Goal: Information Seeking & Learning: Learn about a topic

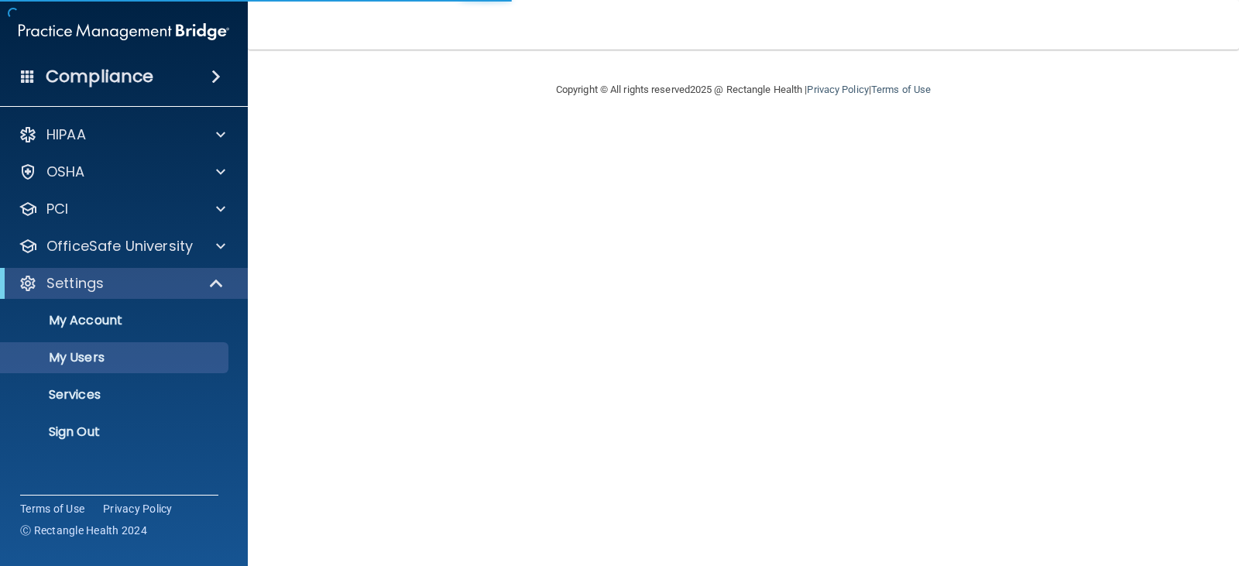
select select "20"
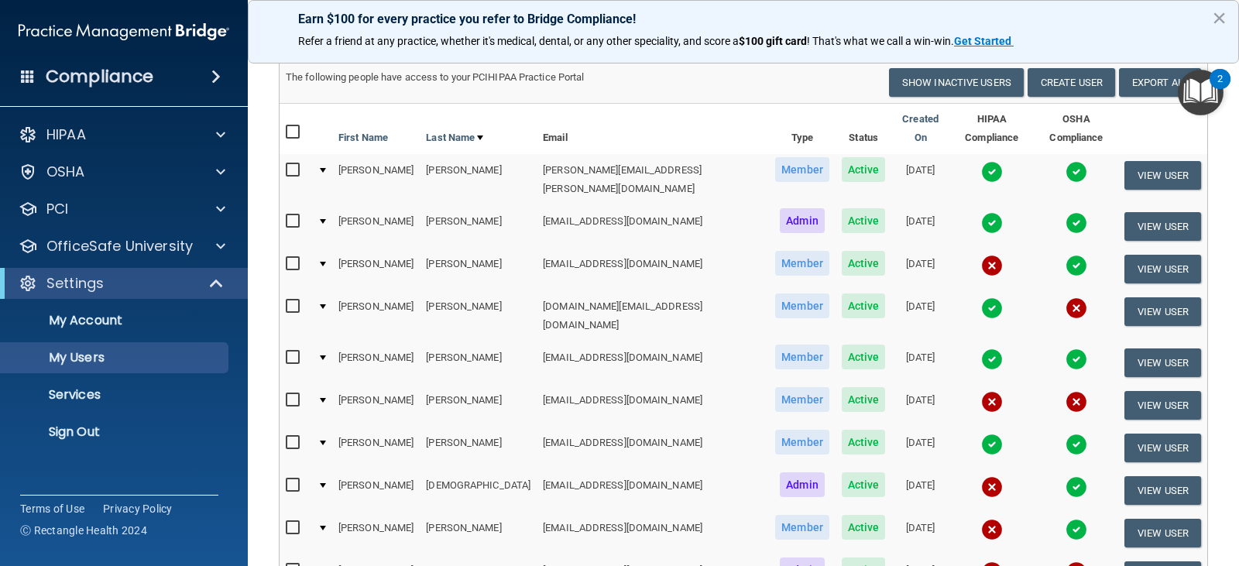
scroll to position [155, 0]
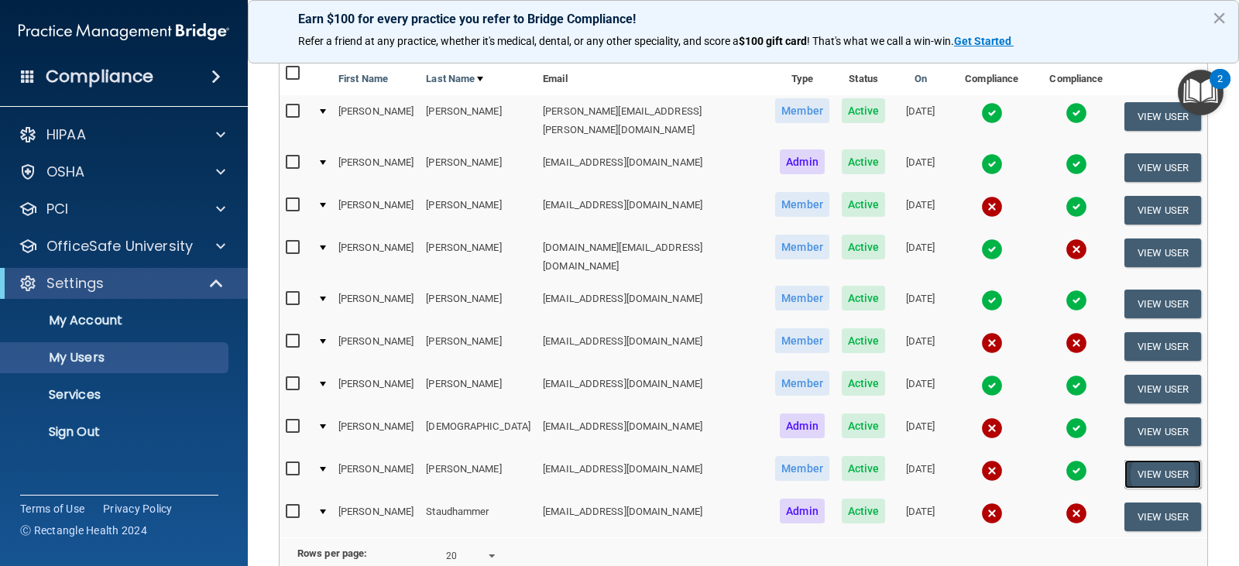
click at [1141, 460] on button "View User" at bounding box center [1163, 474] width 77 height 29
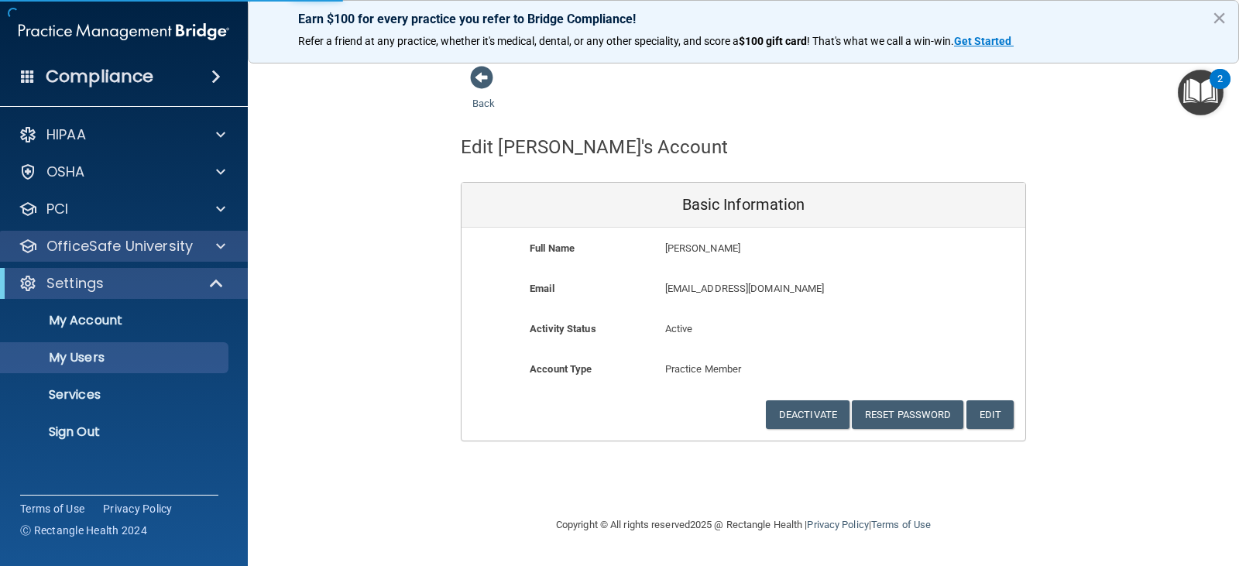
select select "20"
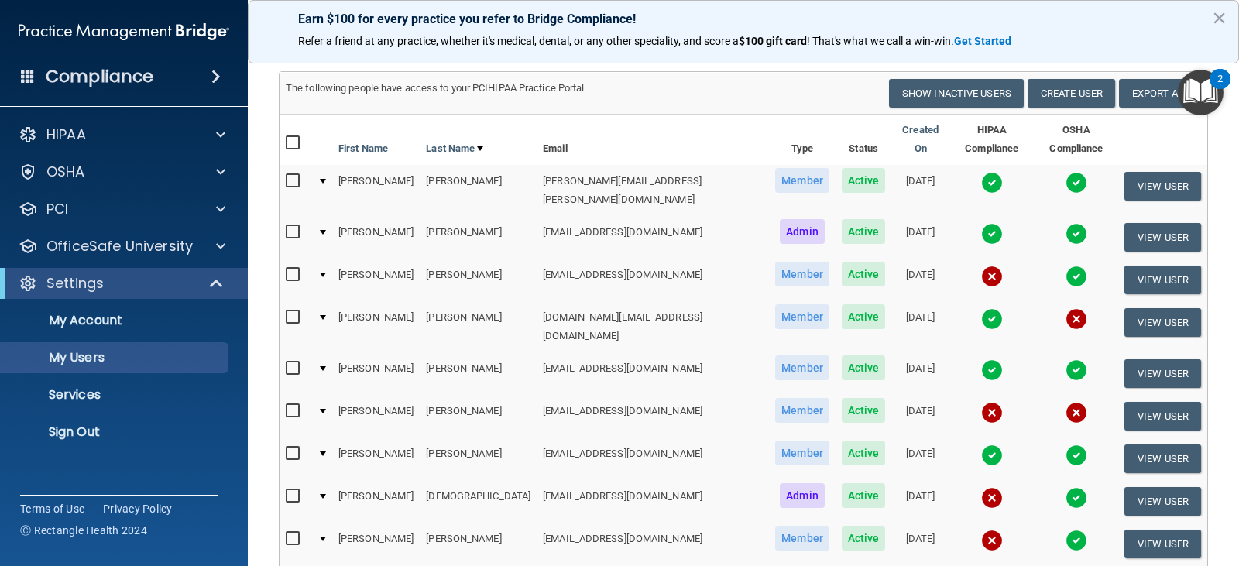
scroll to position [57, 0]
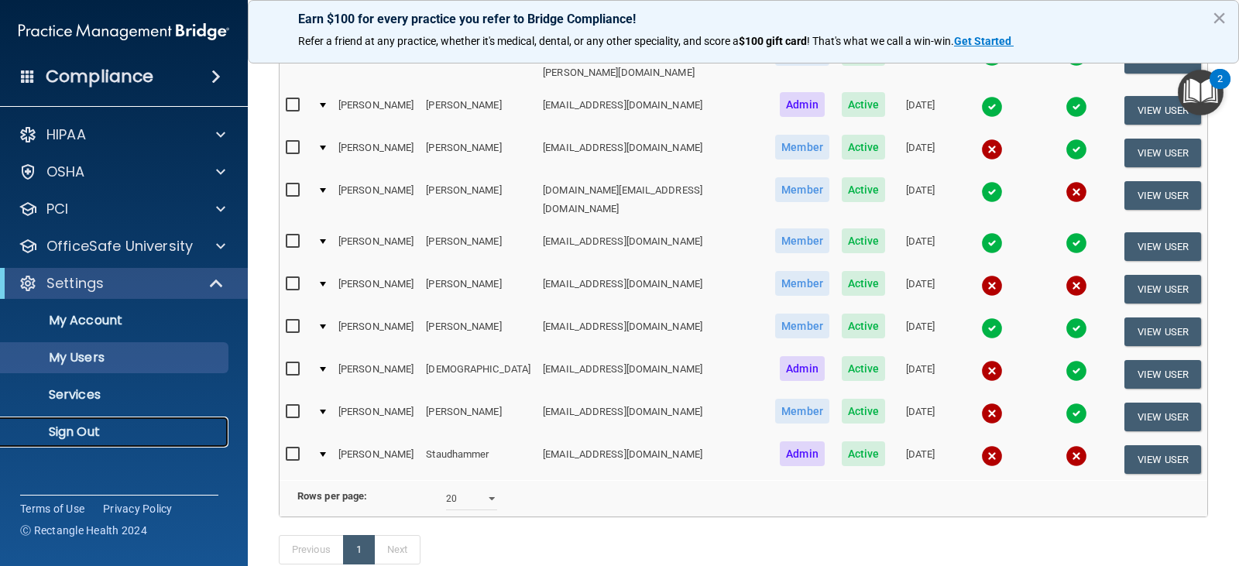
click at [92, 430] on p "Sign Out" at bounding box center [115, 432] width 211 height 15
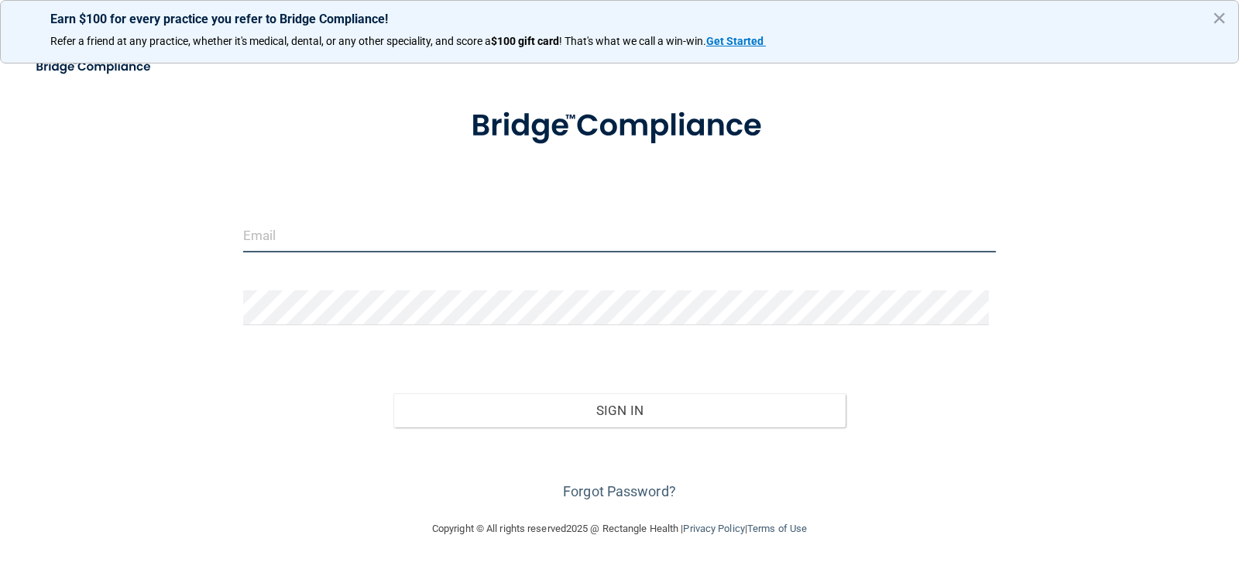
click at [363, 232] on input "email" at bounding box center [620, 235] width 754 height 35
type input "[EMAIL_ADDRESS][DOMAIN_NAME]"
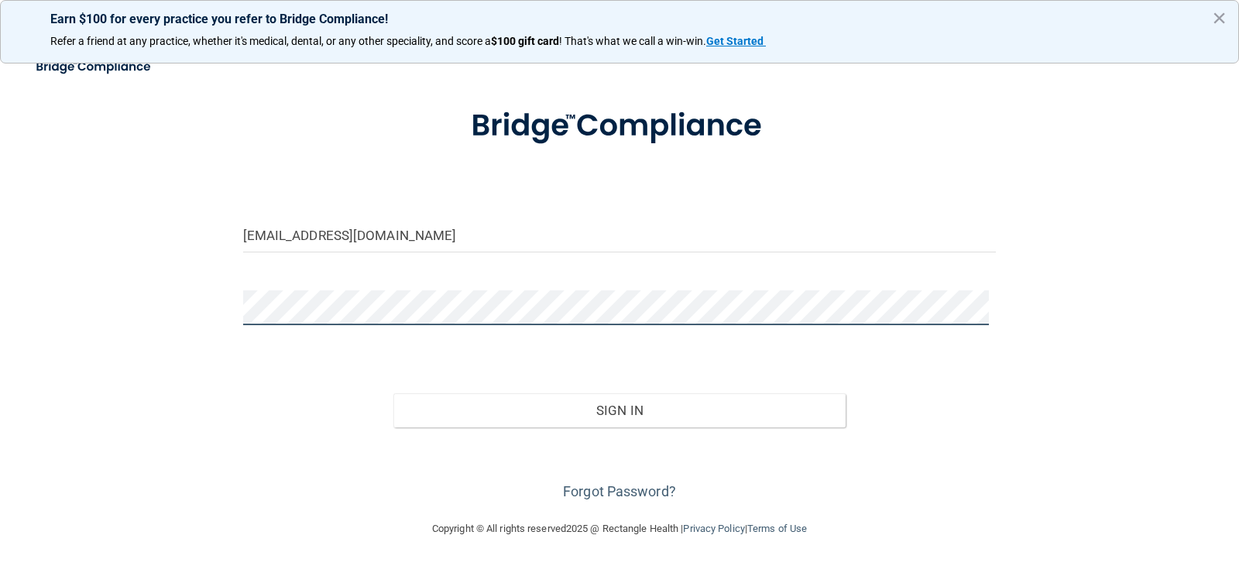
click at [394, 394] on button "Sign In" at bounding box center [620, 411] width 452 height 34
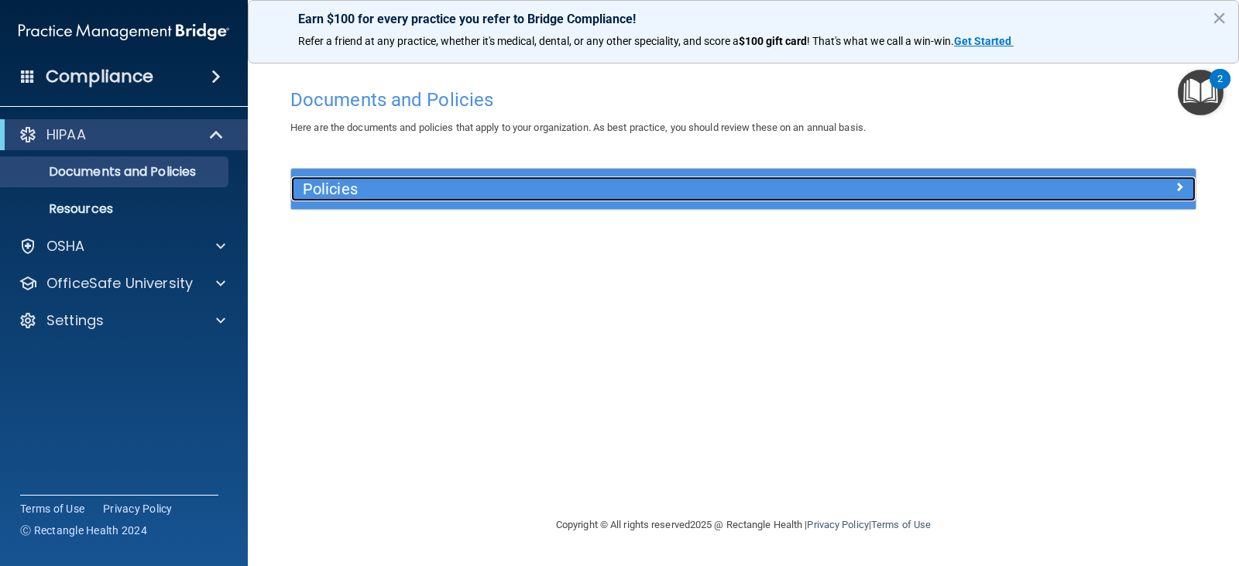
click at [325, 190] on h5 "Policies" at bounding box center [630, 188] width 655 height 17
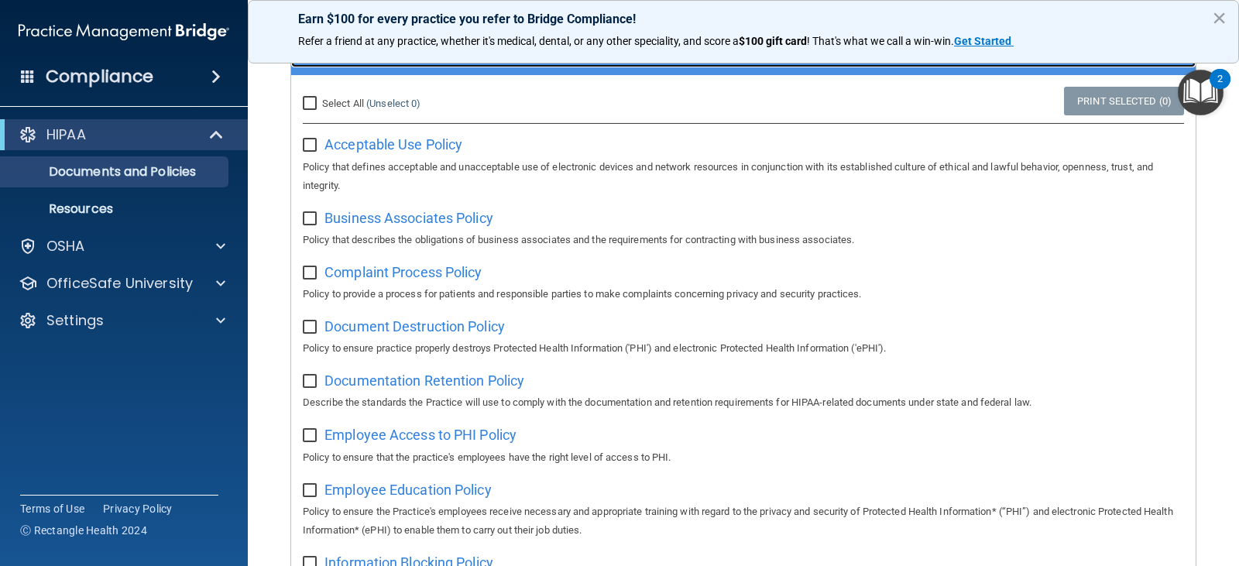
scroll to position [18, 0]
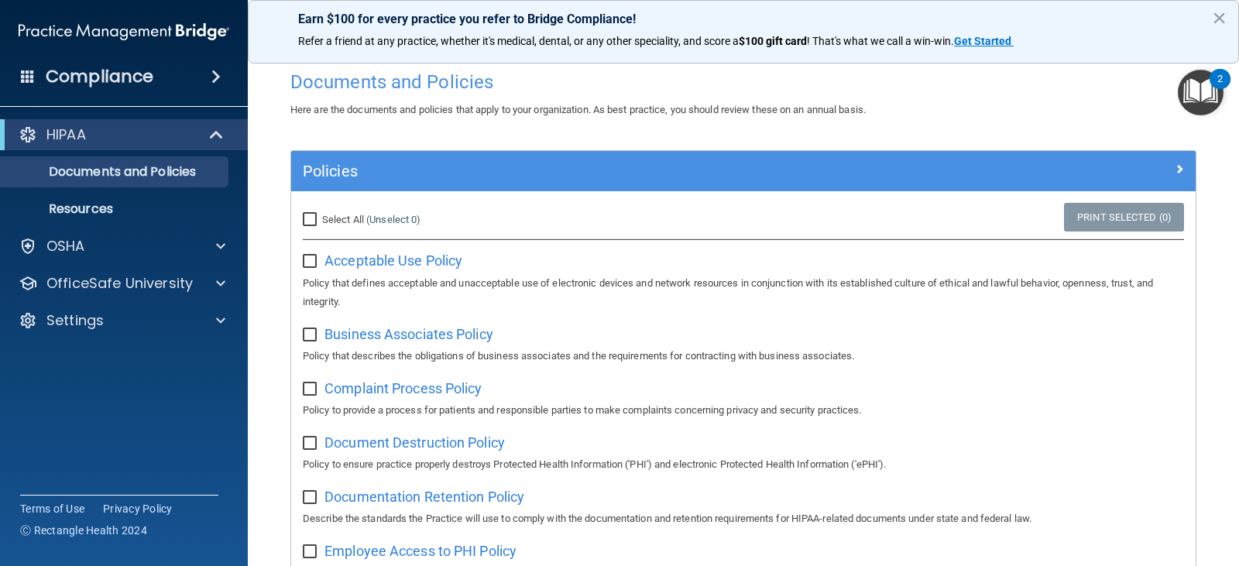
click at [307, 220] on input "Select All (Unselect 0) Unselect All" at bounding box center [312, 220] width 18 height 12
checkbox input "true"
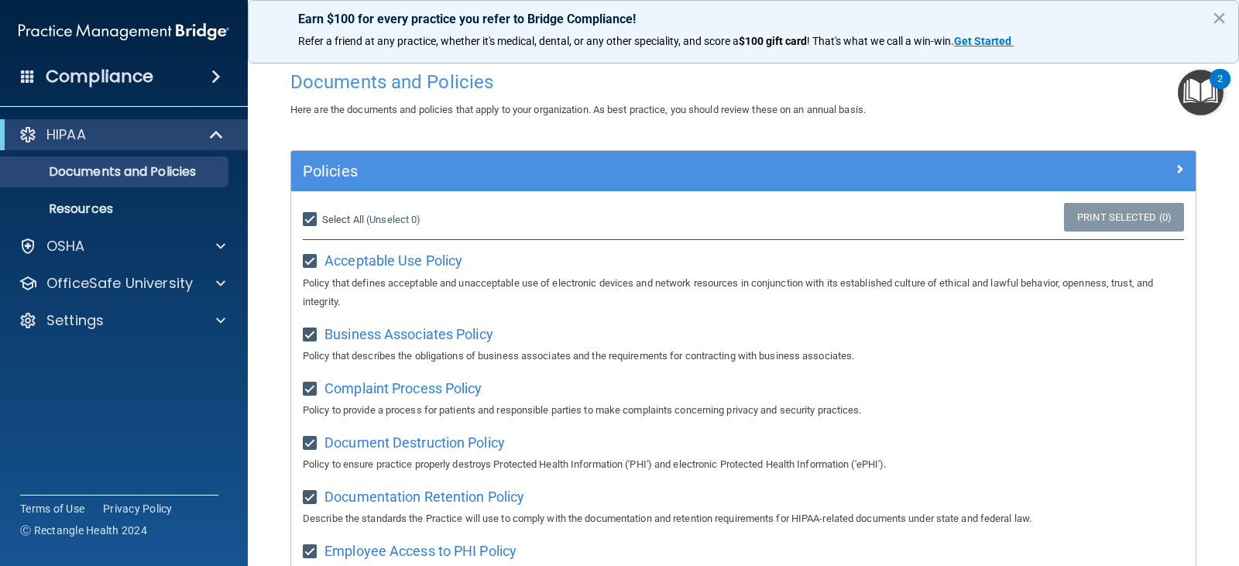
checkbox input "true"
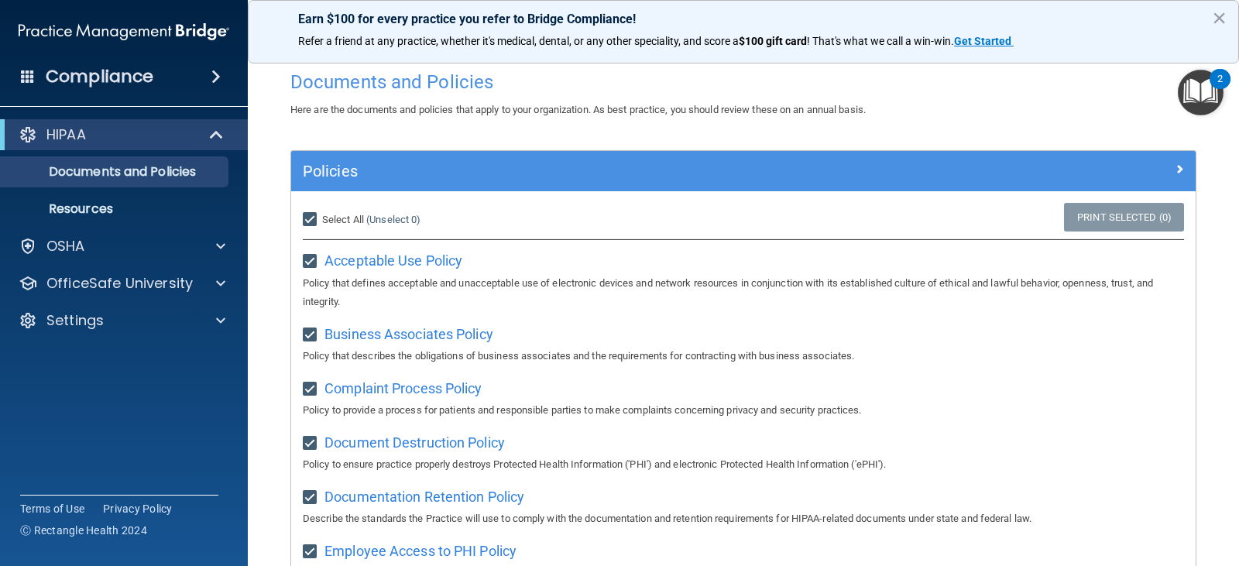
checkbox input "true"
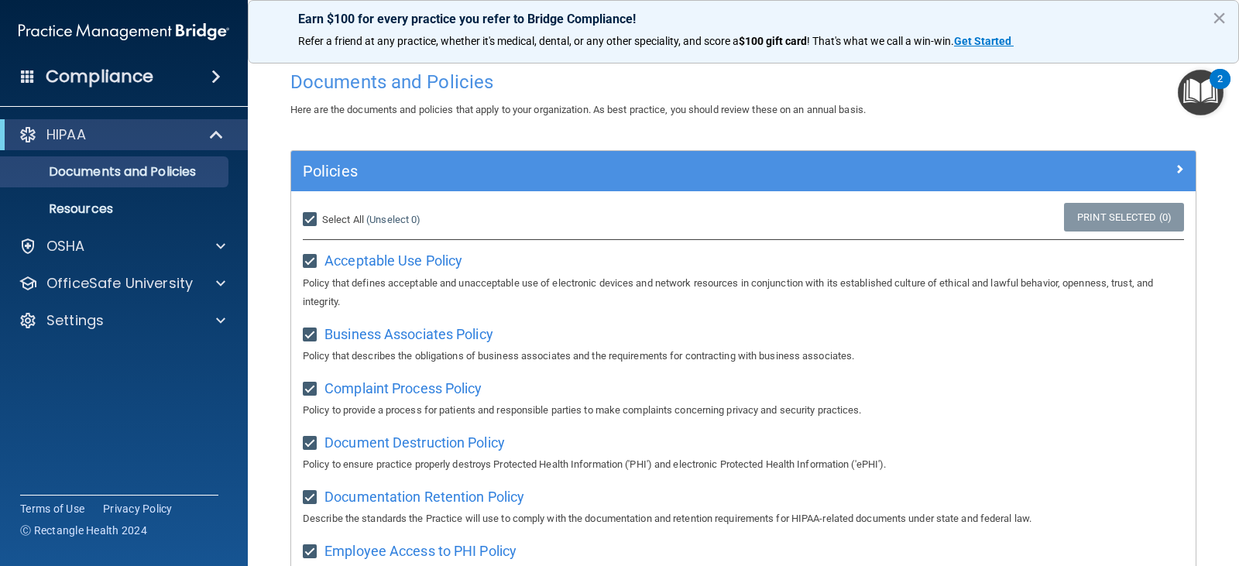
checkbox input "true"
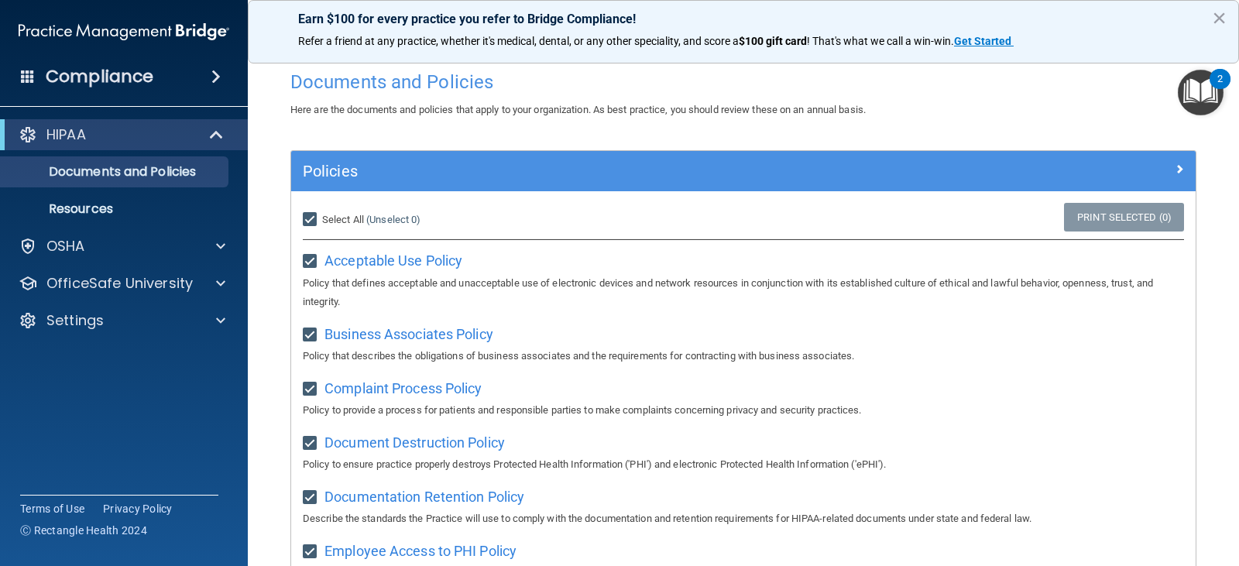
checkbox input "true"
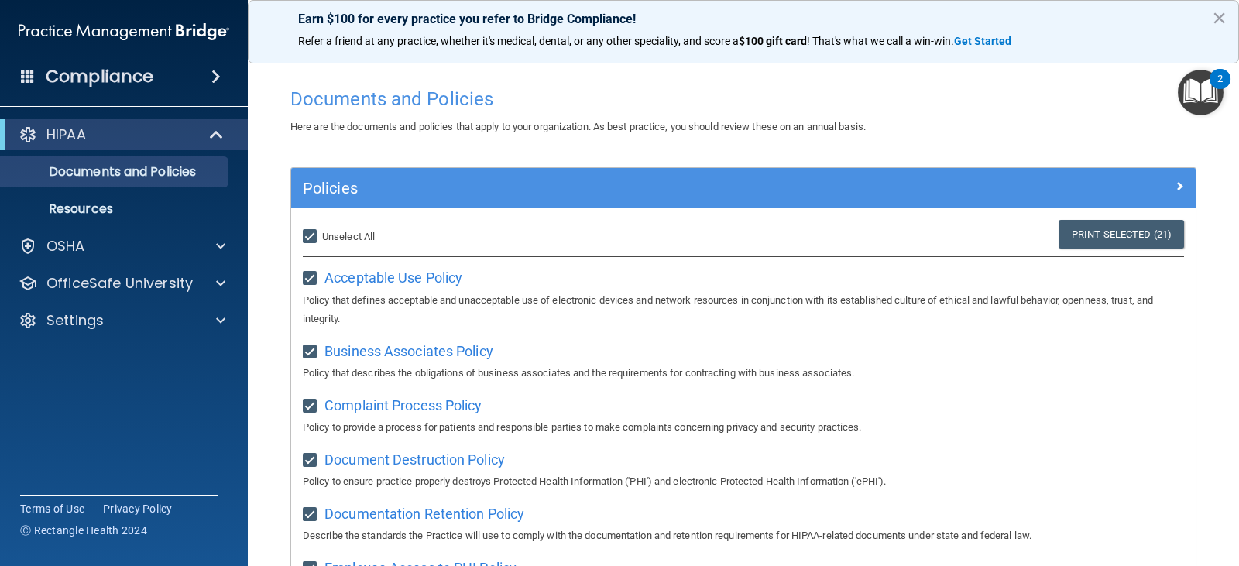
scroll to position [0, 0]
click at [1202, 95] on img "Open Resource Center, 2 new notifications" at bounding box center [1201, 93] width 46 height 46
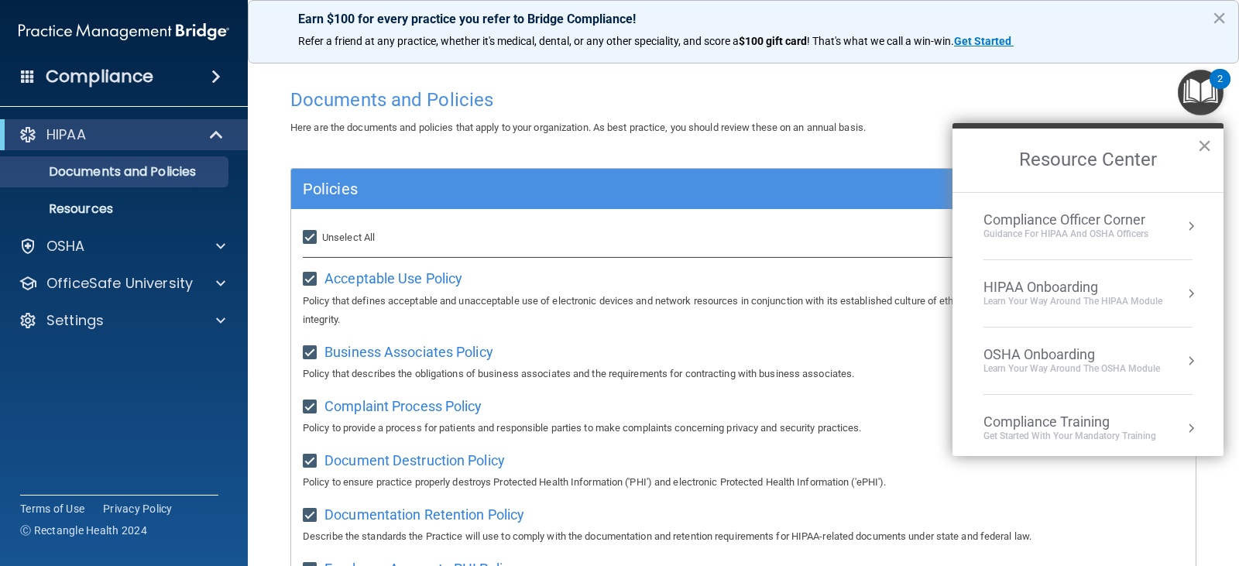
click at [1206, 144] on button "×" at bounding box center [1205, 145] width 15 height 25
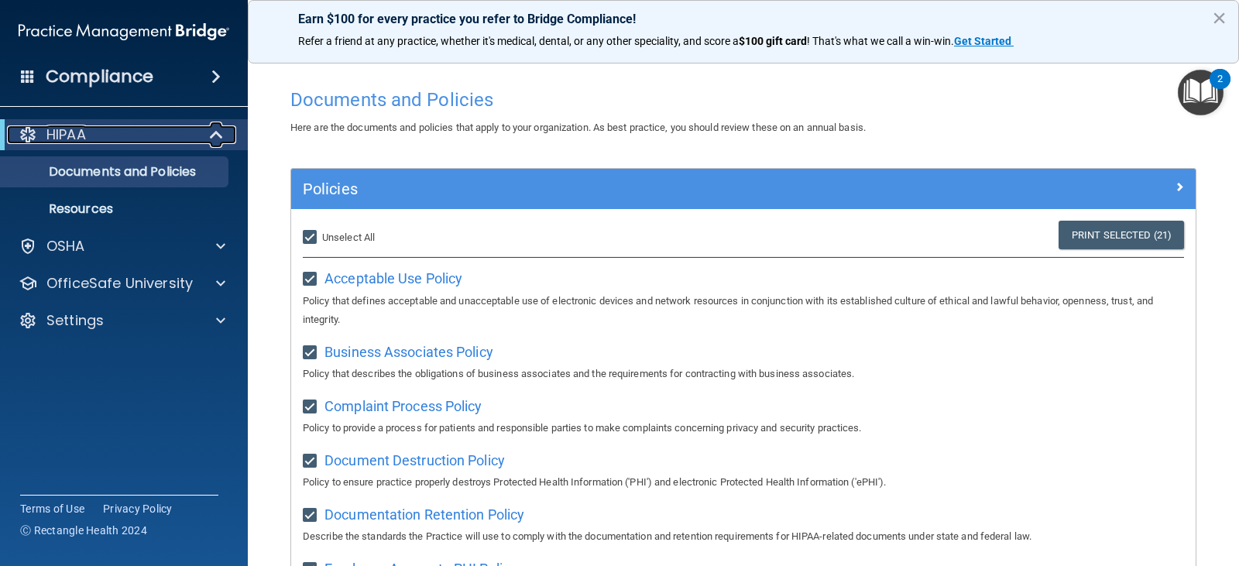
click at [125, 139] on div "HIPAA" at bounding box center [102, 134] width 191 height 19
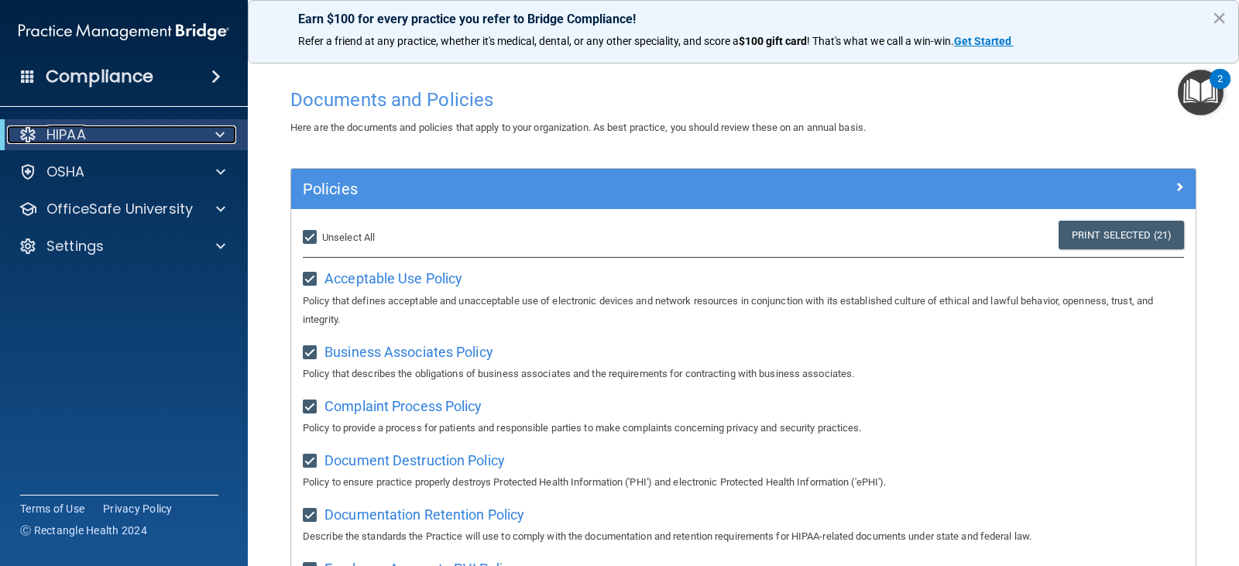
click at [130, 136] on div "HIPAA" at bounding box center [102, 134] width 191 height 19
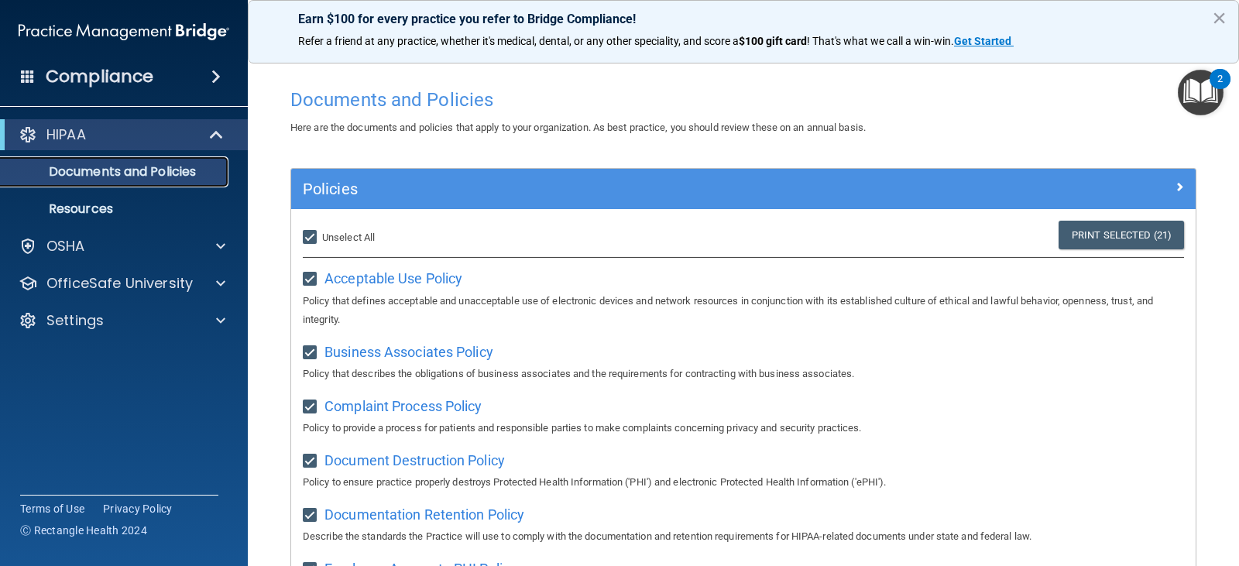
click at [127, 170] on p "Documents and Policies" at bounding box center [115, 171] width 211 height 15
click at [314, 234] on input "Select All (Unselect 21) Unselect All" at bounding box center [312, 238] width 18 height 12
checkbox input "false"
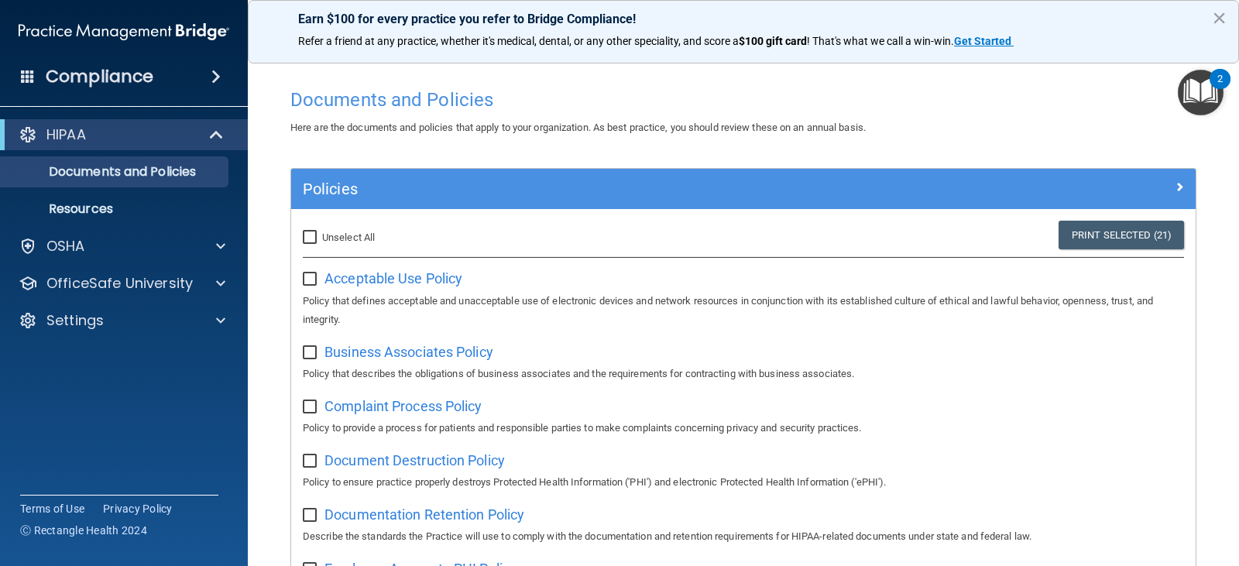
checkbox input "false"
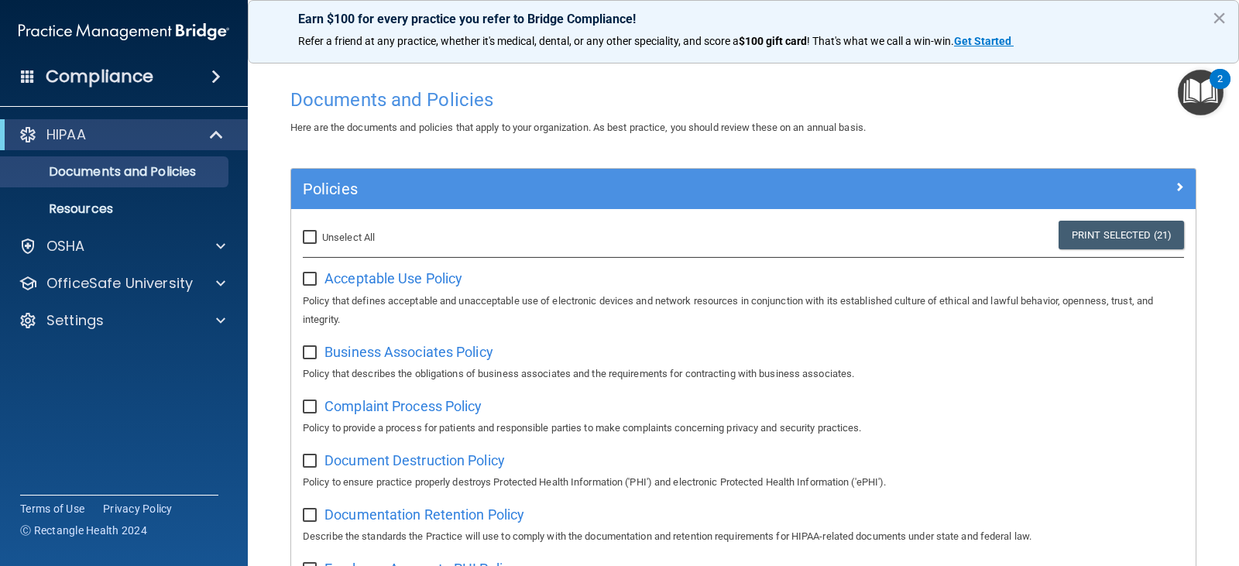
checkbox input "false"
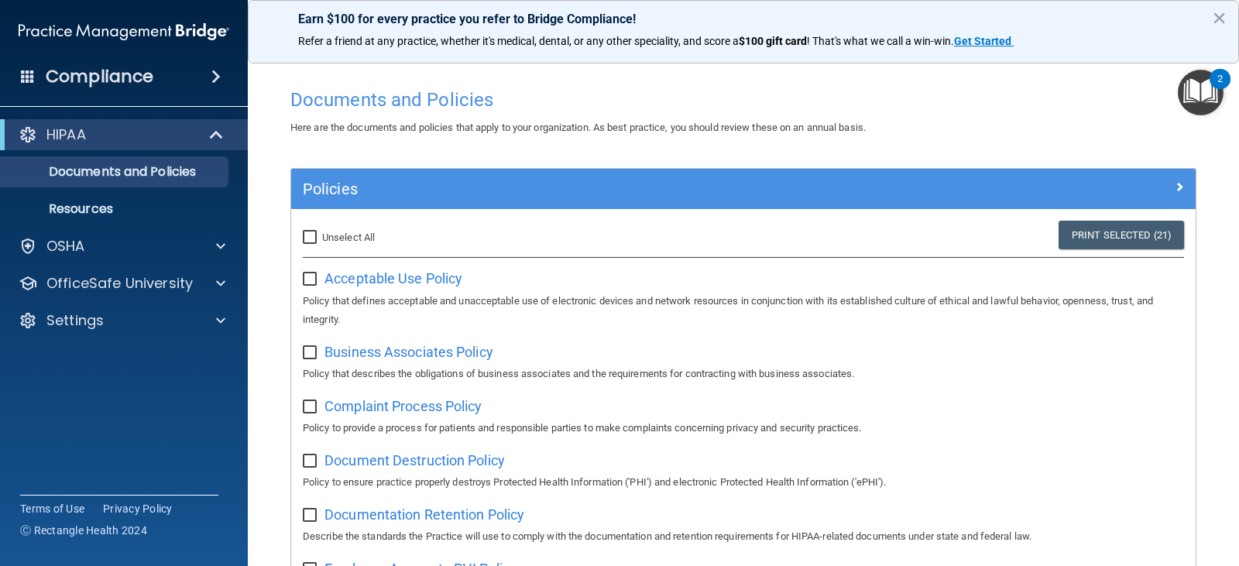
checkbox input "false"
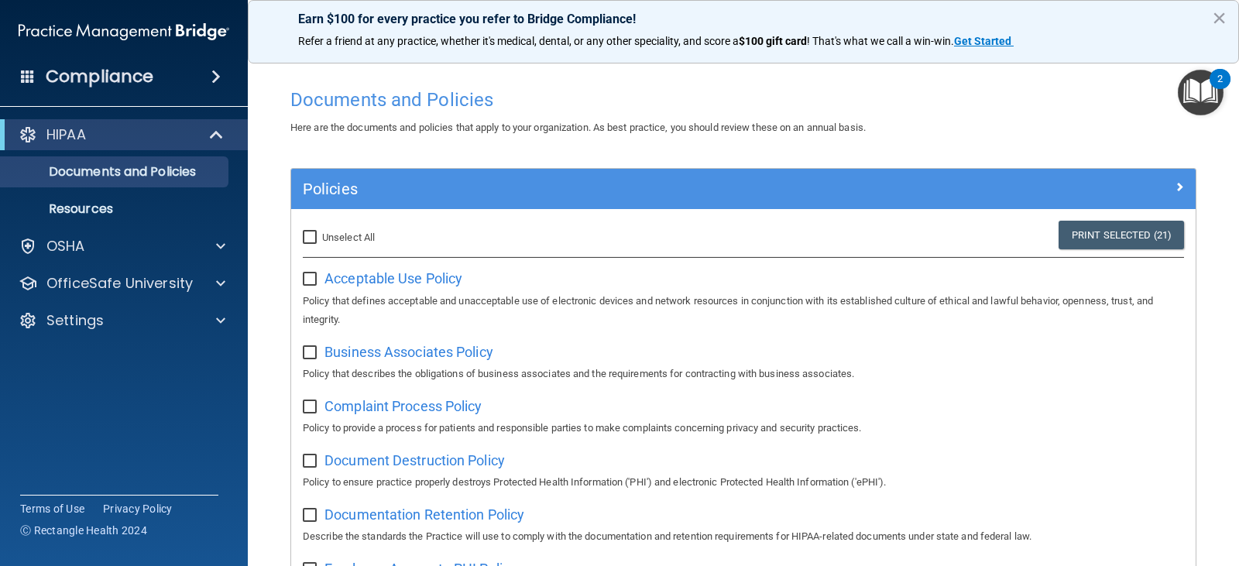
checkbox input "false"
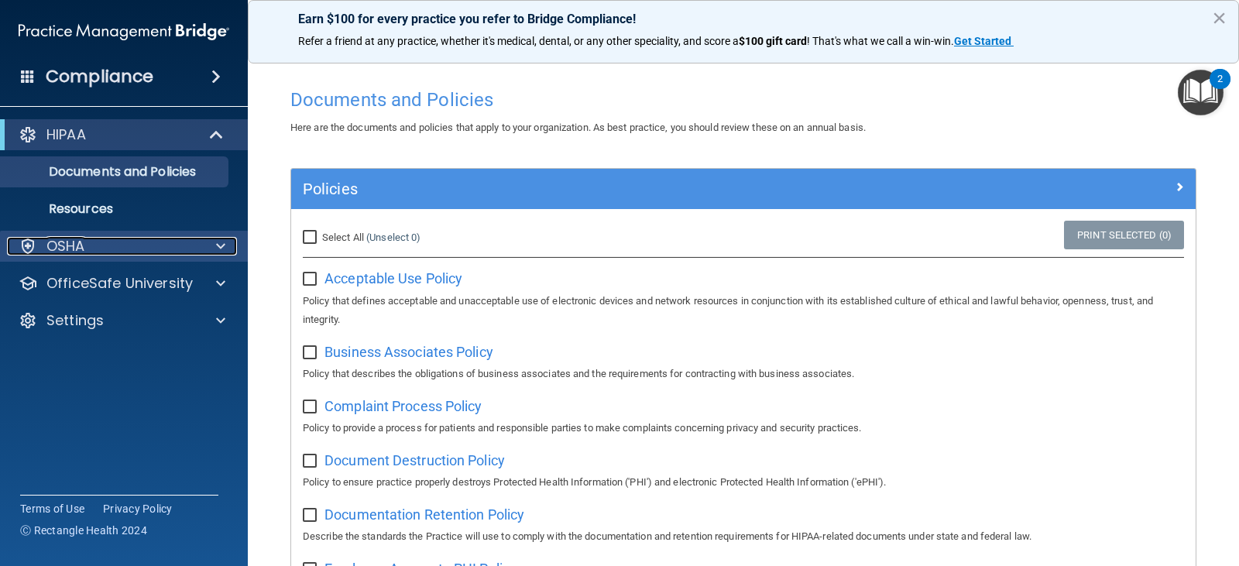
click at [73, 249] on p "OSHA" at bounding box center [65, 246] width 39 height 19
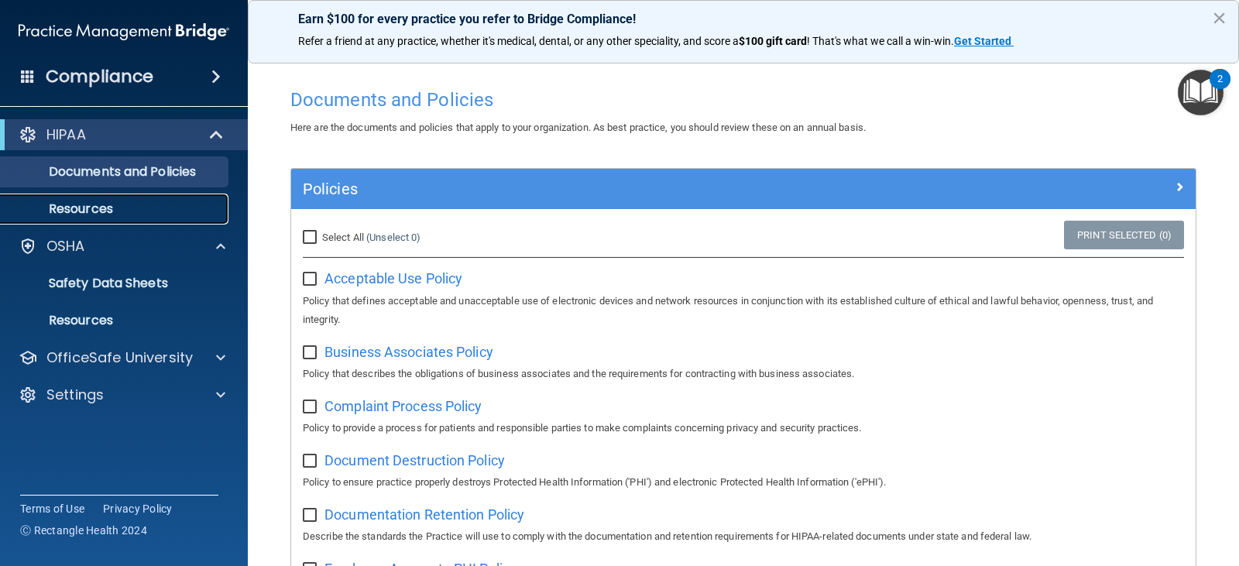
click at [85, 203] on p "Resources" at bounding box center [115, 208] width 211 height 15
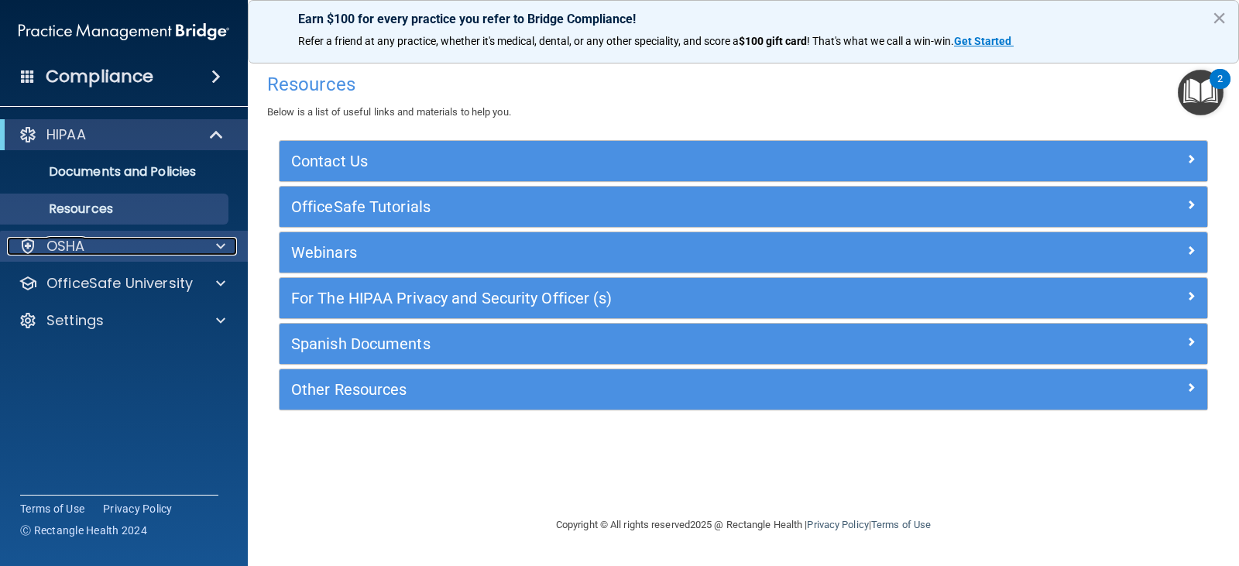
click at [85, 249] on div "OSHA" at bounding box center [103, 246] width 192 height 19
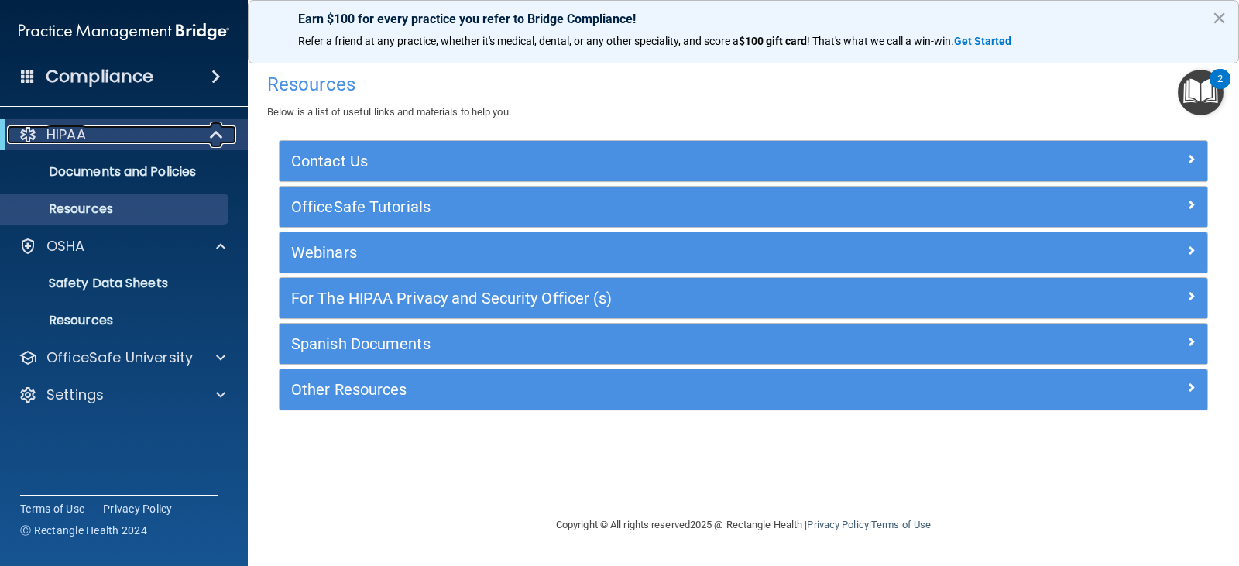
click at [144, 133] on div "HIPAA" at bounding box center [102, 134] width 191 height 19
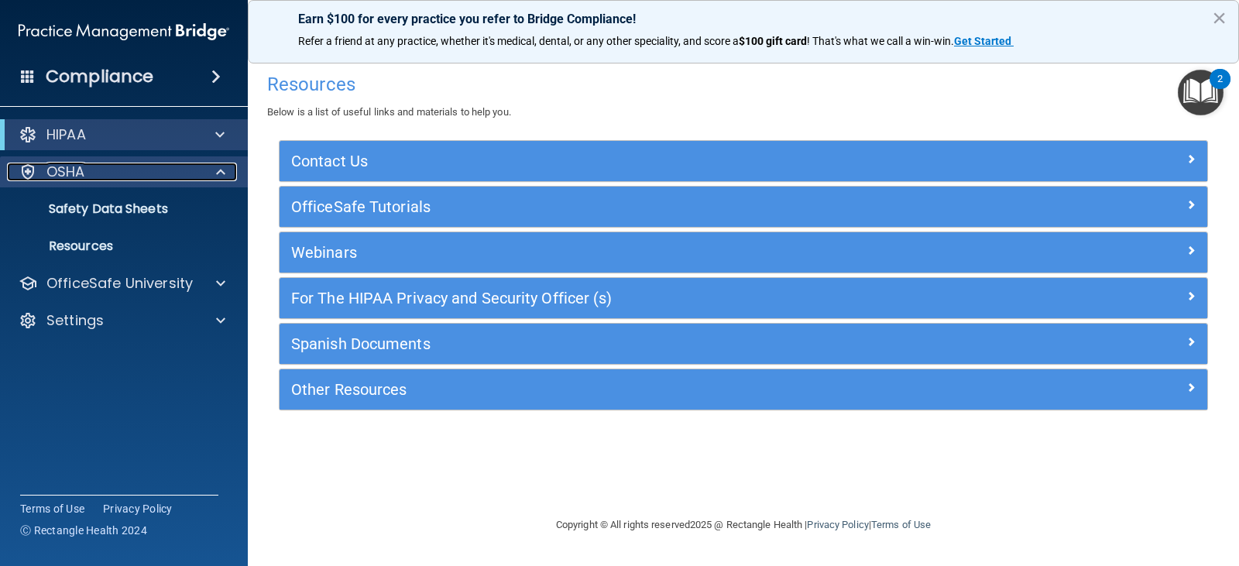
click at [226, 174] on div at bounding box center [218, 172] width 39 height 19
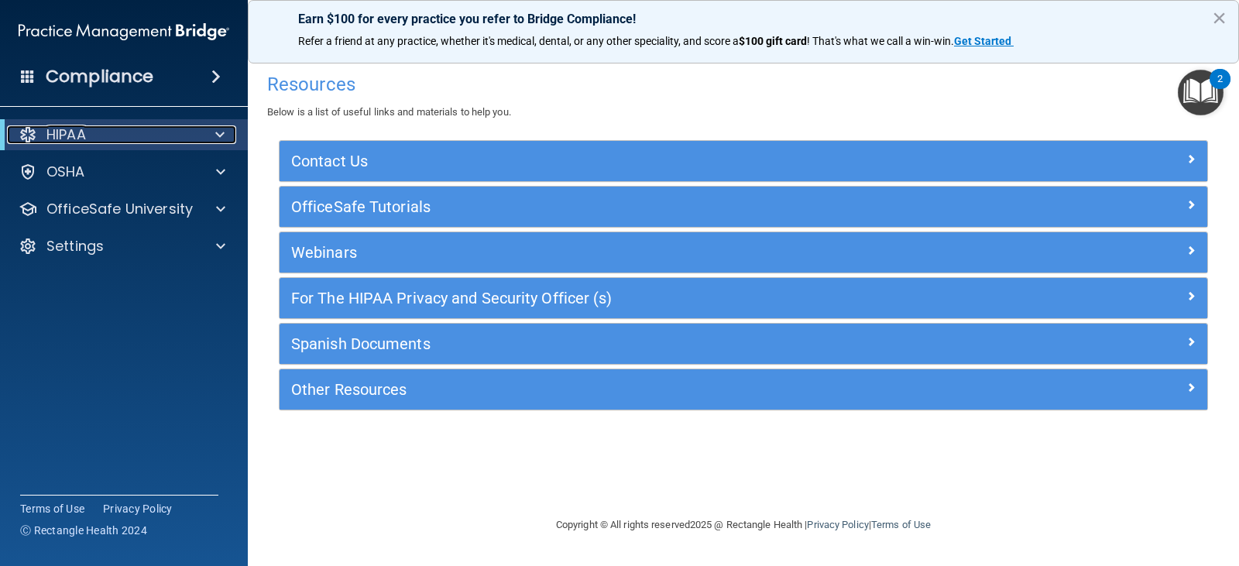
click at [225, 136] on div at bounding box center [217, 134] width 38 height 19
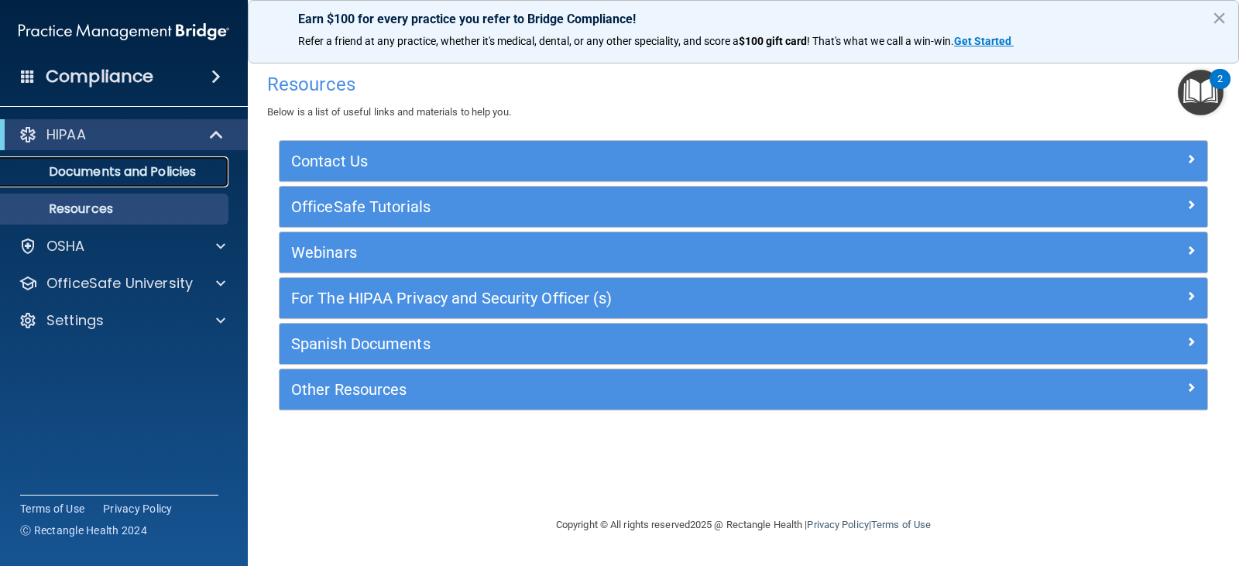
click at [115, 170] on p "Documents and Policies" at bounding box center [115, 171] width 211 height 15
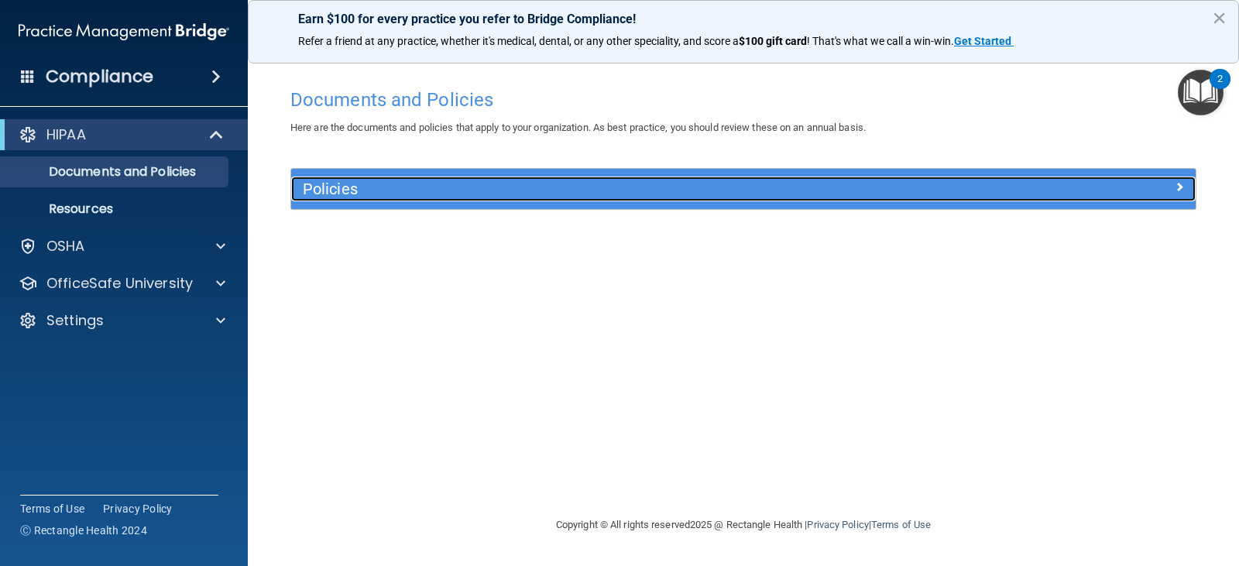
click at [344, 183] on h5 "Policies" at bounding box center [630, 188] width 655 height 17
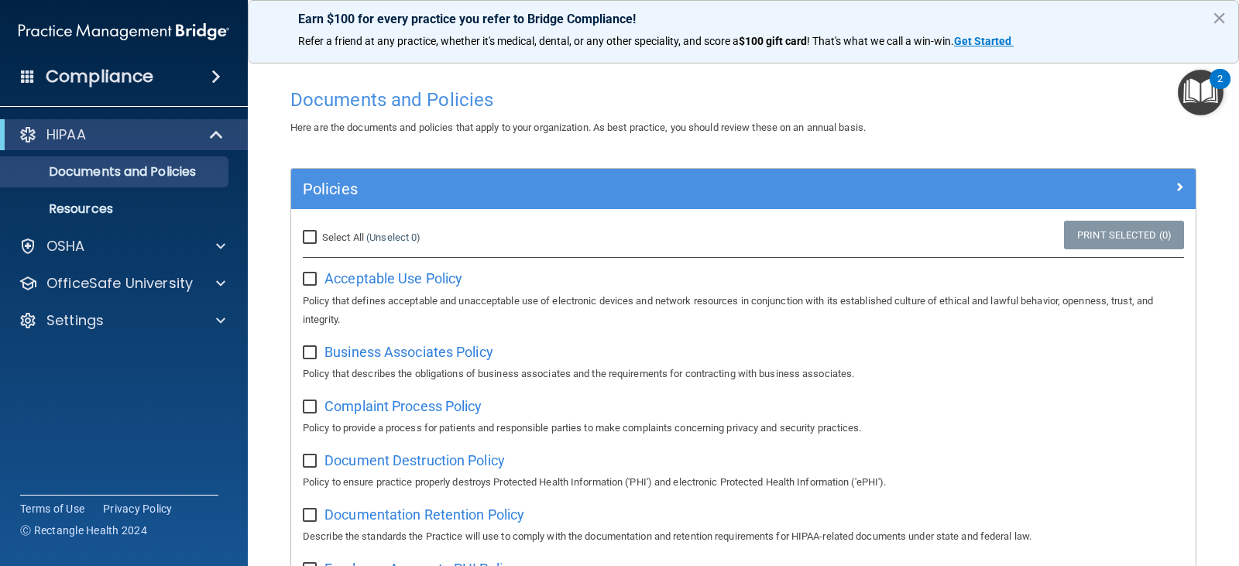
click at [311, 233] on input "Select All (Unselect 0) Unselect All" at bounding box center [312, 238] width 18 height 12
checkbox input "true"
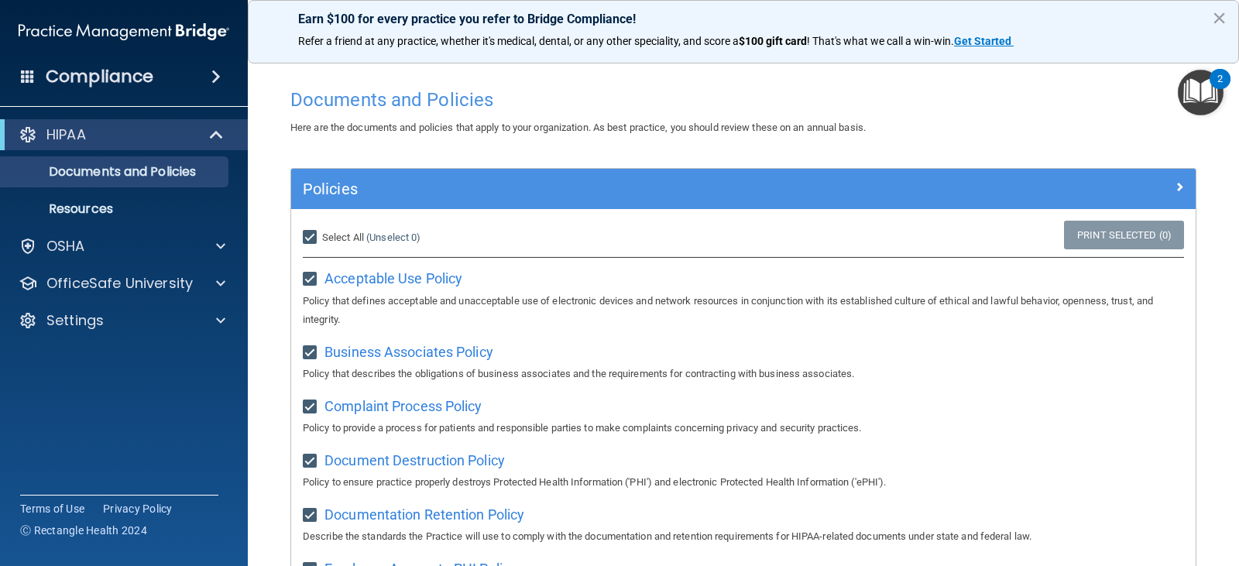
checkbox input "true"
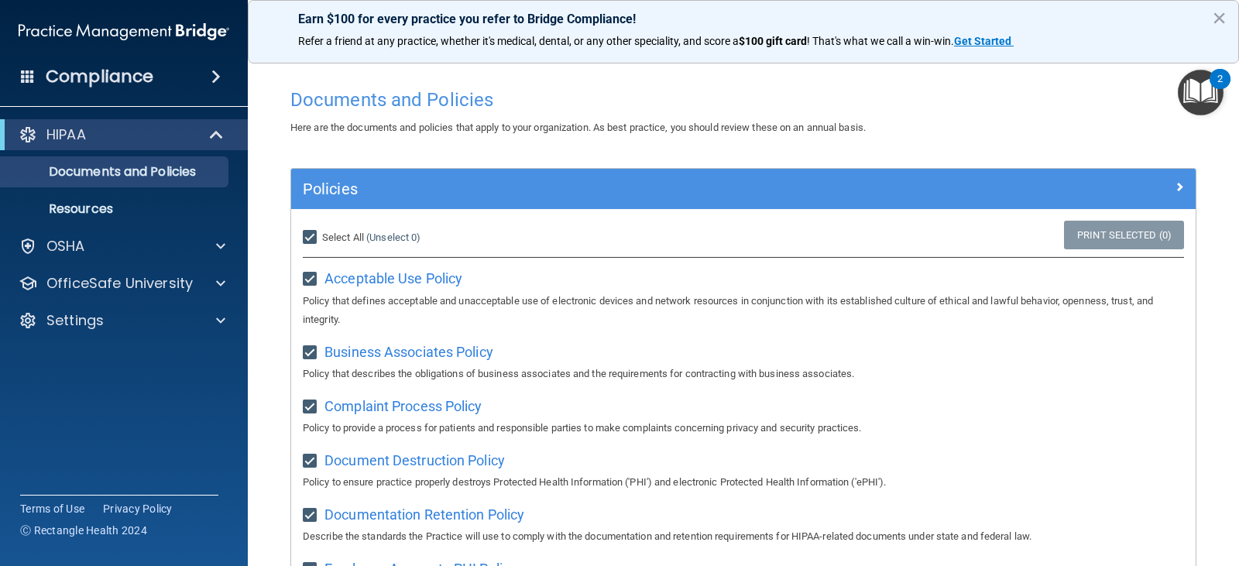
checkbox input "true"
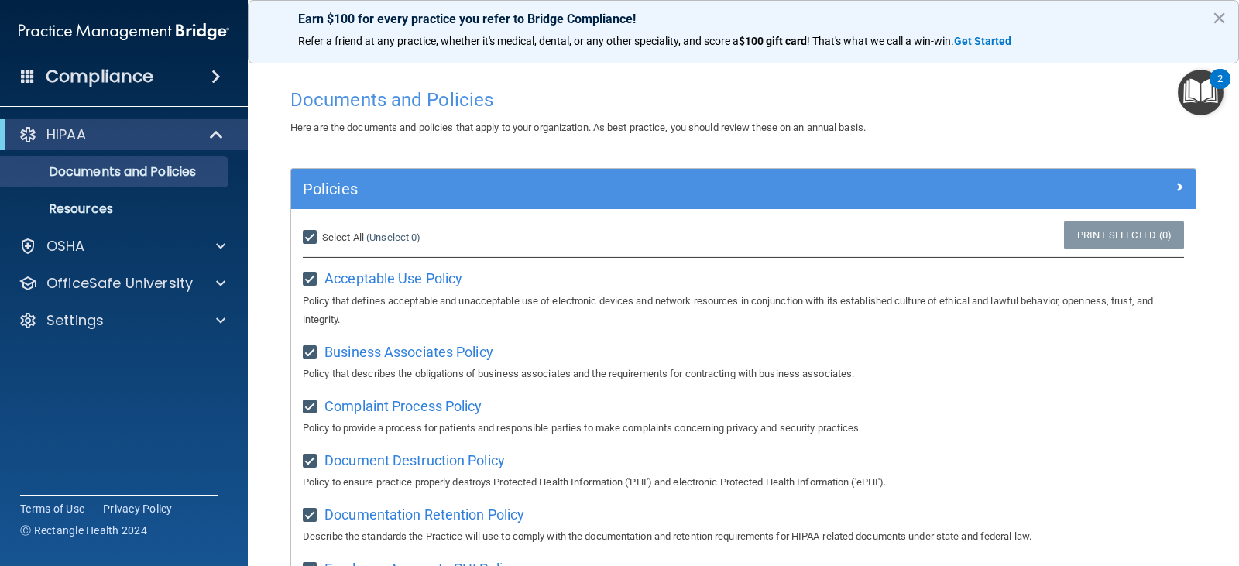
checkbox input "true"
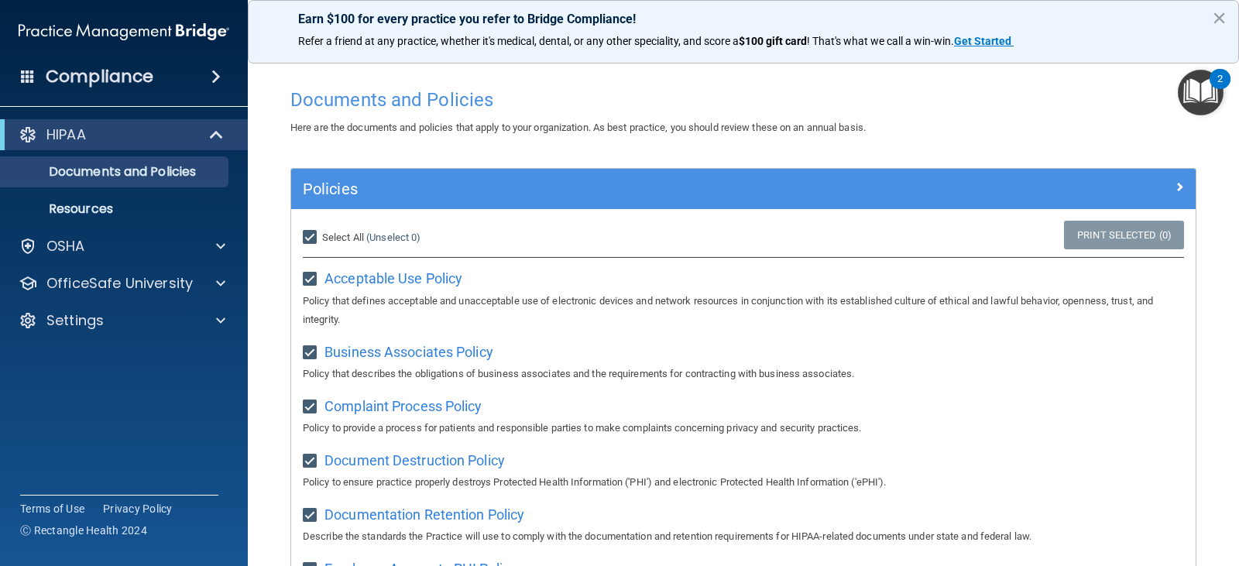
checkbox input "true"
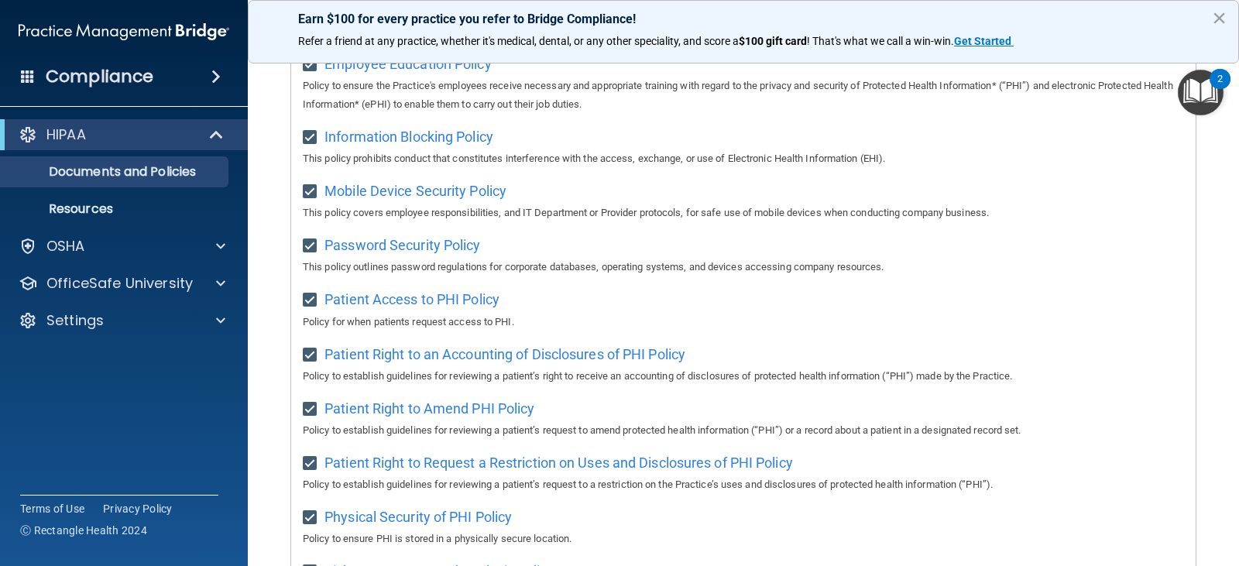
scroll to position [173, 0]
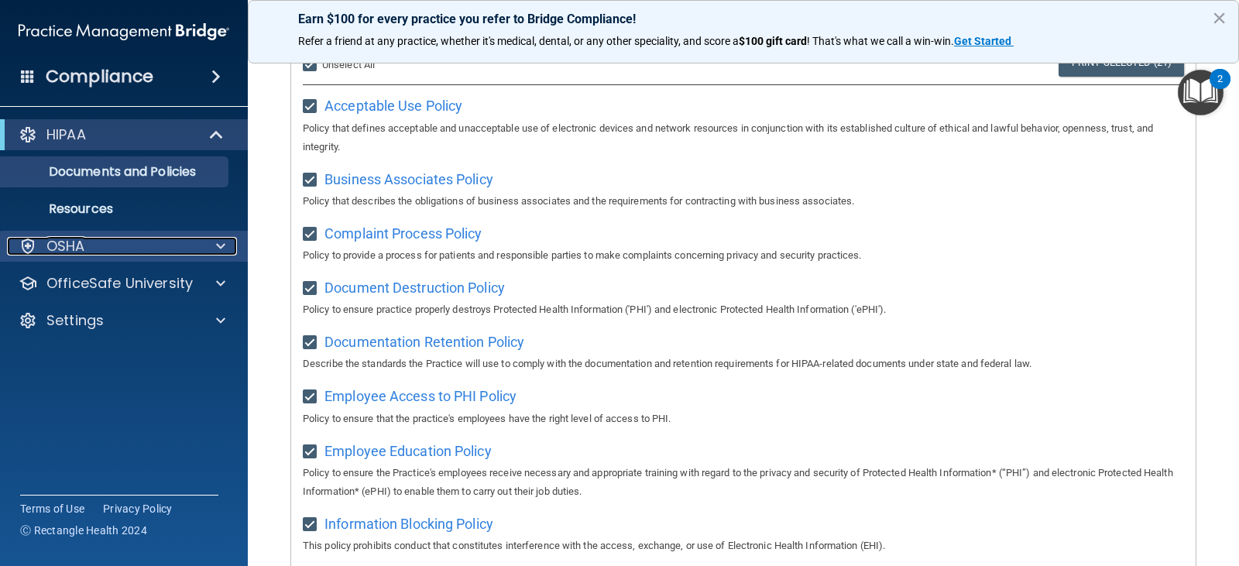
click at [88, 246] on div "OSHA" at bounding box center [103, 246] width 192 height 19
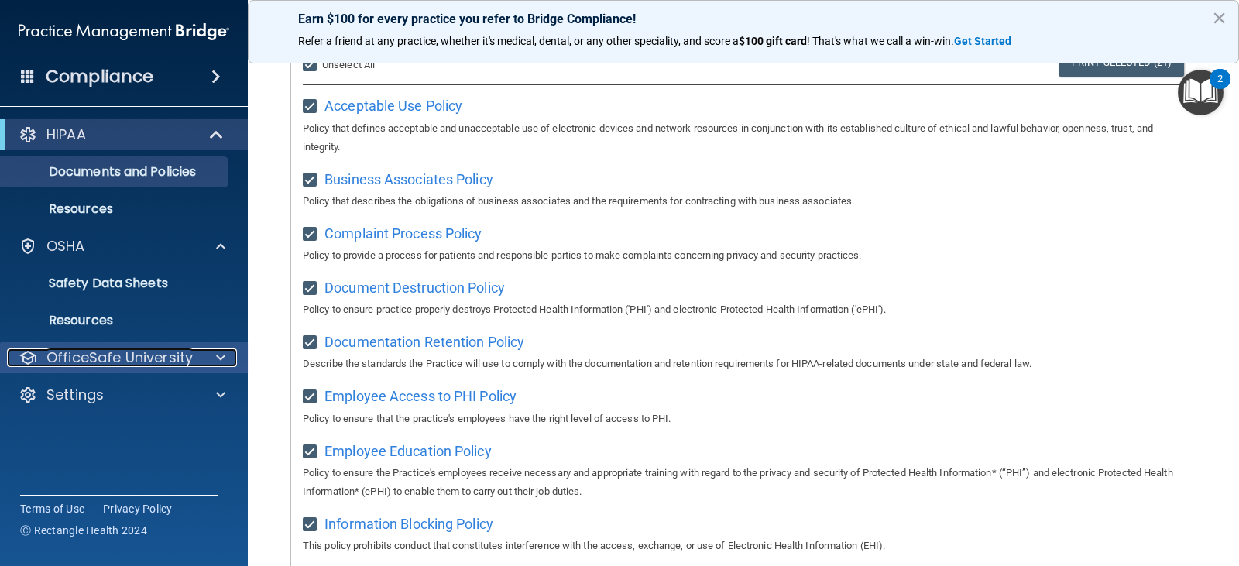
click at [167, 363] on p "OfficeSafe University" at bounding box center [119, 358] width 146 height 19
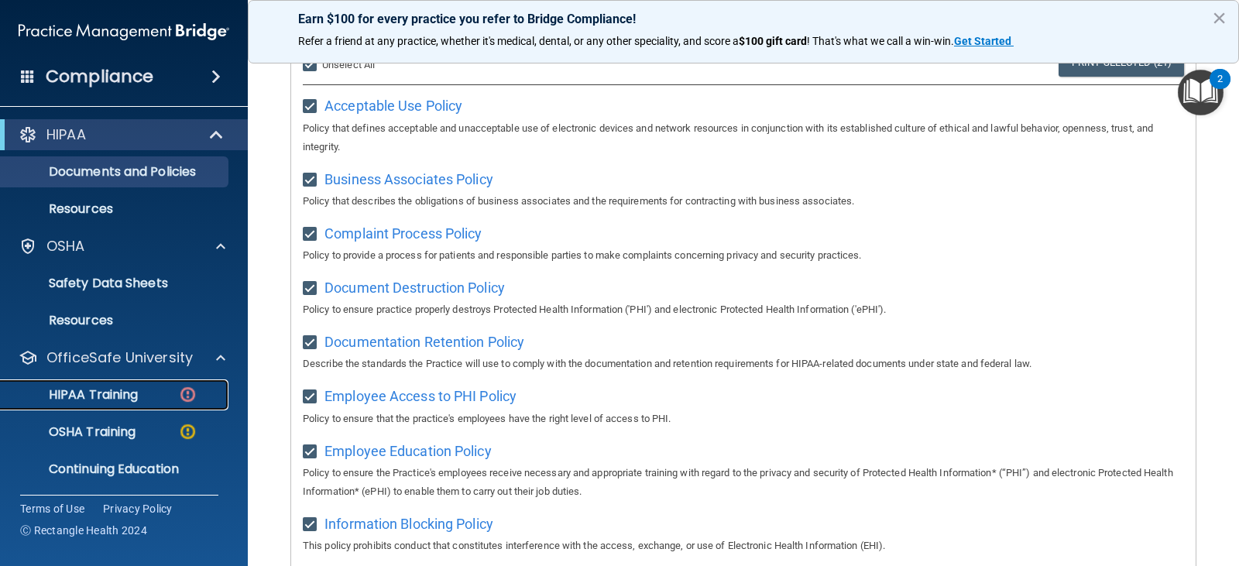
click at [136, 389] on p "HIPAA Training" at bounding box center [74, 394] width 128 height 15
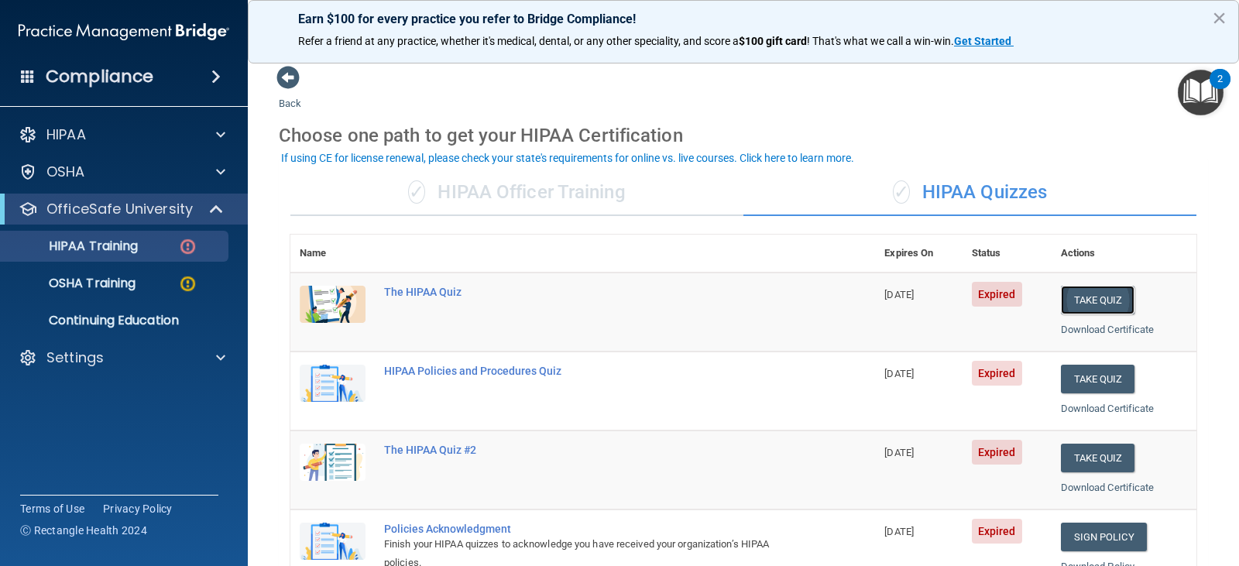
click at [1105, 296] on button "Take Quiz" at bounding box center [1098, 300] width 74 height 29
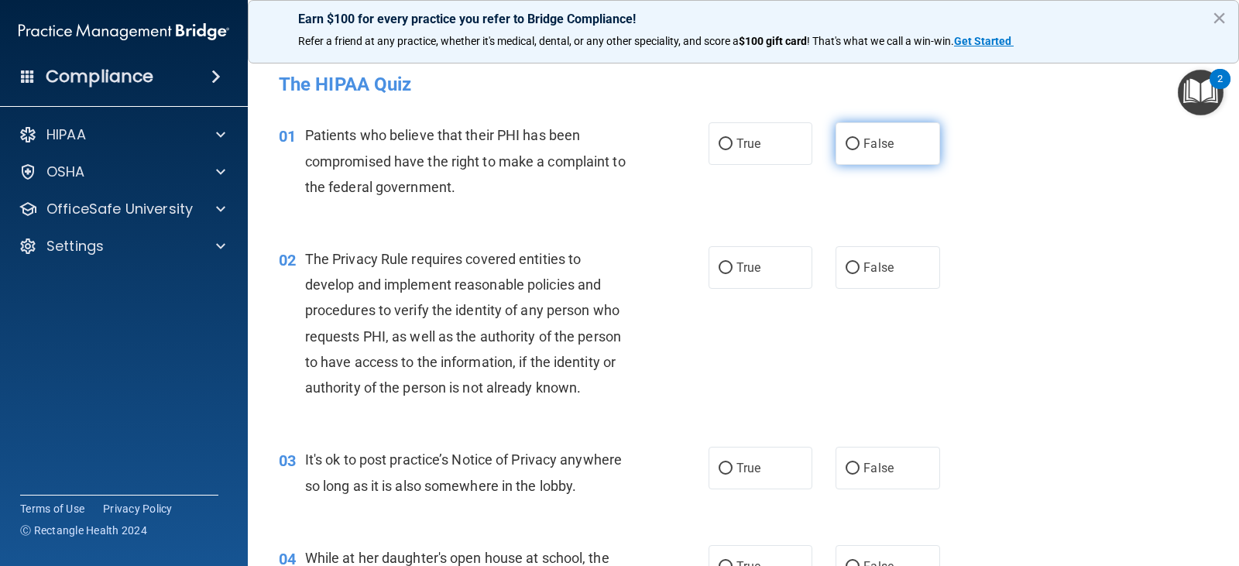
click at [846, 143] on input "False" at bounding box center [853, 145] width 14 height 12
radio input "true"
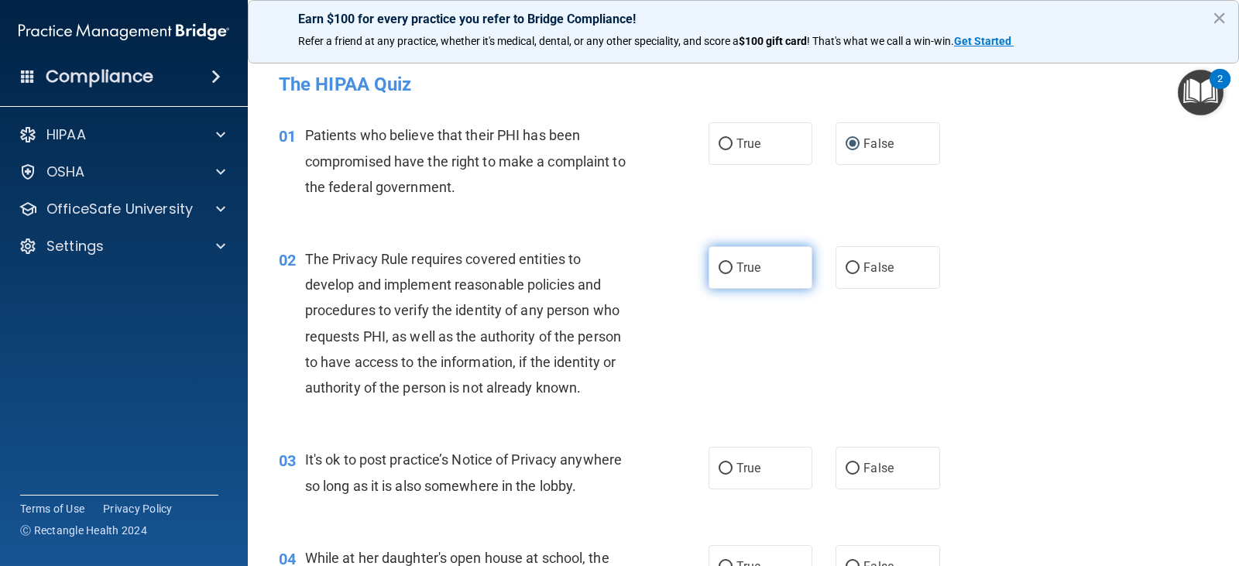
click at [720, 269] on input "True" at bounding box center [726, 269] width 14 height 12
radio input "true"
click at [847, 471] on input "False" at bounding box center [853, 469] width 14 height 12
radio input "true"
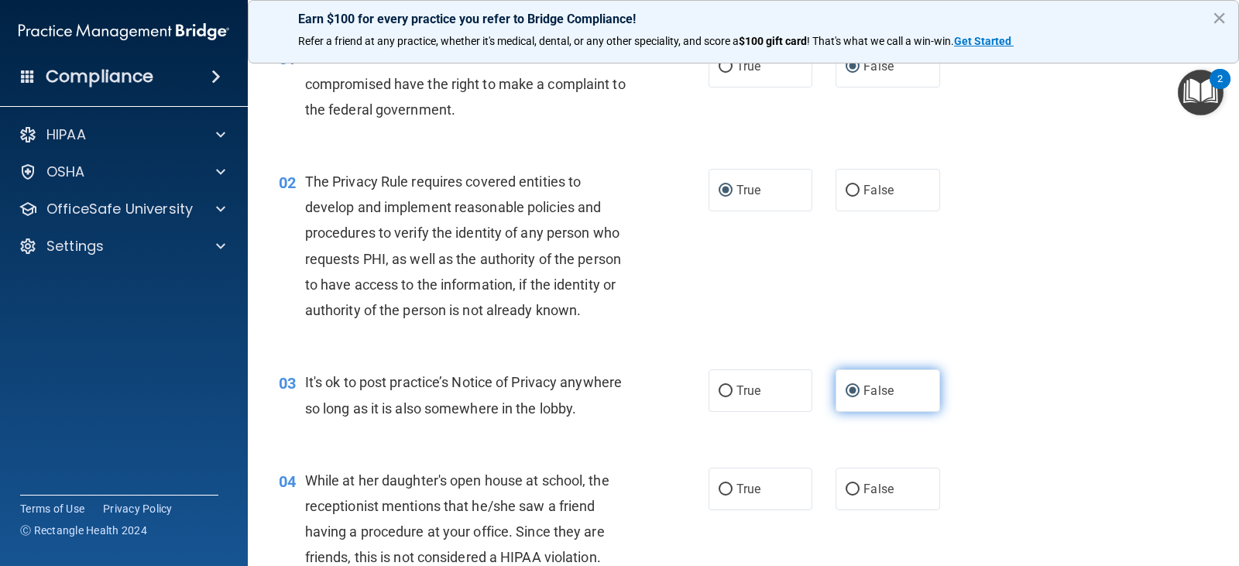
scroll to position [155, 0]
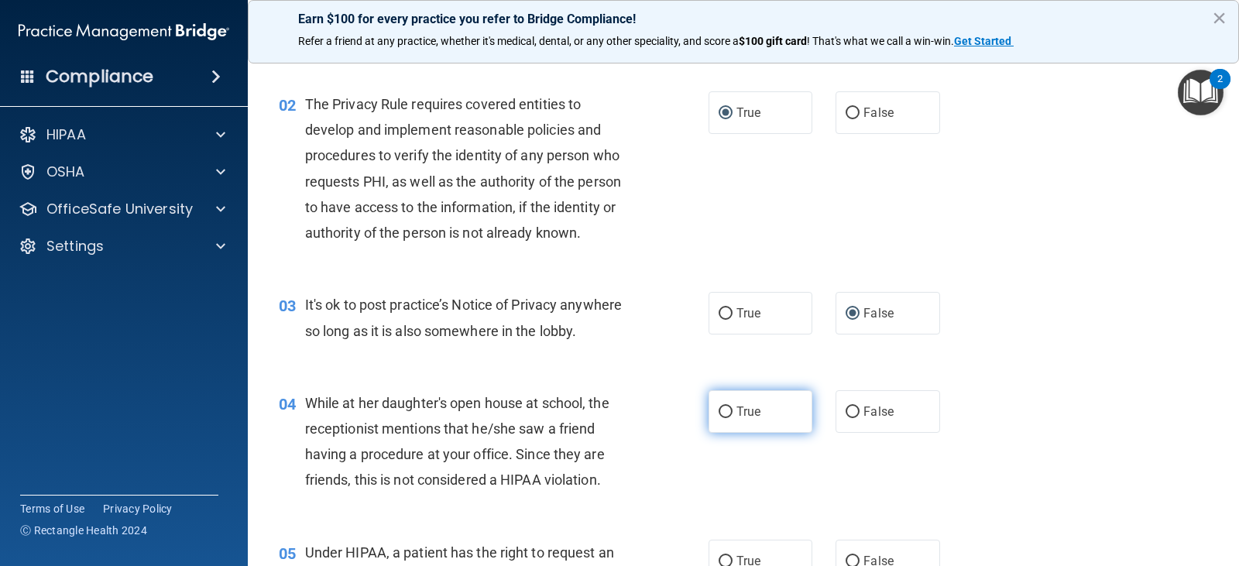
click at [720, 408] on input "True" at bounding box center [726, 413] width 14 height 12
radio input "true"
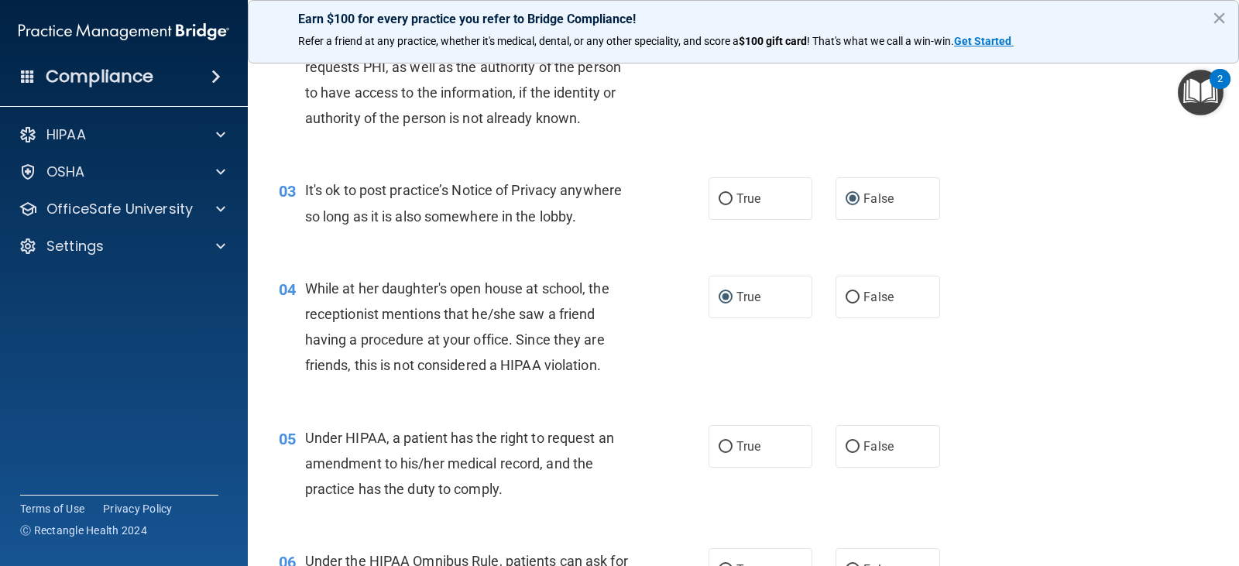
scroll to position [310, 0]
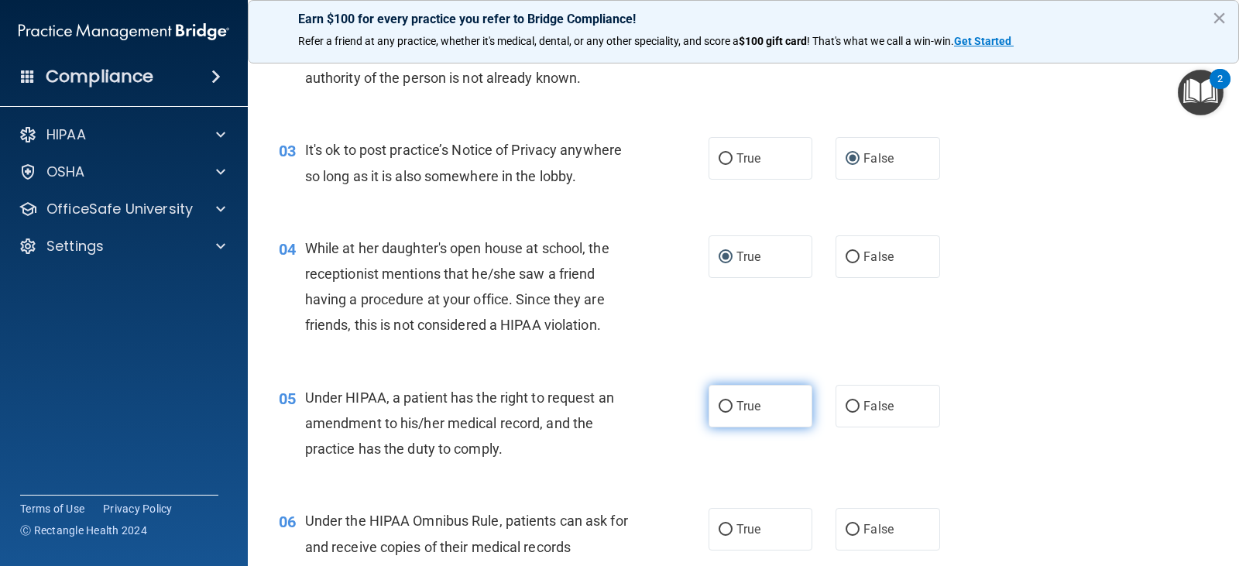
click at [724, 407] on input "True" at bounding box center [726, 407] width 14 height 12
radio input "true"
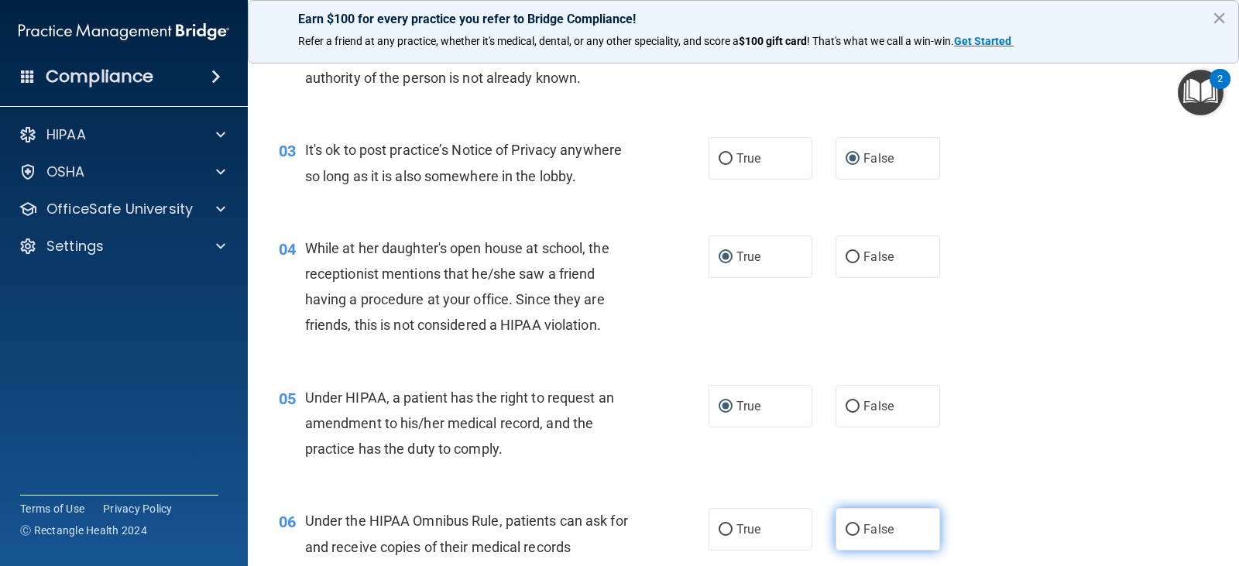
click at [847, 531] on input "False" at bounding box center [853, 530] width 14 height 12
radio input "true"
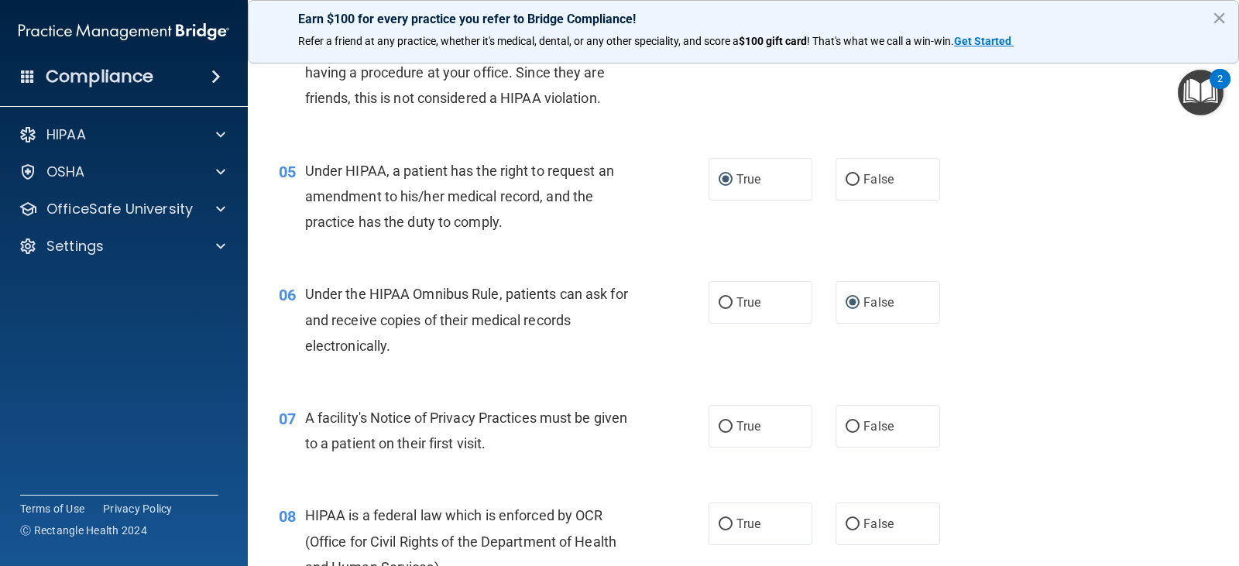
scroll to position [620, 0]
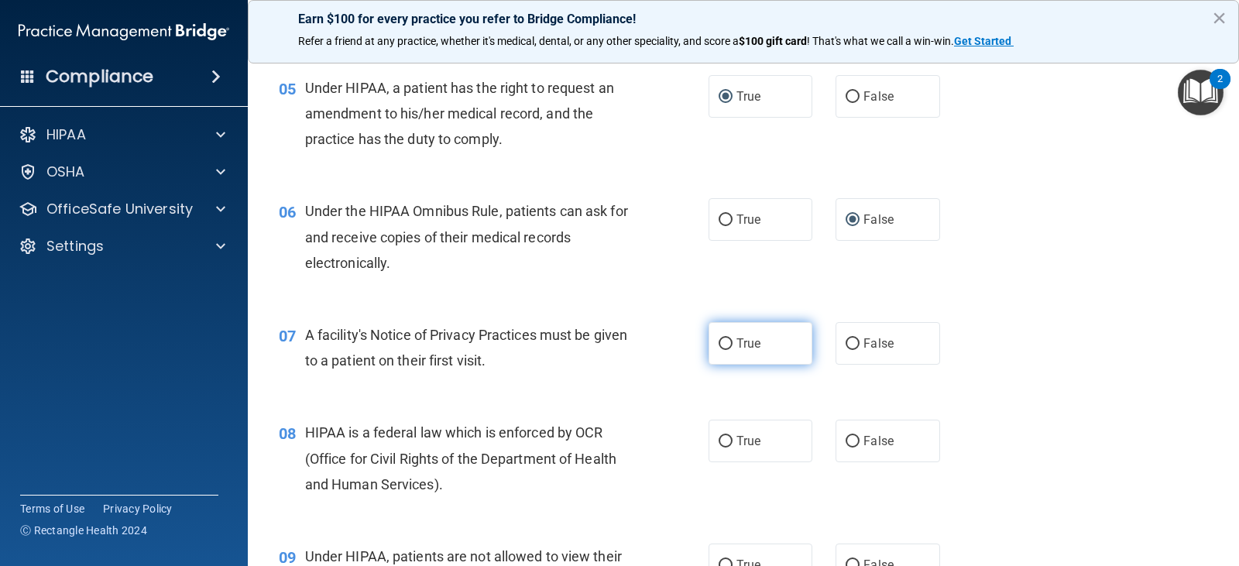
click at [720, 346] on input "True" at bounding box center [726, 345] width 14 height 12
radio input "true"
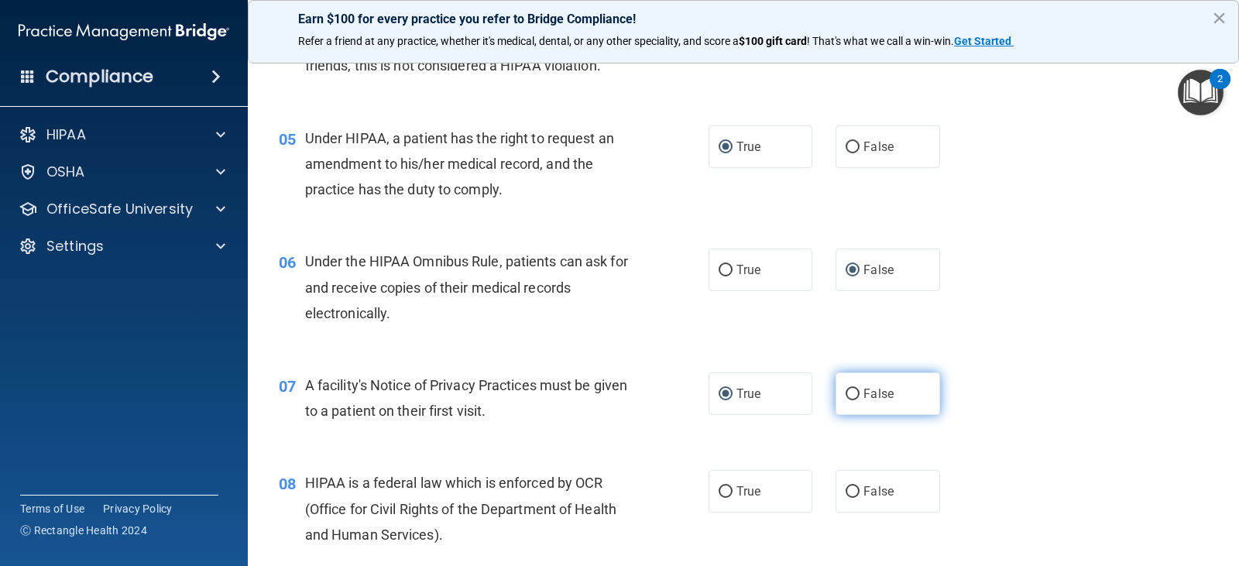
scroll to position [542, 0]
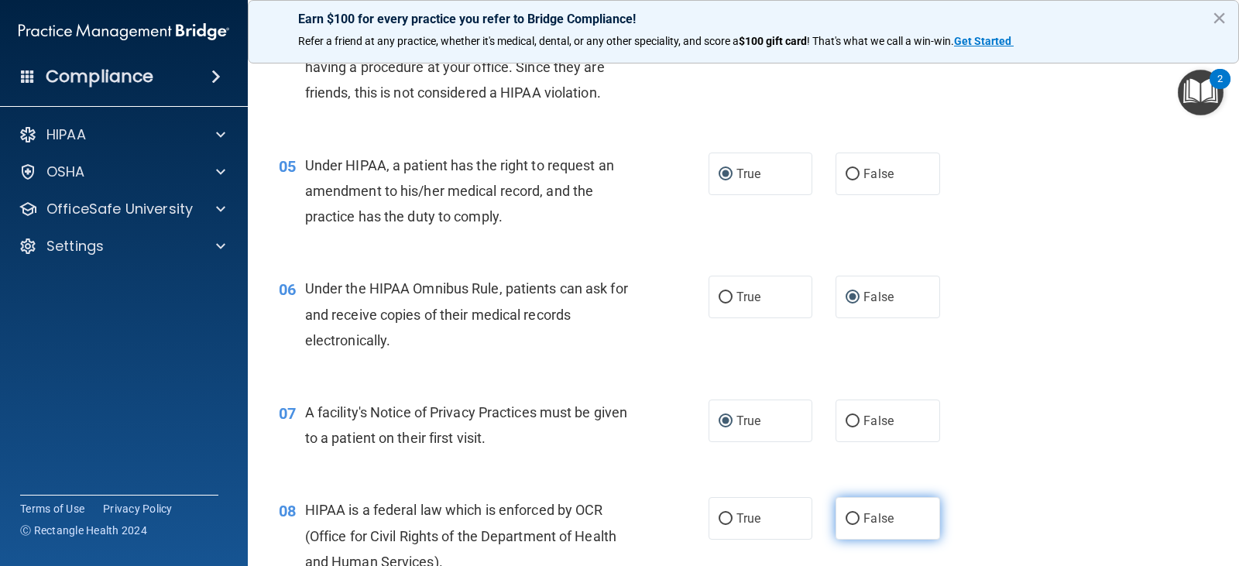
click at [848, 514] on input "False" at bounding box center [853, 520] width 14 height 12
radio input "true"
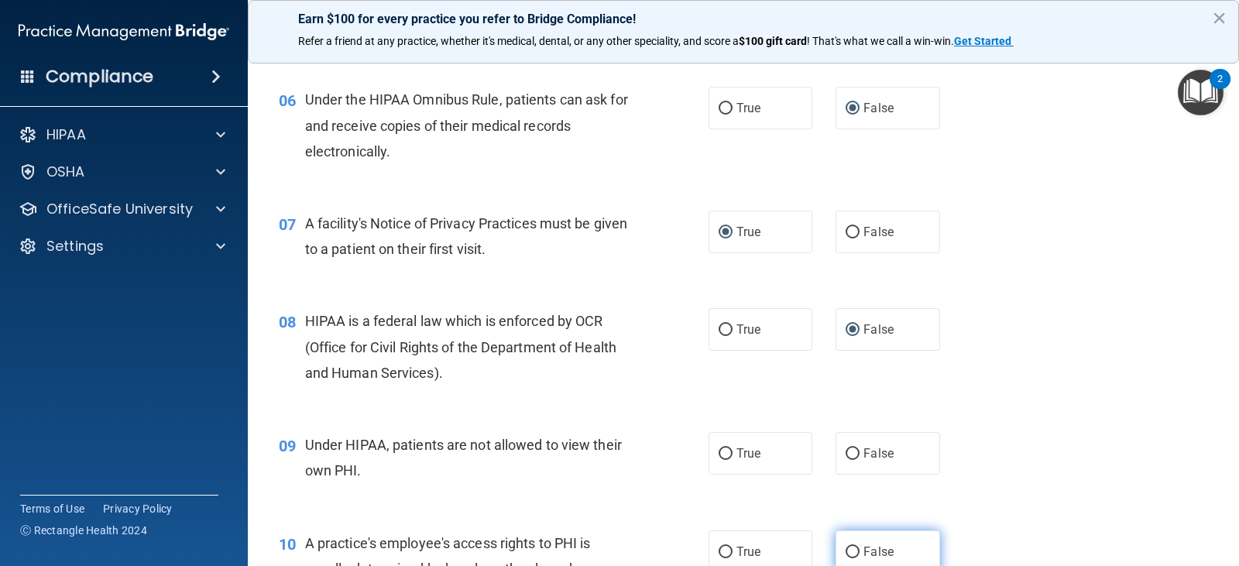
scroll to position [775, 0]
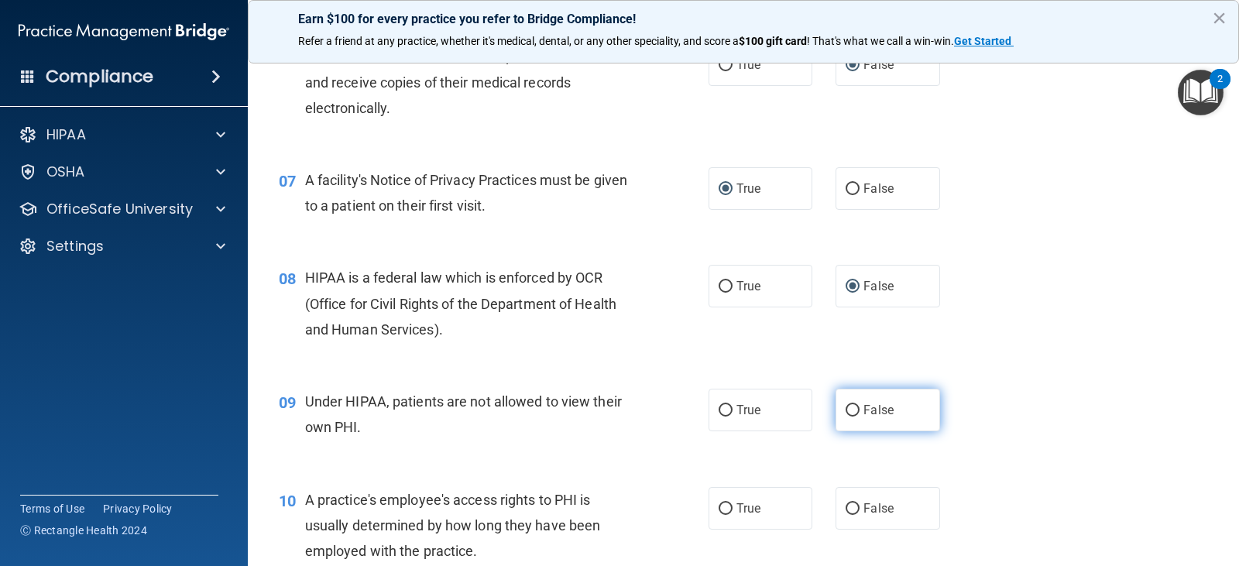
click at [853, 407] on input "False" at bounding box center [853, 411] width 14 height 12
radio input "true"
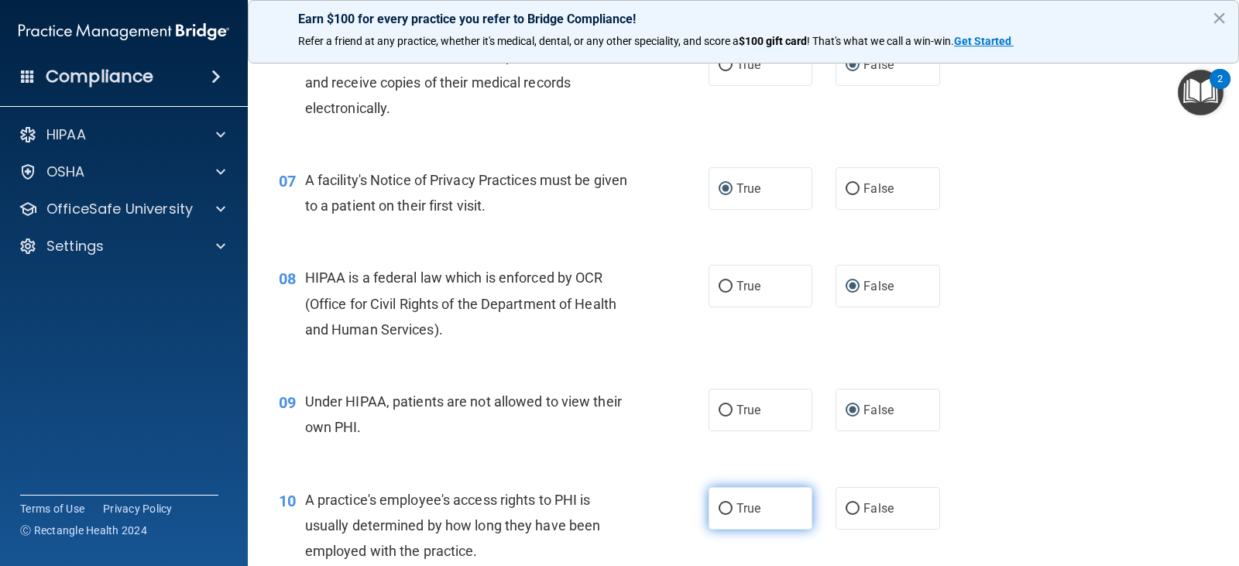
click at [721, 504] on input "True" at bounding box center [726, 510] width 14 height 12
radio input "true"
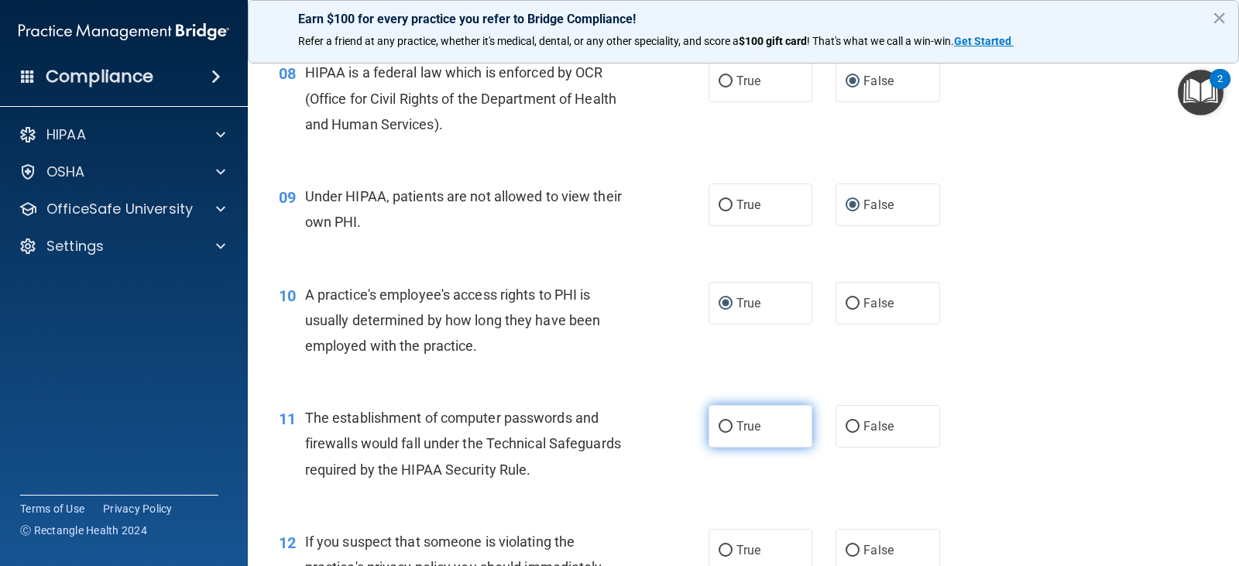
scroll to position [1007, 0]
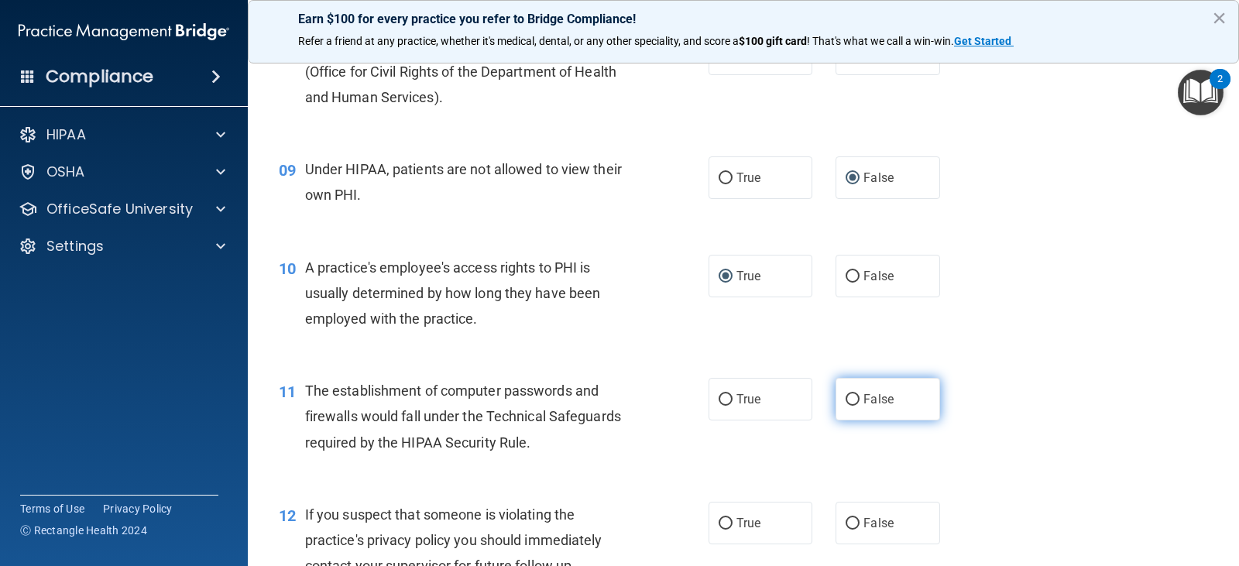
click at [846, 398] on input "False" at bounding box center [853, 400] width 14 height 12
radio input "true"
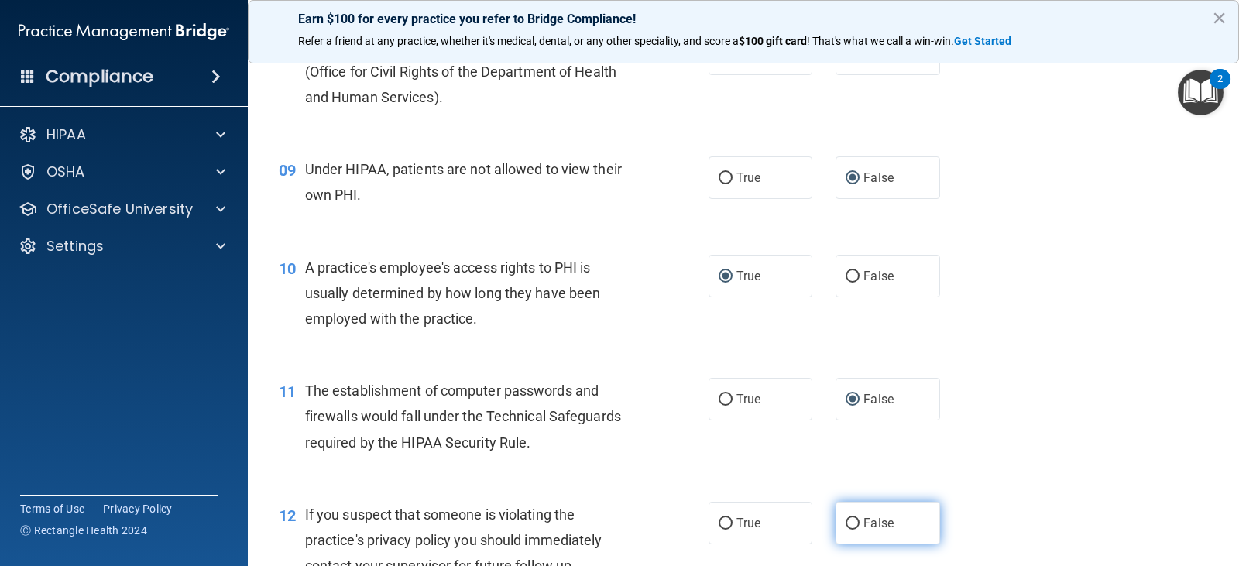
click at [846, 519] on input "False" at bounding box center [853, 524] width 14 height 12
radio input "true"
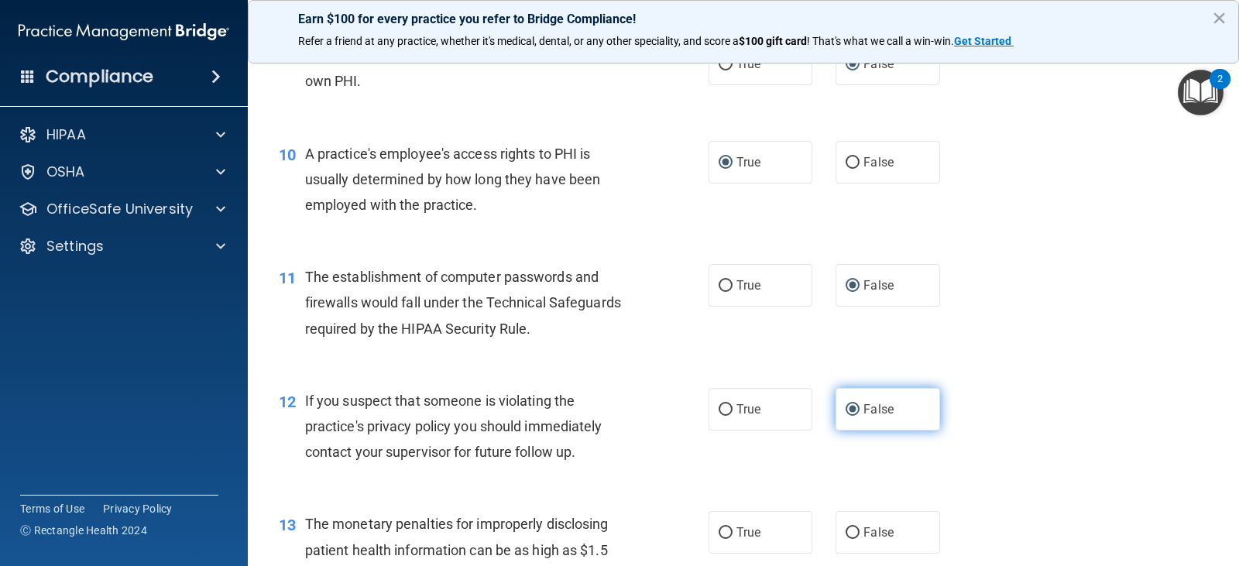
scroll to position [1162, 0]
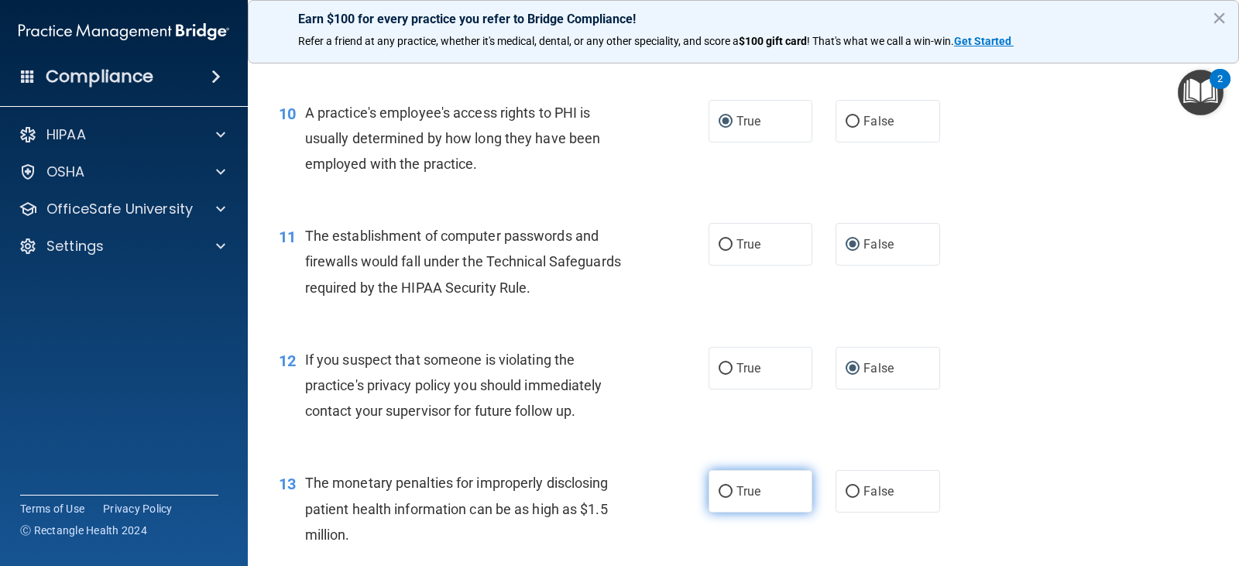
click at [724, 489] on input "True" at bounding box center [726, 492] width 14 height 12
radio input "true"
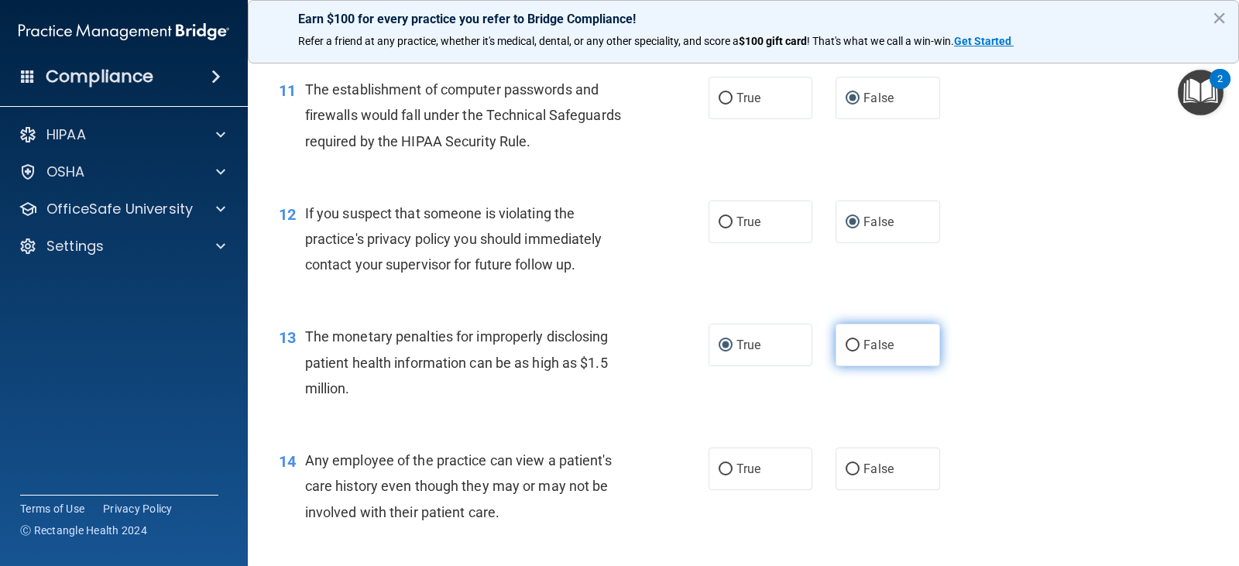
scroll to position [1317, 0]
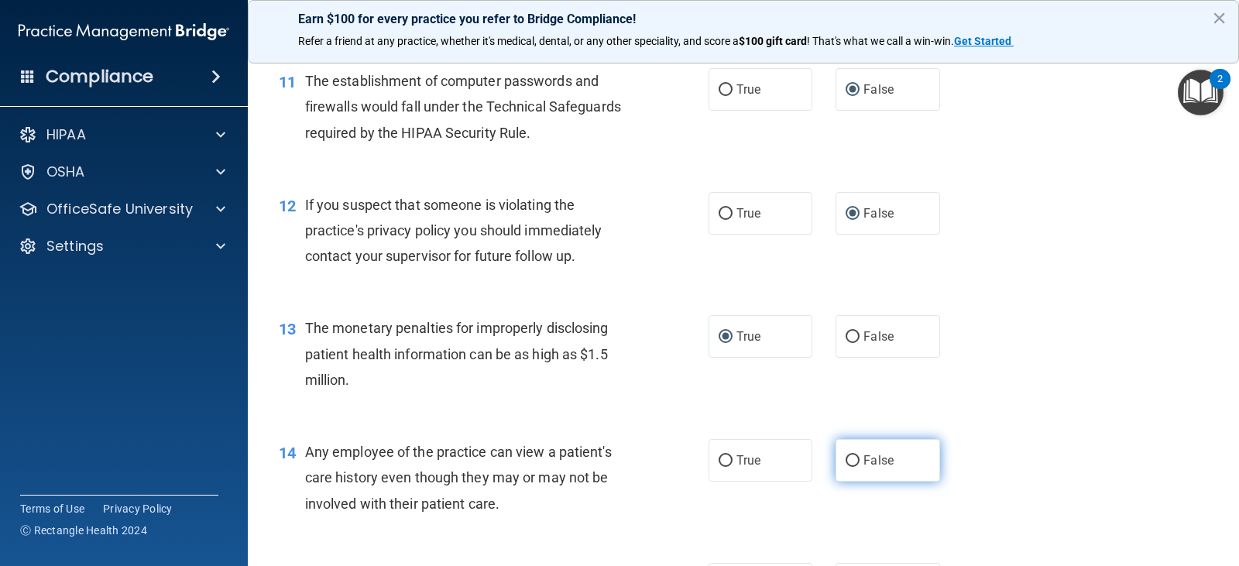
click at [851, 460] on input "False" at bounding box center [853, 462] width 14 height 12
radio input "true"
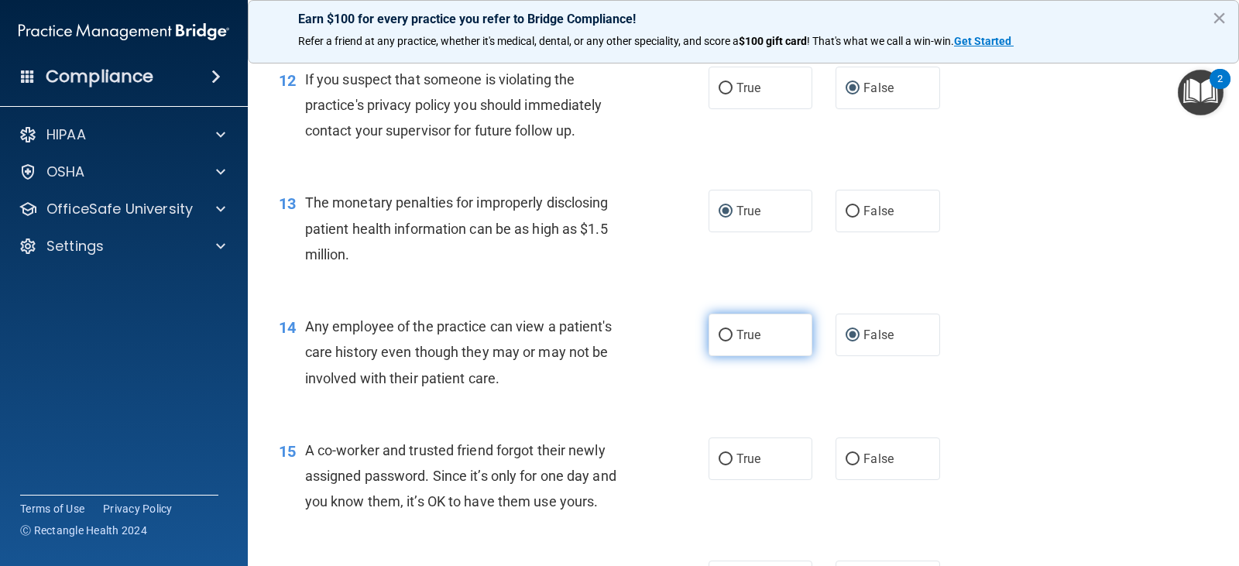
scroll to position [1472, 0]
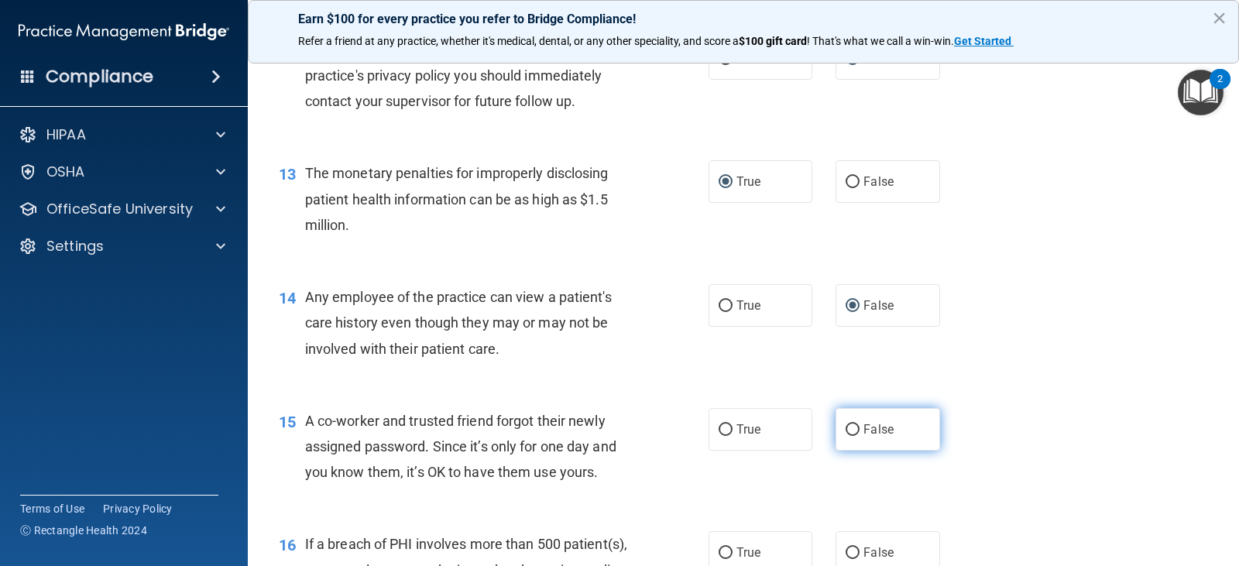
click at [853, 429] on input "False" at bounding box center [853, 431] width 14 height 12
radio input "true"
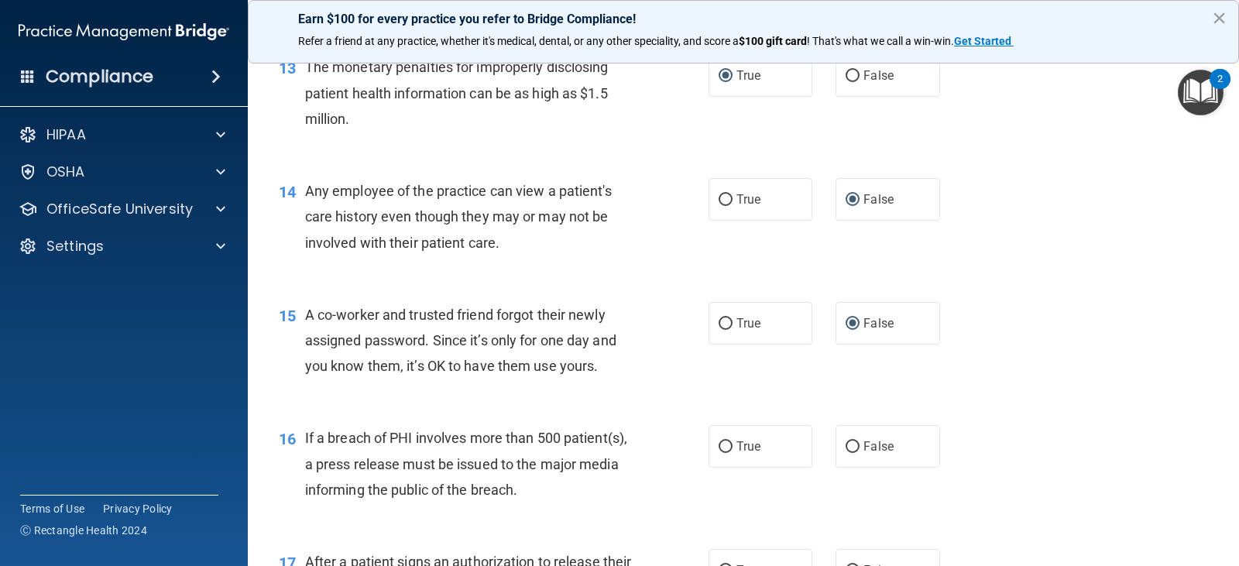
scroll to position [1627, 0]
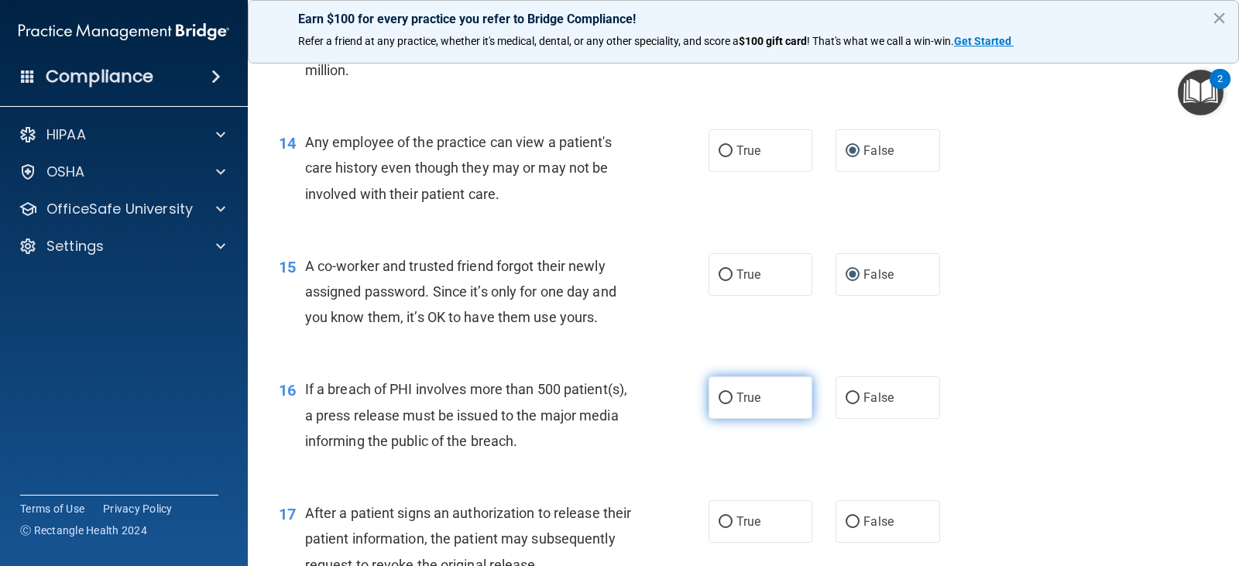
click at [719, 397] on input "True" at bounding box center [726, 399] width 14 height 12
radio input "true"
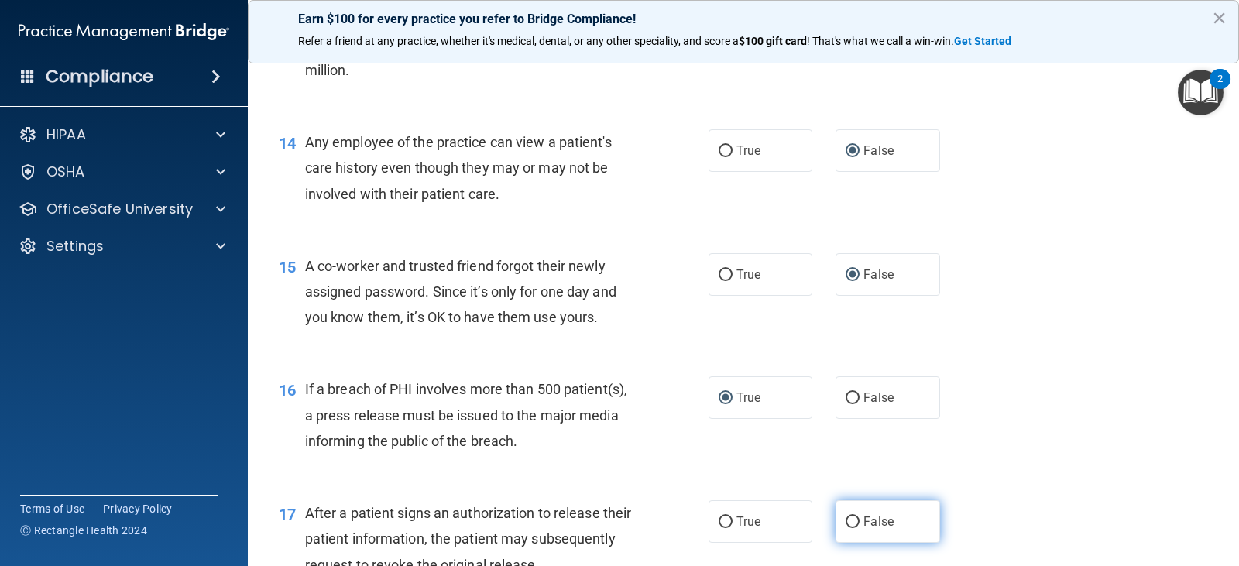
click at [848, 523] on input "False" at bounding box center [853, 523] width 14 height 12
radio input "true"
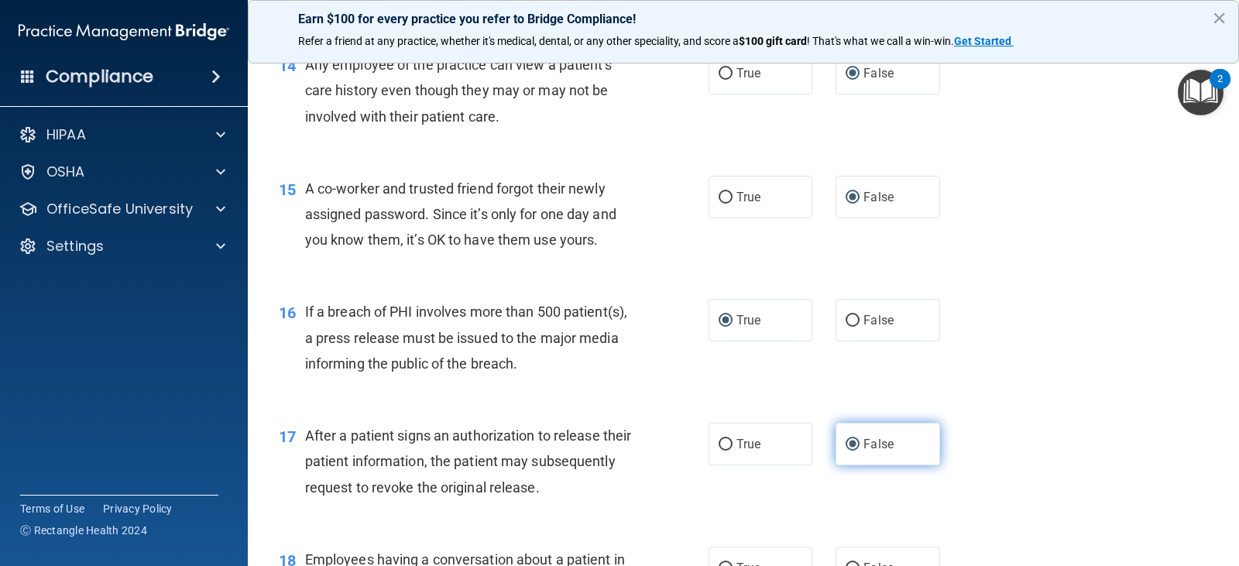
scroll to position [1782, 0]
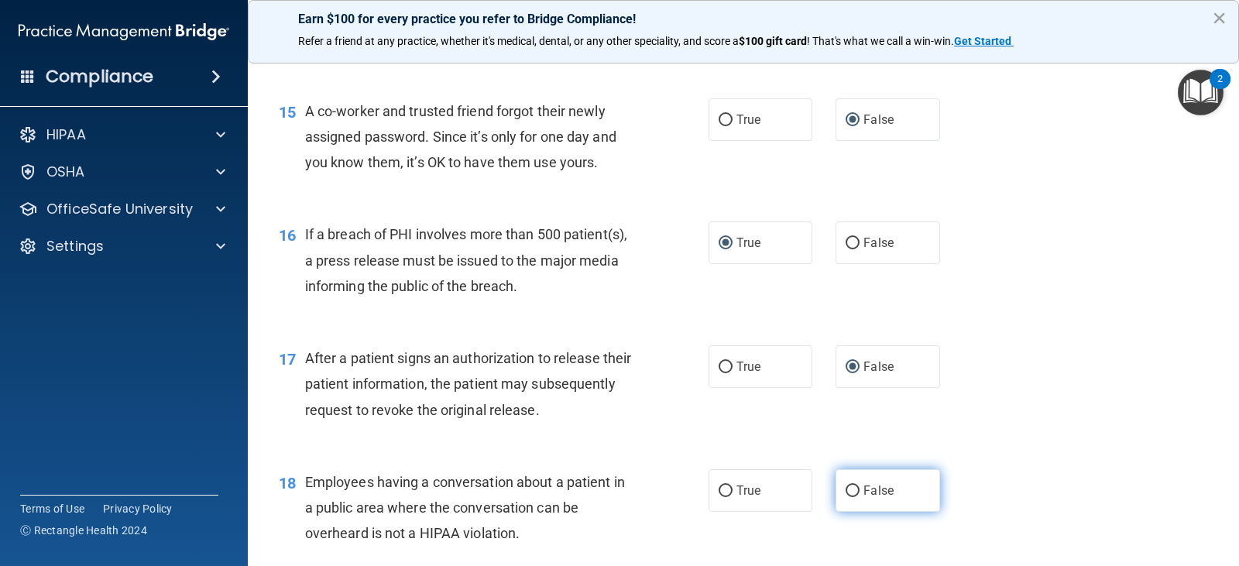
click at [846, 489] on input "False" at bounding box center [853, 492] width 14 height 12
radio input "true"
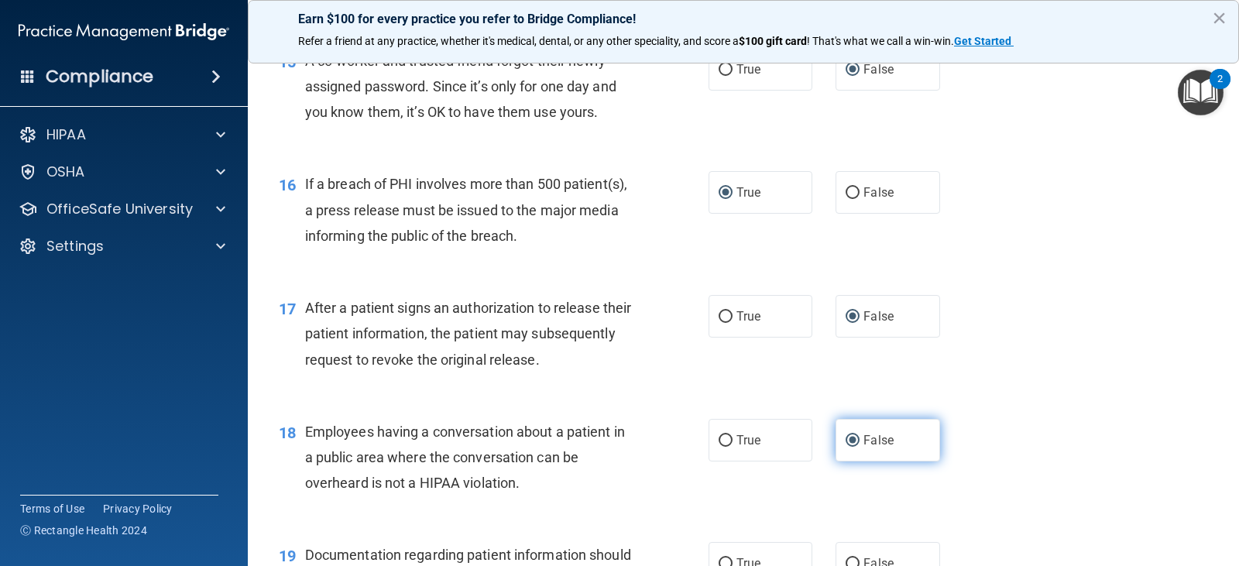
scroll to position [1937, 0]
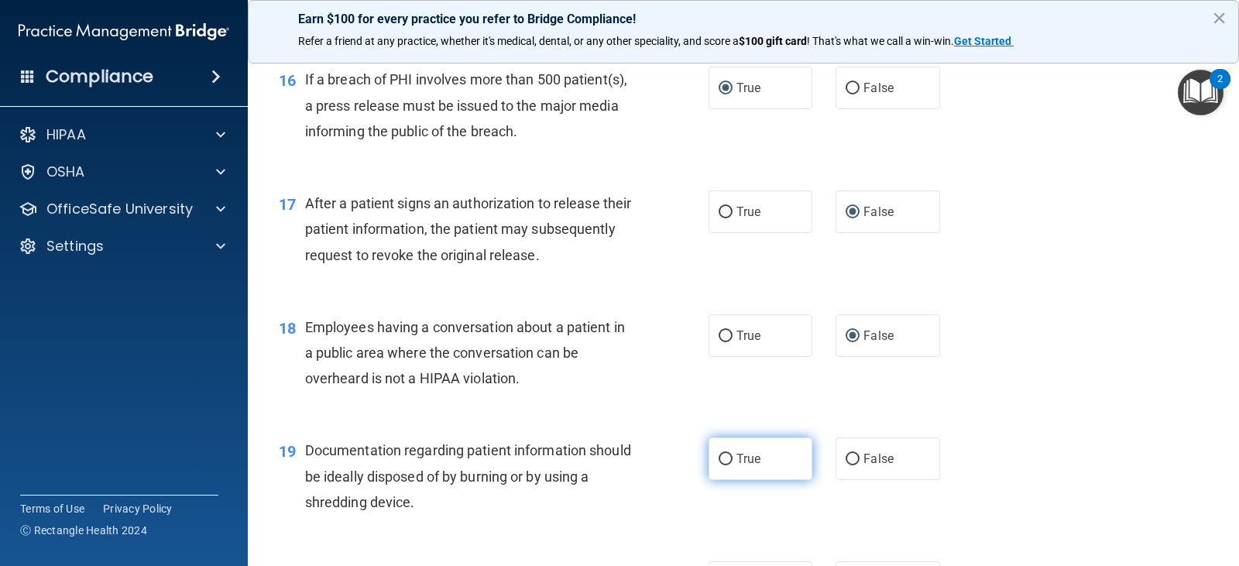
click at [722, 459] on input "True" at bounding box center [726, 460] width 14 height 12
radio input "true"
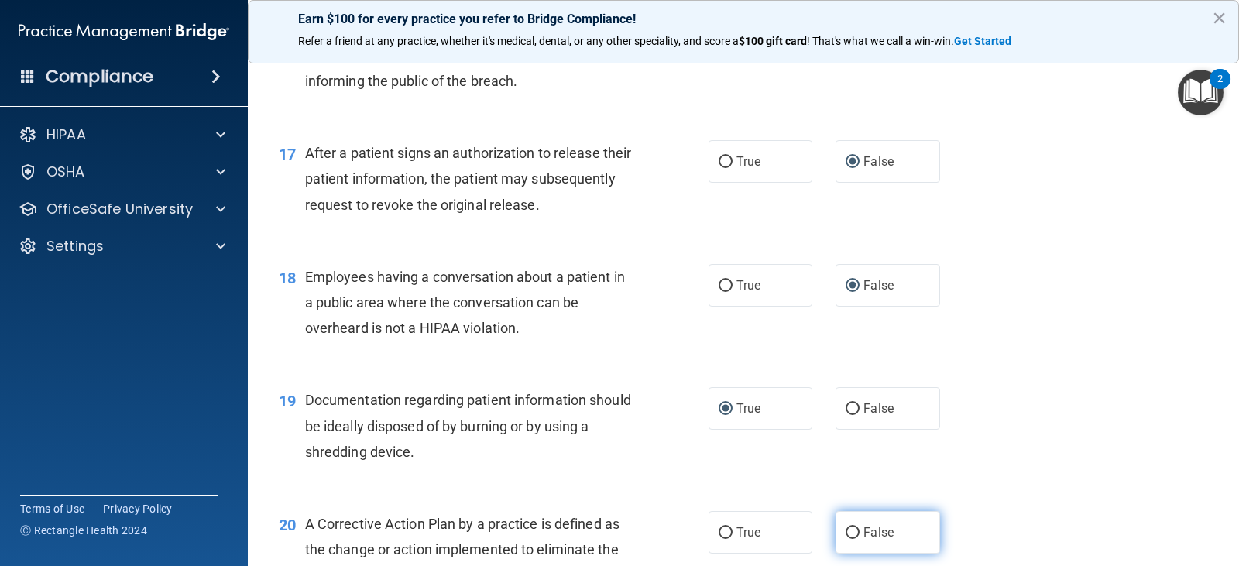
scroll to position [2014, 0]
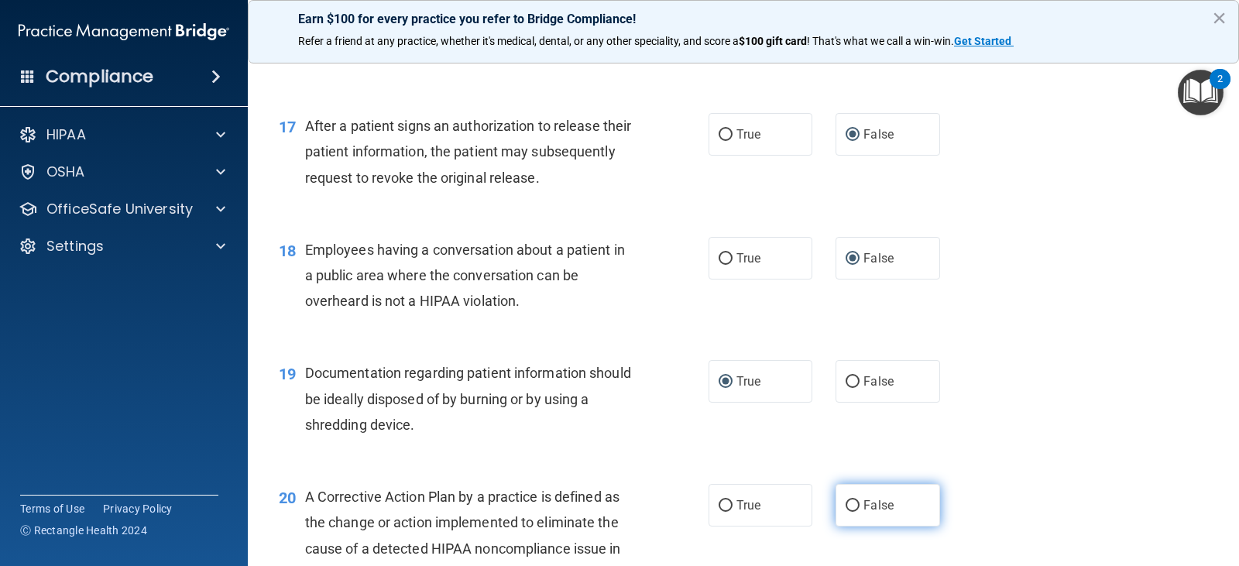
click at [846, 501] on input "False" at bounding box center [853, 506] width 14 height 12
radio input "true"
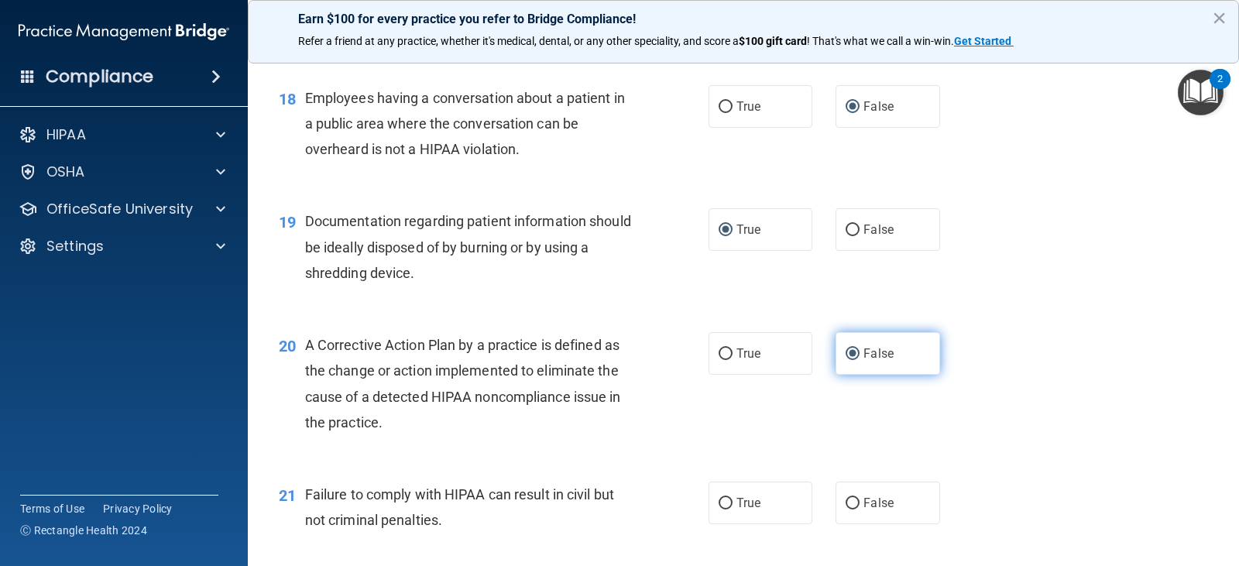
scroll to position [2169, 0]
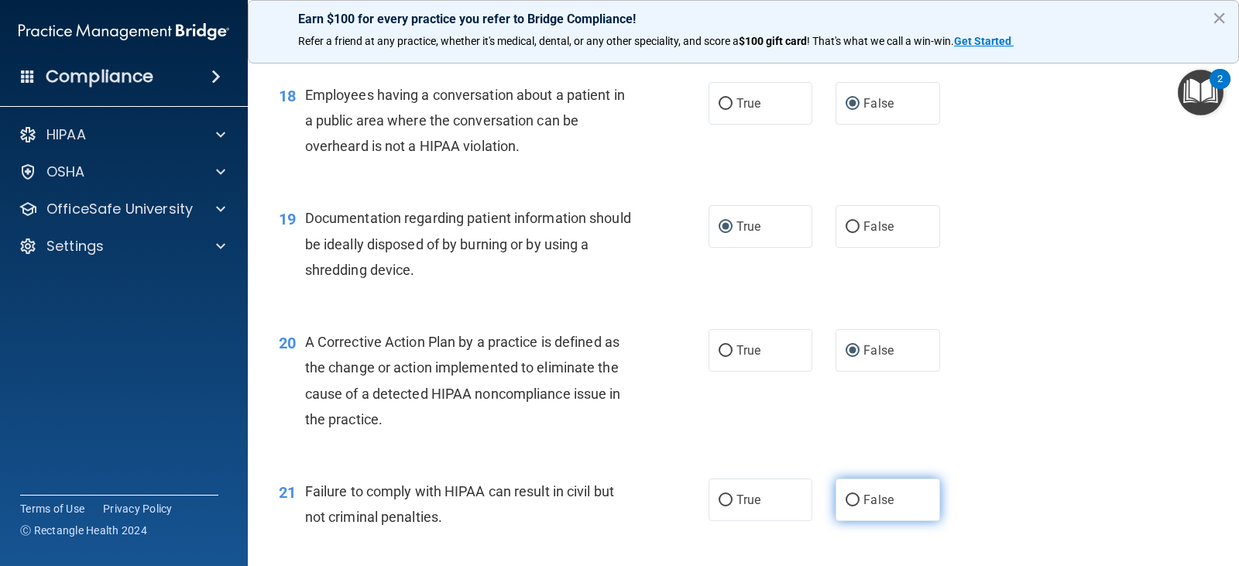
click at [846, 500] on input "False" at bounding box center [853, 501] width 14 height 12
radio input "true"
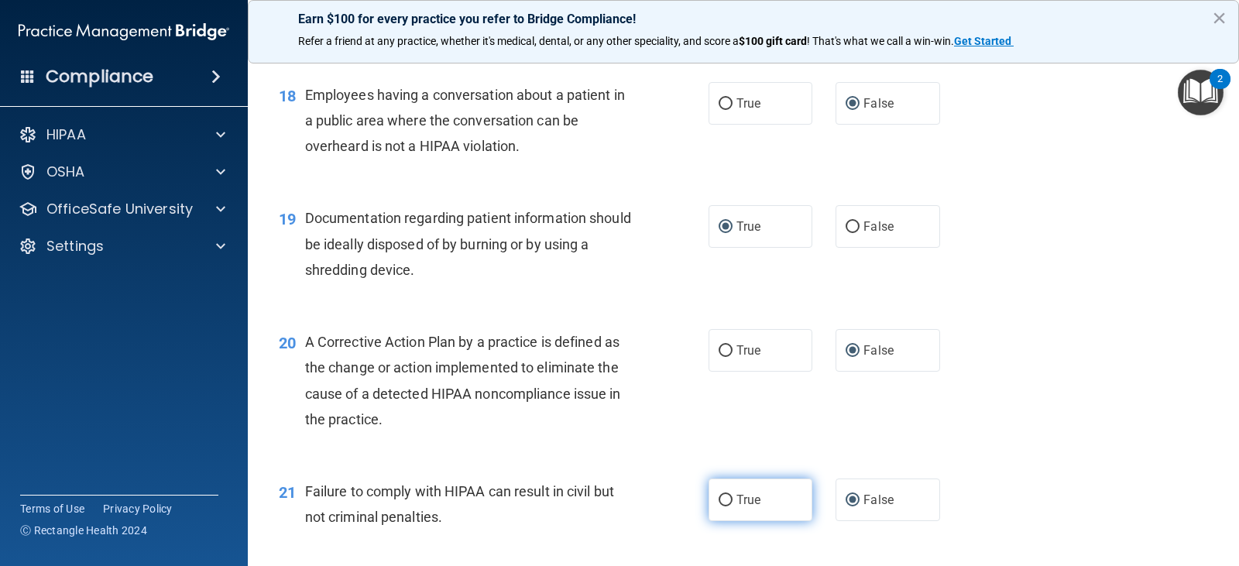
click at [720, 500] on input "True" at bounding box center [726, 501] width 14 height 12
radio input "true"
radio input "false"
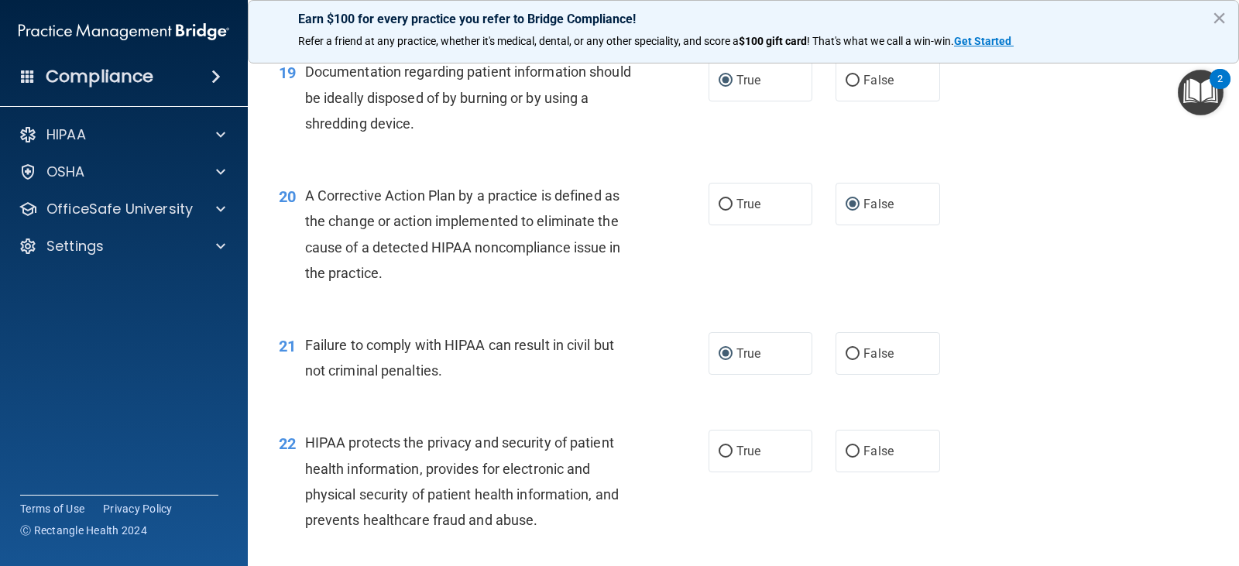
scroll to position [2324, 0]
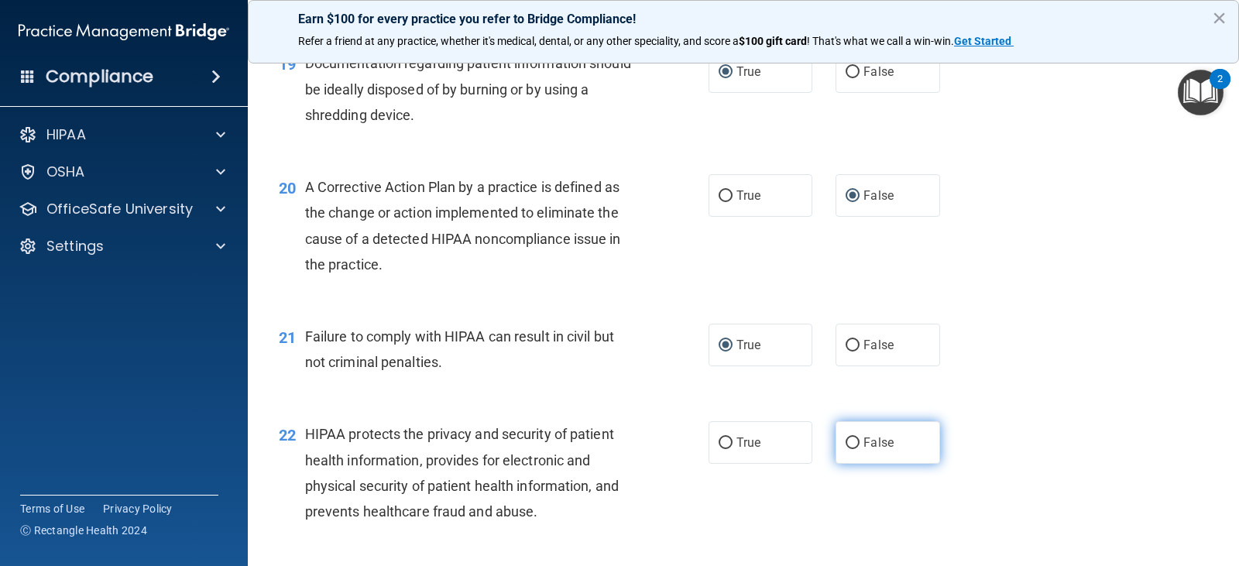
click at [847, 442] on input "False" at bounding box center [853, 444] width 14 height 12
radio input "true"
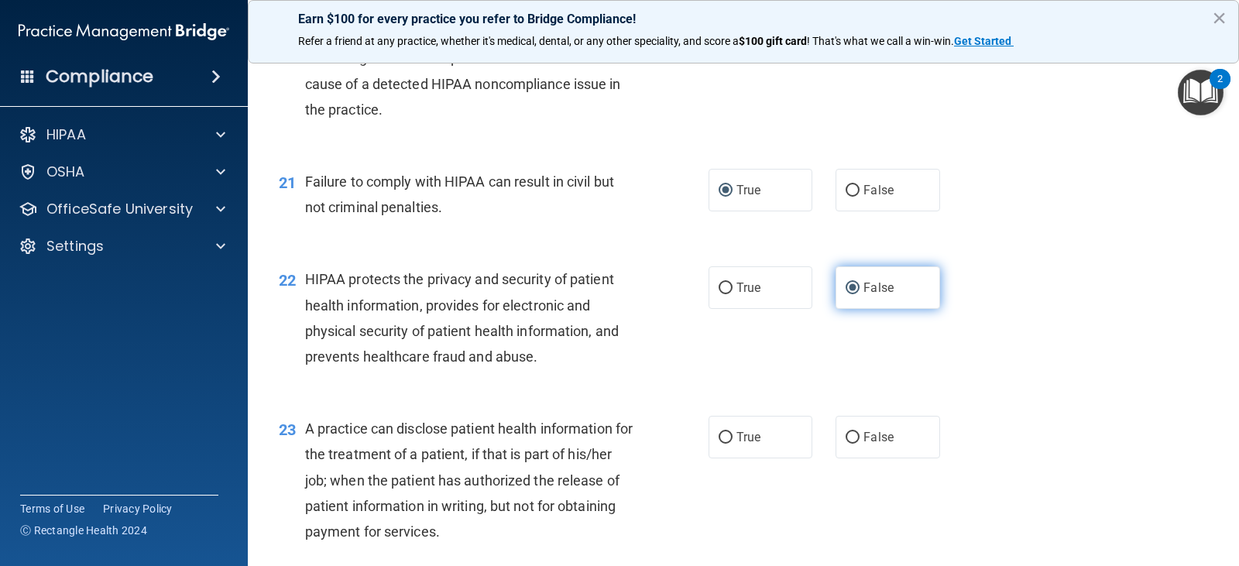
scroll to position [2556, 0]
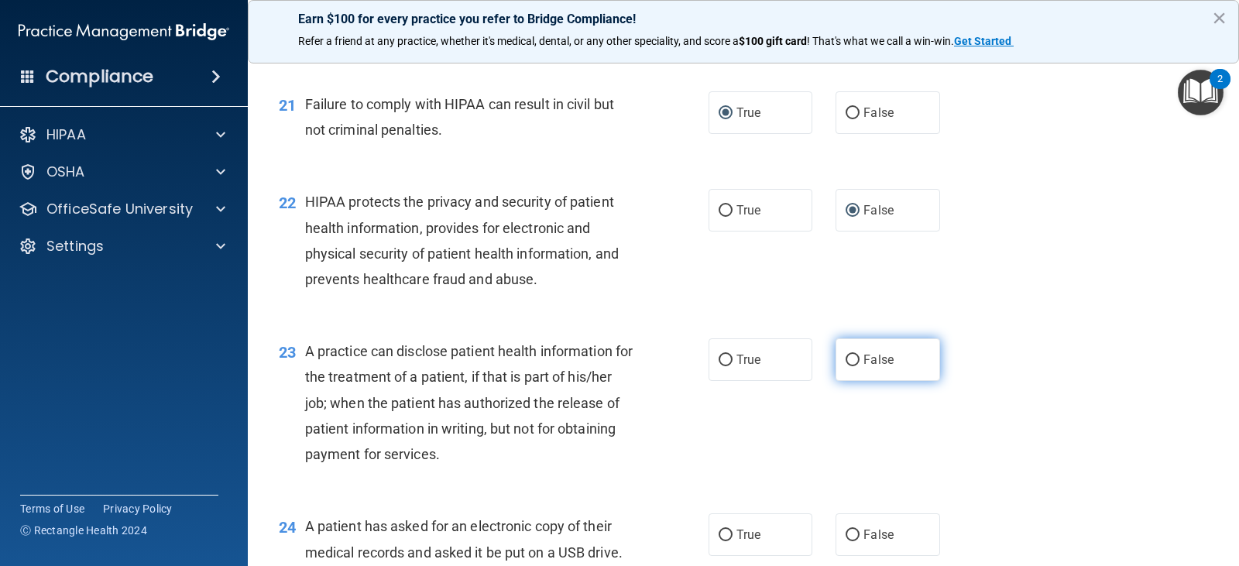
click at [846, 358] on input "False" at bounding box center [853, 361] width 14 height 12
radio input "true"
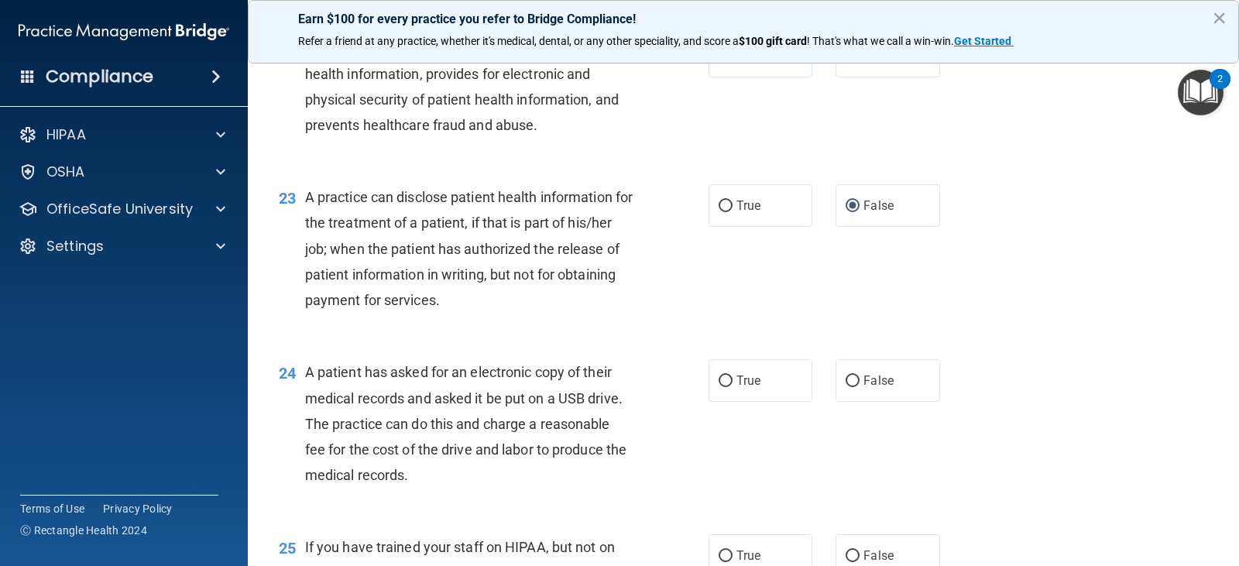
scroll to position [2711, 0]
click at [719, 380] on input "True" at bounding box center [726, 381] width 14 height 12
radio input "true"
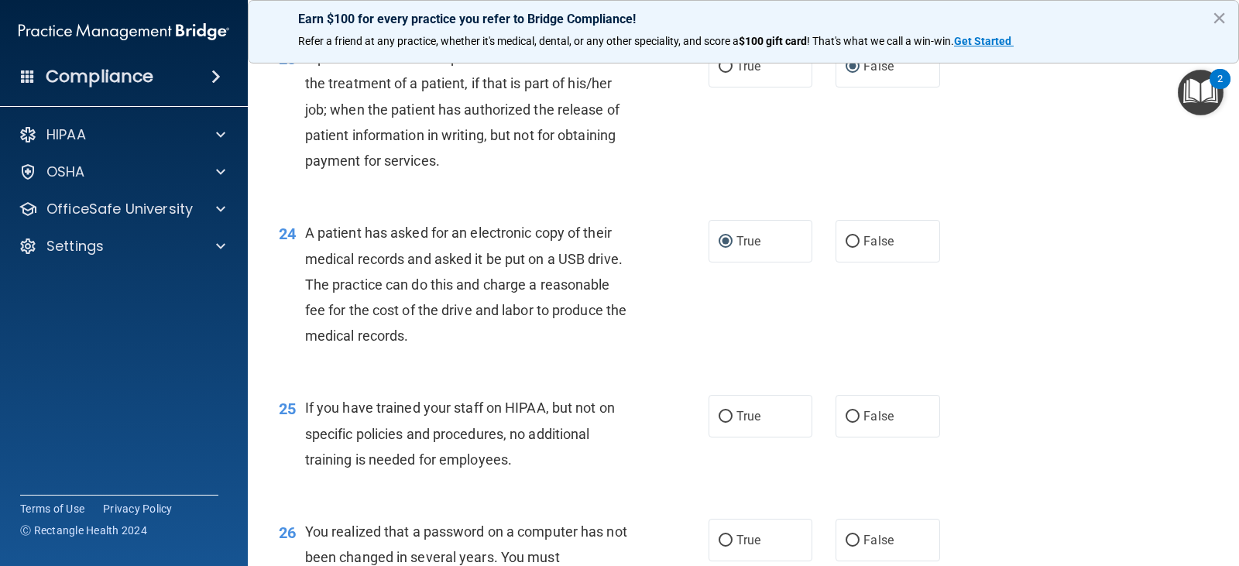
scroll to position [2866, 0]
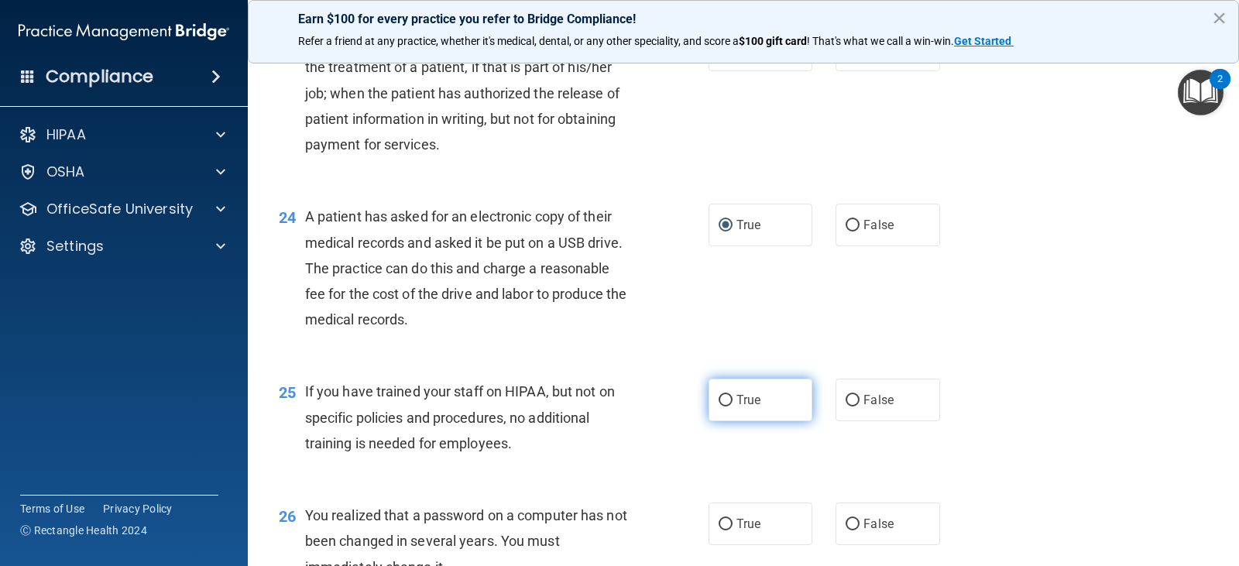
click at [720, 398] on input "True" at bounding box center [726, 401] width 14 height 12
radio input "true"
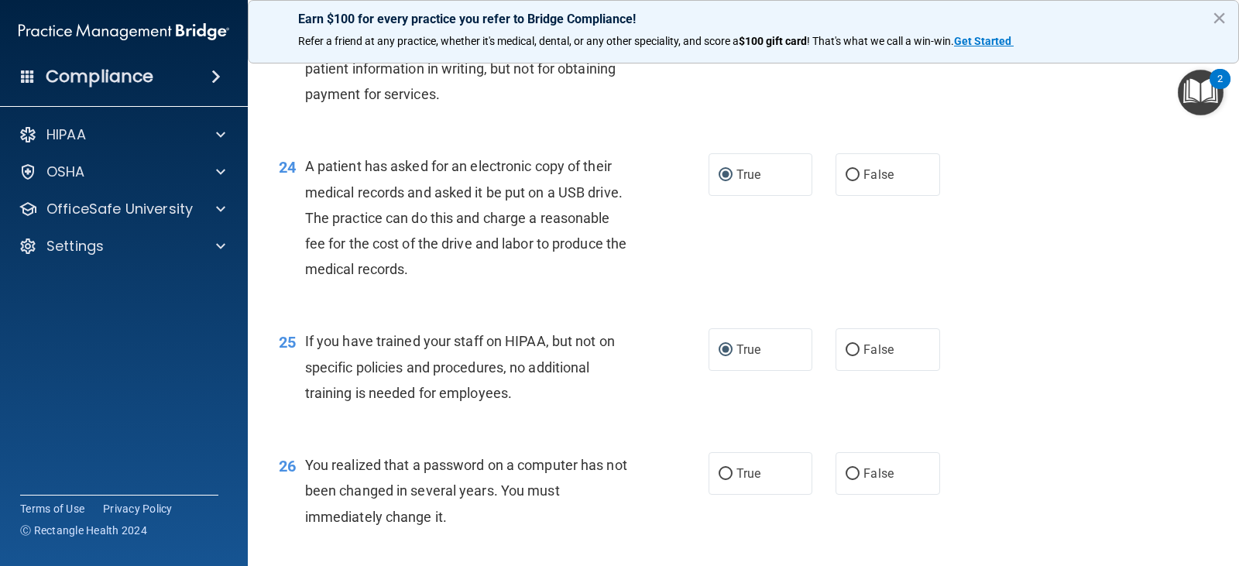
scroll to position [2944, 0]
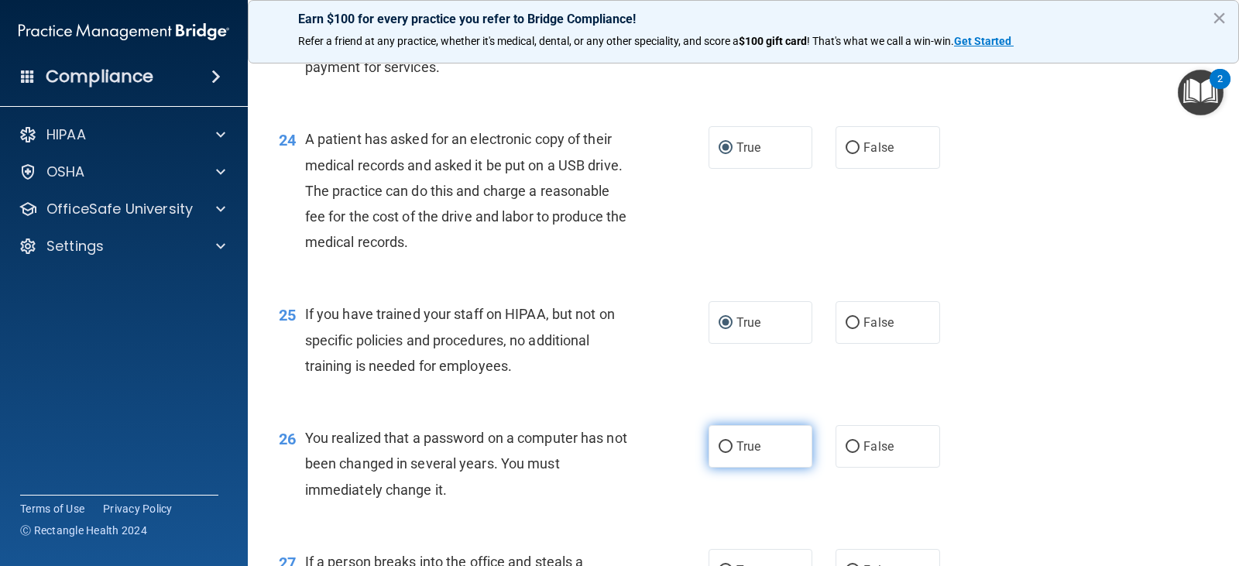
click at [722, 445] on input "True" at bounding box center [726, 448] width 14 height 12
radio input "true"
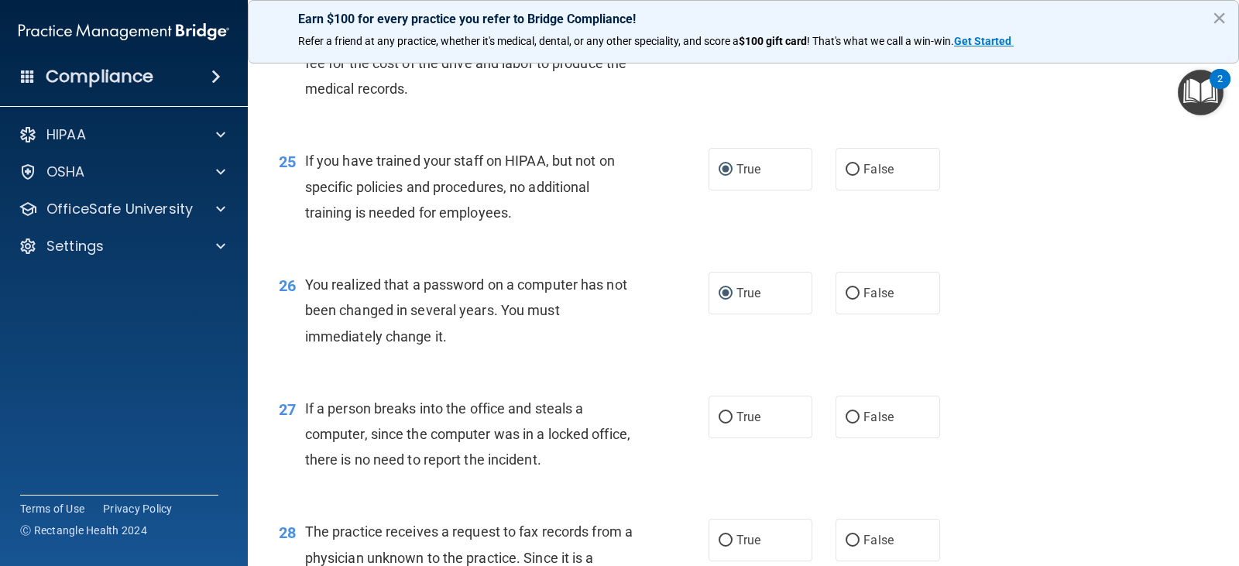
scroll to position [3099, 0]
click at [847, 414] on input "False" at bounding box center [853, 417] width 14 height 12
radio input "true"
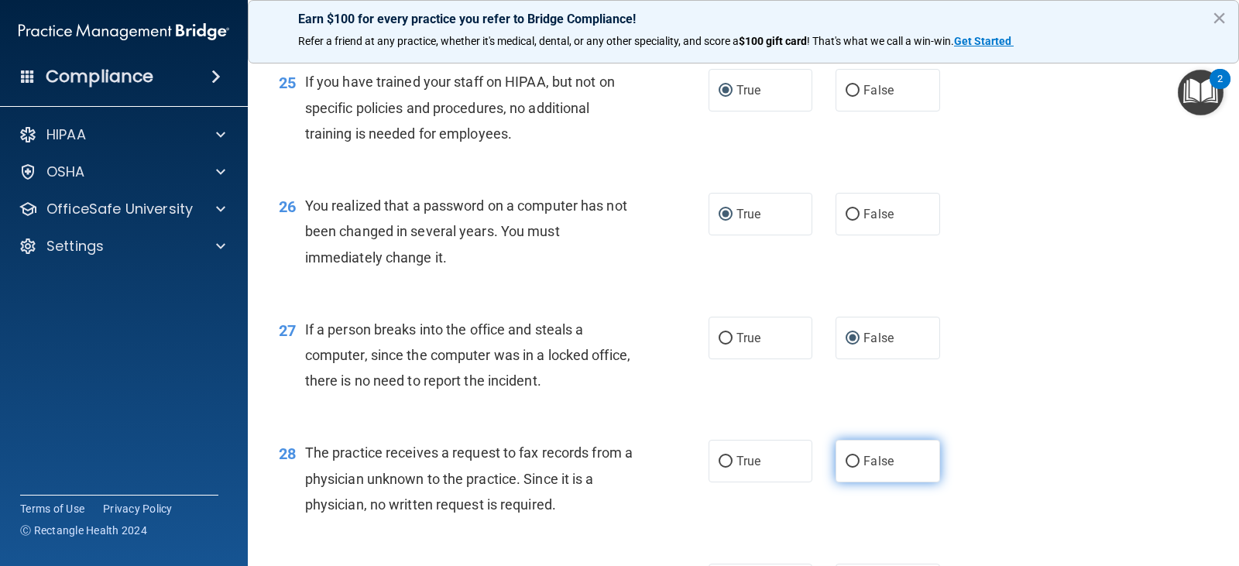
click at [846, 456] on input "False" at bounding box center [853, 462] width 14 height 12
radio input "true"
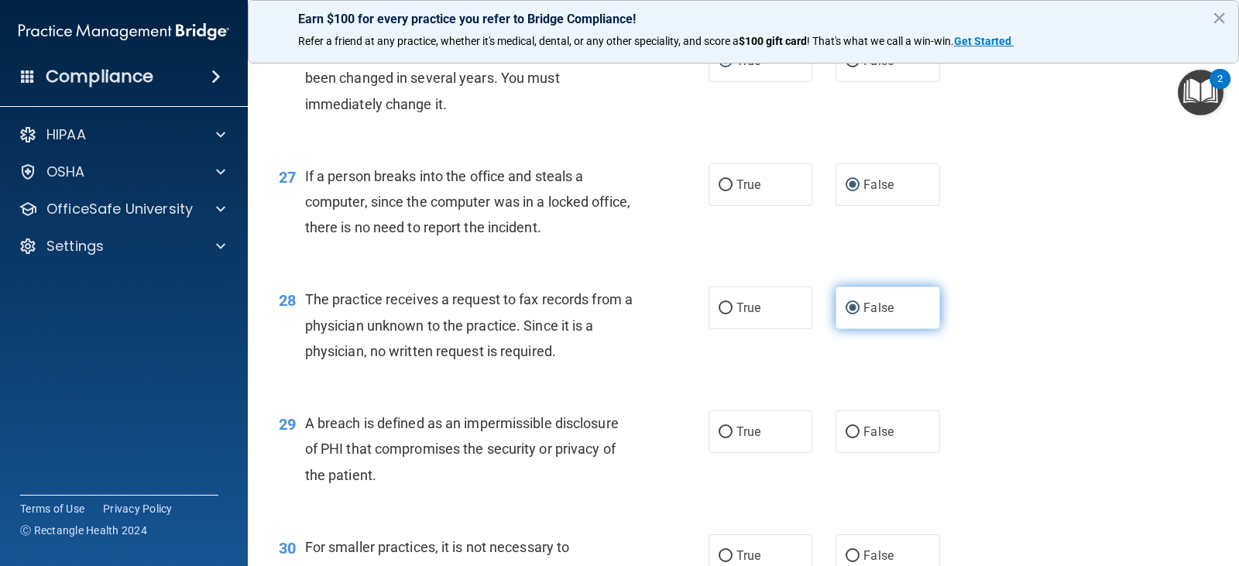
scroll to position [3331, 0]
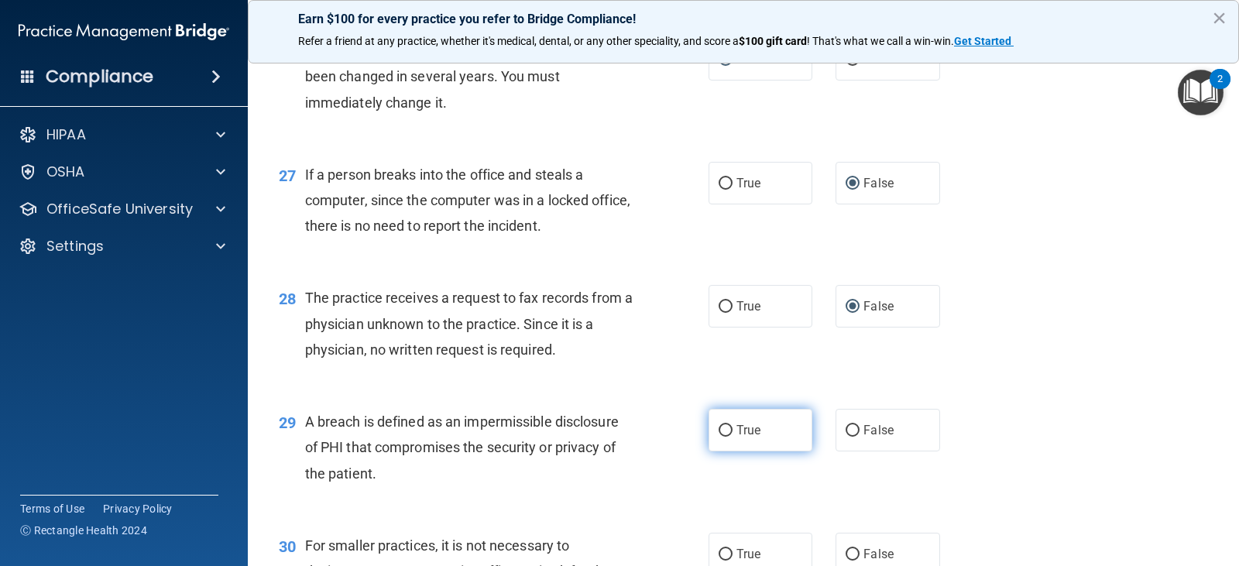
click at [725, 429] on input "True" at bounding box center [726, 431] width 14 height 12
radio input "true"
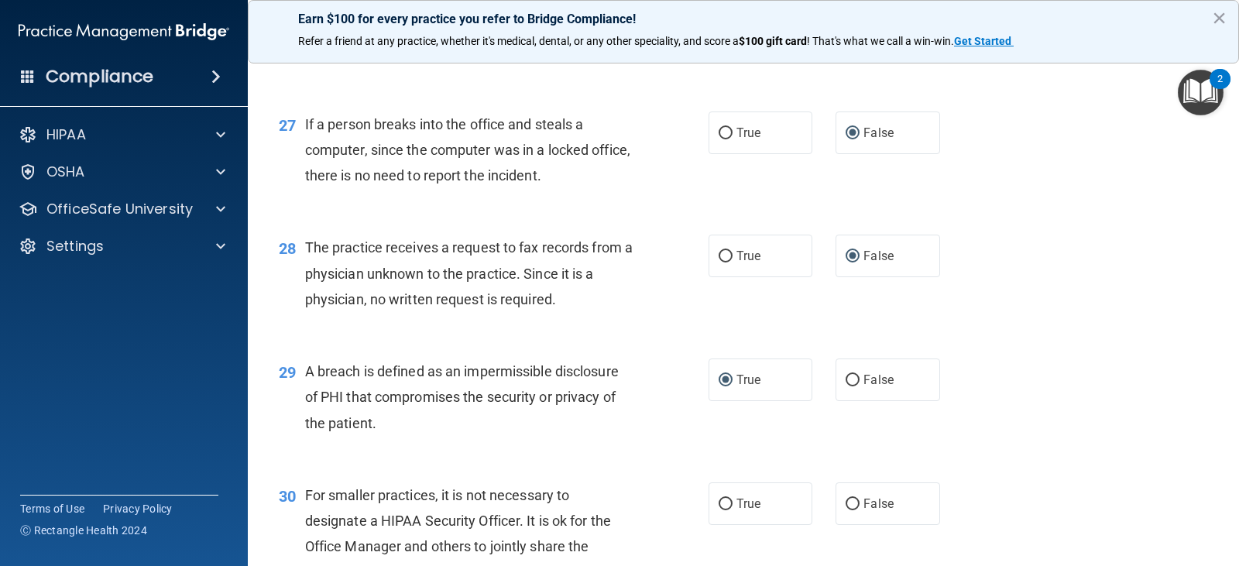
scroll to position [3486, 0]
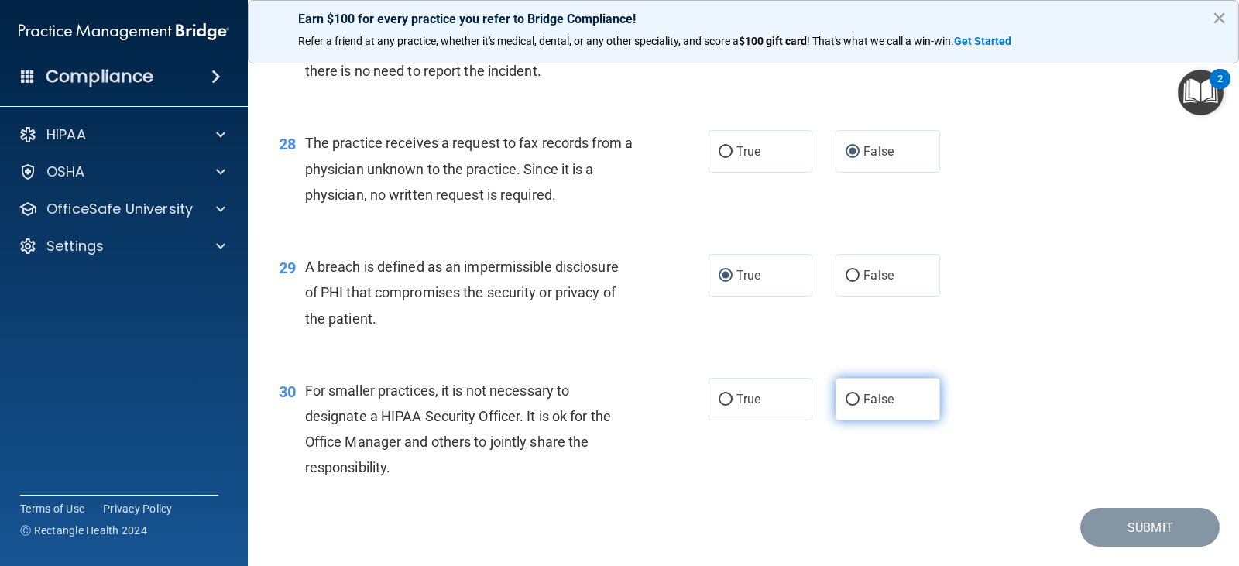
click at [847, 397] on input "False" at bounding box center [853, 400] width 14 height 12
radio input "true"
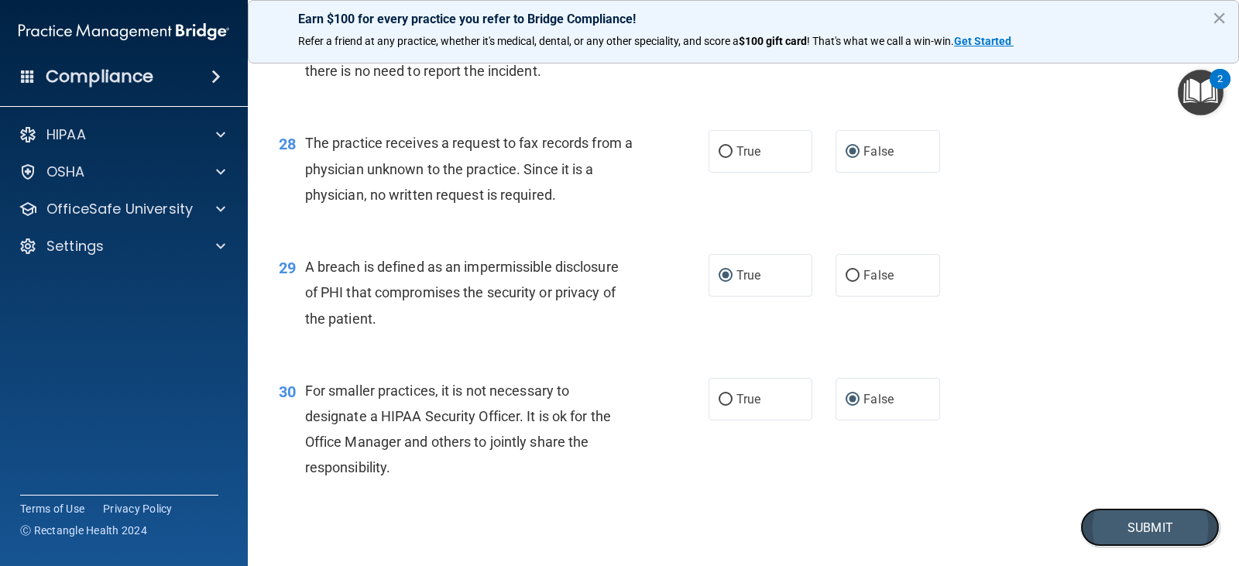
click at [1137, 530] on button "Submit" at bounding box center [1150, 528] width 139 height 40
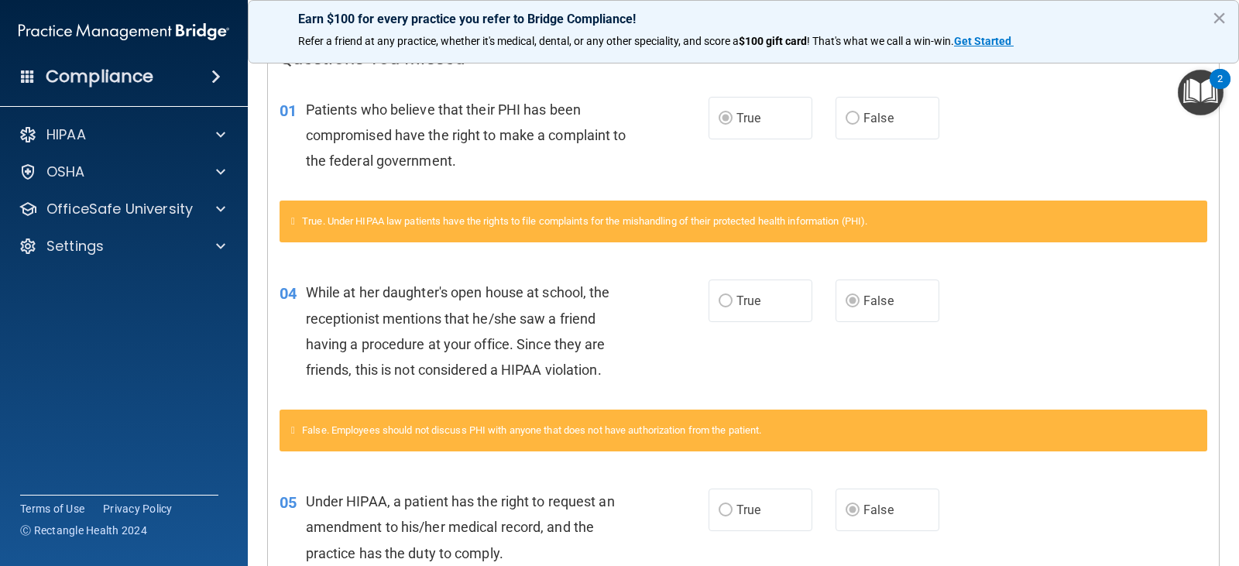
scroll to position [387, 0]
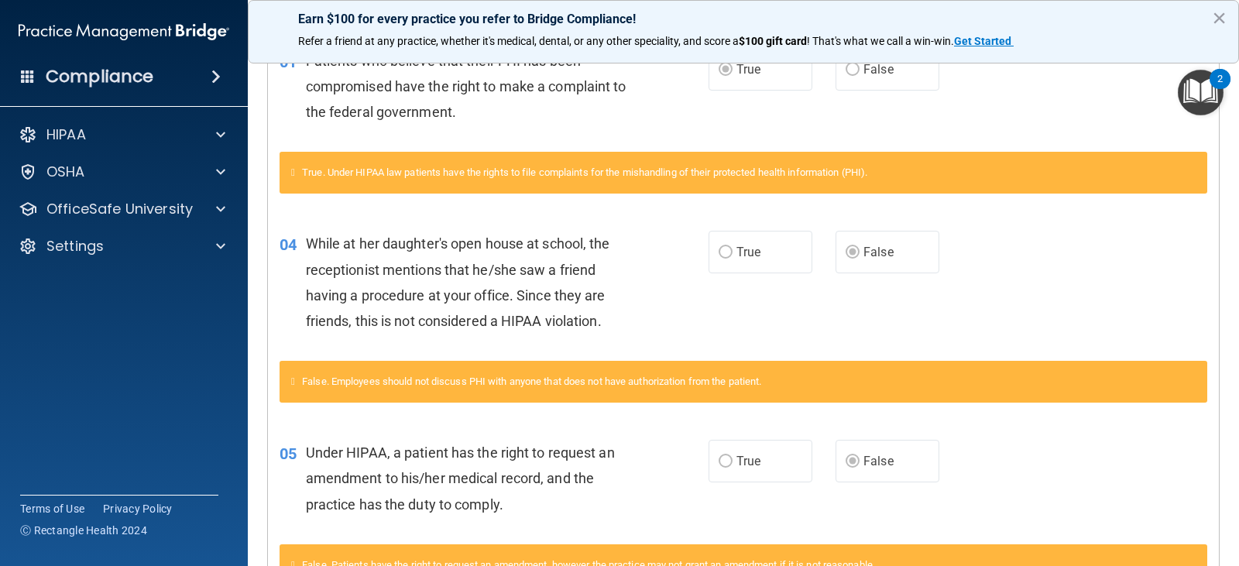
click at [295, 174] on icon at bounding box center [293, 172] width 4 height 10
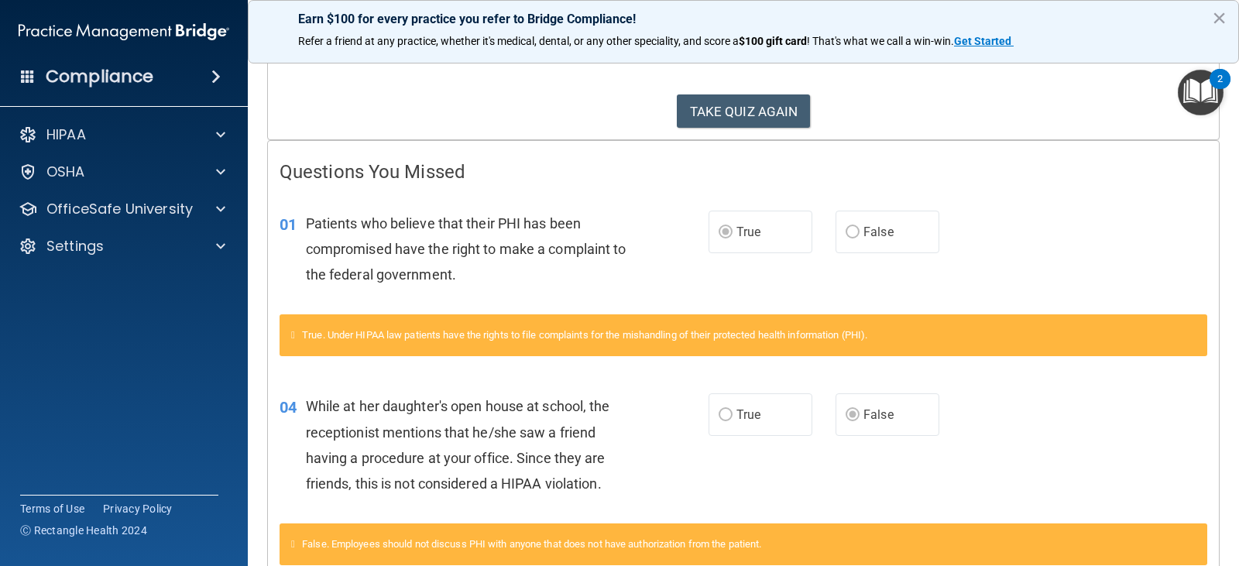
scroll to position [189, 0]
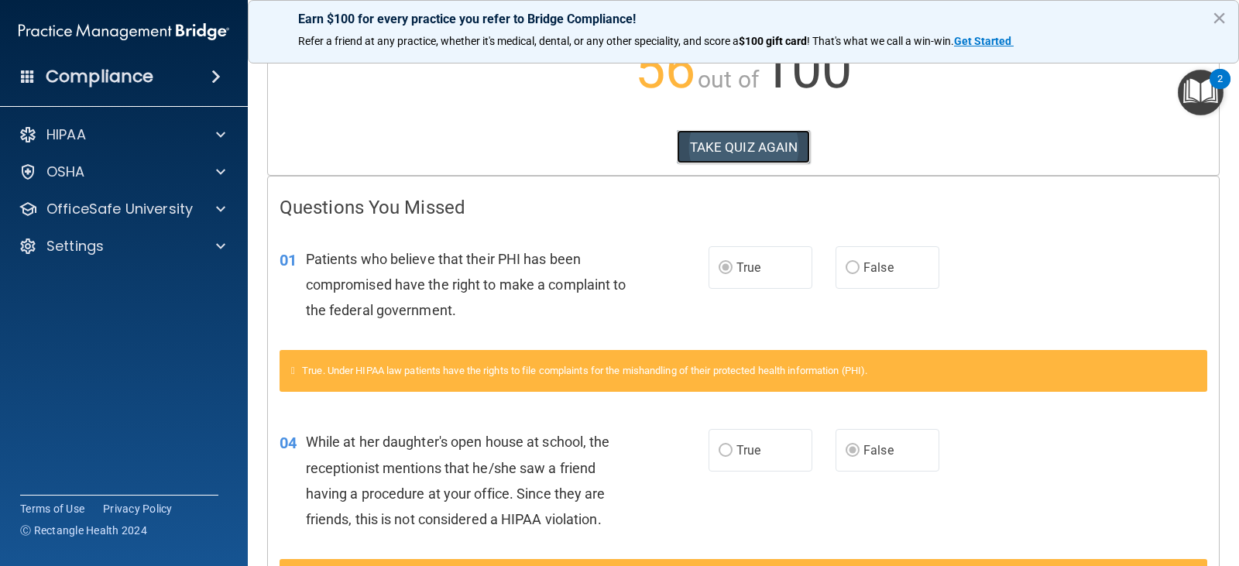
click at [755, 142] on button "TAKE QUIZ AGAIN" at bounding box center [744, 147] width 134 height 34
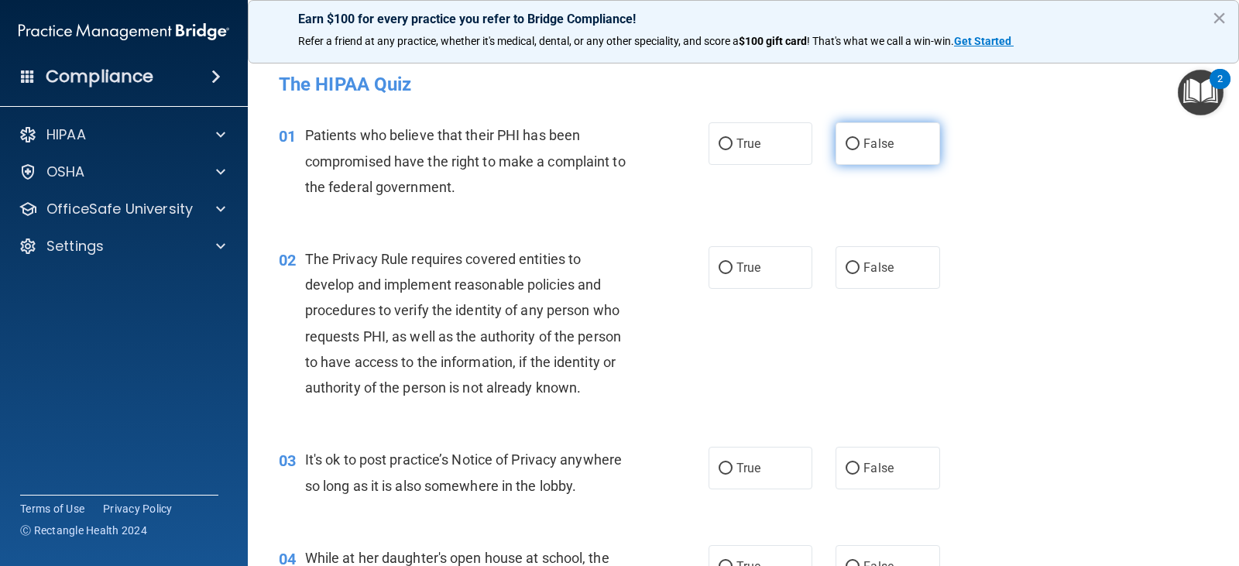
click at [846, 145] on input "False" at bounding box center [853, 145] width 14 height 12
radio input "true"
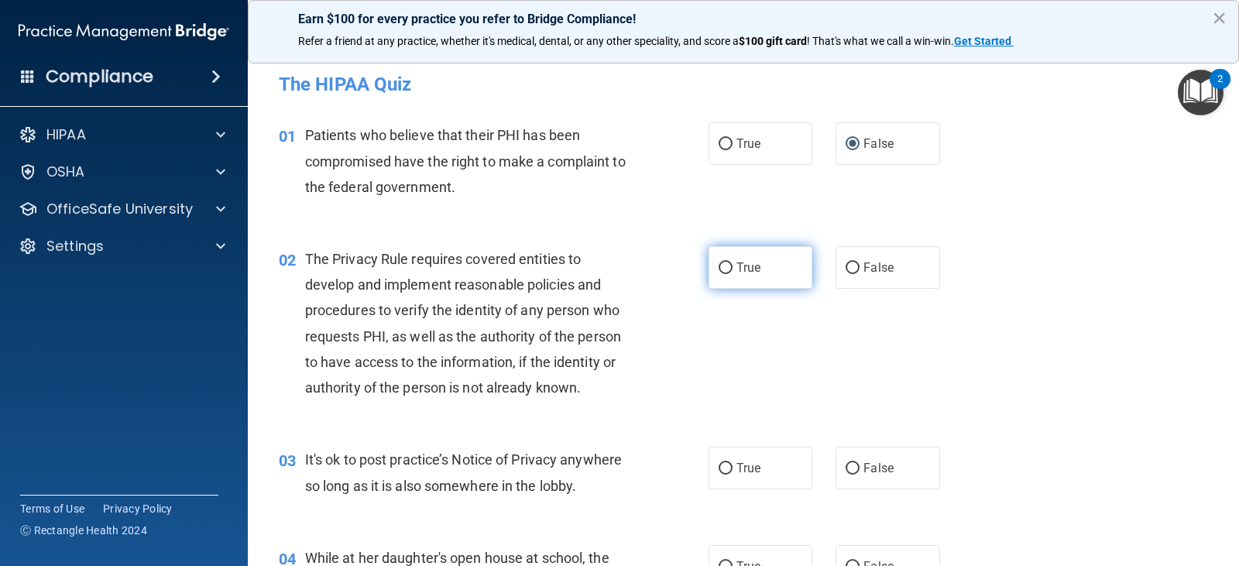
click at [724, 268] on input "True" at bounding box center [726, 269] width 14 height 12
radio input "true"
click at [846, 466] on input "False" at bounding box center [853, 469] width 14 height 12
radio input "true"
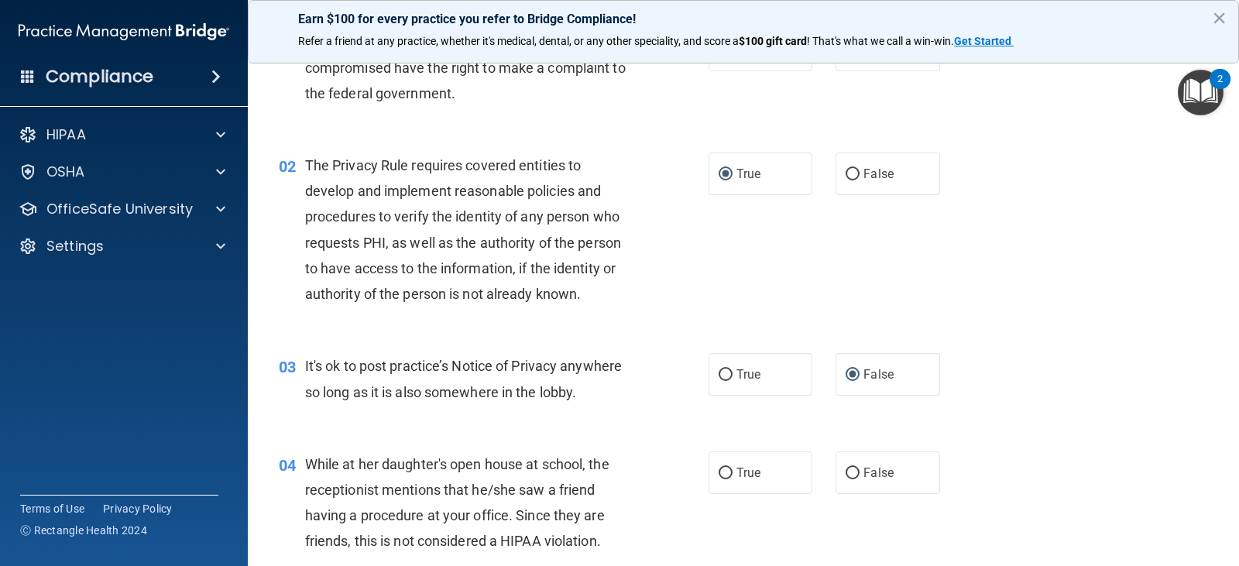
scroll to position [155, 0]
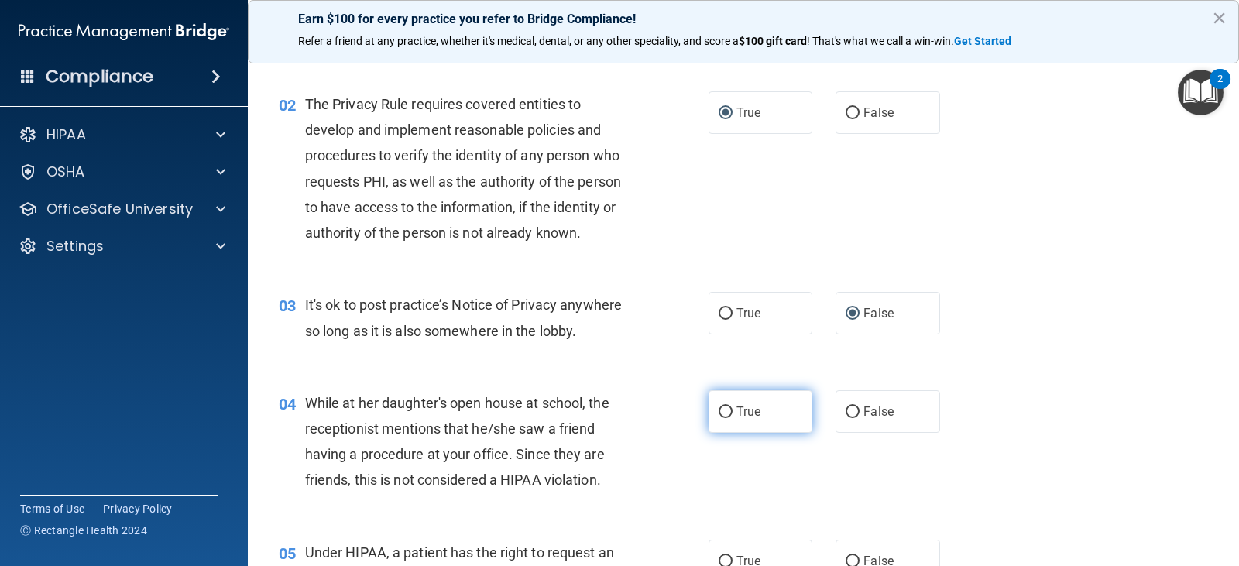
click at [719, 411] on input "True" at bounding box center [726, 413] width 14 height 12
radio input "true"
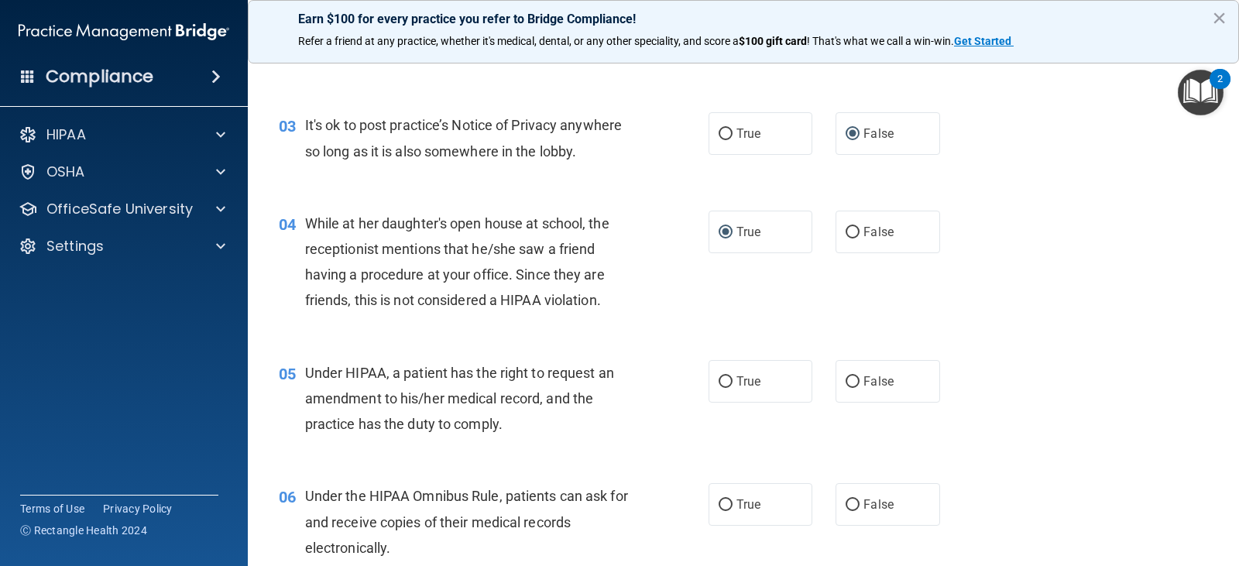
scroll to position [387, 0]
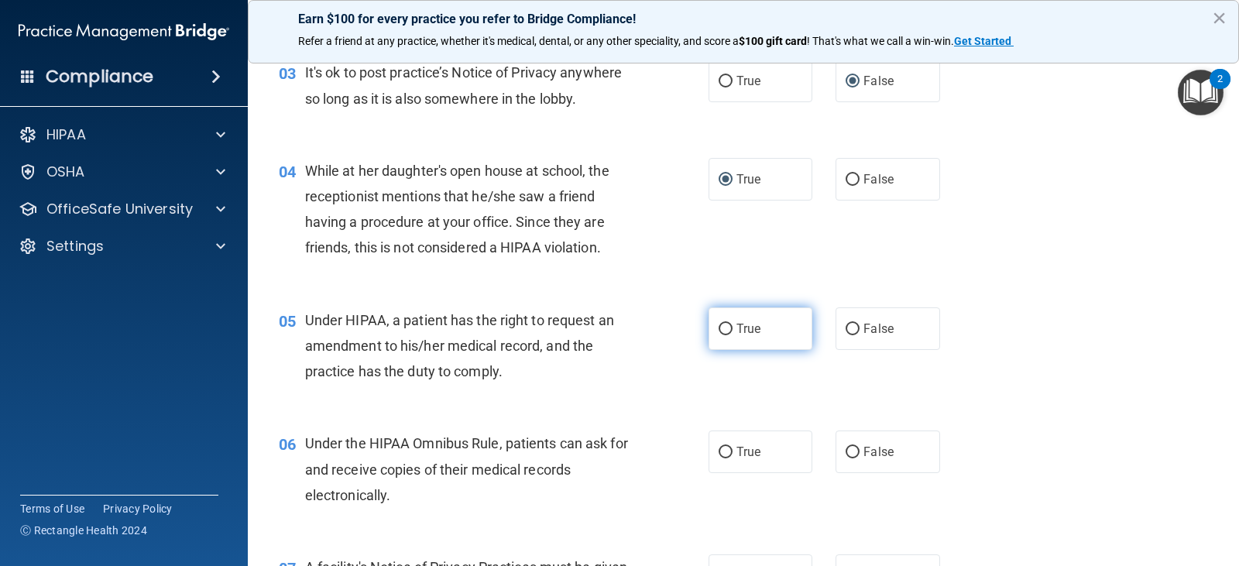
click at [719, 328] on input "True" at bounding box center [726, 330] width 14 height 12
radio input "true"
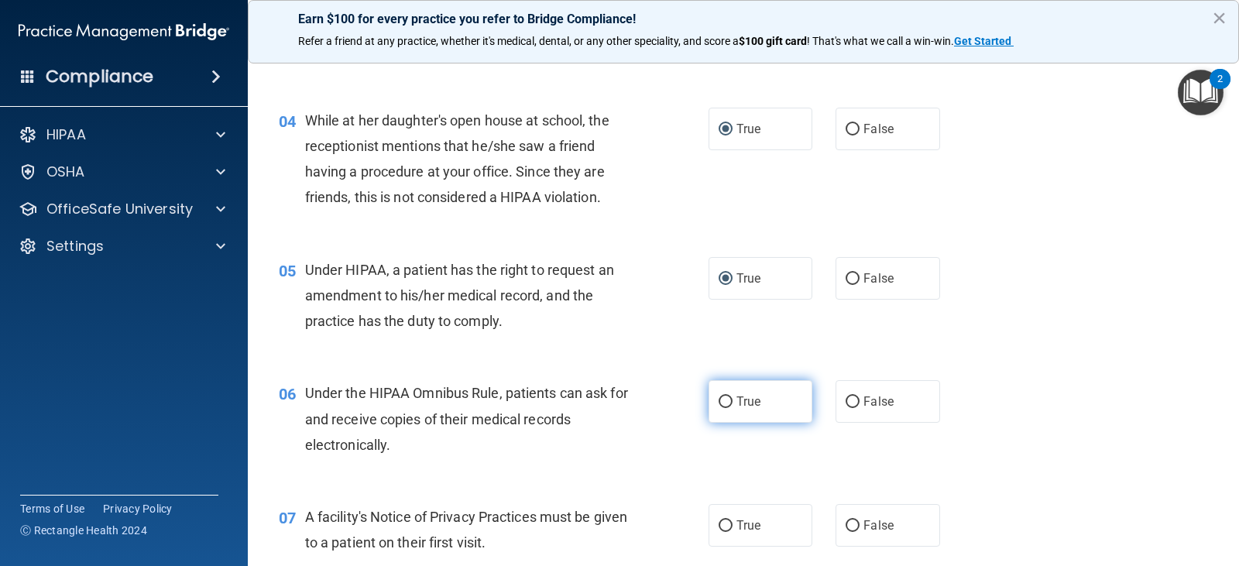
scroll to position [465, 0]
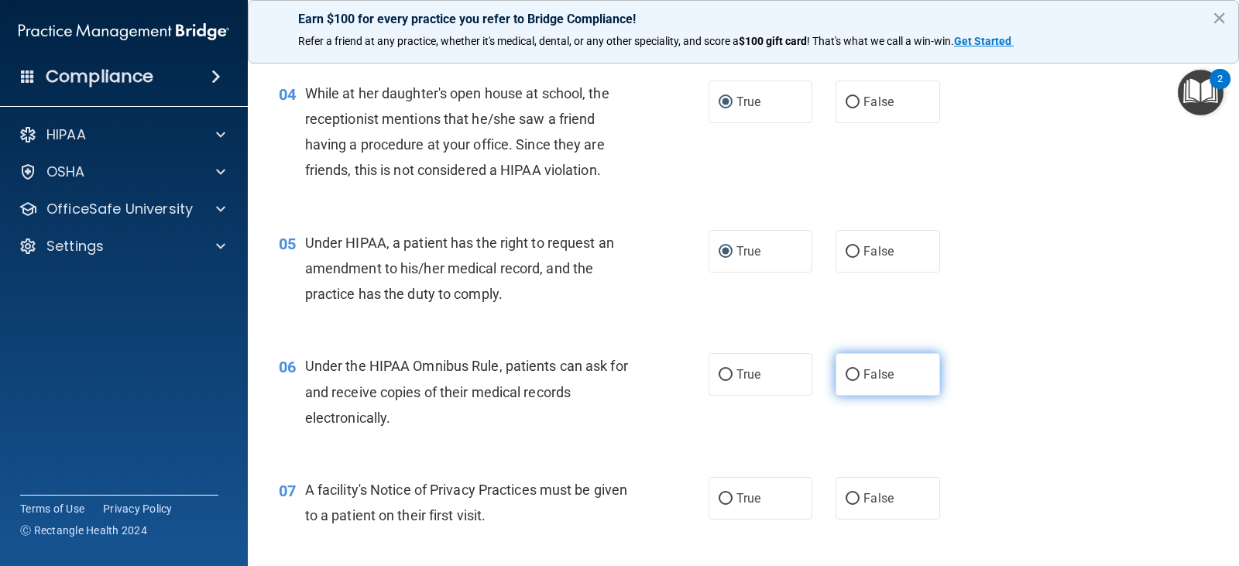
click at [846, 373] on input "False" at bounding box center [853, 376] width 14 height 12
radio input "true"
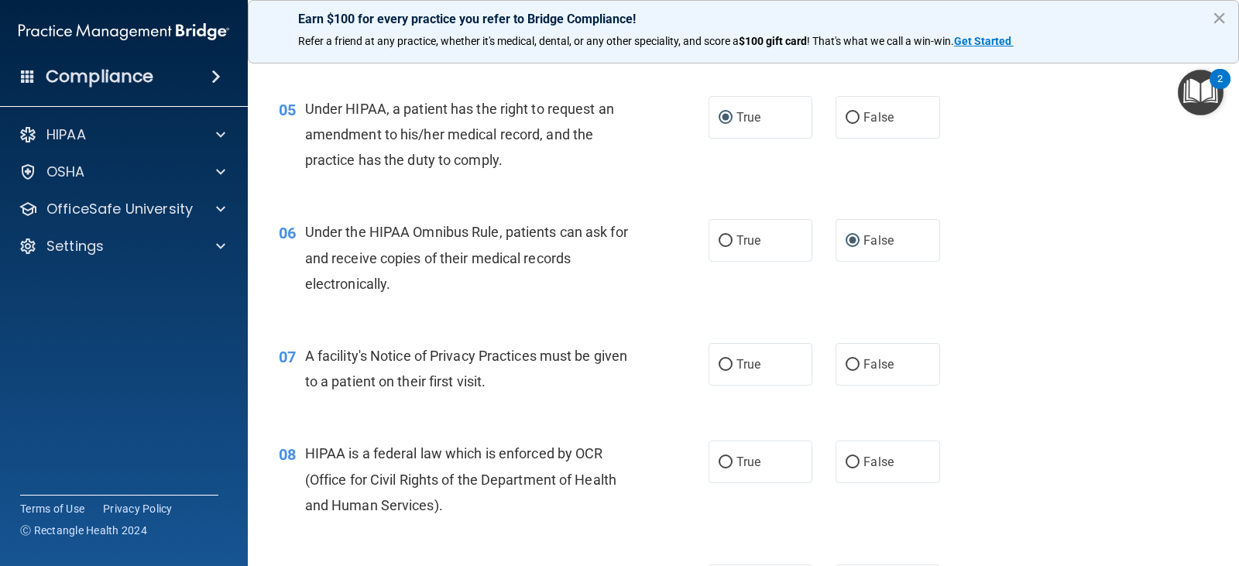
scroll to position [620, 0]
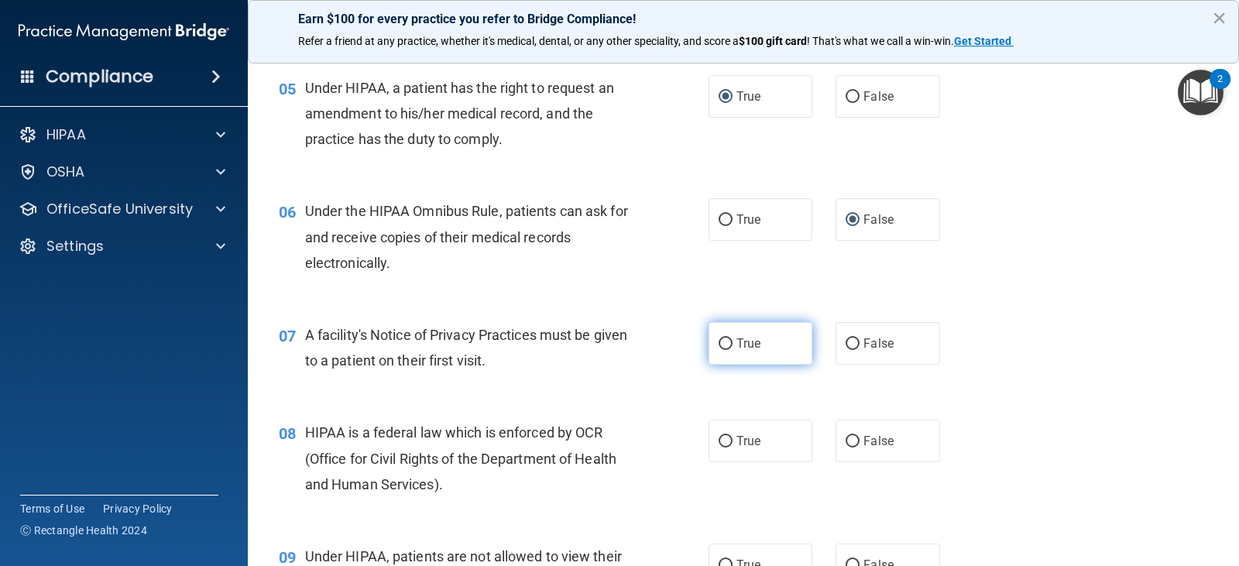
click at [721, 344] on input "True" at bounding box center [726, 345] width 14 height 12
radio input "true"
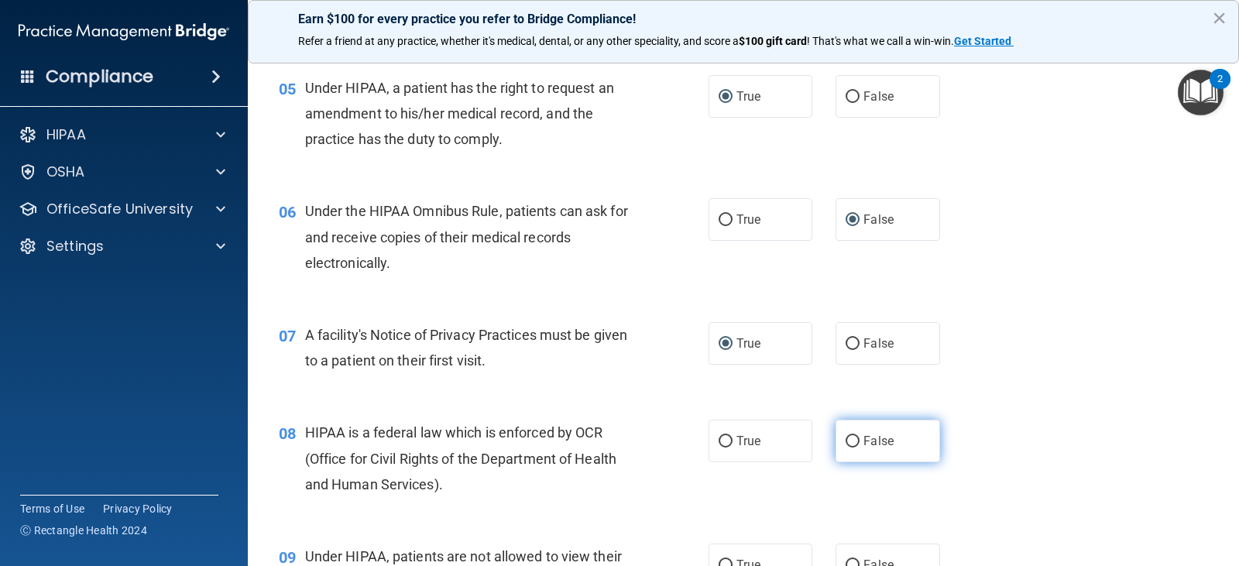
click at [849, 441] on input "False" at bounding box center [853, 442] width 14 height 12
radio input "true"
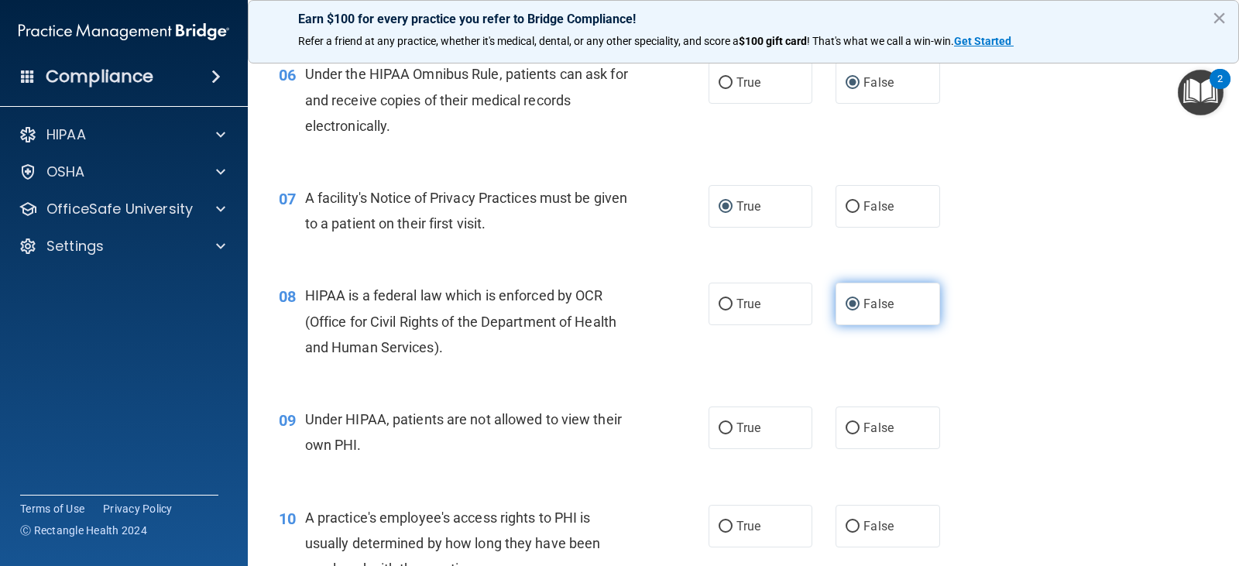
scroll to position [775, 0]
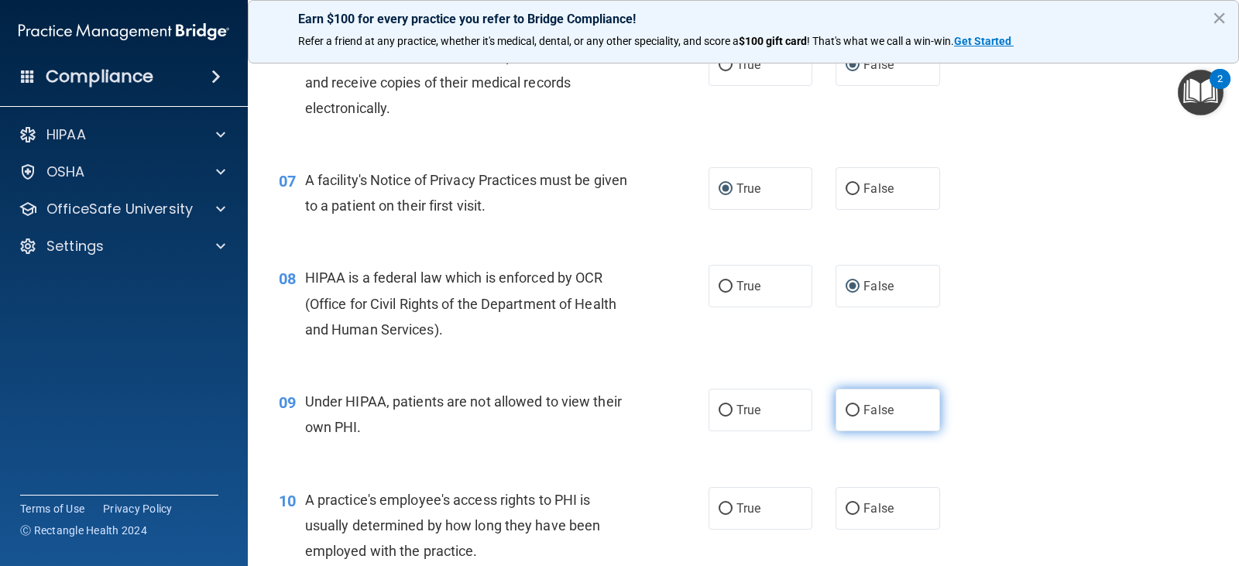
click at [846, 411] on input "False" at bounding box center [853, 411] width 14 height 12
radio input "true"
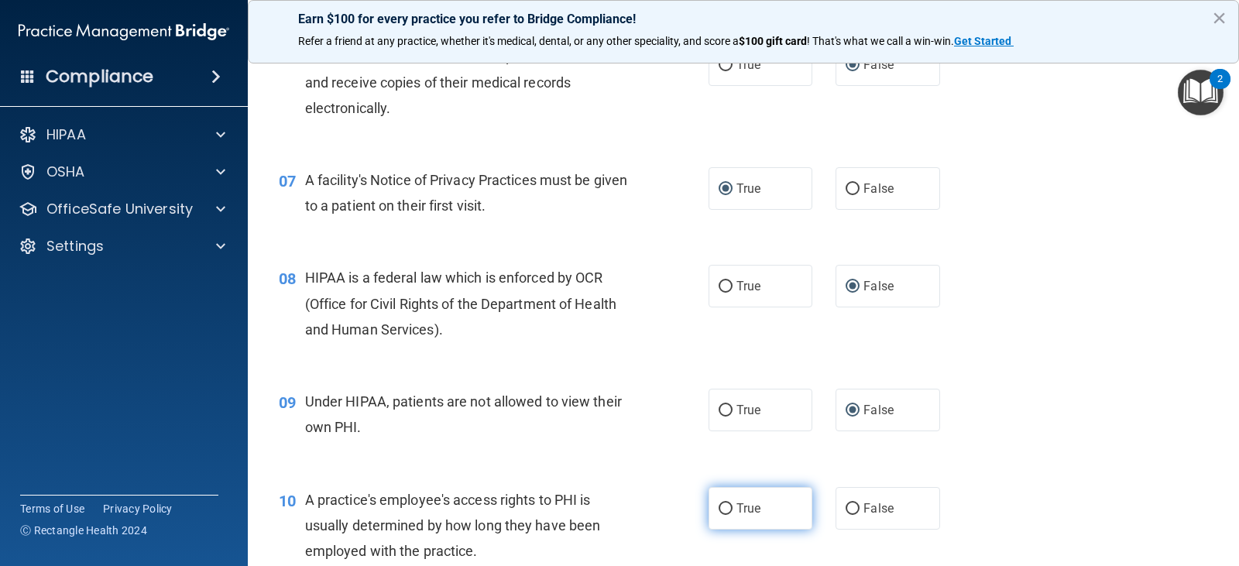
click at [722, 506] on input "True" at bounding box center [726, 510] width 14 height 12
radio input "true"
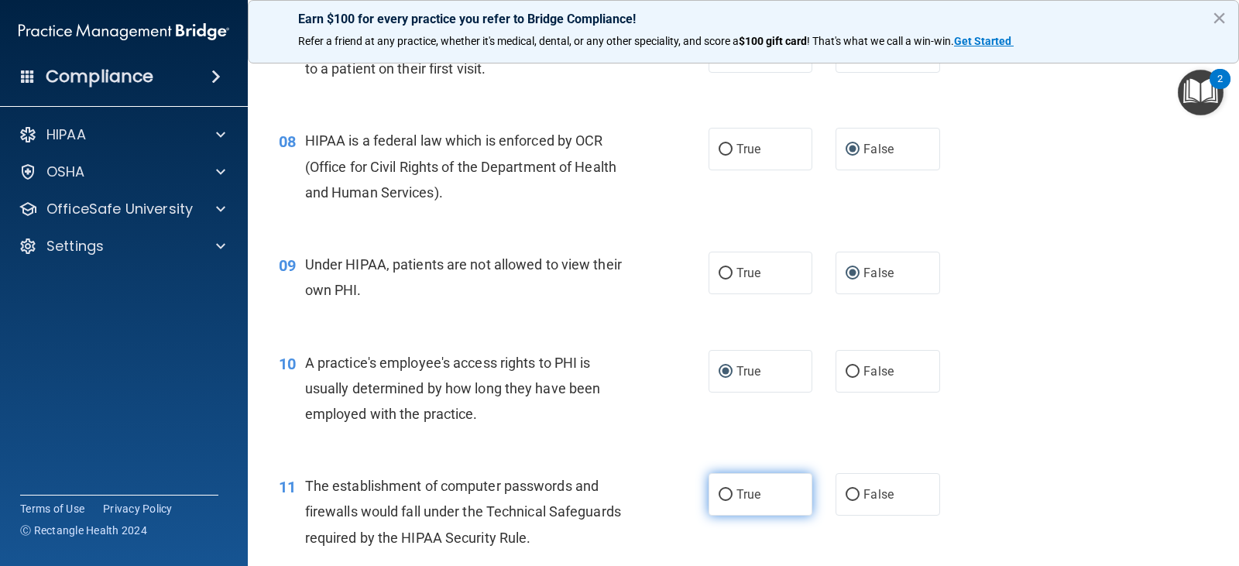
scroll to position [930, 0]
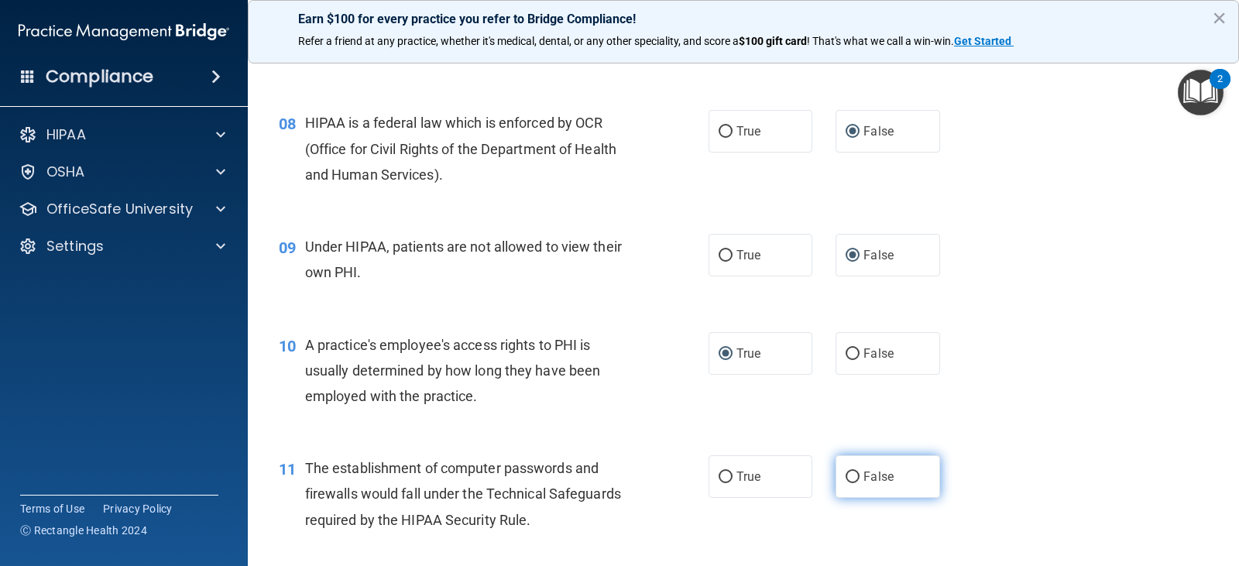
click at [846, 478] on input "False" at bounding box center [853, 478] width 14 height 12
radio input "true"
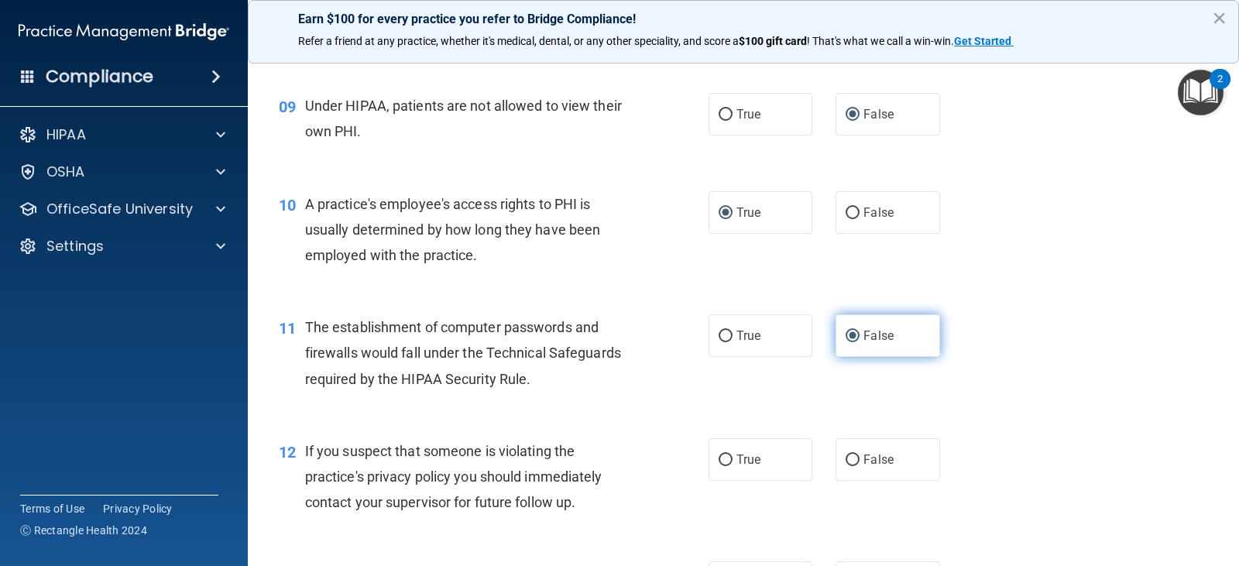
scroll to position [1085, 0]
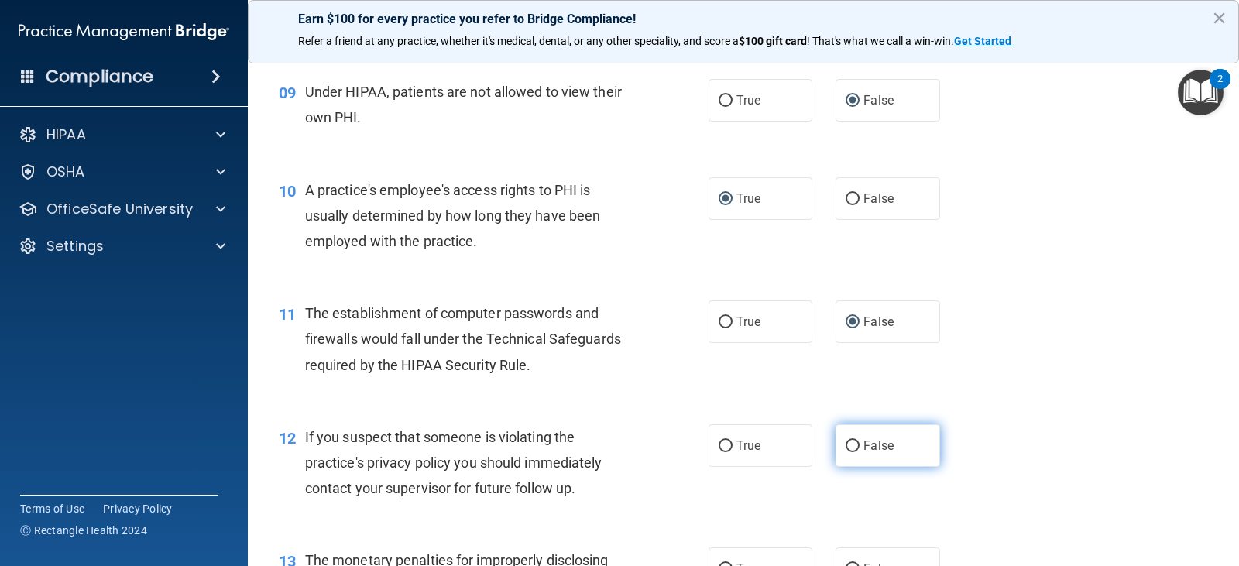
click at [849, 449] on input "False" at bounding box center [853, 447] width 14 height 12
radio input "true"
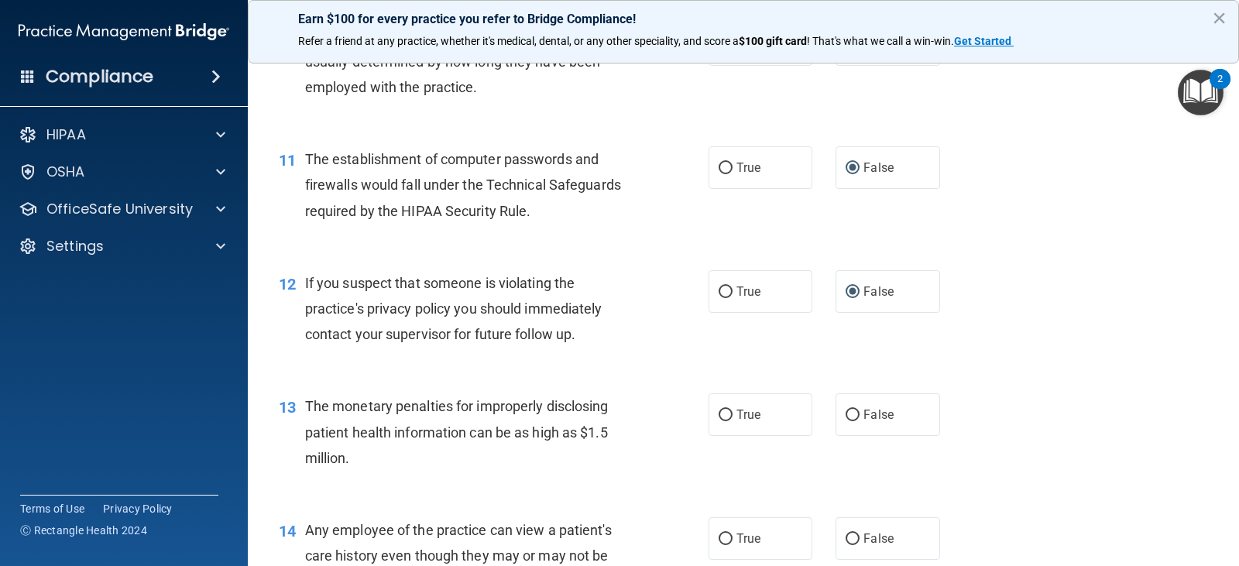
scroll to position [1239, 0]
click at [720, 413] on input "True" at bounding box center [726, 415] width 14 height 12
radio input "true"
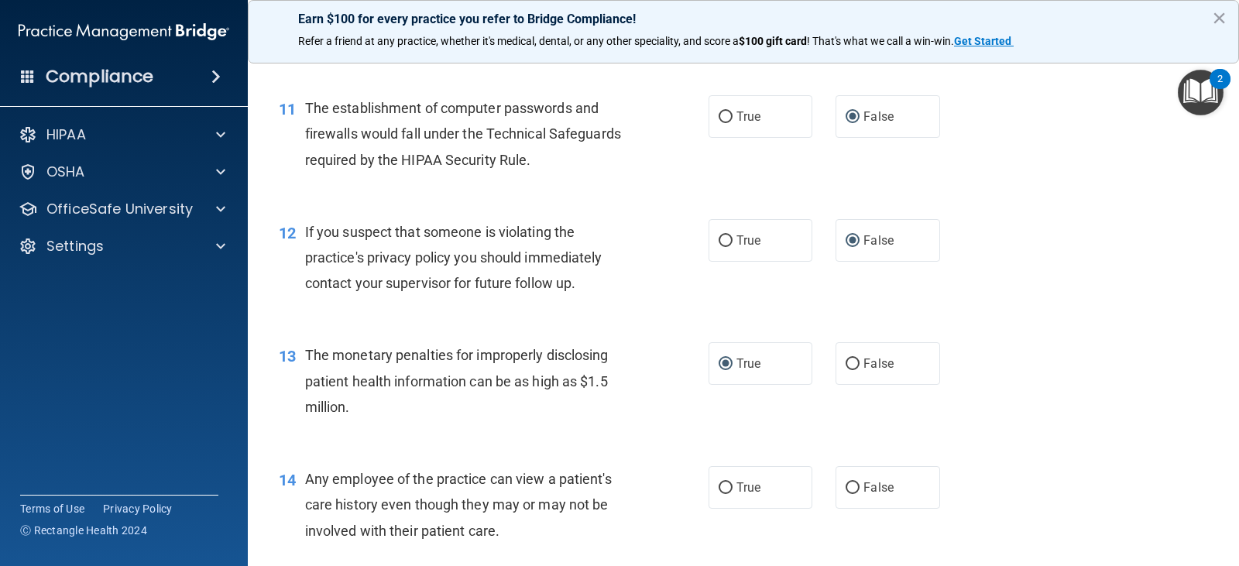
scroll to position [1317, 0]
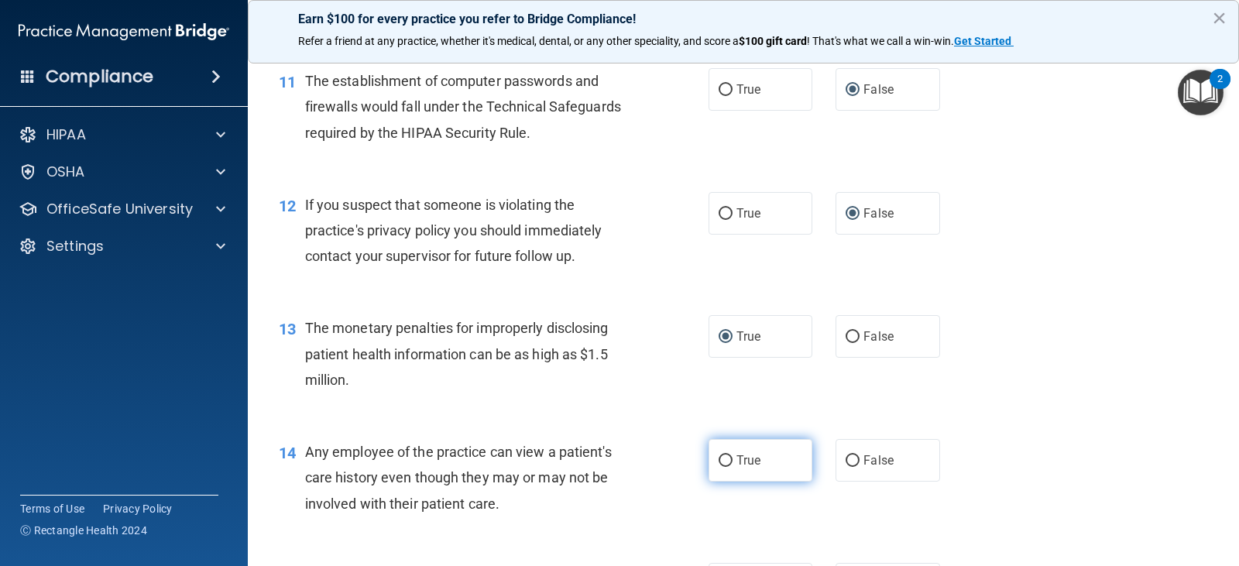
click at [722, 456] on input "True" at bounding box center [726, 462] width 14 height 12
radio input "true"
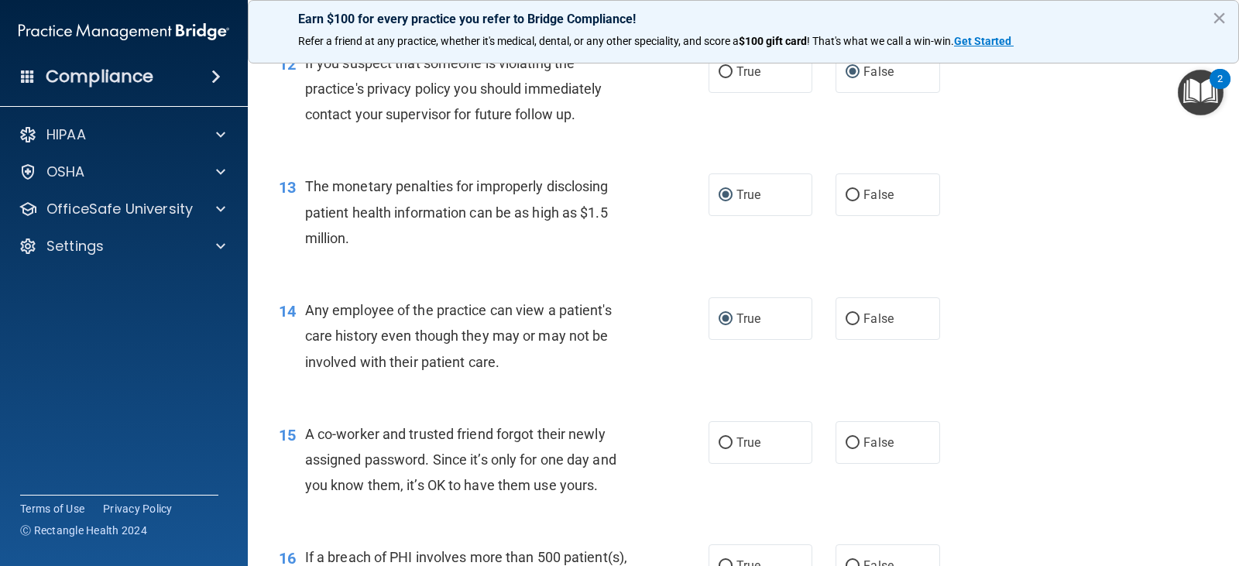
scroll to position [1472, 0]
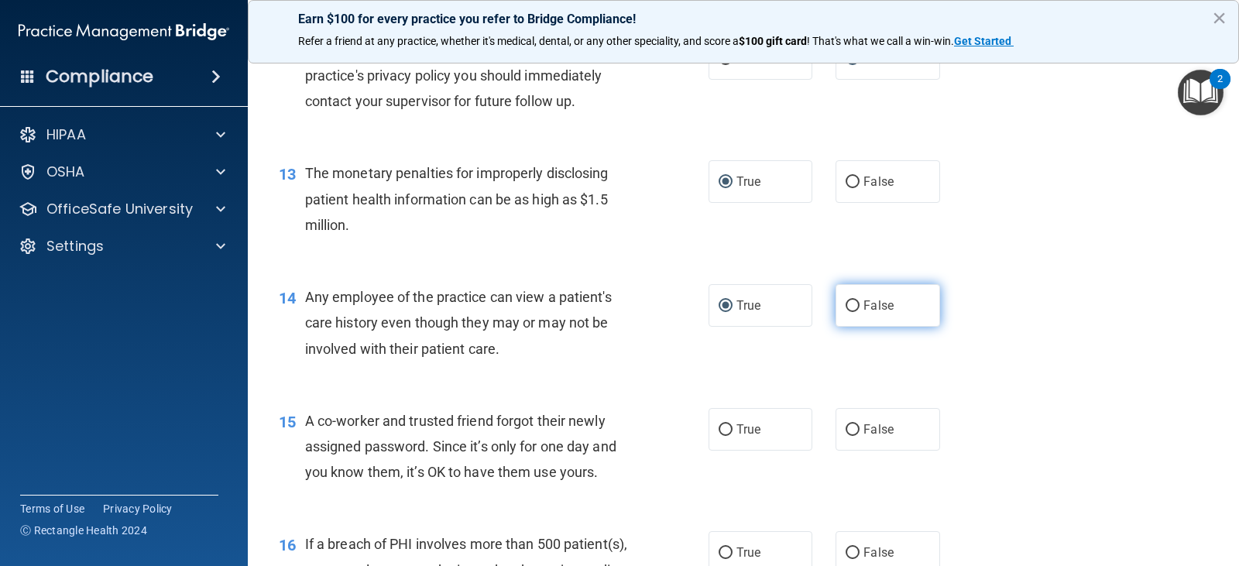
drag, startPoint x: 841, startPoint y: 298, endPoint x: 847, endPoint y: 304, distance: 8.8
click at [846, 304] on label "False" at bounding box center [888, 305] width 104 height 43
click at [848, 306] on input "False" at bounding box center [853, 307] width 14 height 12
radio input "true"
radio input "false"
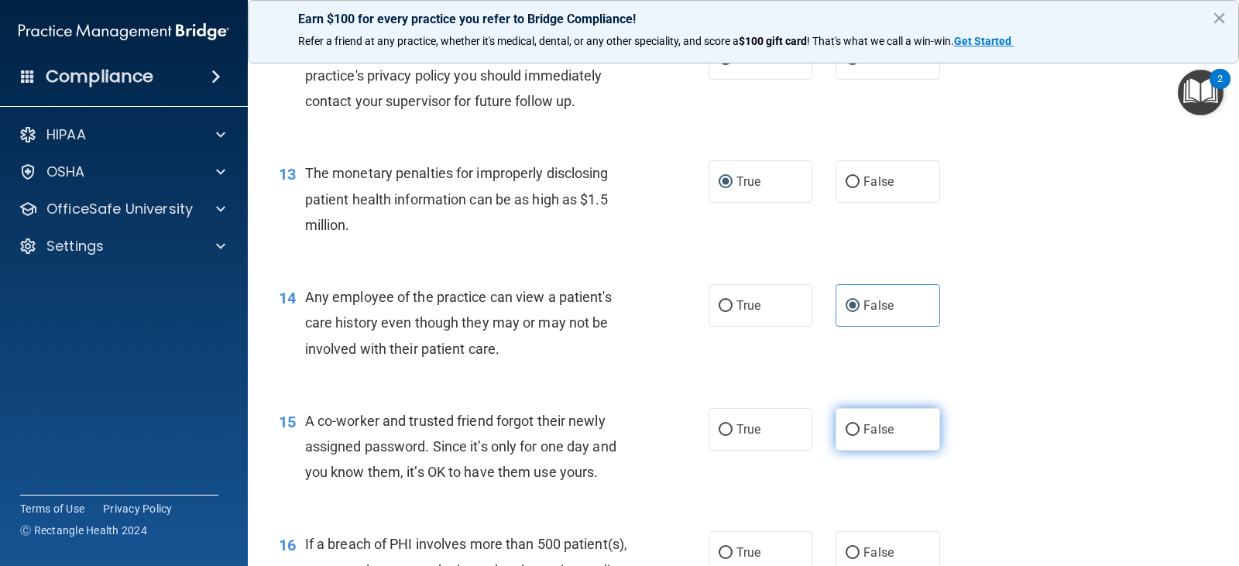
click at [847, 430] on input "False" at bounding box center [853, 431] width 14 height 12
radio input "true"
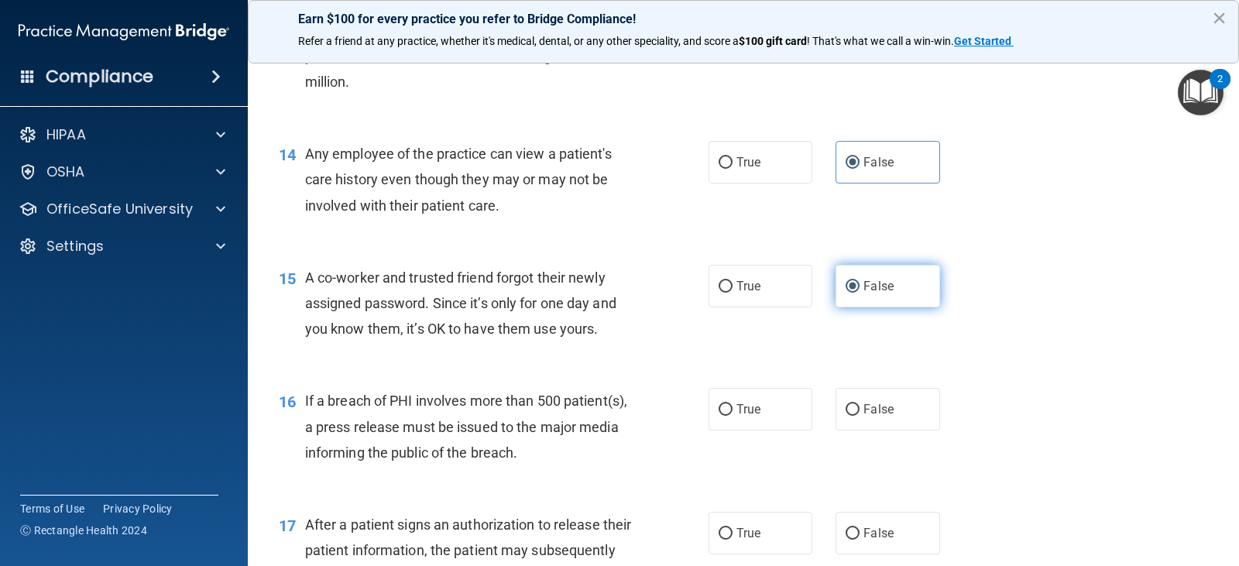
scroll to position [1627, 0]
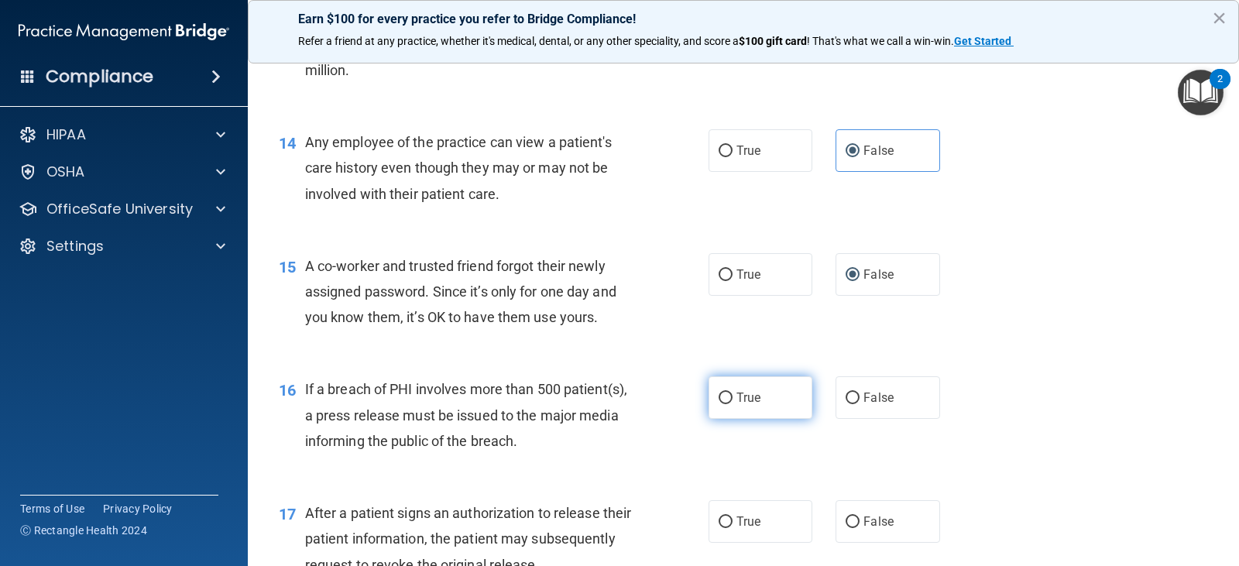
click at [719, 393] on input "True" at bounding box center [726, 399] width 14 height 12
radio input "true"
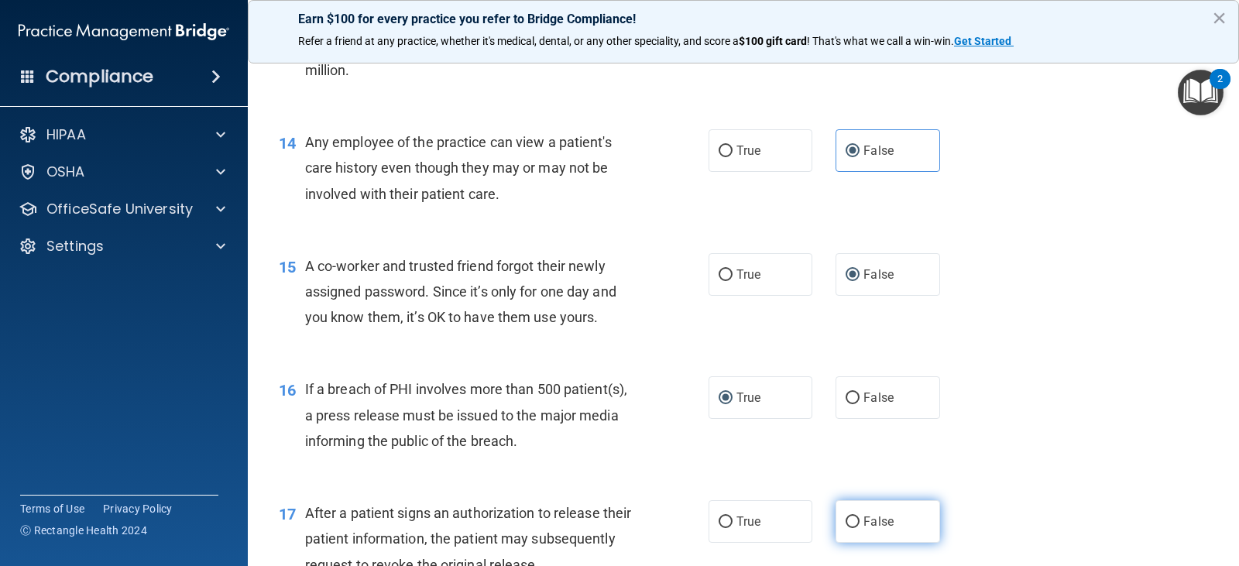
click at [845, 514] on label "False" at bounding box center [888, 521] width 104 height 43
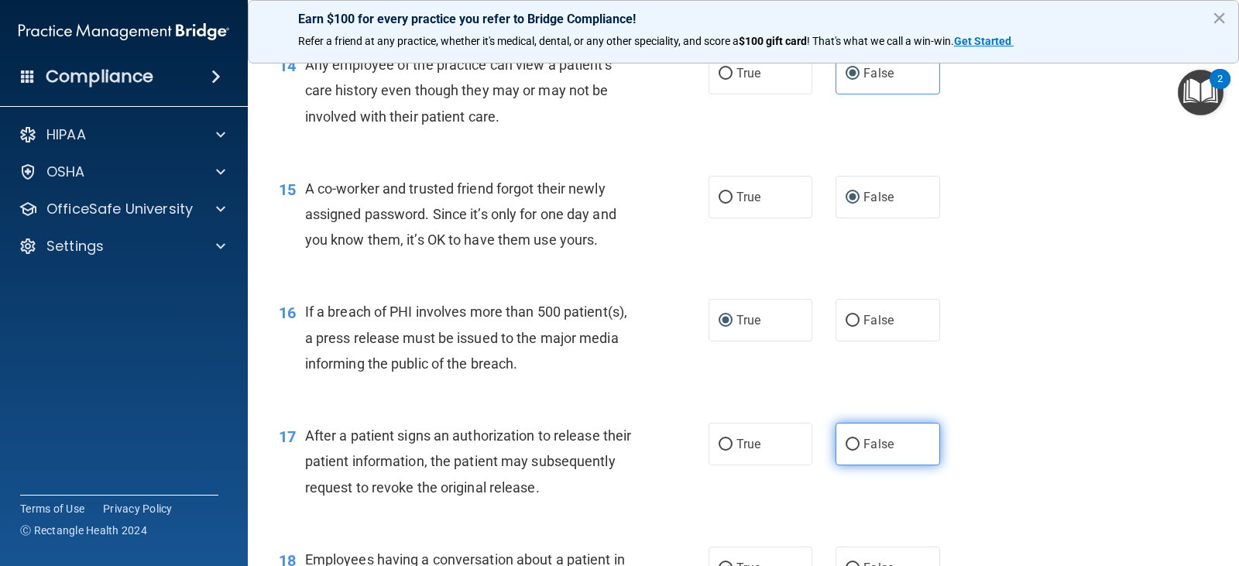
click at [846, 440] on input "False" at bounding box center [853, 445] width 14 height 12
radio input "true"
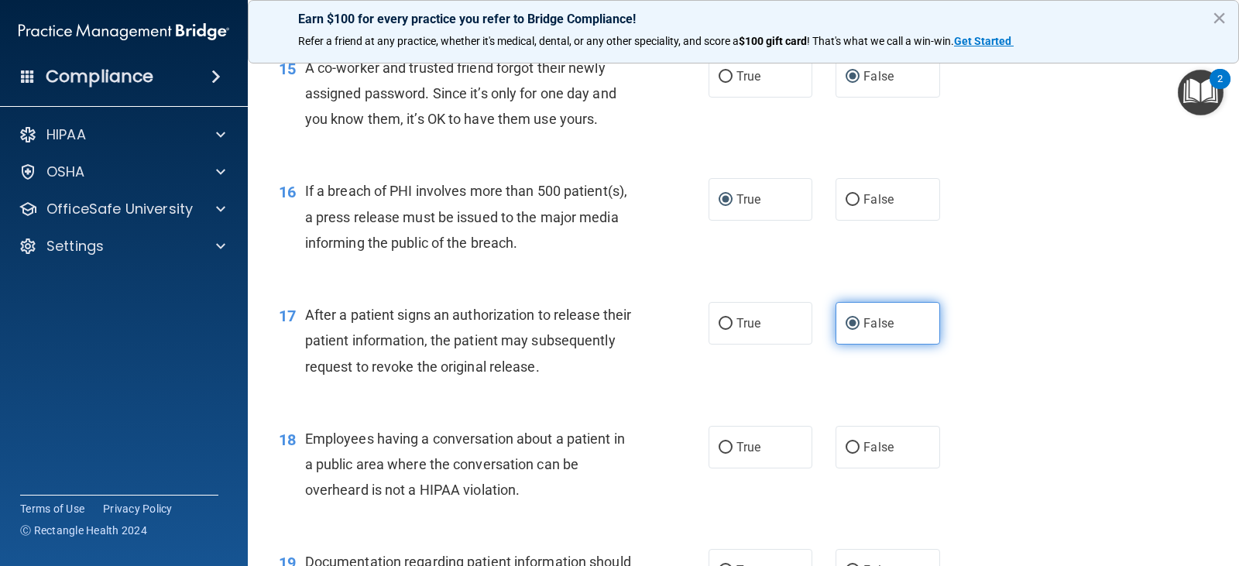
scroll to position [1859, 0]
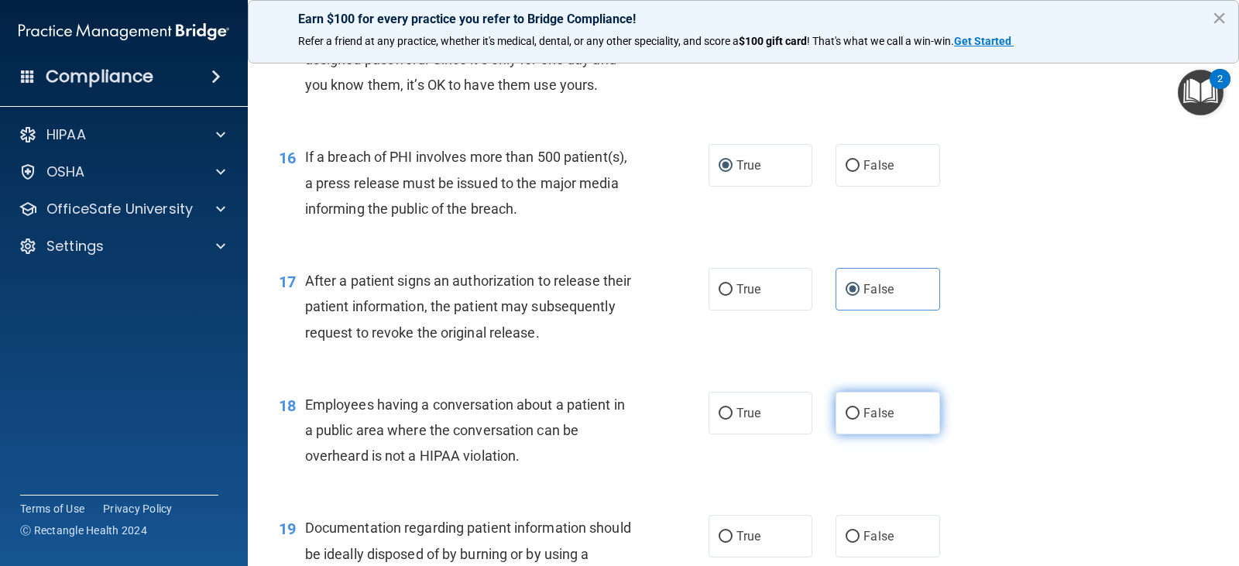
click at [847, 412] on input "False" at bounding box center [853, 414] width 14 height 12
radio input "true"
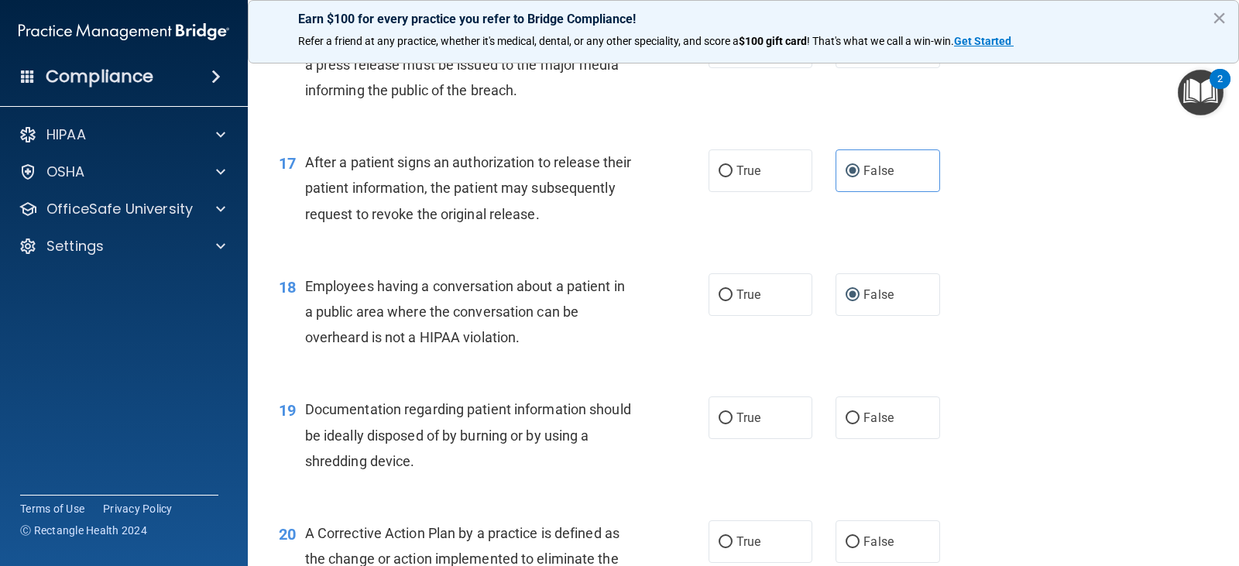
scroll to position [2014, 0]
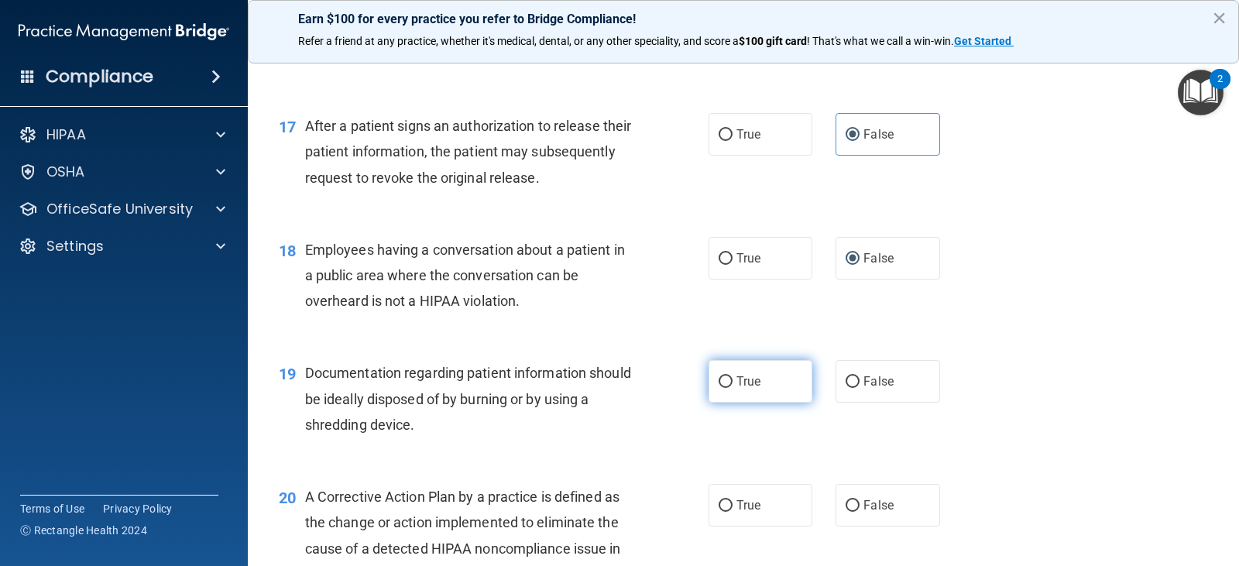
click at [719, 383] on input "True" at bounding box center [726, 382] width 14 height 12
radio input "true"
click at [846, 500] on input "False" at bounding box center [853, 506] width 14 height 12
radio input "true"
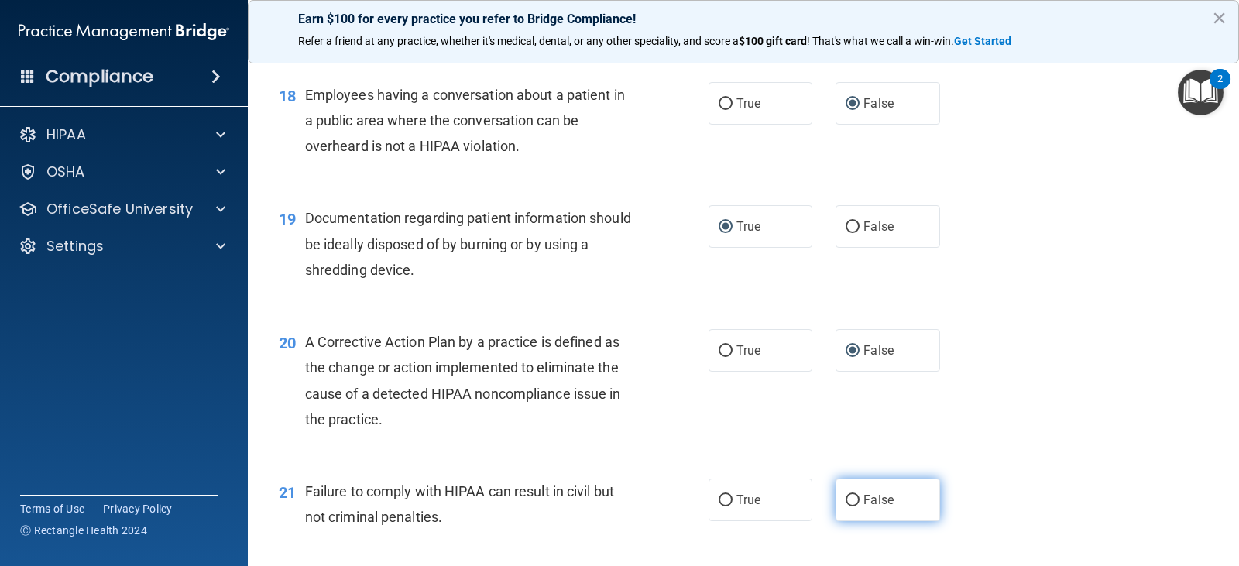
scroll to position [2247, 0]
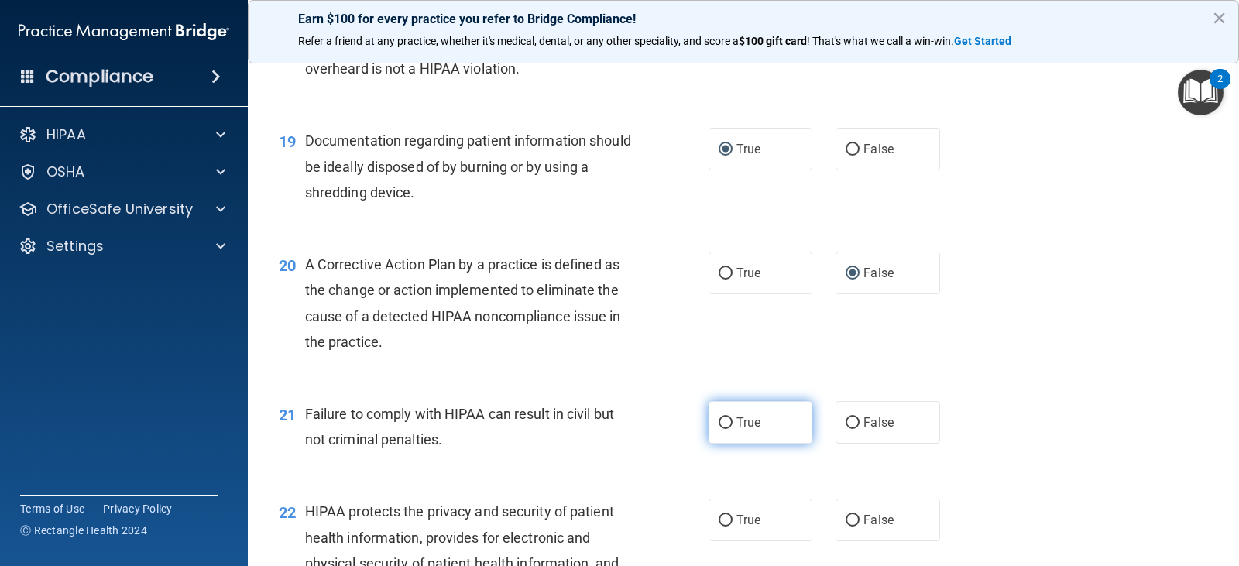
click at [719, 420] on input "True" at bounding box center [726, 424] width 14 height 12
radio input "true"
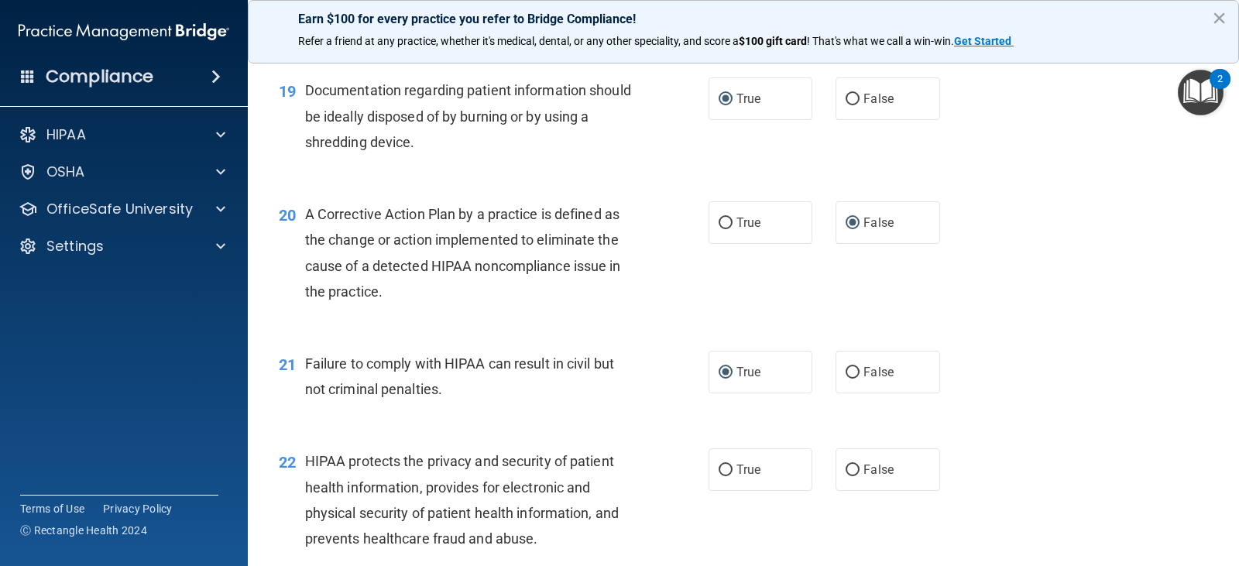
scroll to position [2324, 0]
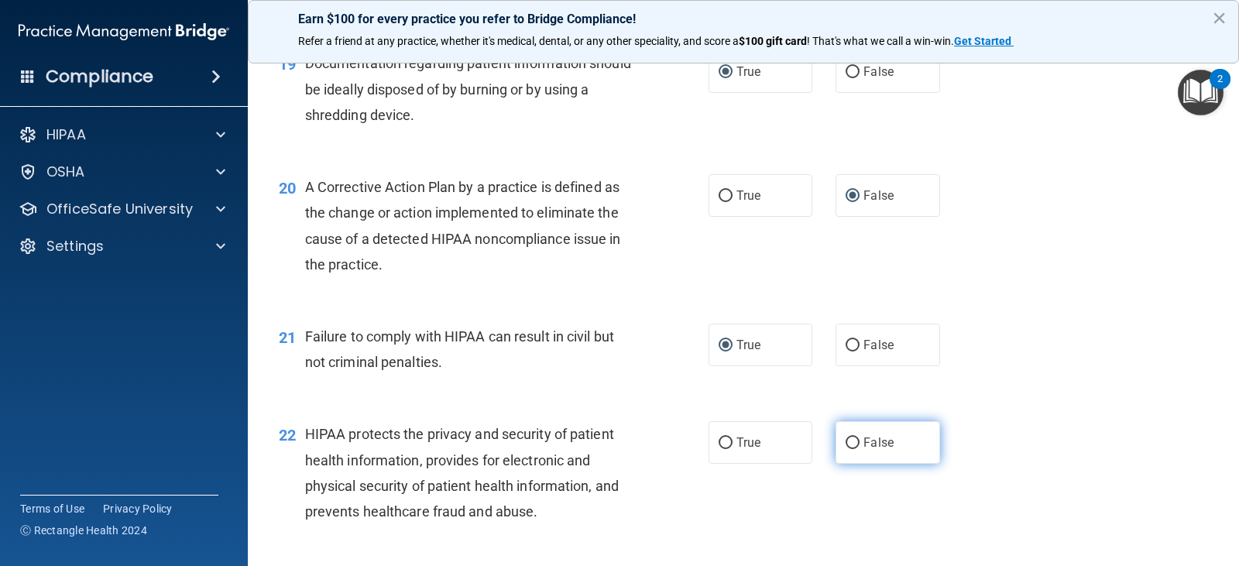
click at [846, 444] on input "False" at bounding box center [853, 444] width 14 height 12
radio input "true"
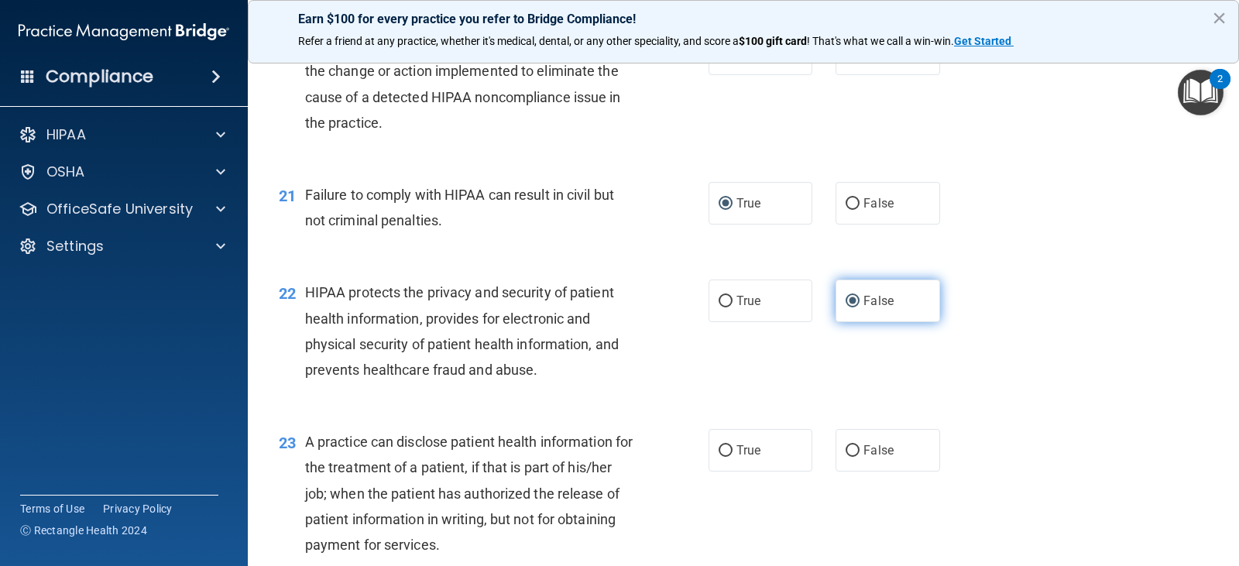
scroll to position [2479, 0]
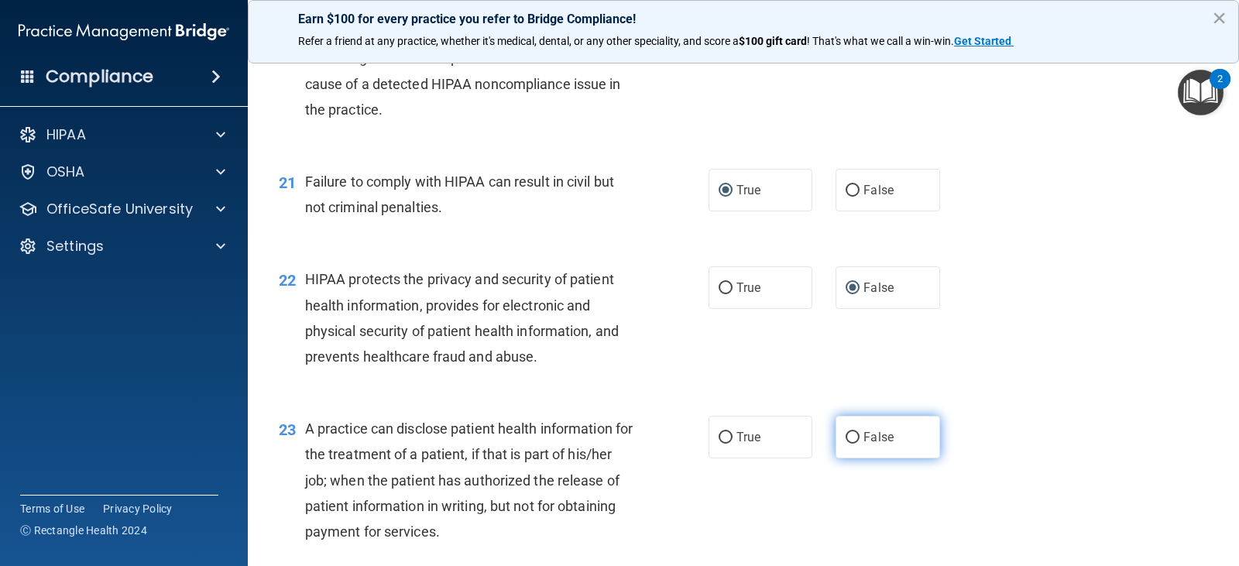
click at [848, 433] on input "False" at bounding box center [853, 438] width 14 height 12
radio input "true"
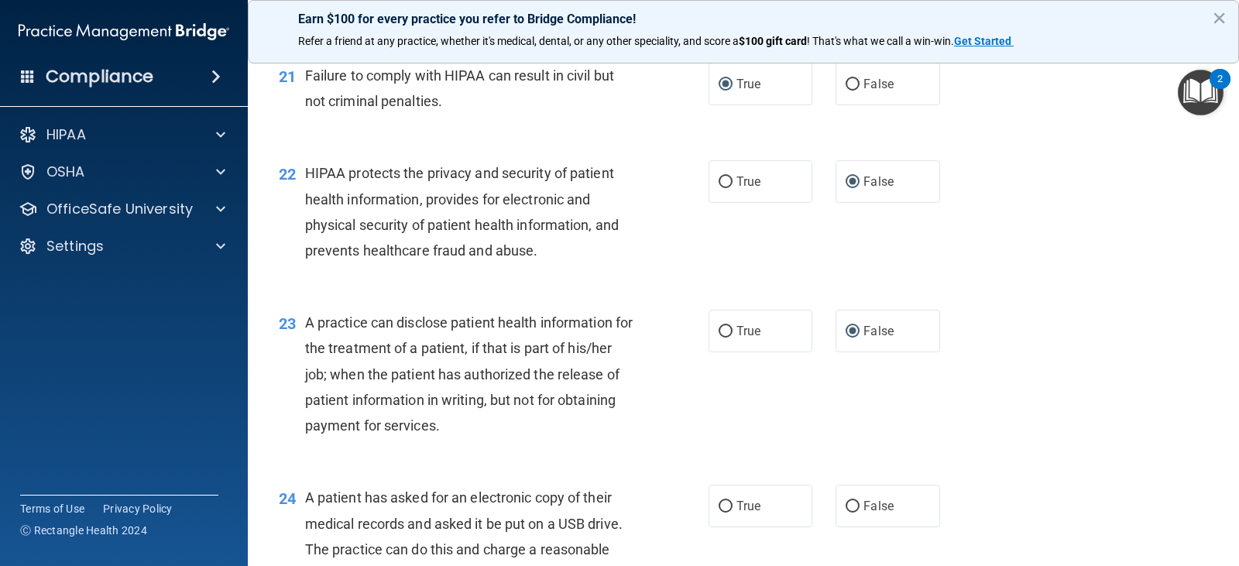
scroll to position [2634, 0]
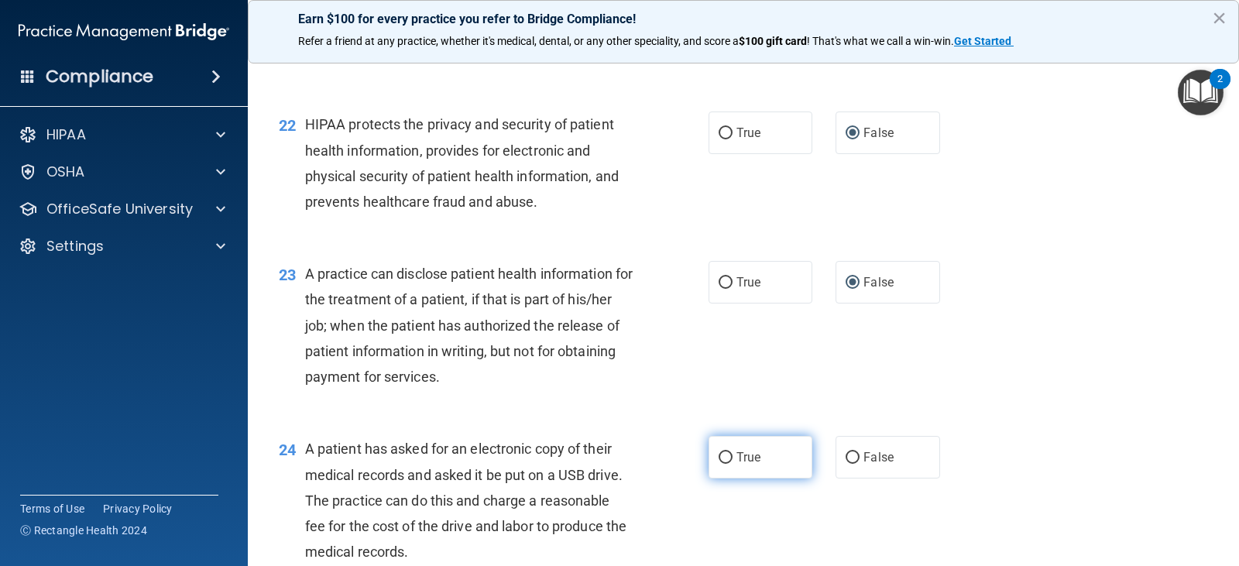
click at [719, 453] on input "True" at bounding box center [726, 458] width 14 height 12
radio input "true"
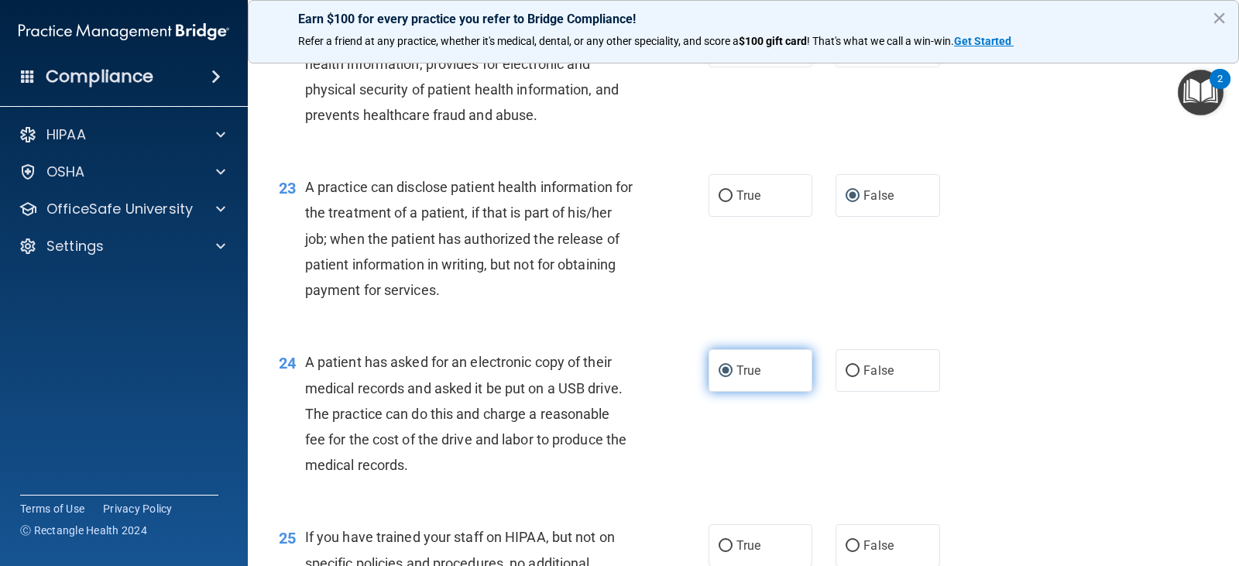
scroll to position [2789, 0]
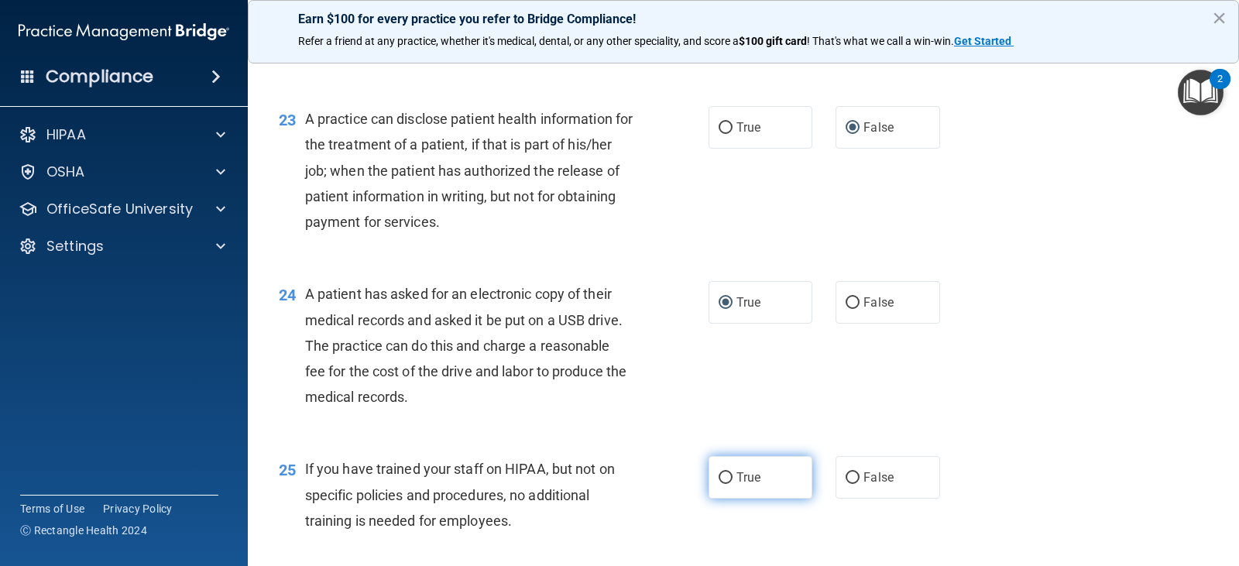
click at [720, 478] on input "True" at bounding box center [726, 479] width 14 height 12
radio input "true"
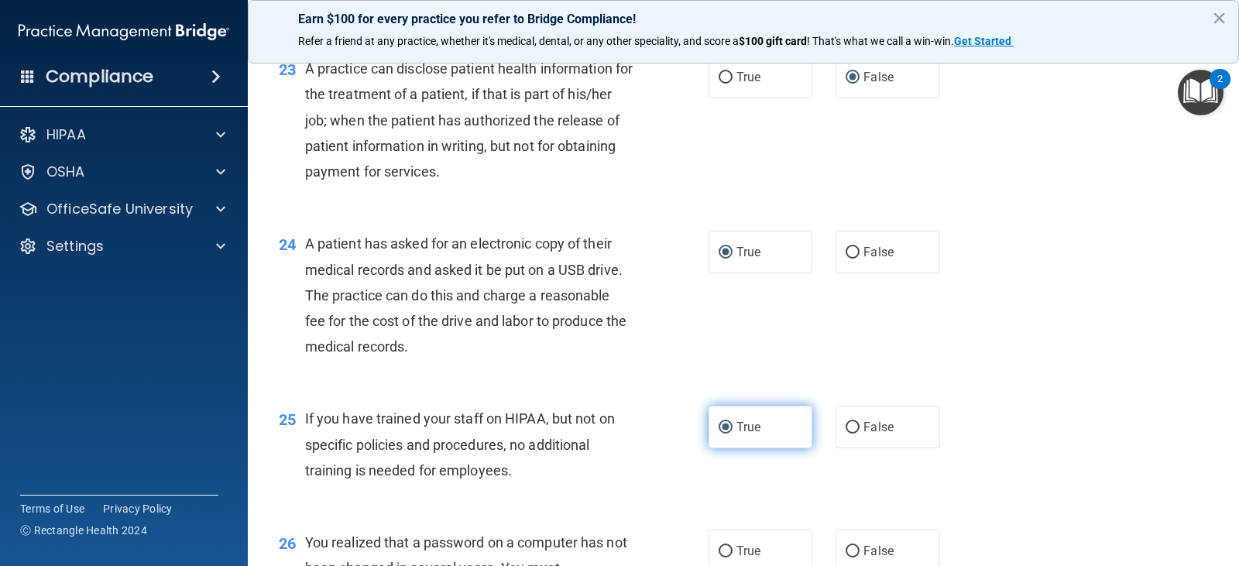
scroll to position [2866, 0]
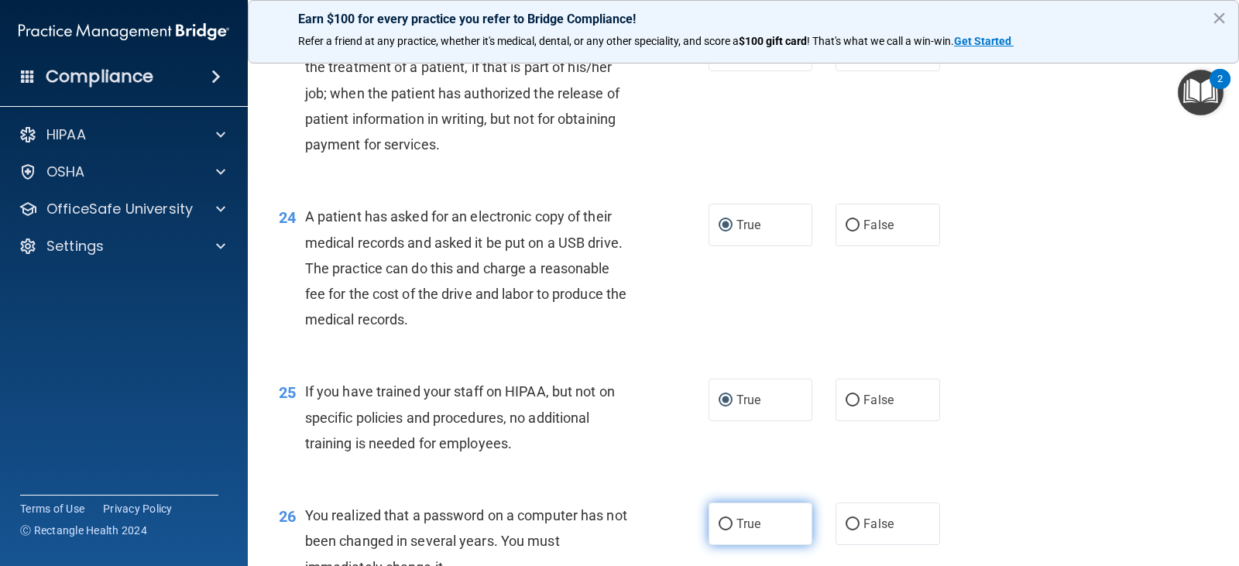
click at [724, 521] on input "True" at bounding box center [726, 525] width 14 height 12
radio input "true"
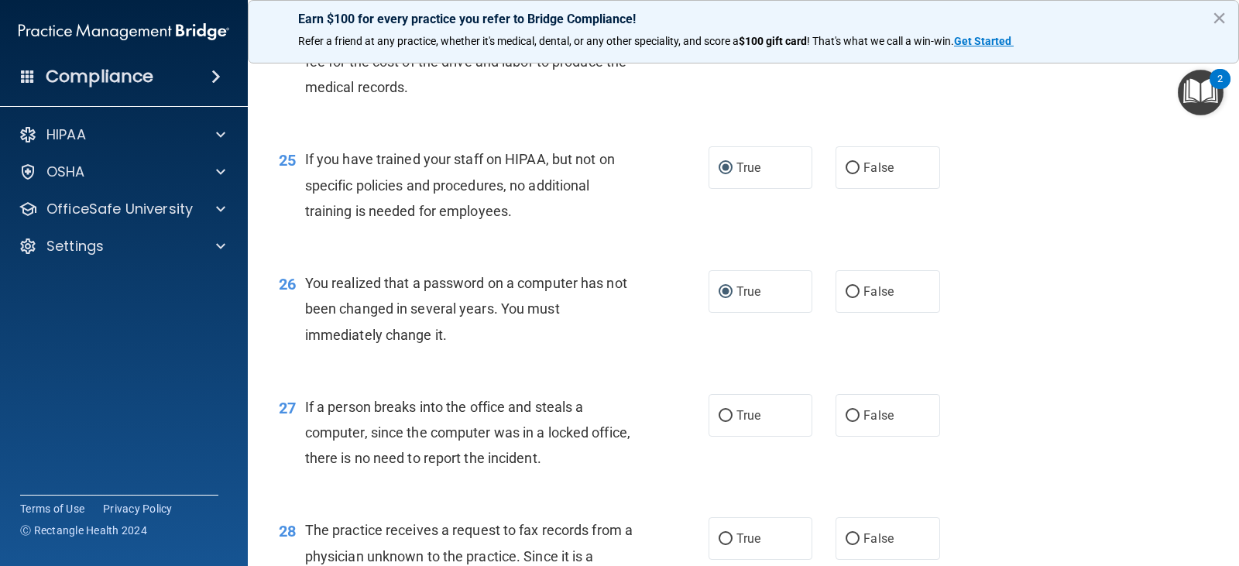
scroll to position [3176, 0]
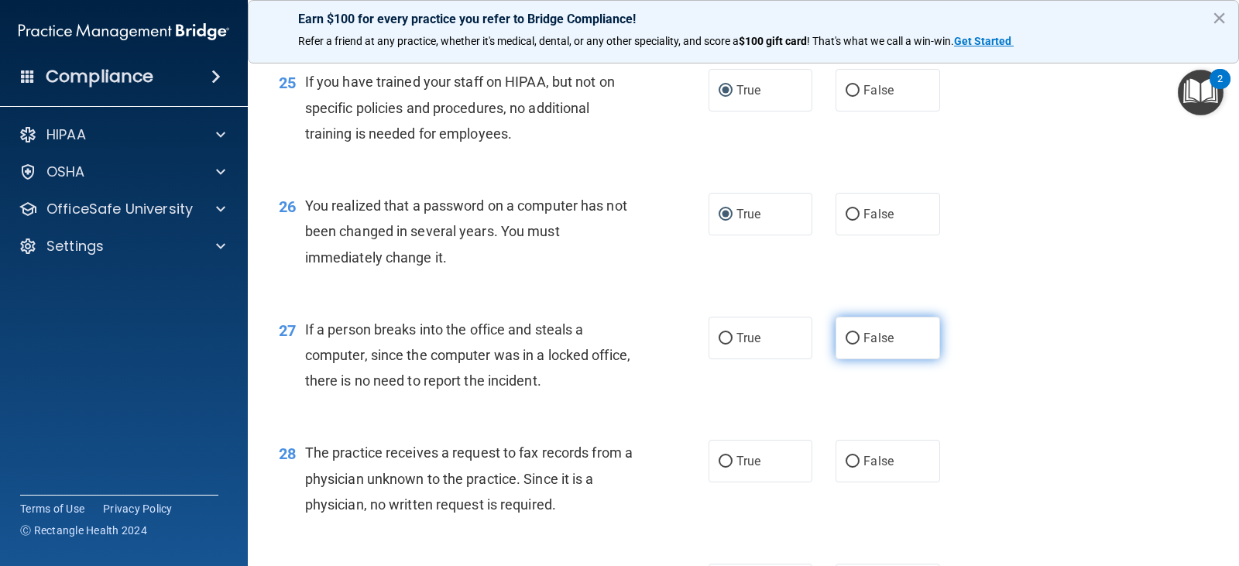
click at [846, 336] on input "False" at bounding box center [853, 339] width 14 height 12
radio input "true"
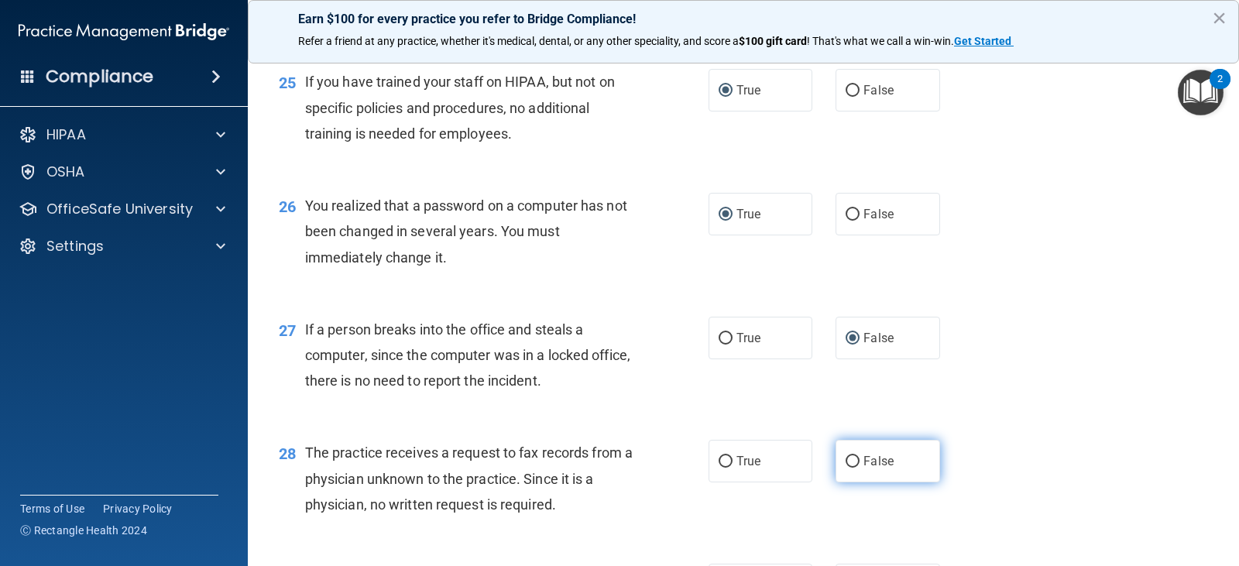
click at [849, 461] on input "False" at bounding box center [853, 462] width 14 height 12
radio input "true"
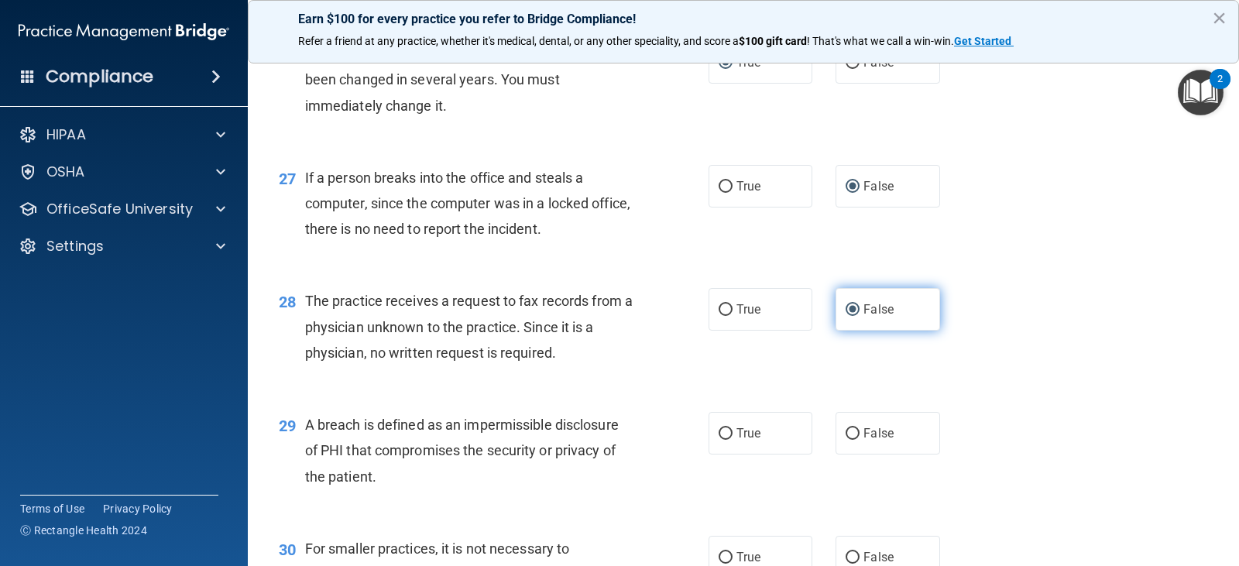
scroll to position [3331, 0]
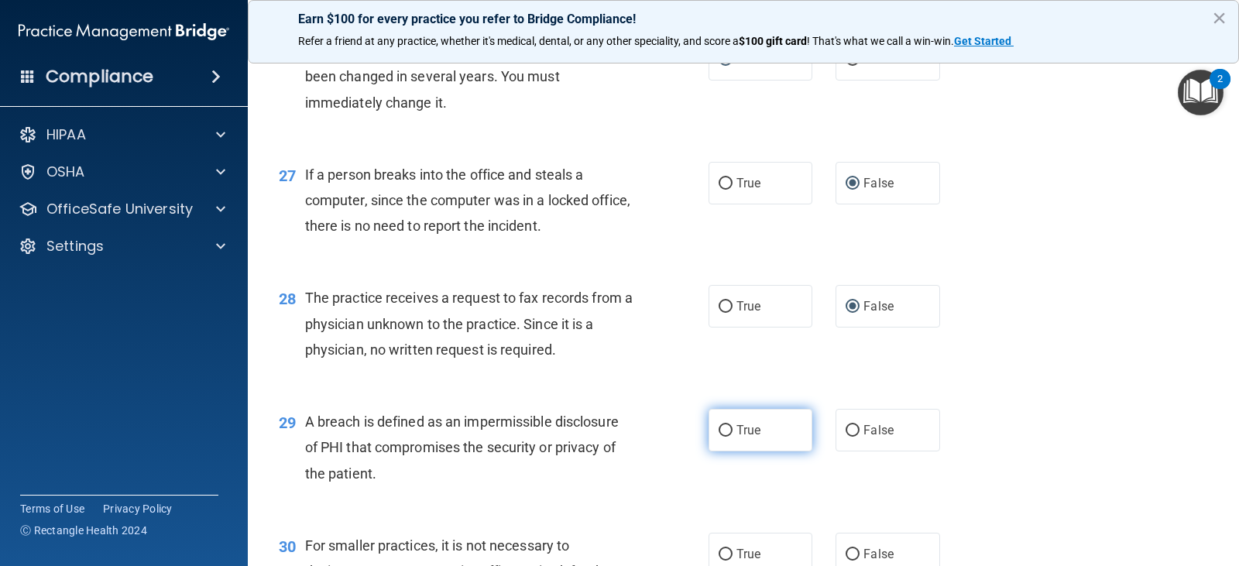
click at [720, 428] on input "True" at bounding box center [726, 431] width 14 height 12
radio input "true"
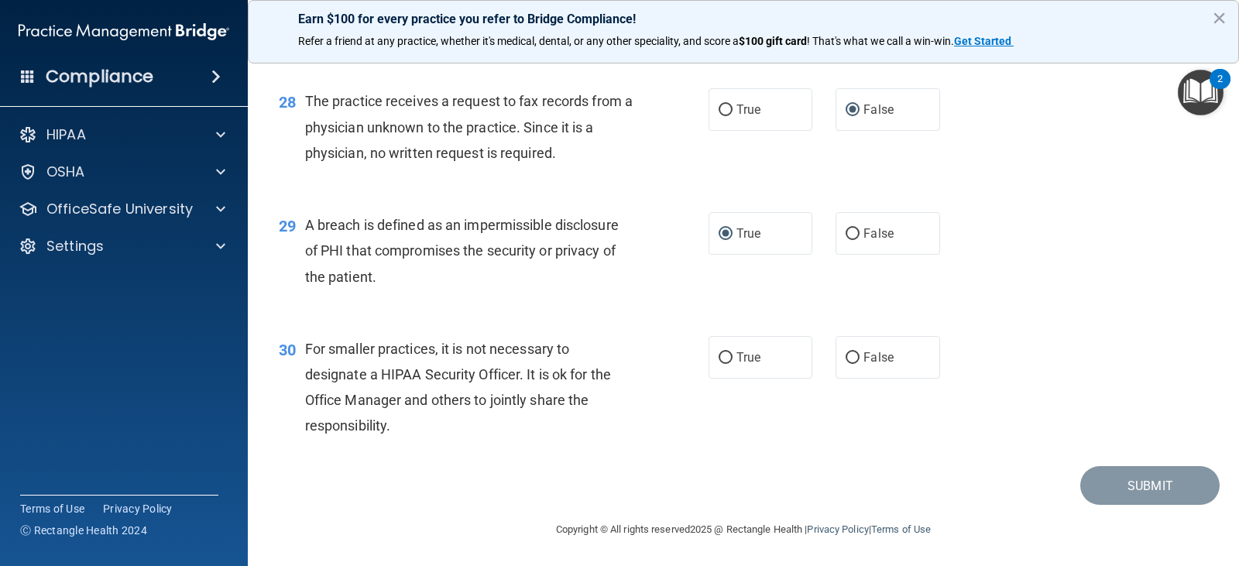
scroll to position [3529, 0]
click at [846, 357] on input "False" at bounding box center [853, 358] width 14 height 12
radio input "true"
click at [1126, 483] on button "Submit" at bounding box center [1150, 486] width 139 height 40
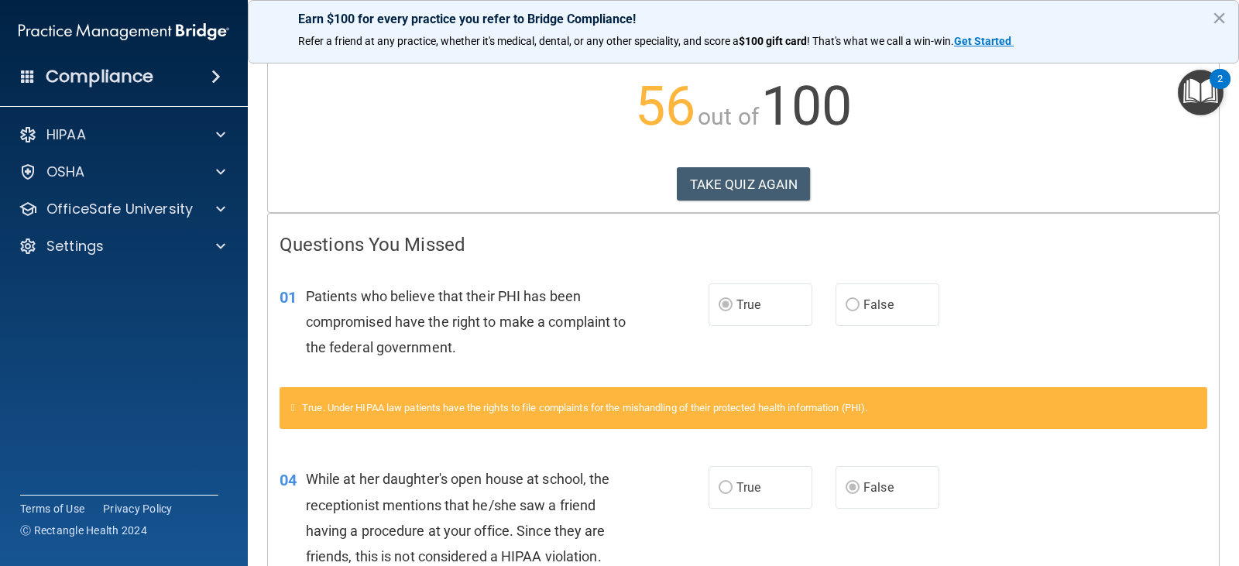
scroll to position [155, 0]
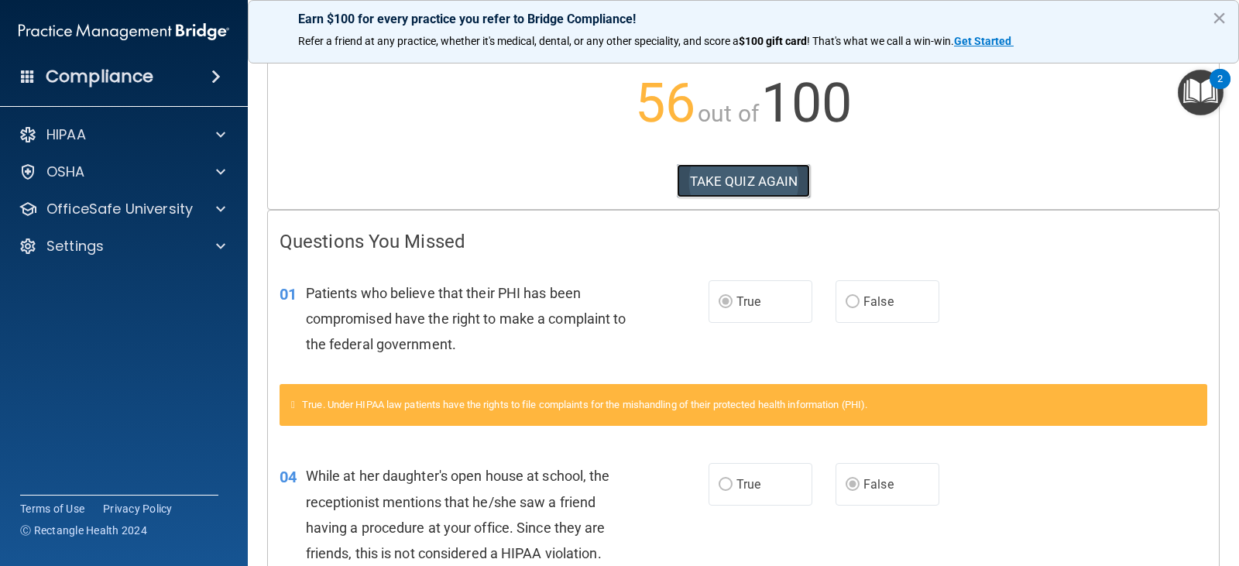
click at [737, 184] on button "TAKE QUIZ AGAIN" at bounding box center [744, 181] width 134 height 34
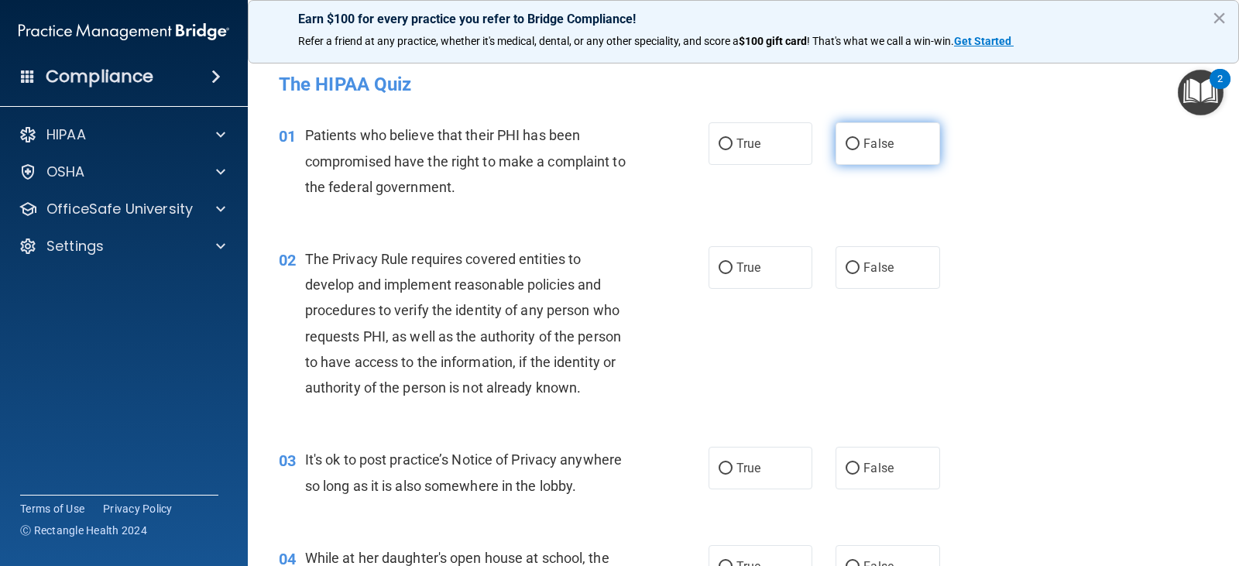
click at [848, 143] on input "False" at bounding box center [853, 145] width 14 height 12
radio input "true"
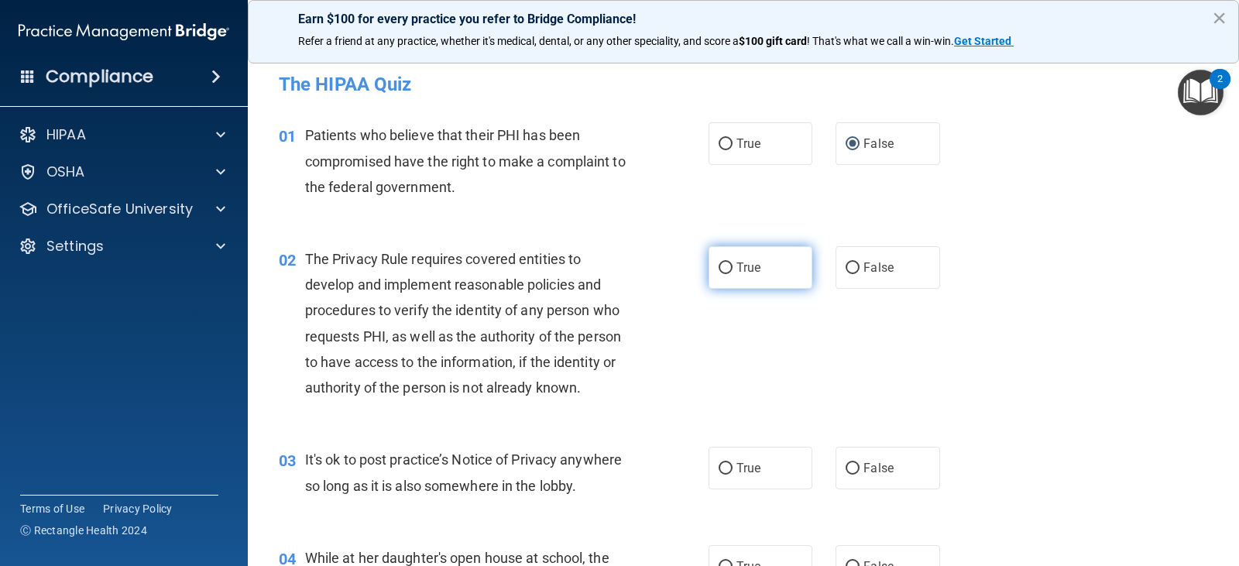
click at [720, 268] on input "True" at bounding box center [726, 269] width 14 height 12
radio input "true"
click at [846, 465] on input "False" at bounding box center [853, 469] width 14 height 12
radio input "true"
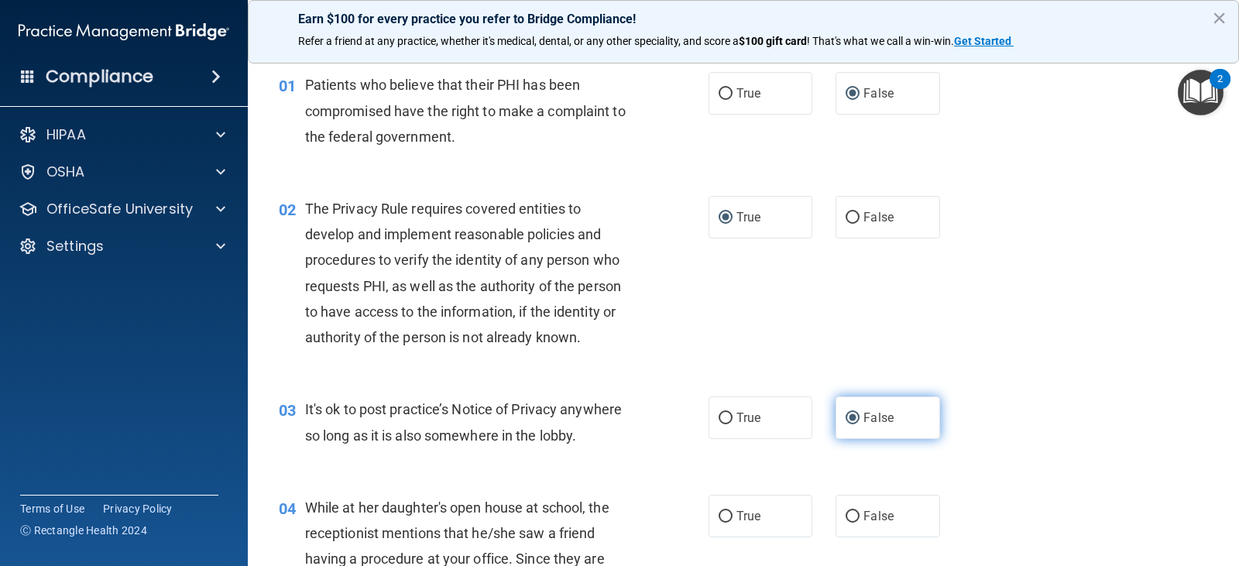
scroll to position [77, 0]
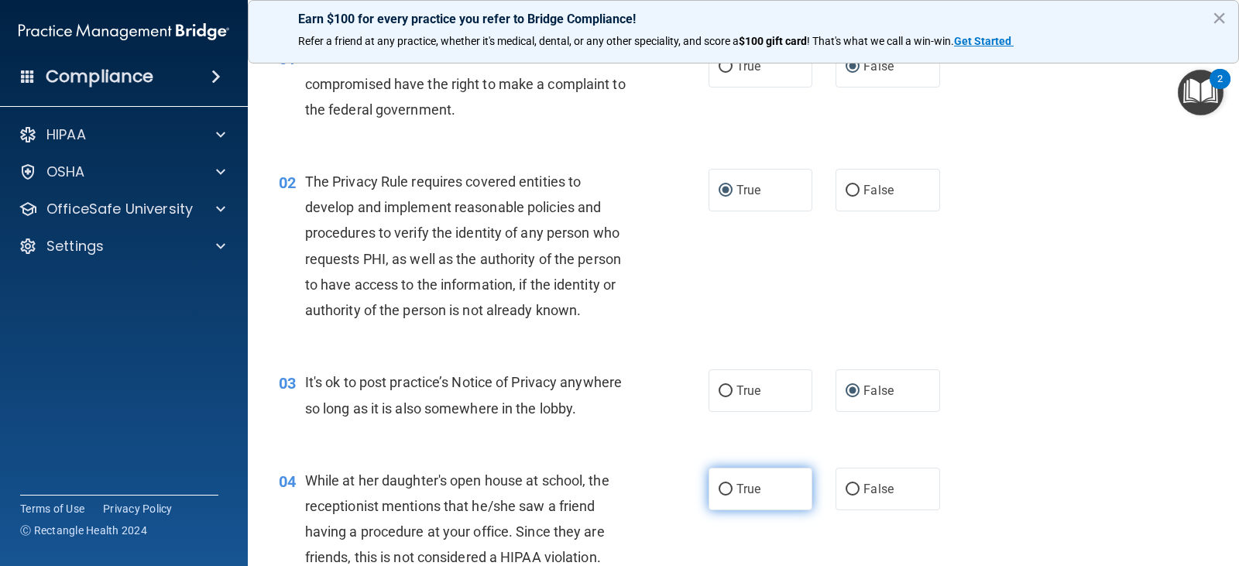
click at [719, 489] on input "True" at bounding box center [726, 490] width 14 height 12
radio input "true"
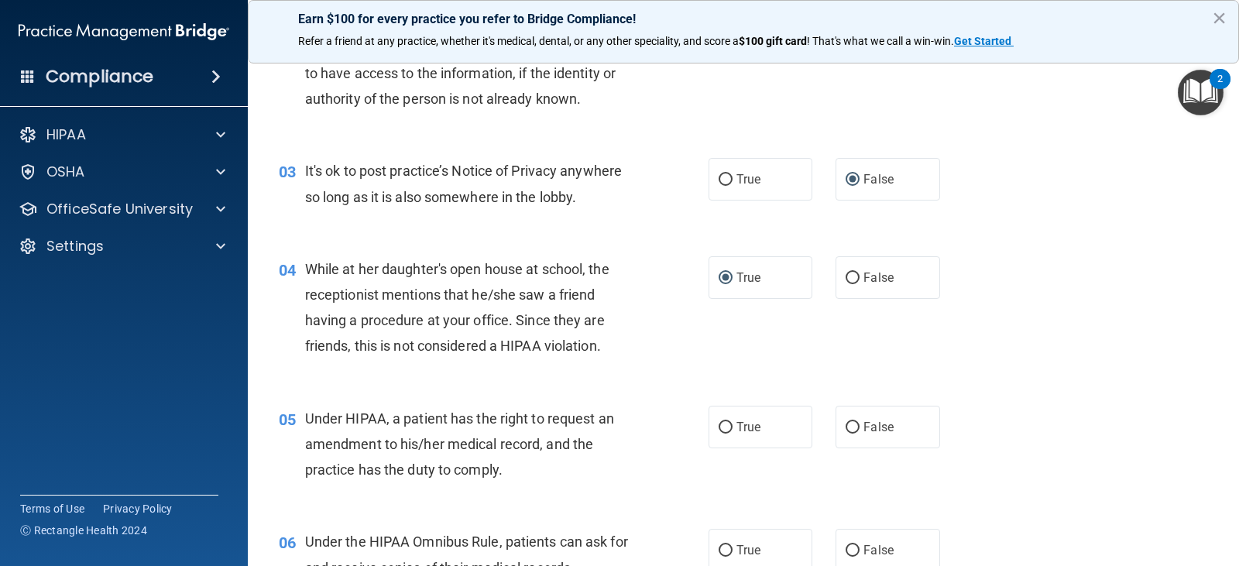
scroll to position [310, 0]
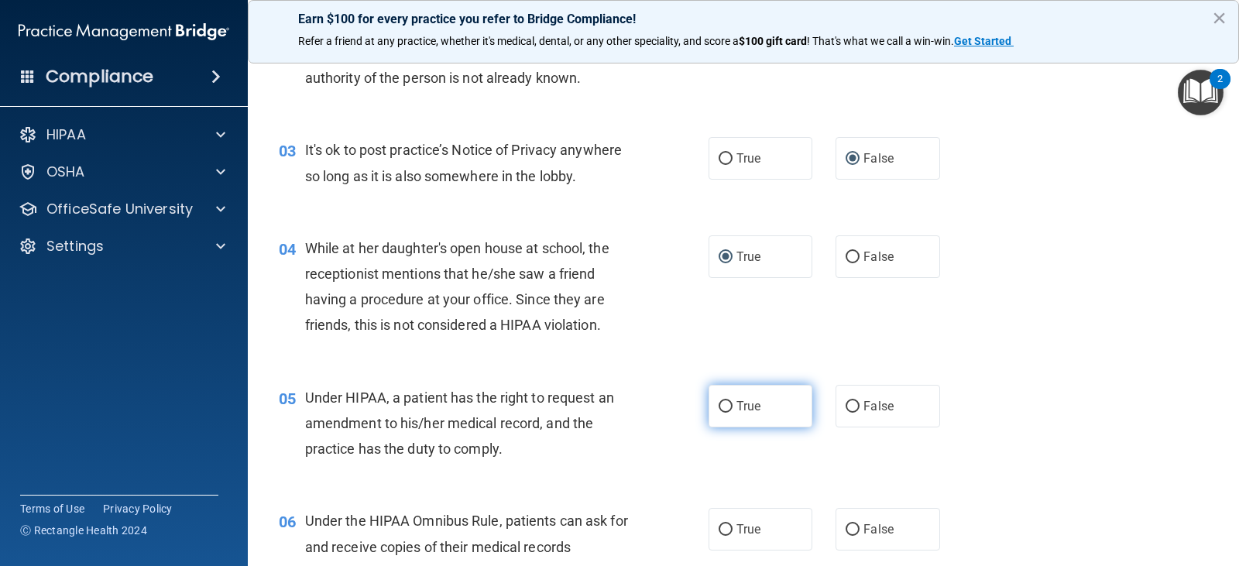
click at [721, 401] on input "True" at bounding box center [726, 407] width 14 height 12
radio input "true"
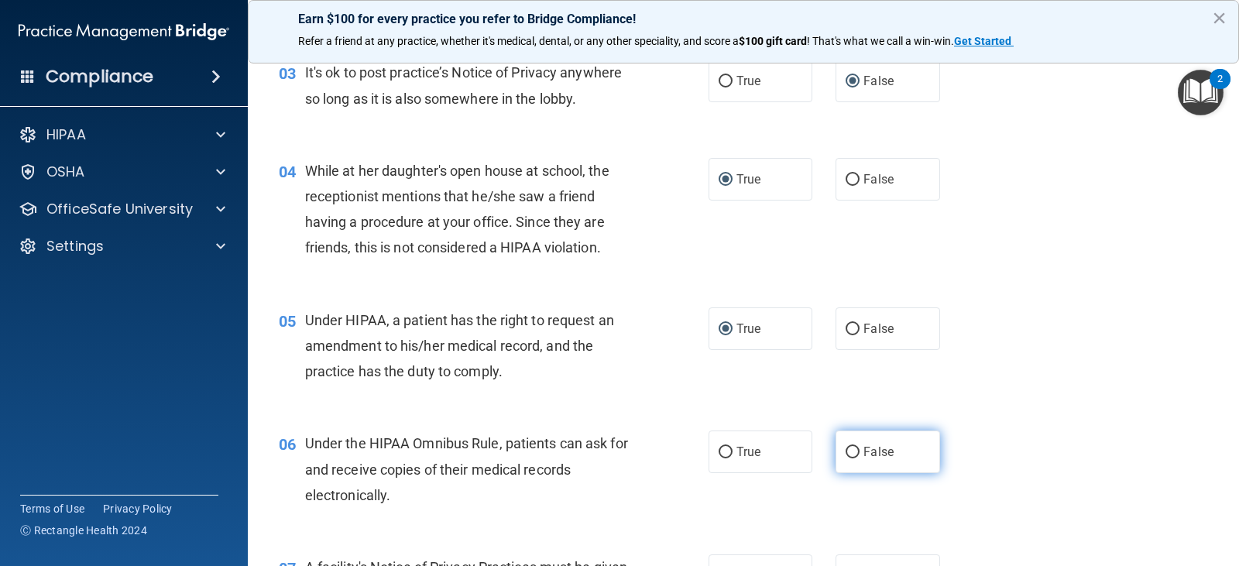
click at [846, 451] on input "False" at bounding box center [853, 453] width 14 height 12
radio input "true"
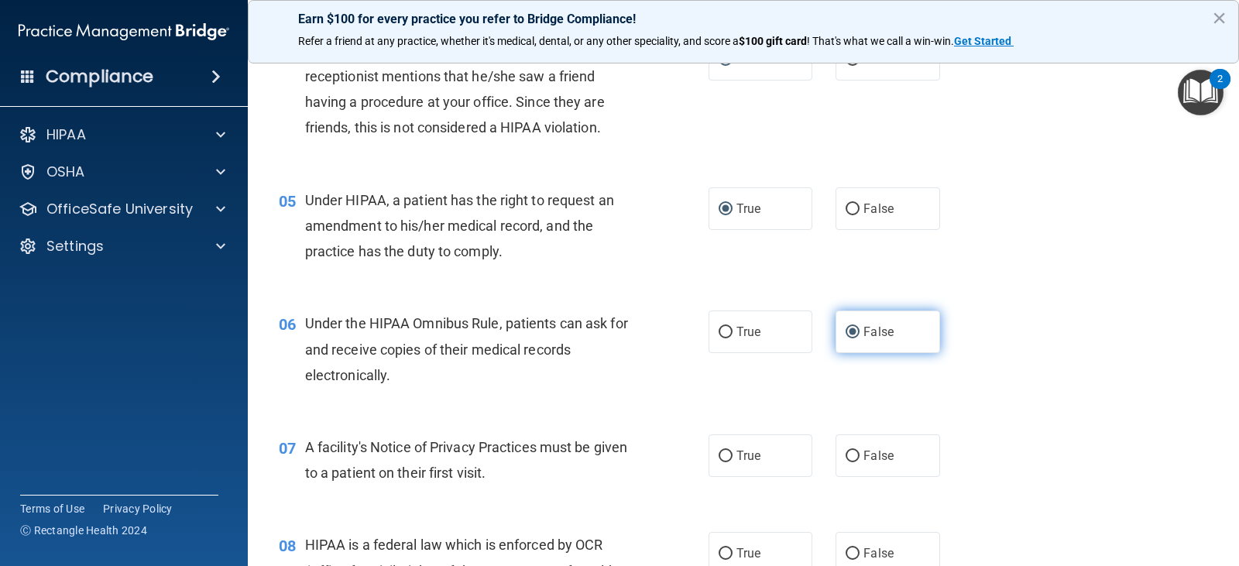
scroll to position [542, 0]
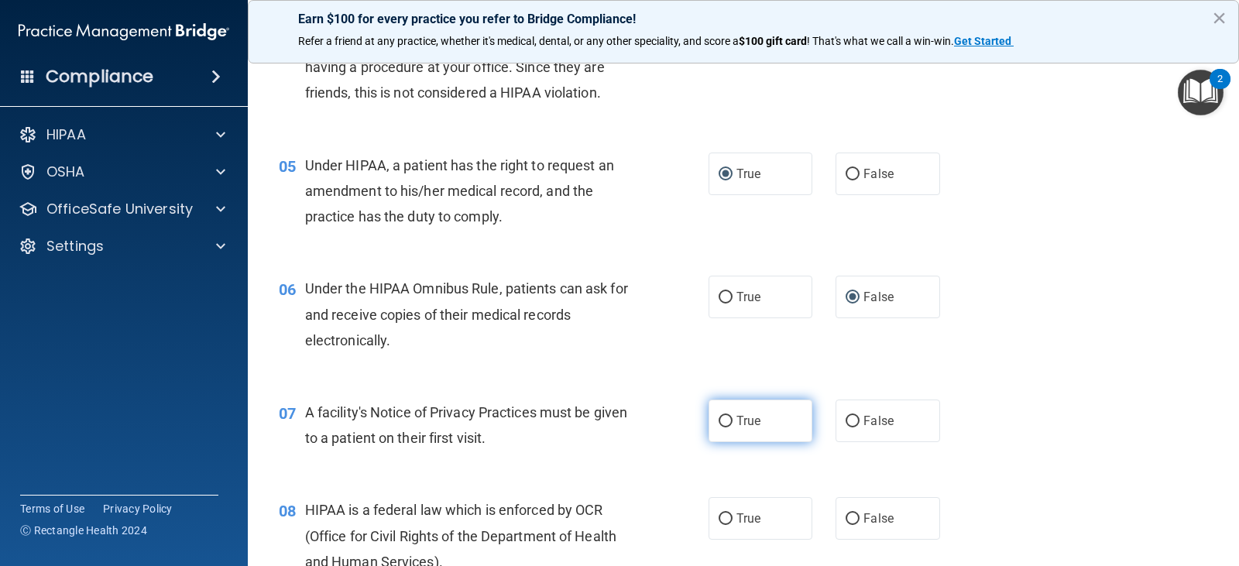
click at [721, 418] on input "True" at bounding box center [726, 422] width 14 height 12
radio input "true"
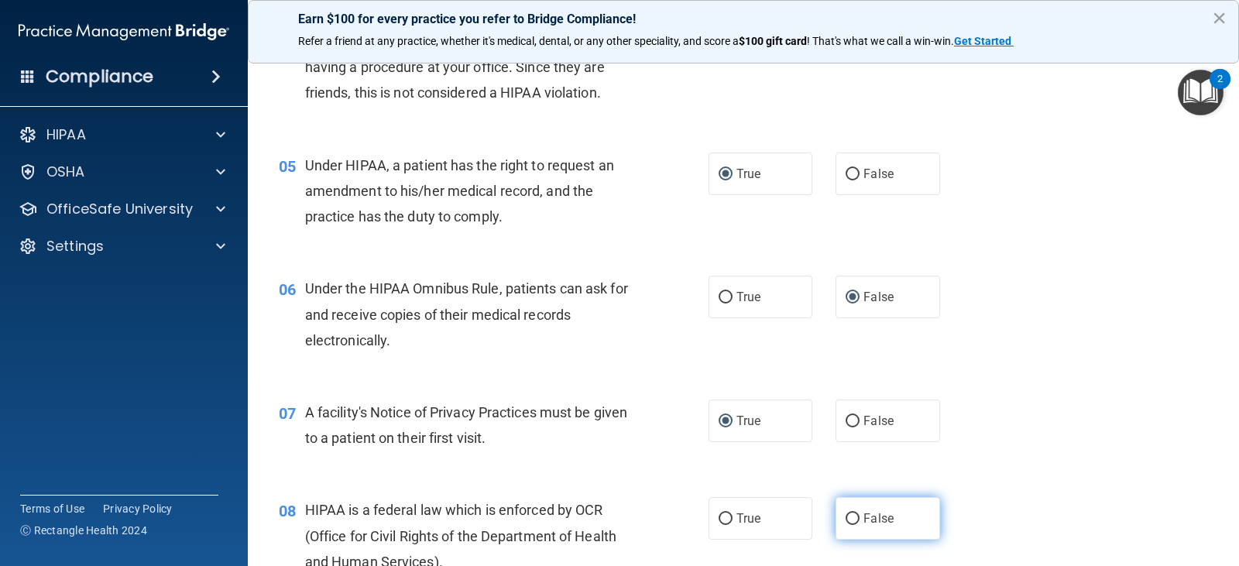
click at [846, 515] on input "False" at bounding box center [853, 520] width 14 height 12
radio input "true"
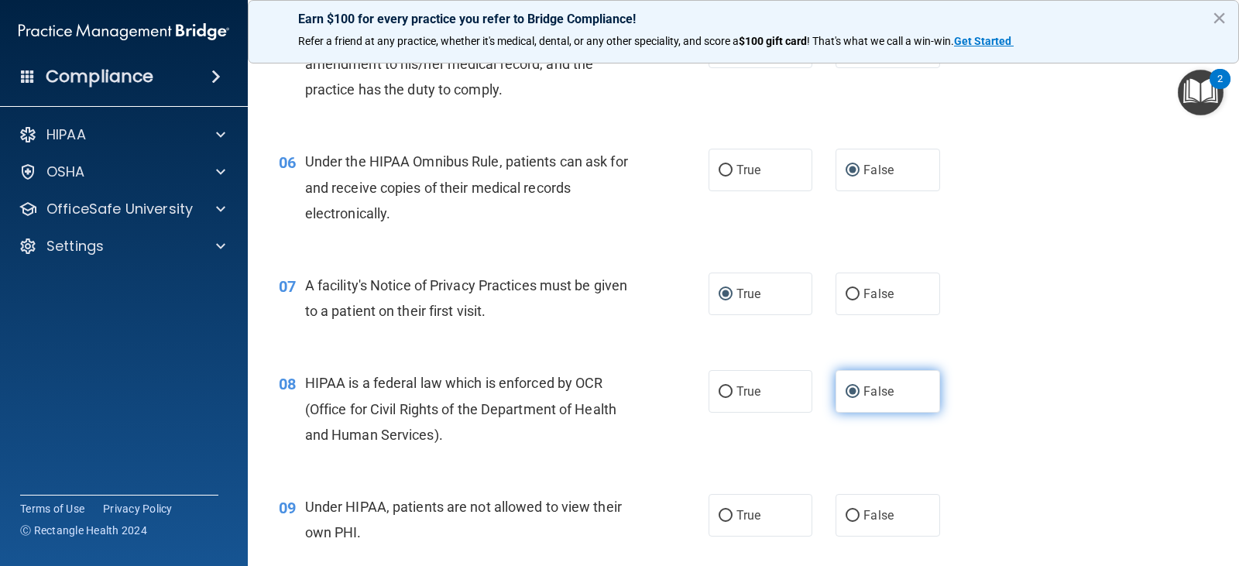
scroll to position [697, 0]
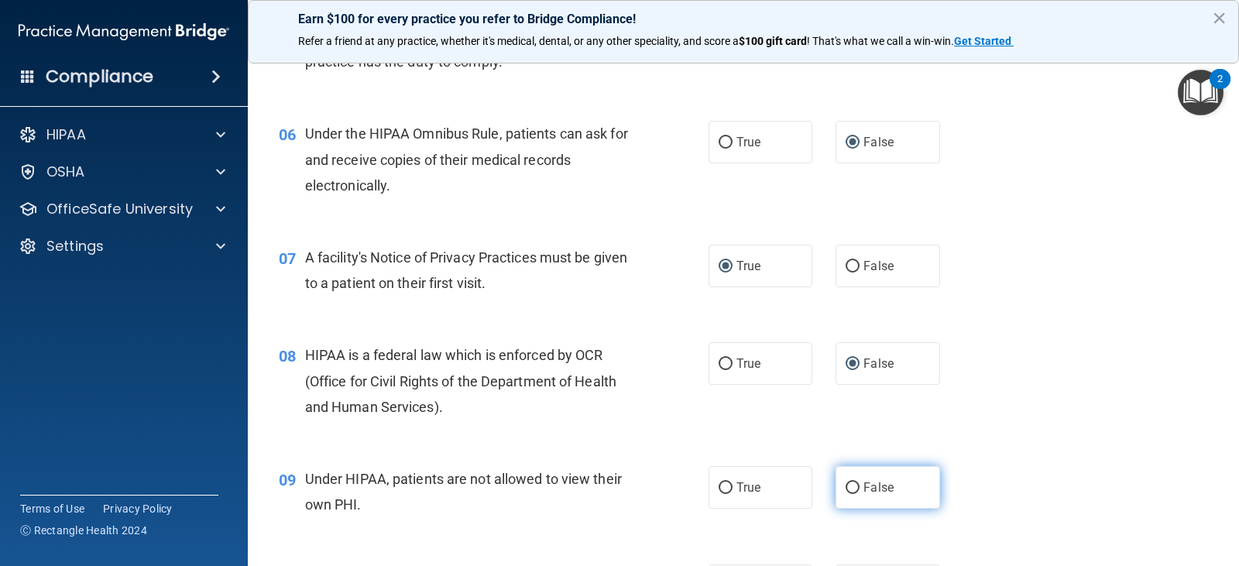
click at [847, 490] on input "False" at bounding box center [853, 489] width 14 height 12
radio input "true"
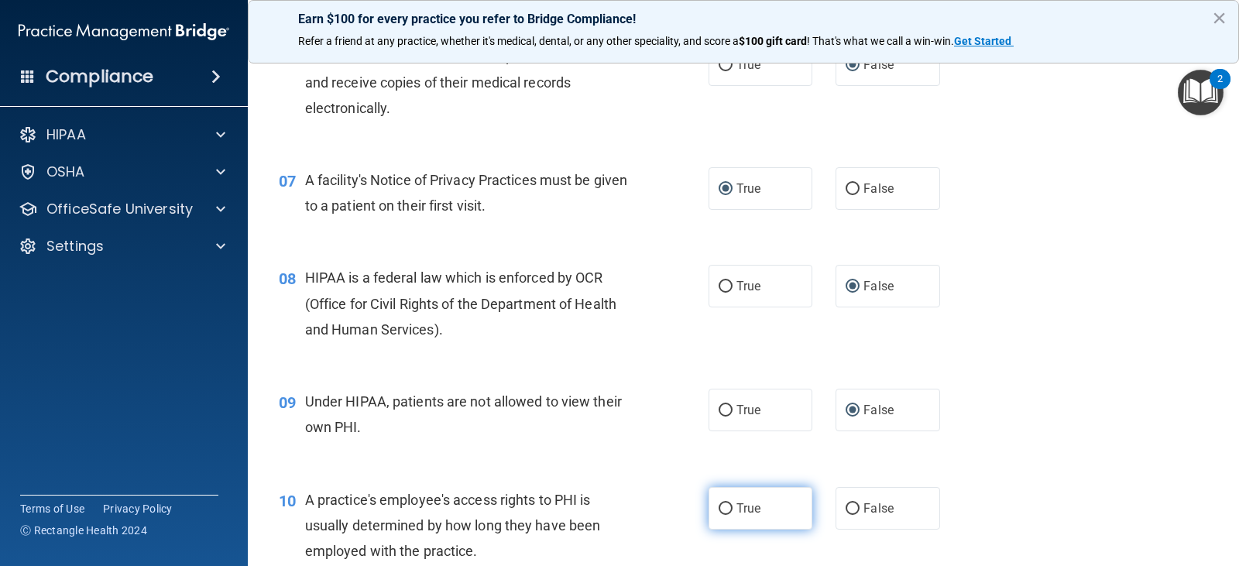
click at [722, 506] on input "True" at bounding box center [726, 510] width 14 height 12
radio input "true"
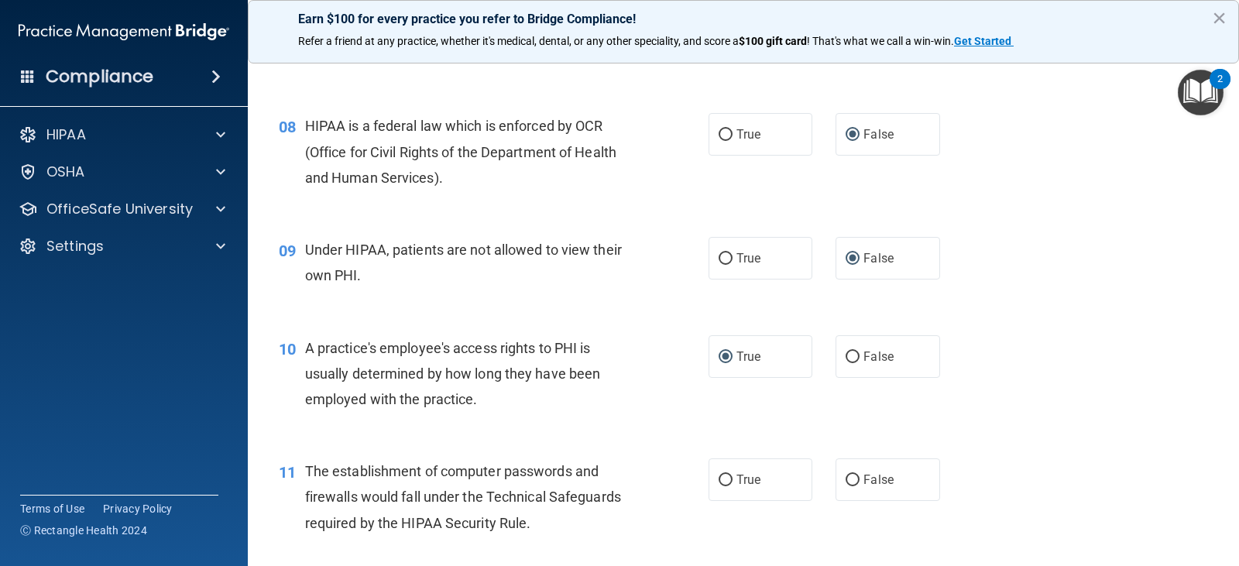
scroll to position [930, 0]
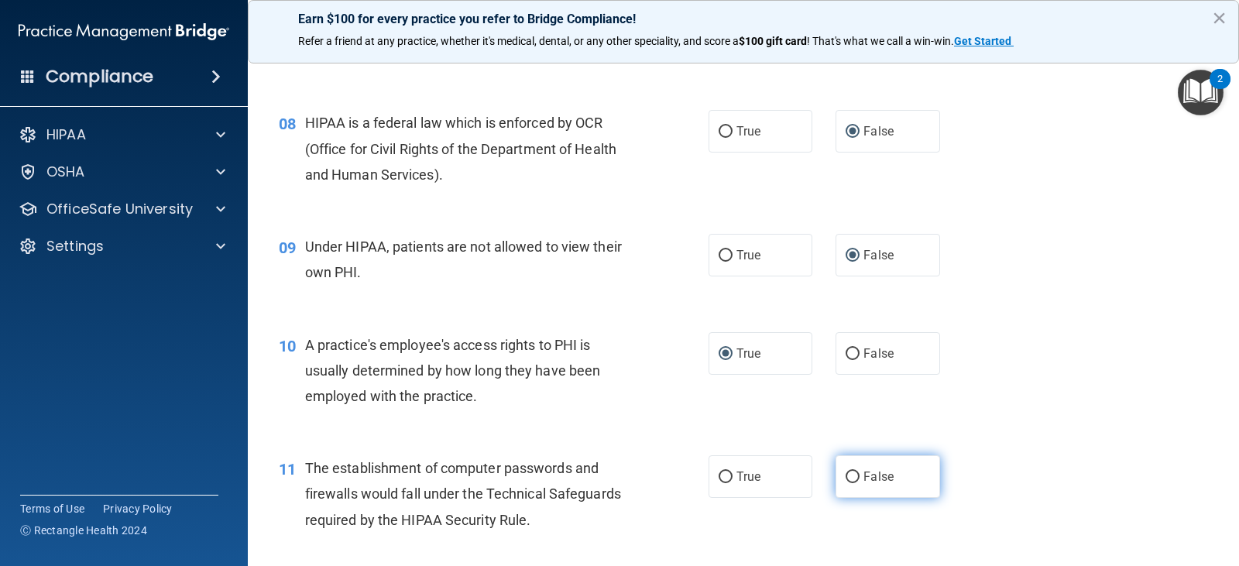
click at [847, 476] on input "False" at bounding box center [853, 478] width 14 height 12
radio input "true"
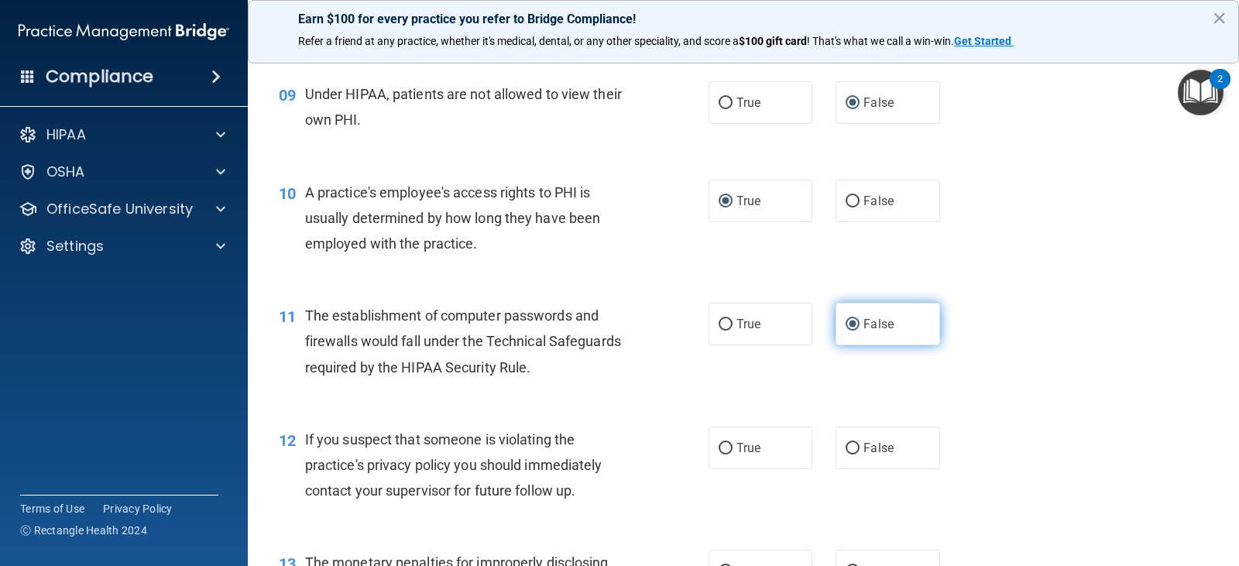
scroll to position [1085, 0]
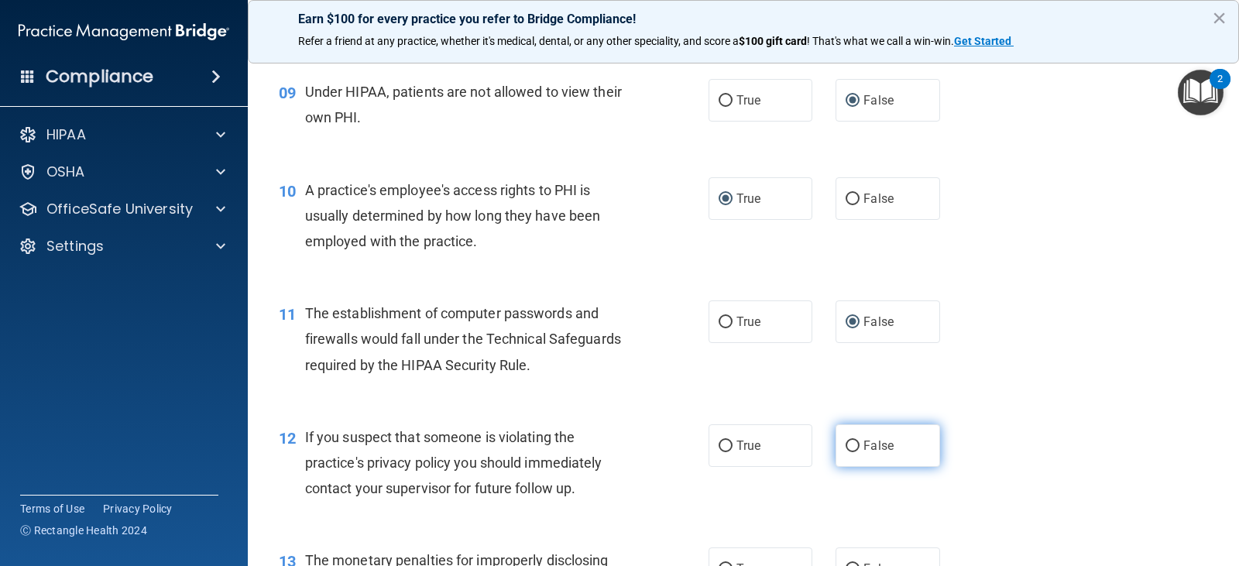
click at [850, 445] on input "False" at bounding box center [853, 447] width 14 height 12
radio input "true"
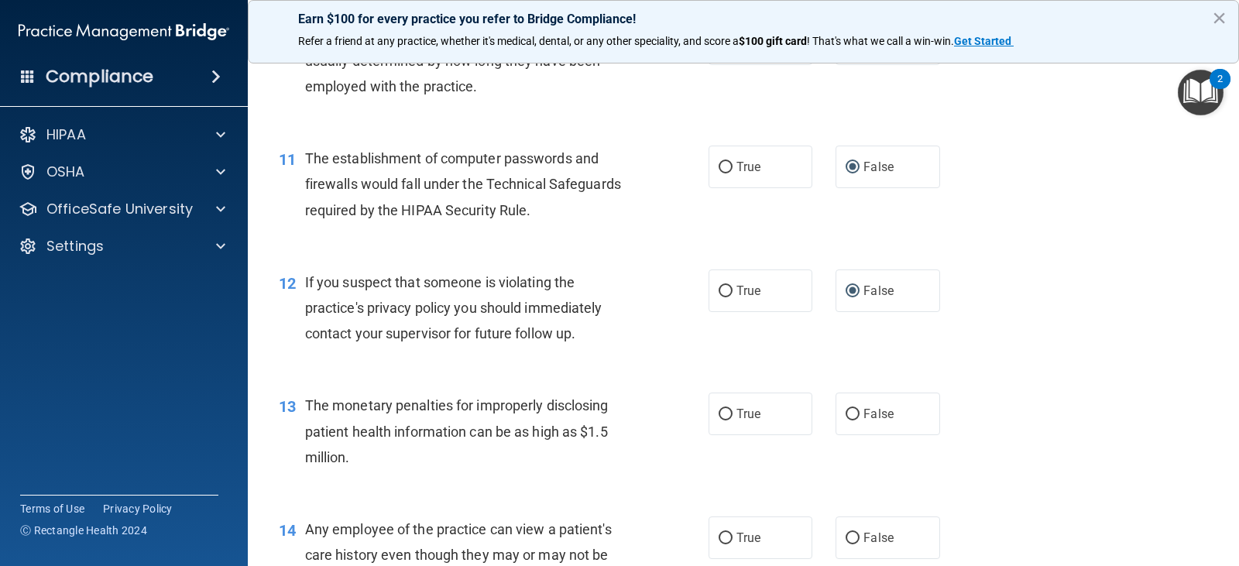
scroll to position [1317, 0]
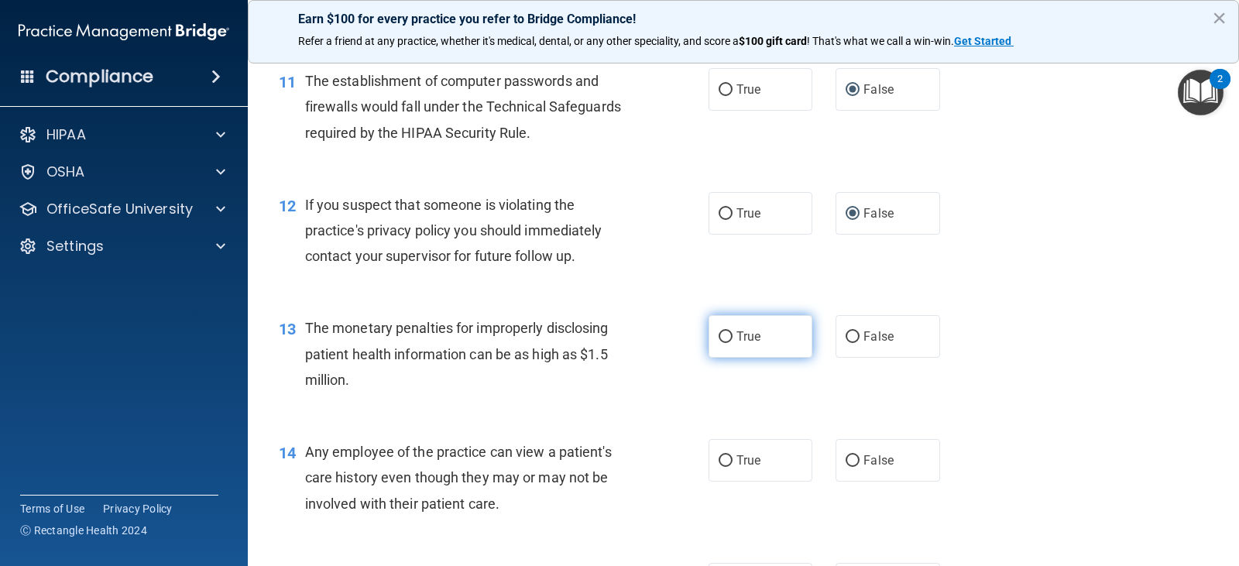
click at [722, 332] on input "True" at bounding box center [726, 338] width 14 height 12
radio input "true"
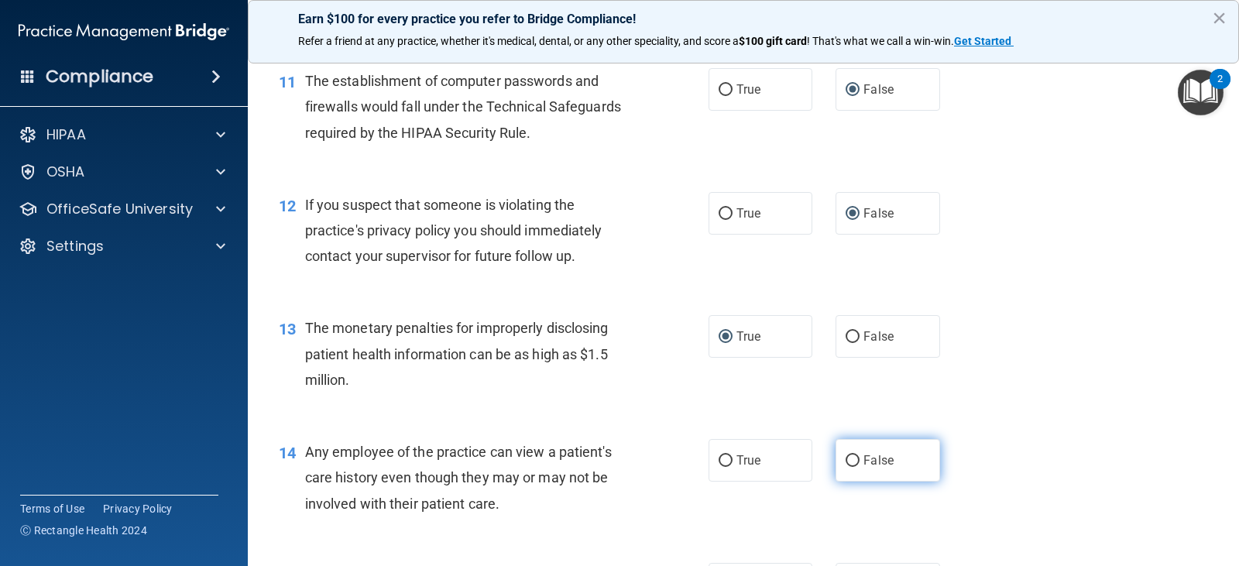
click at [847, 463] on input "False" at bounding box center [853, 462] width 14 height 12
radio input "true"
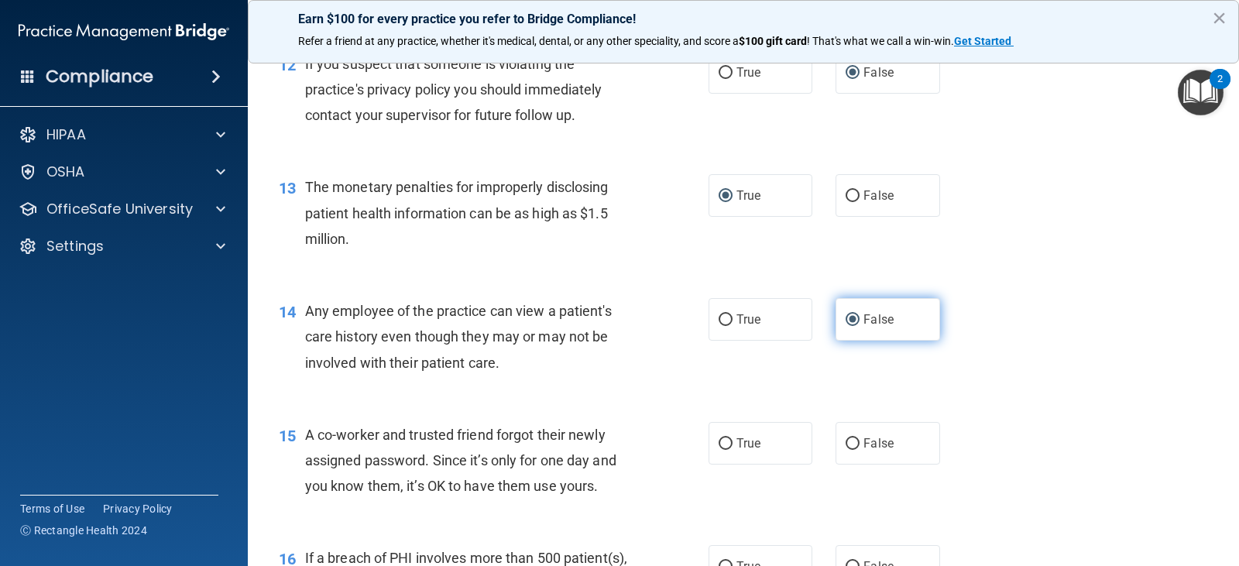
scroll to position [1472, 0]
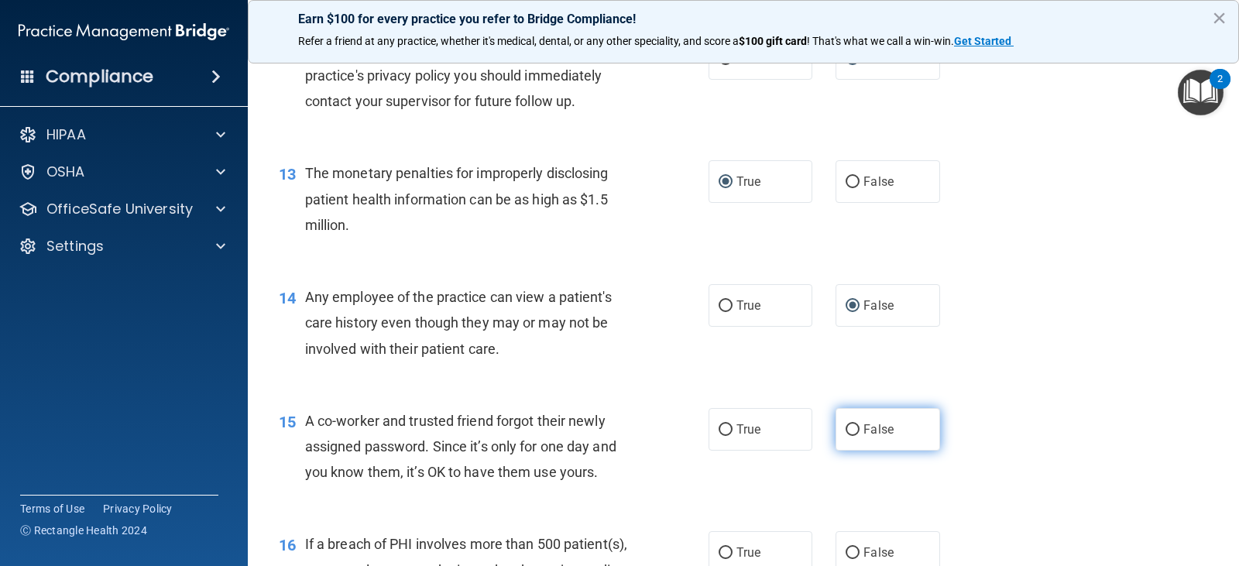
click at [846, 431] on input "False" at bounding box center [853, 431] width 14 height 12
radio input "true"
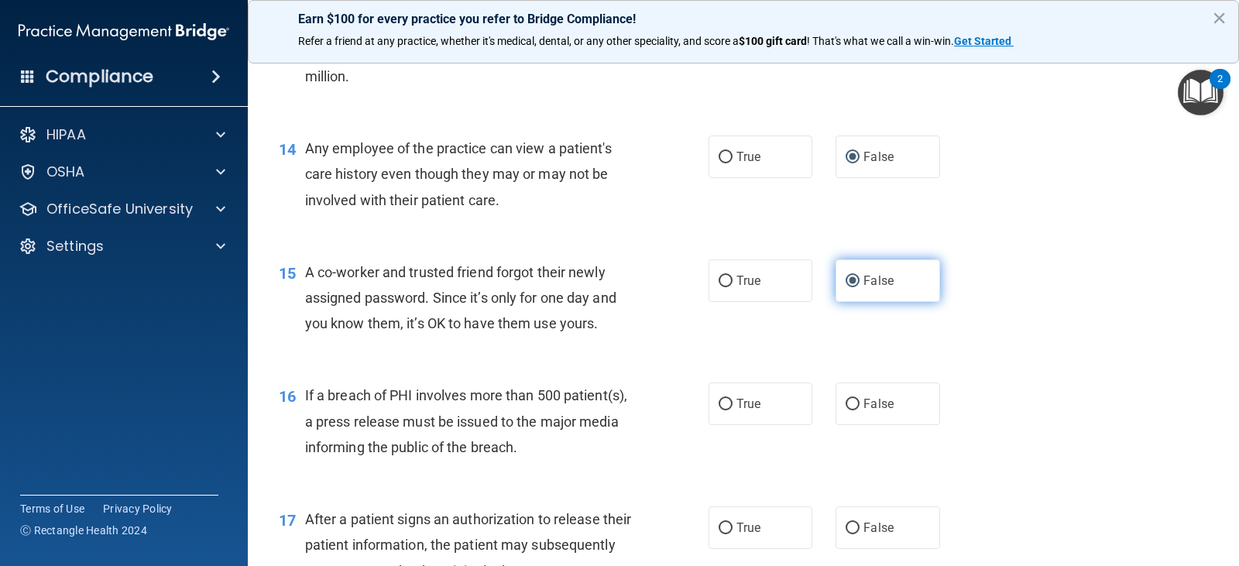
scroll to position [1627, 0]
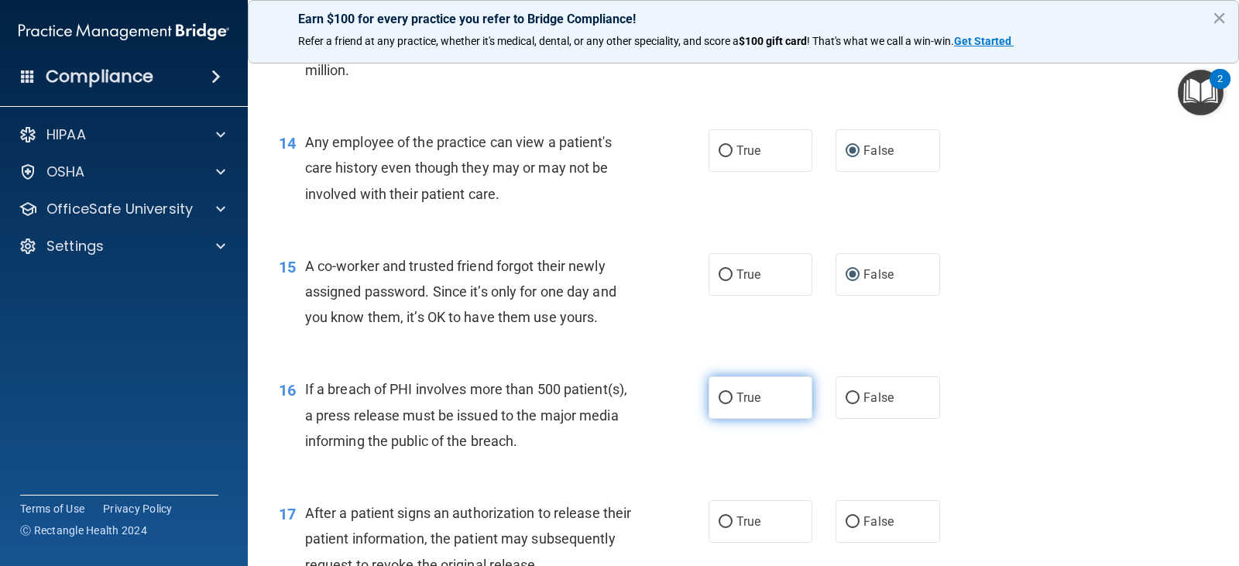
click at [719, 398] on input "True" at bounding box center [726, 399] width 14 height 12
radio input "true"
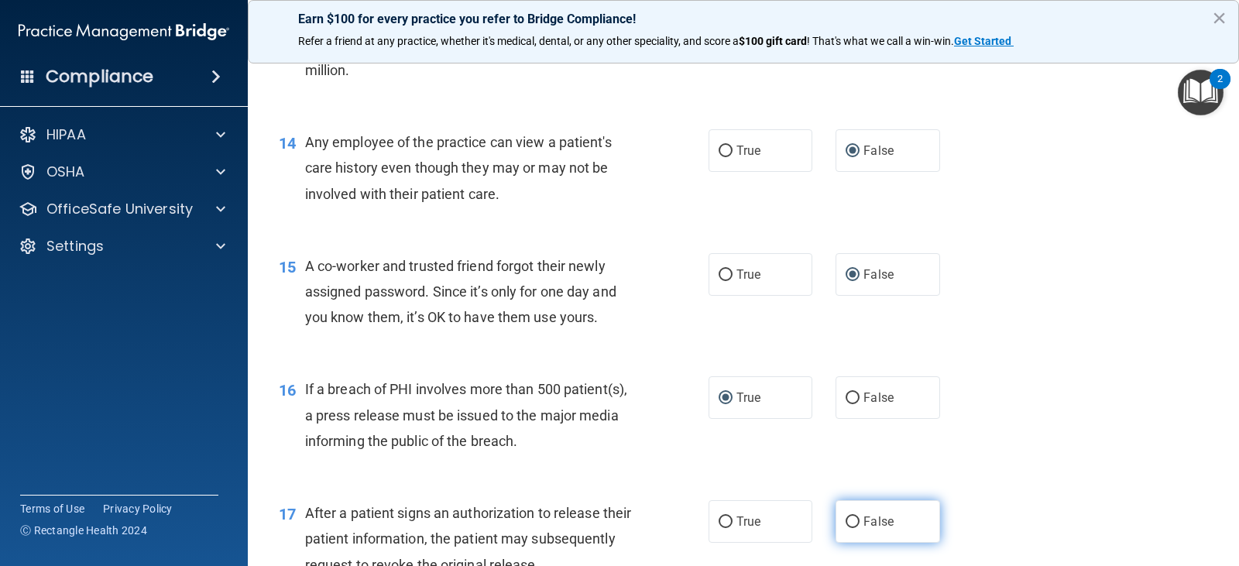
click at [846, 521] on input "False" at bounding box center [853, 523] width 14 height 12
radio input "true"
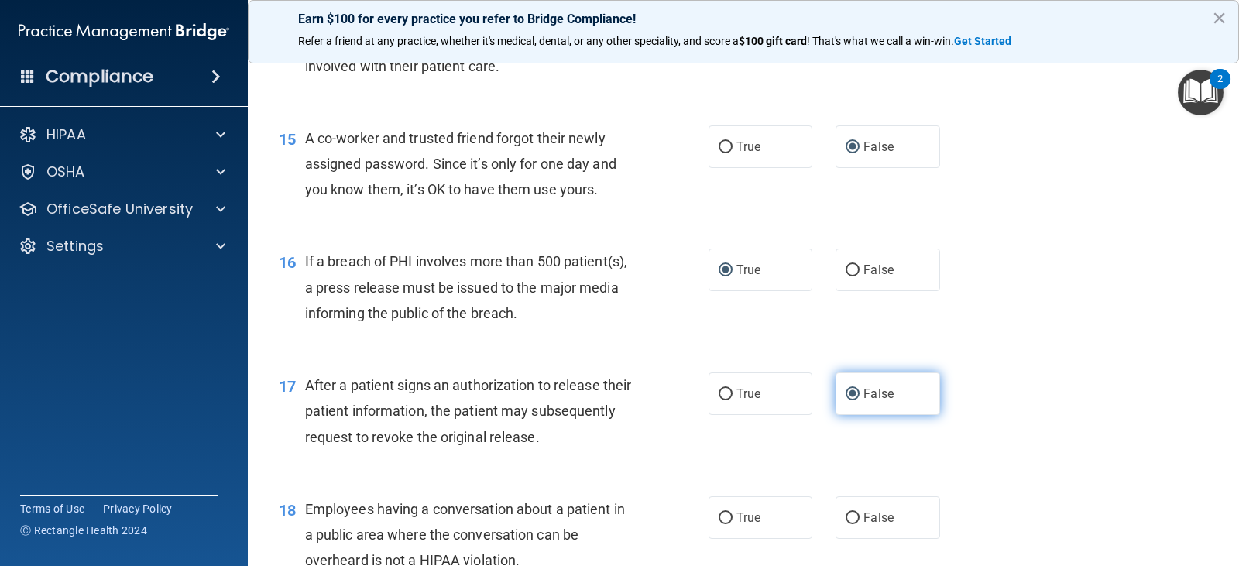
scroll to position [1782, 0]
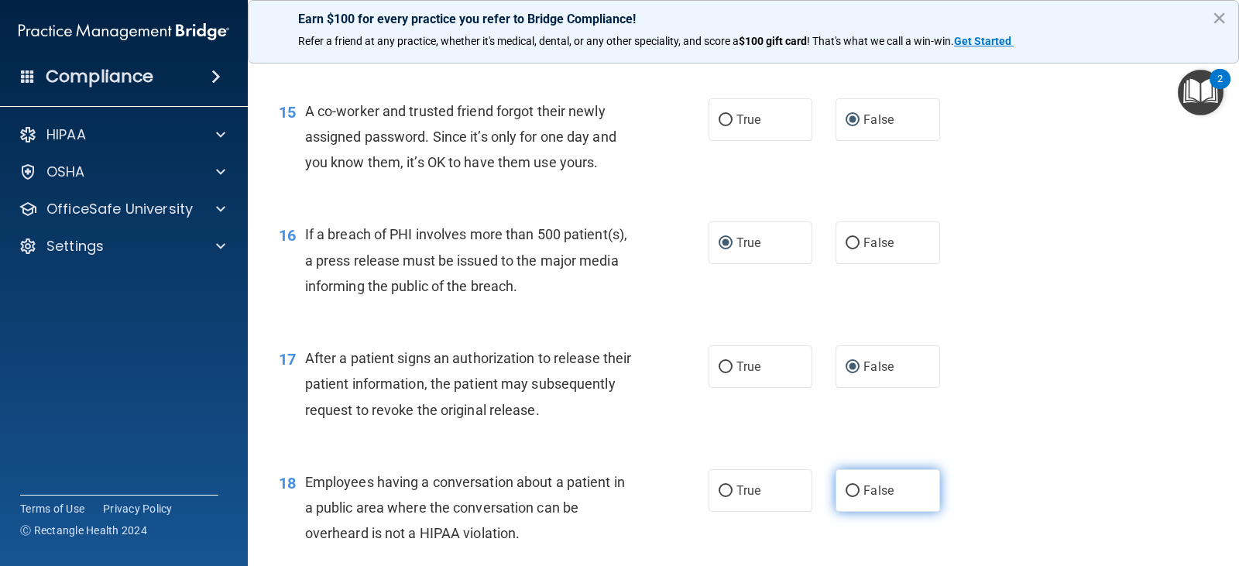
click at [846, 490] on input "False" at bounding box center [853, 492] width 14 height 12
radio input "true"
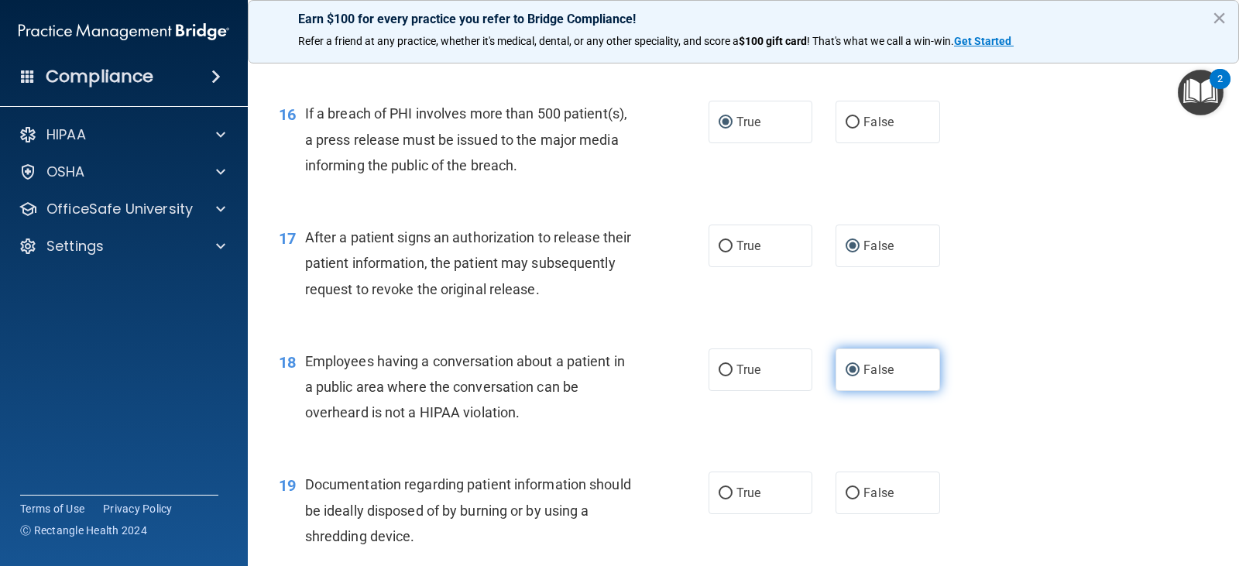
scroll to position [1937, 0]
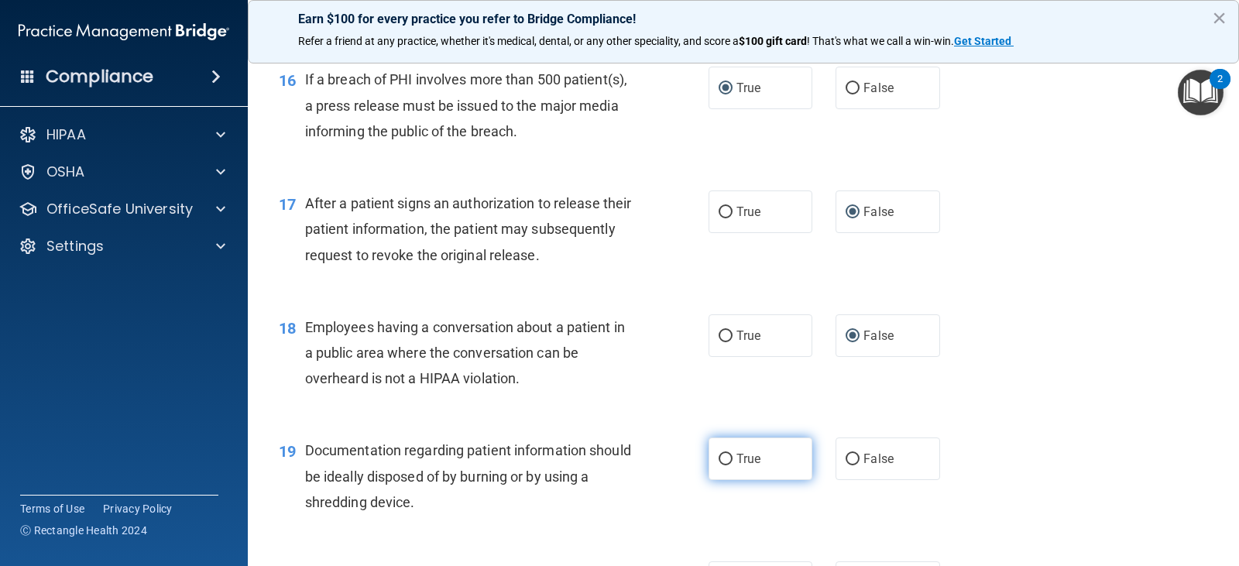
click at [719, 461] on input "True" at bounding box center [726, 460] width 14 height 12
radio input "true"
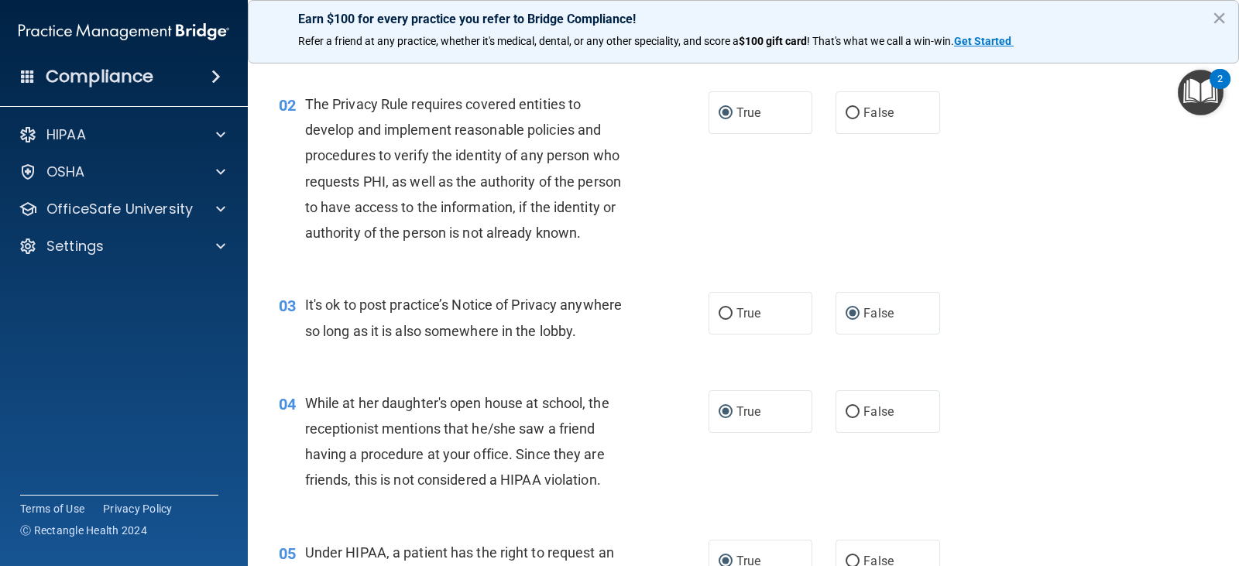
scroll to position [0, 0]
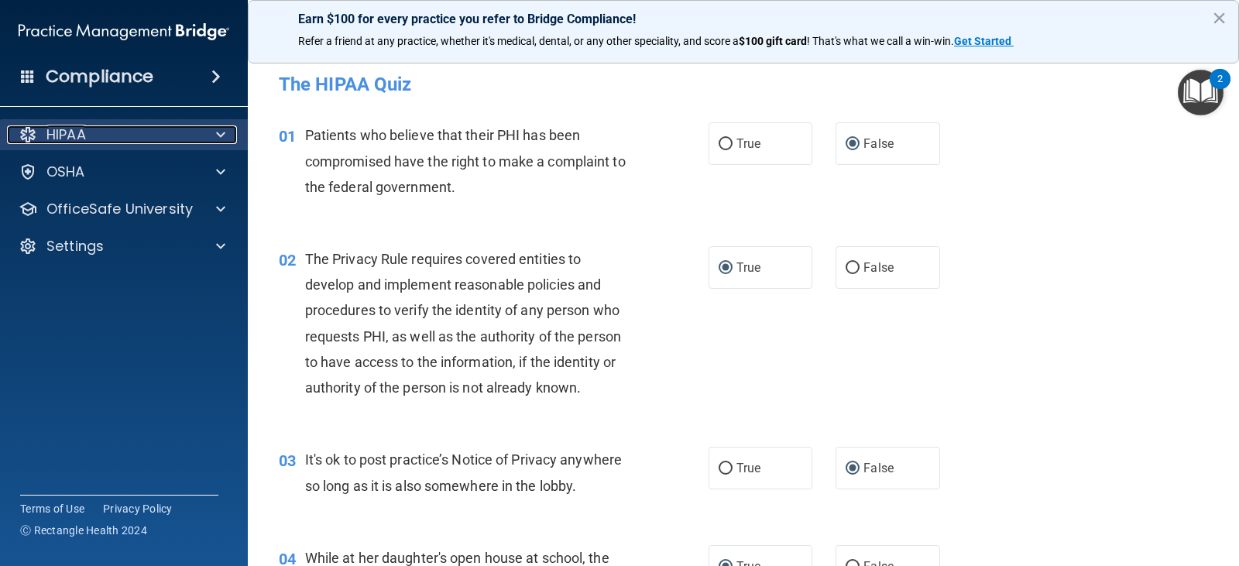
click at [187, 138] on div "HIPAA" at bounding box center [103, 134] width 192 height 19
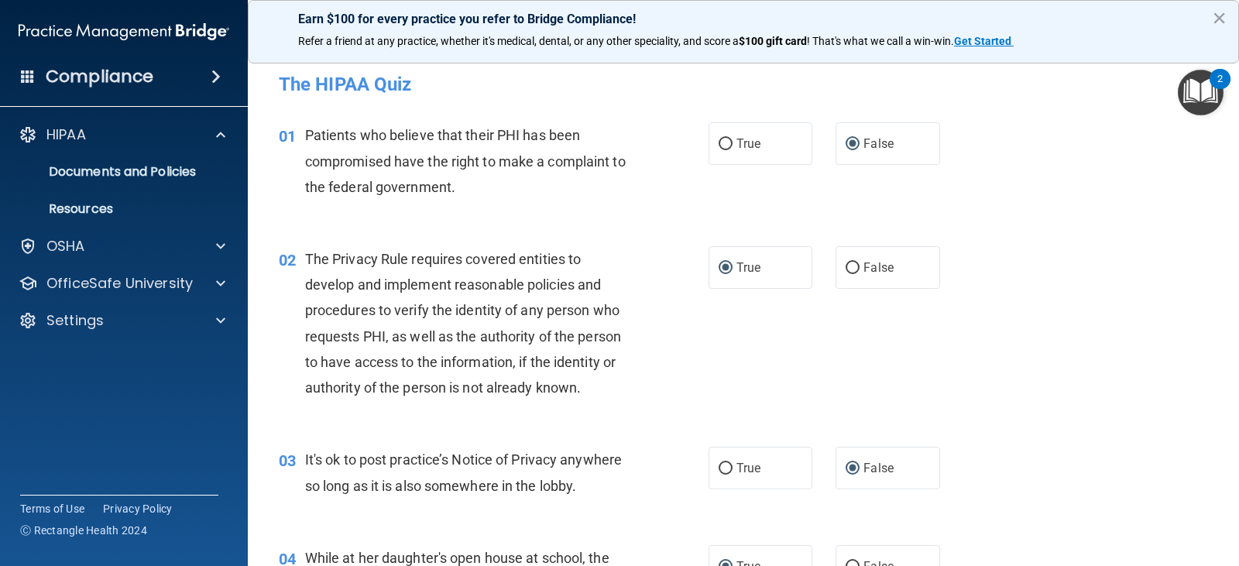
click at [1062, 435] on div "03 It's ok to post practice’s Notice of Privacy anywhere so long as it is also …" at bounding box center [743, 477] width 953 height 98
click at [137, 172] on p "Documents and Policies" at bounding box center [115, 171] width 211 height 15
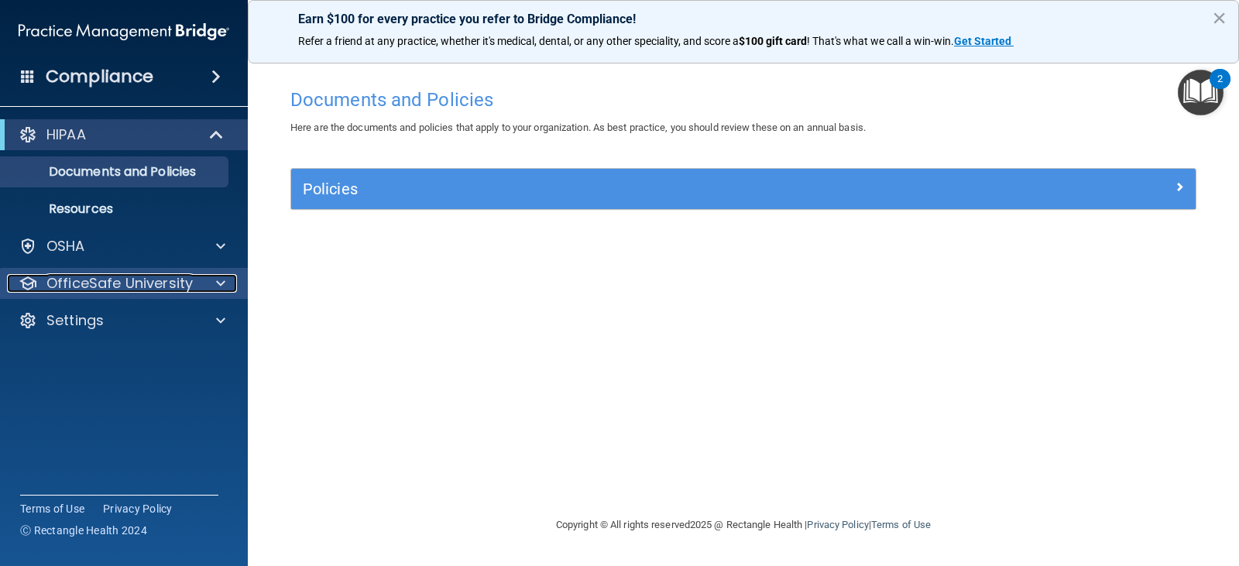
click at [136, 280] on p "OfficeSafe University" at bounding box center [119, 283] width 146 height 19
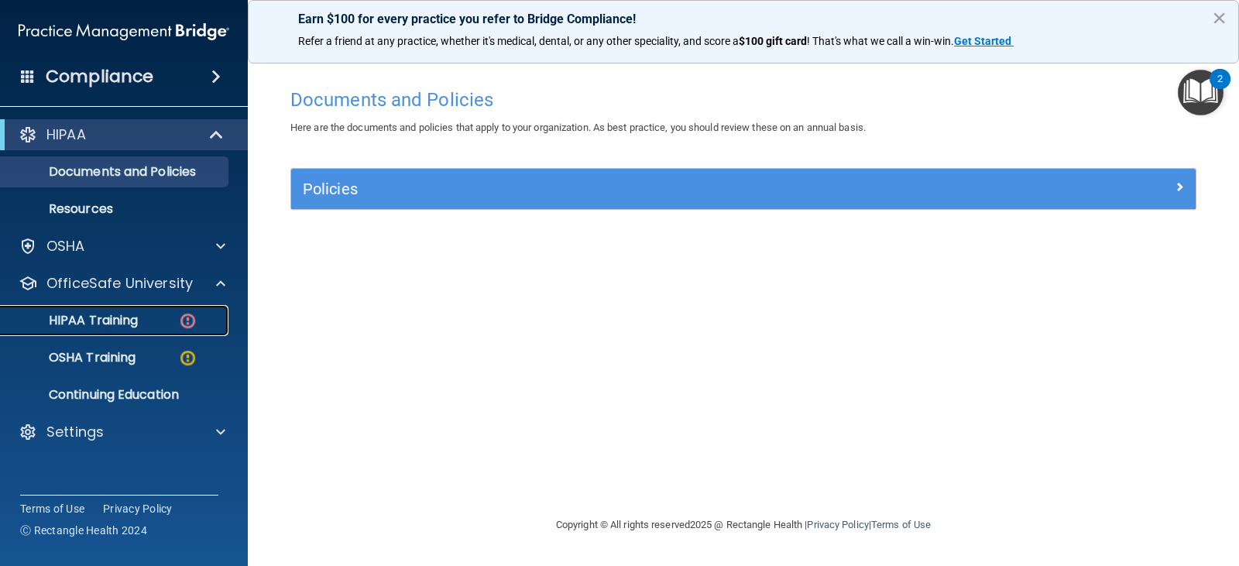
click at [125, 321] on p "HIPAA Training" at bounding box center [74, 320] width 128 height 15
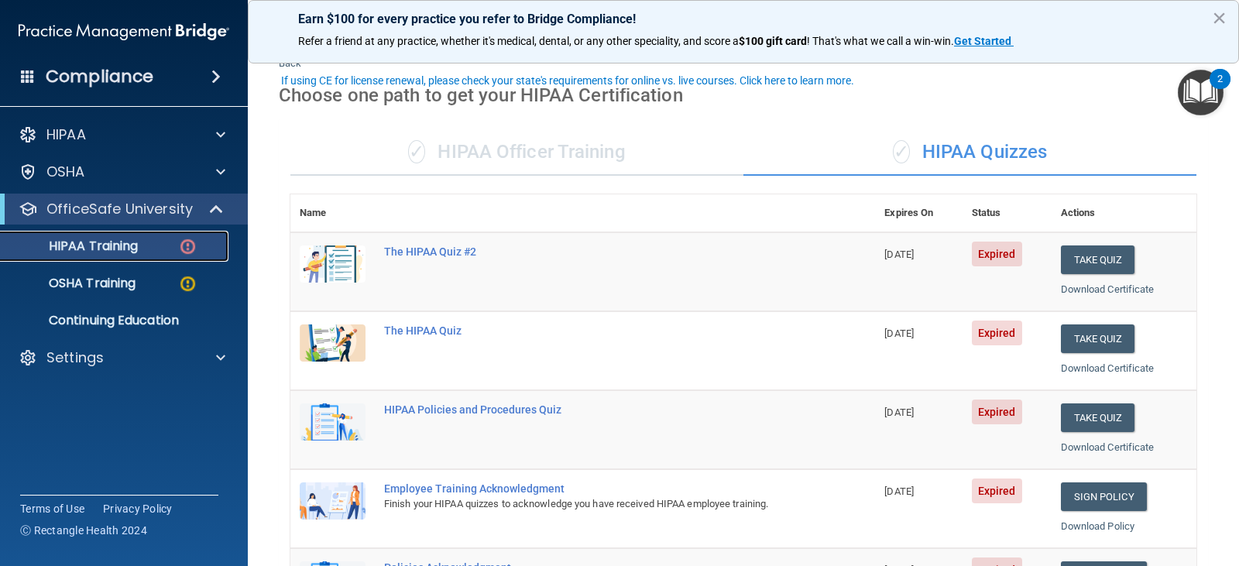
scroll to position [77, 0]
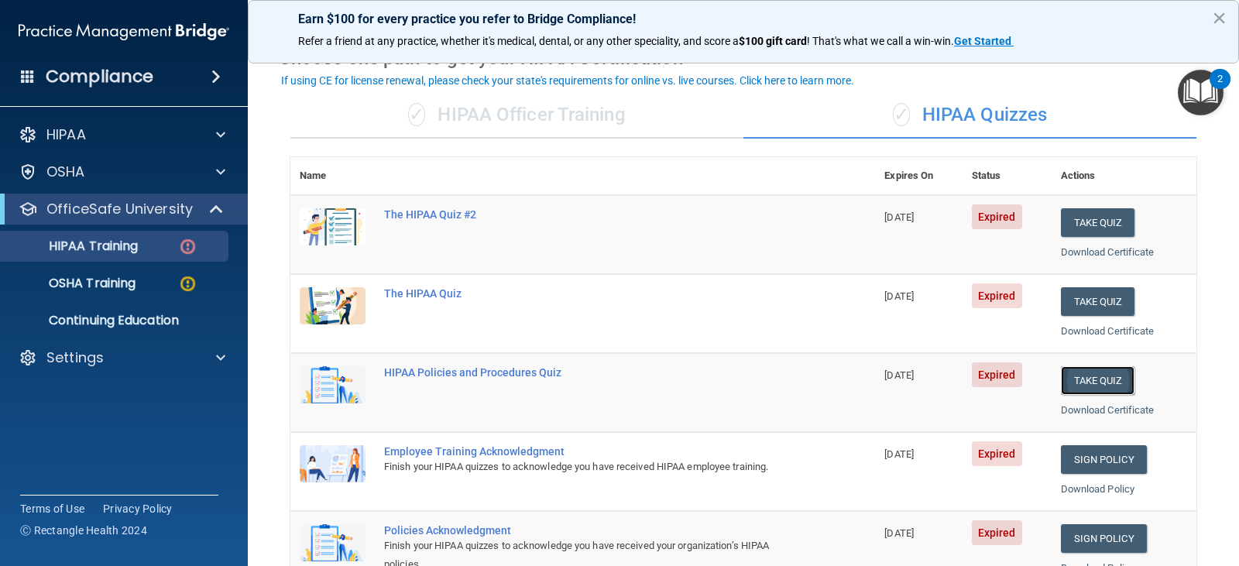
click at [1079, 376] on button "Take Quiz" at bounding box center [1098, 380] width 74 height 29
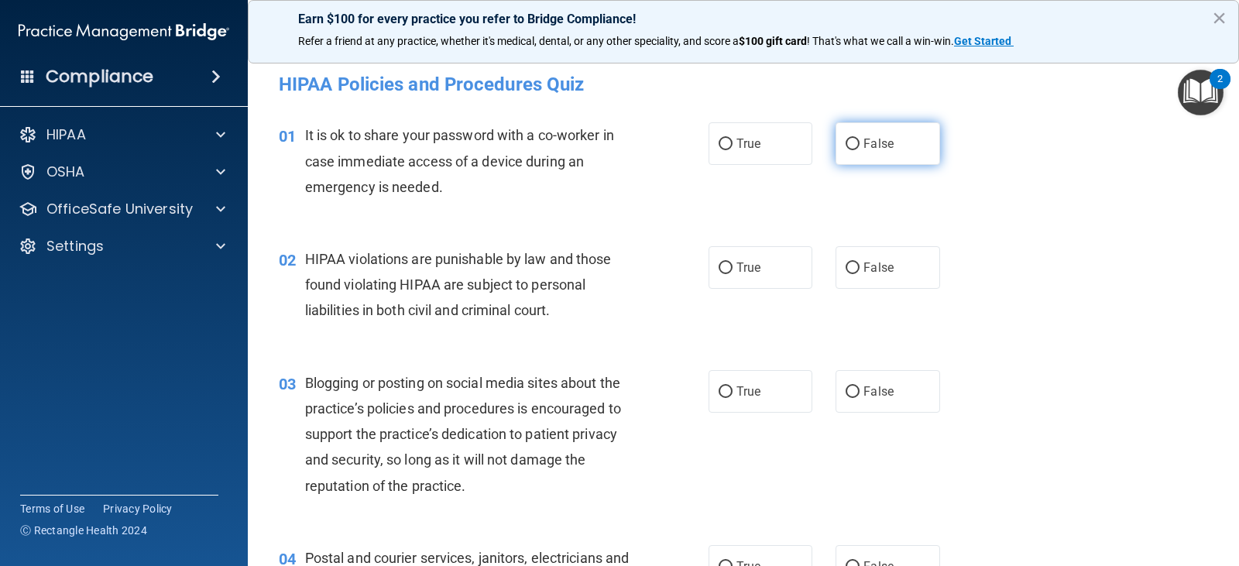
click at [850, 141] on input "False" at bounding box center [853, 145] width 14 height 12
radio input "true"
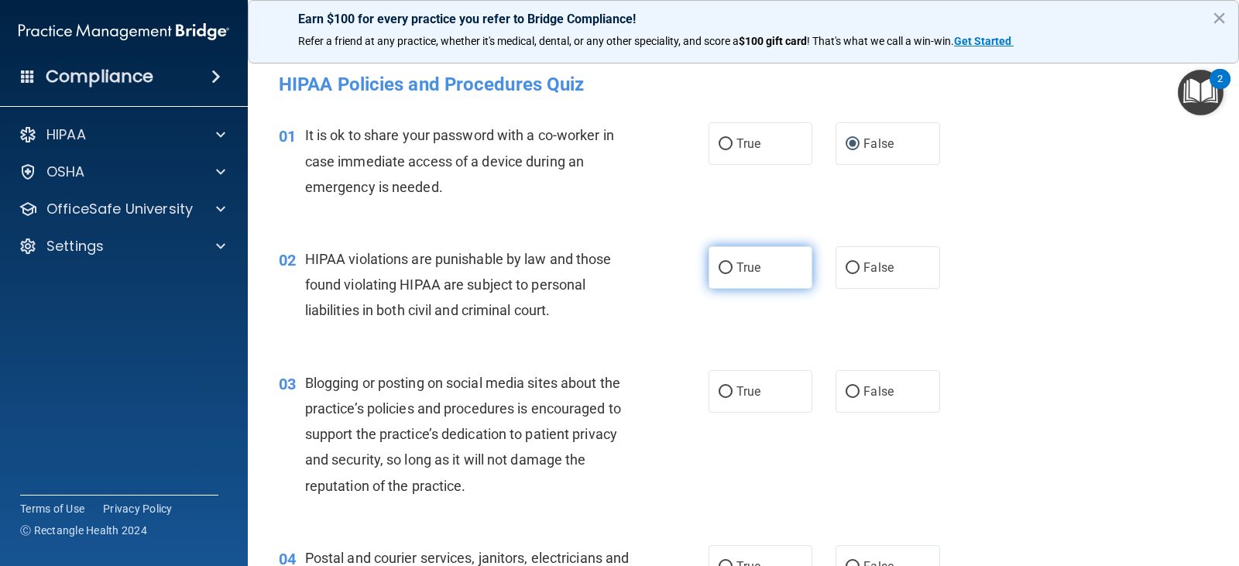
click at [720, 270] on input "True" at bounding box center [726, 269] width 14 height 12
radio input "true"
click at [847, 391] on input "False" at bounding box center [853, 393] width 14 height 12
radio input "true"
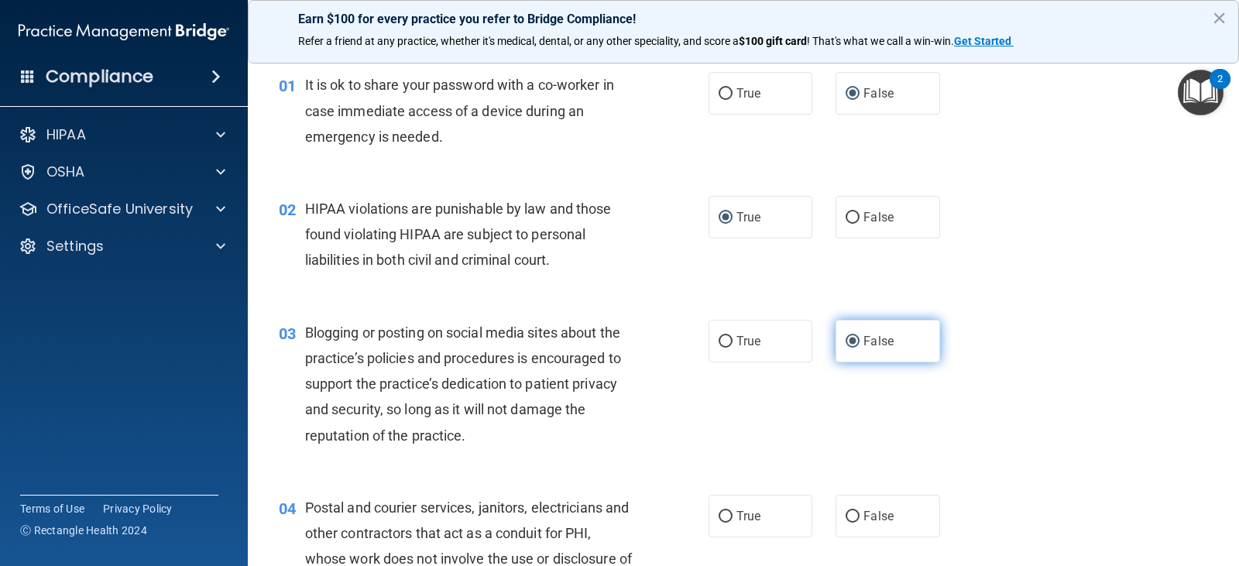
scroll to position [77, 0]
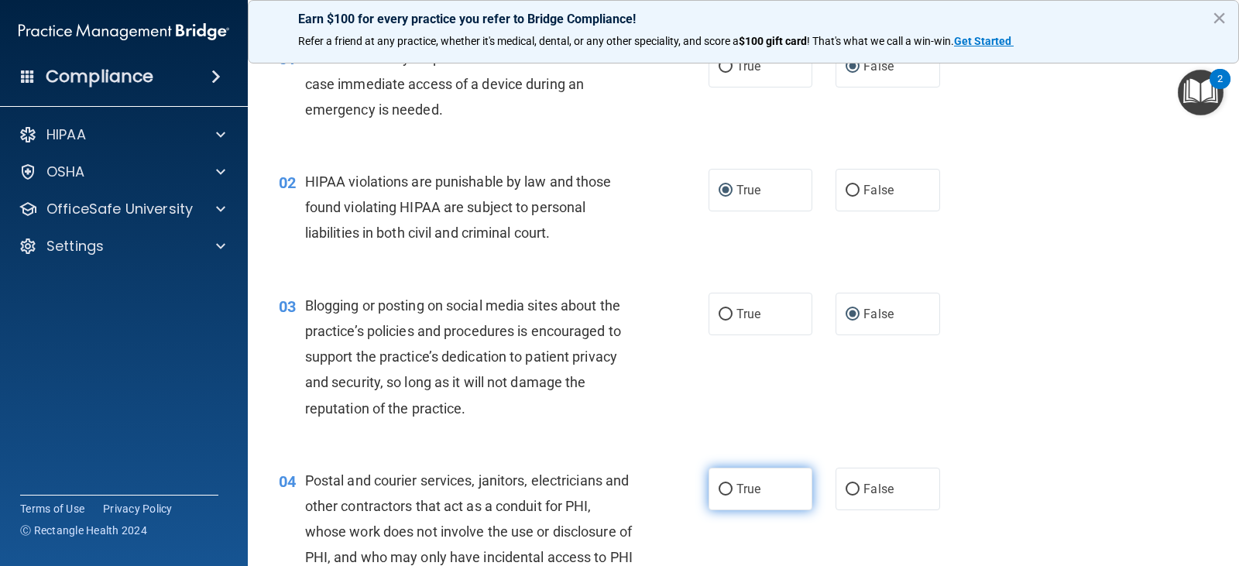
click at [723, 490] on input "True" at bounding box center [726, 490] width 14 height 12
radio input "true"
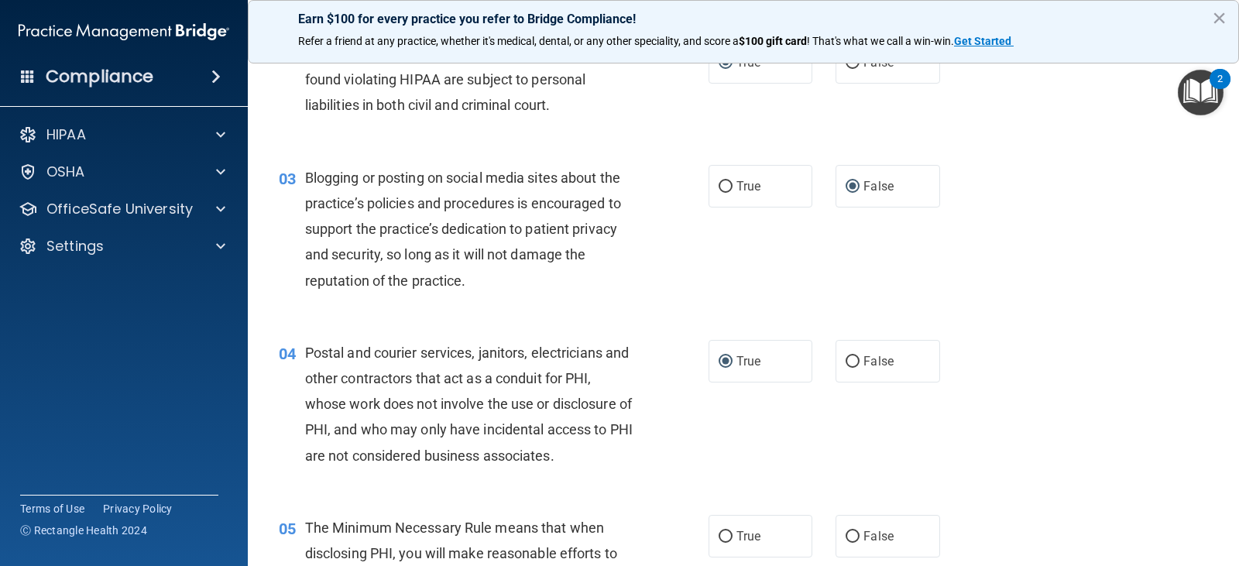
scroll to position [232, 0]
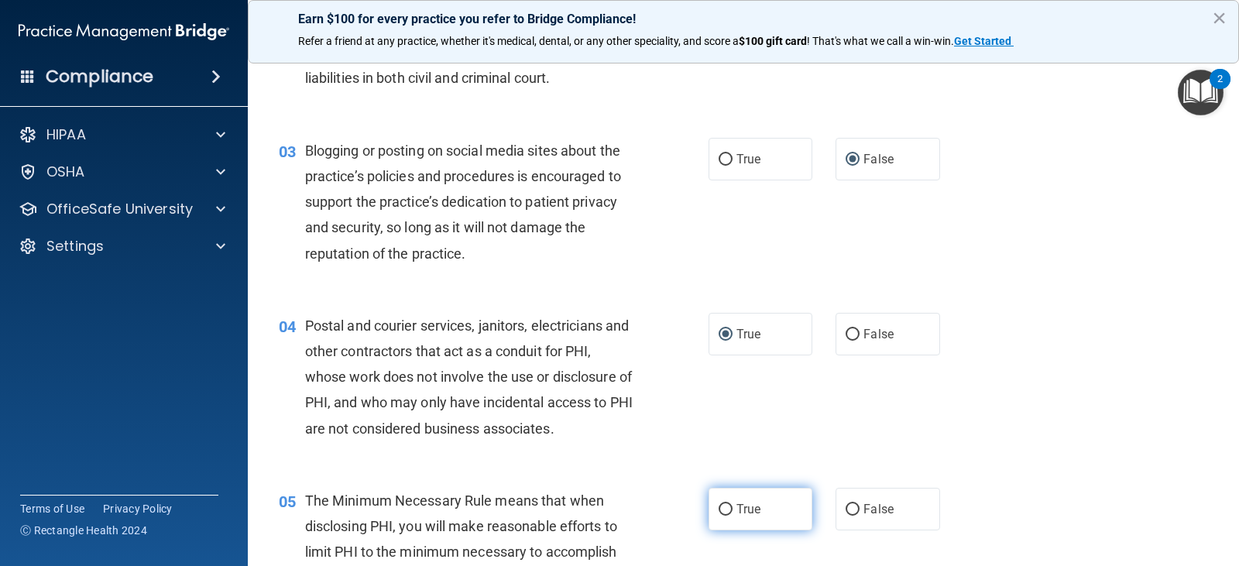
click at [719, 509] on input "True" at bounding box center [726, 510] width 14 height 12
radio input "true"
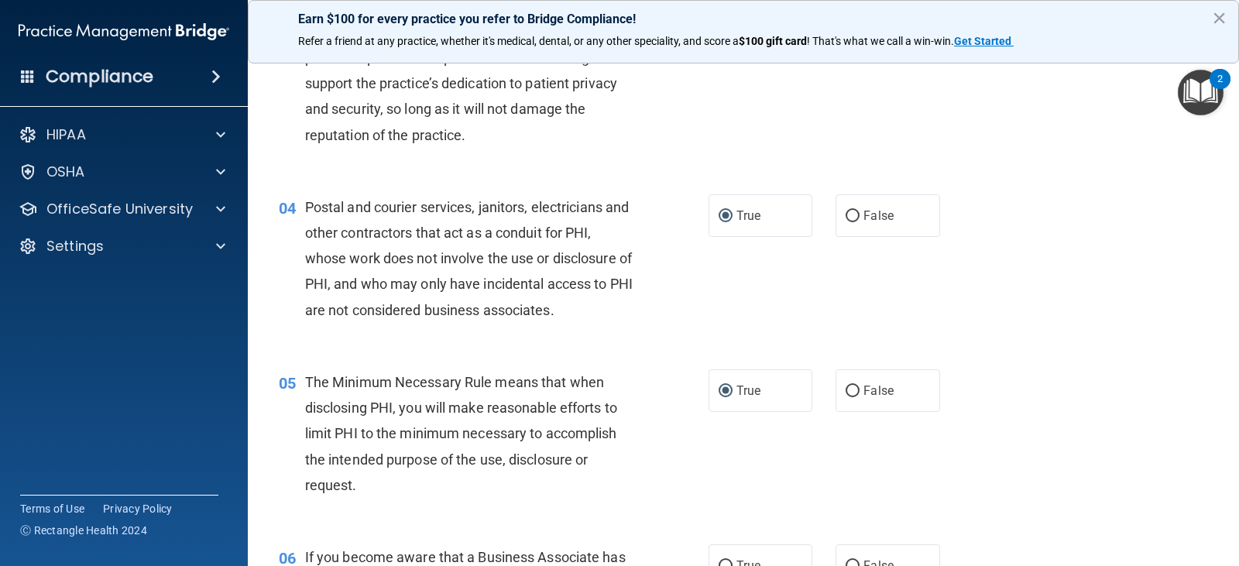
scroll to position [387, 0]
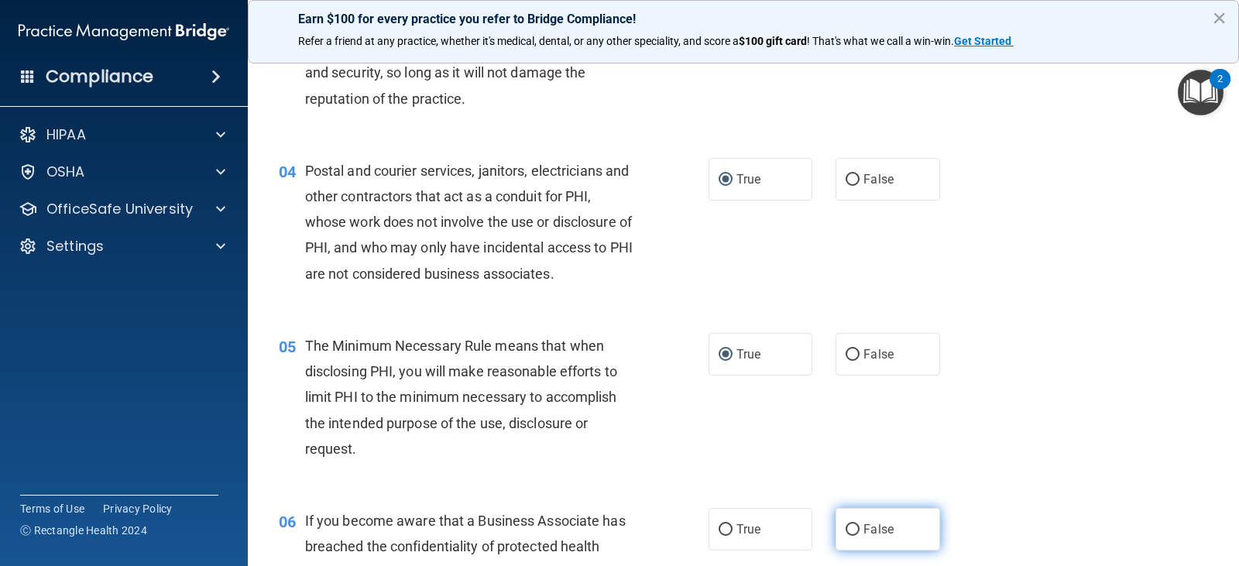
click at [849, 527] on input "False" at bounding box center [853, 530] width 14 height 12
radio input "true"
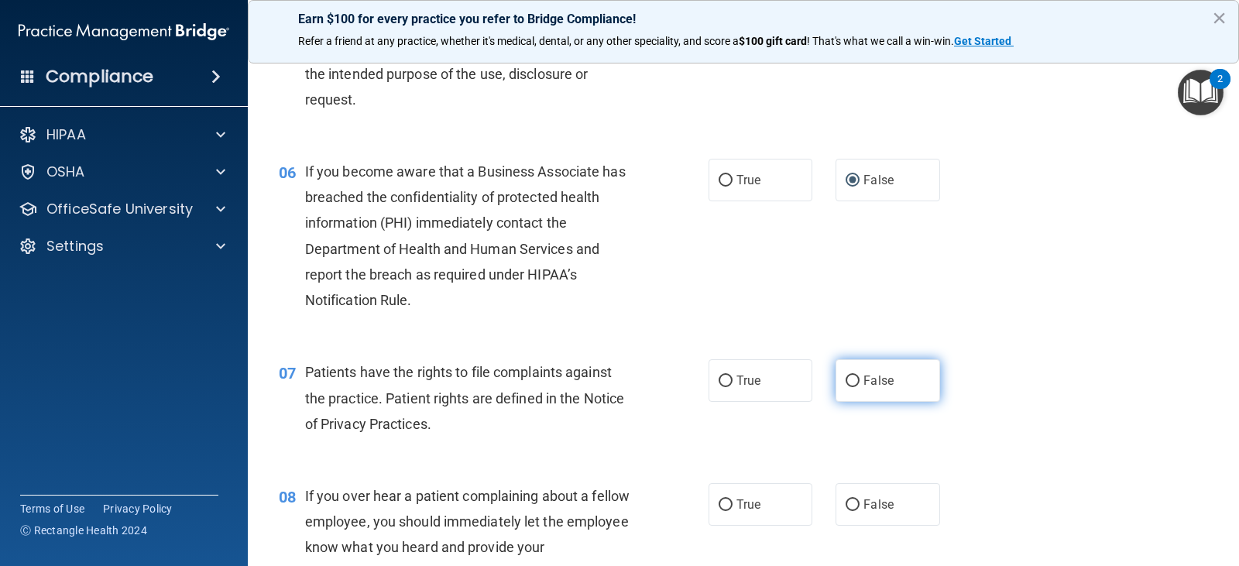
scroll to position [775, 0]
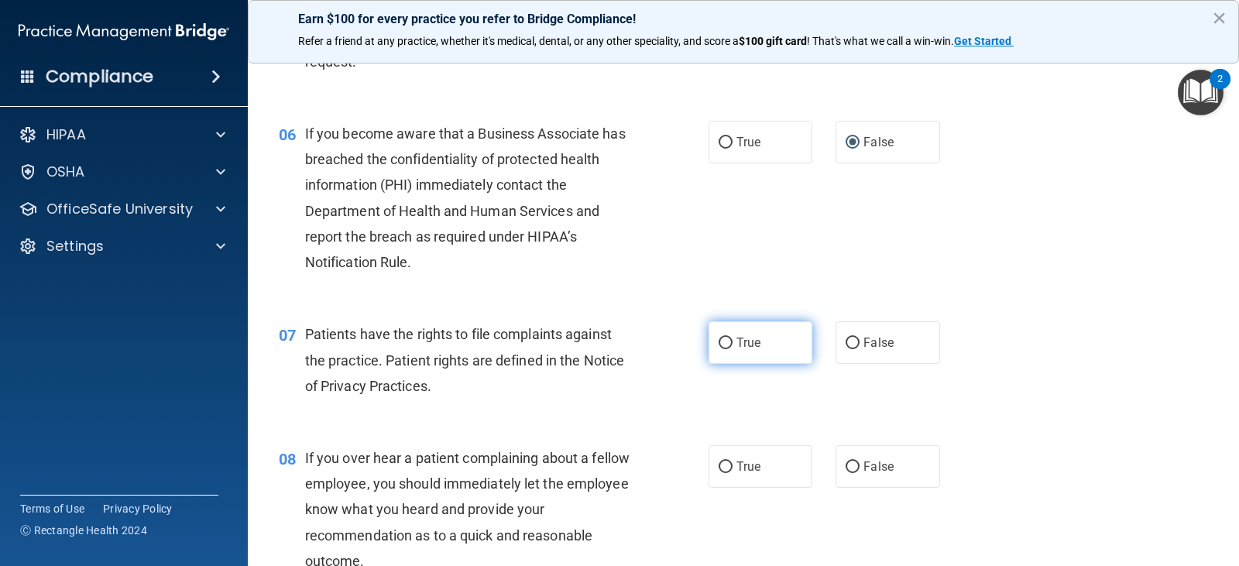
click at [722, 345] on input "True" at bounding box center [726, 344] width 14 height 12
radio input "true"
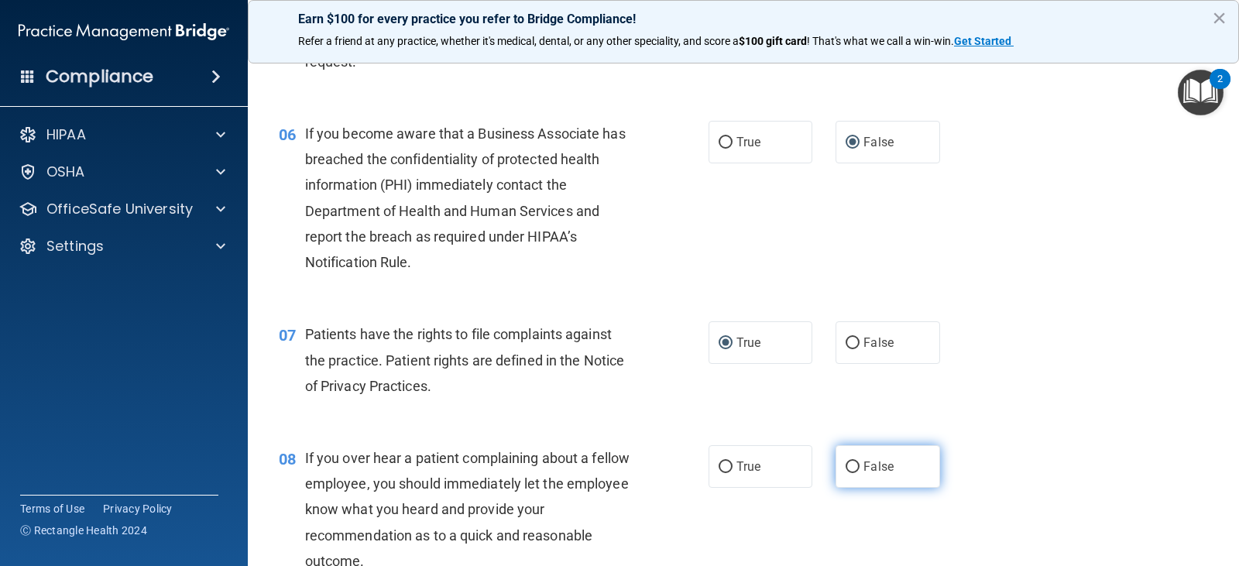
click at [846, 462] on input "False" at bounding box center [853, 468] width 14 height 12
radio input "true"
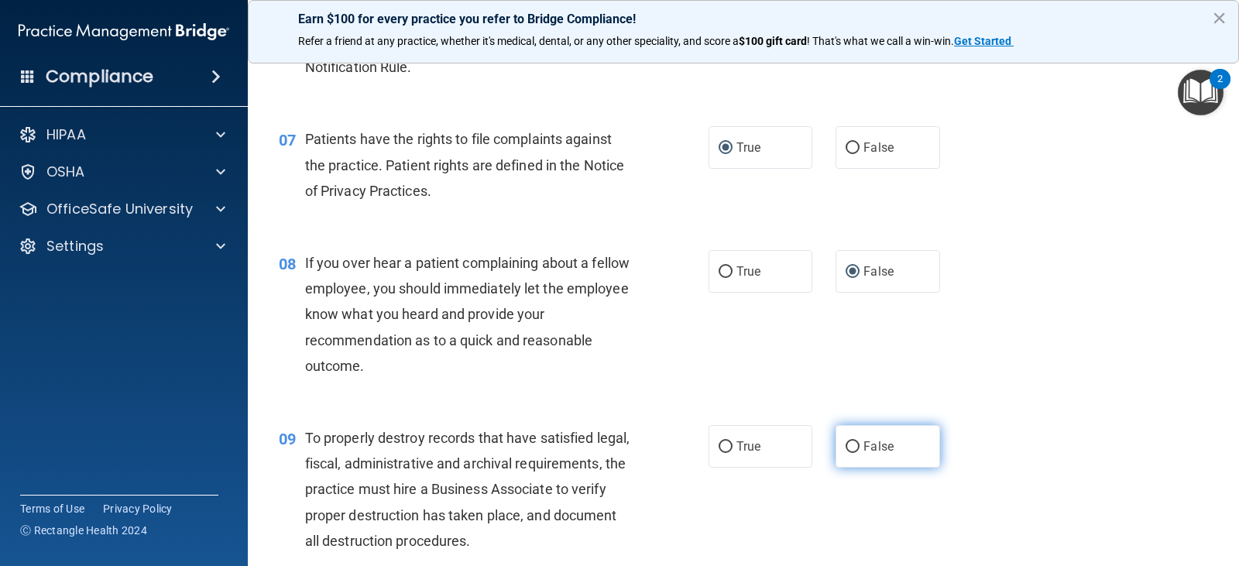
scroll to position [1007, 0]
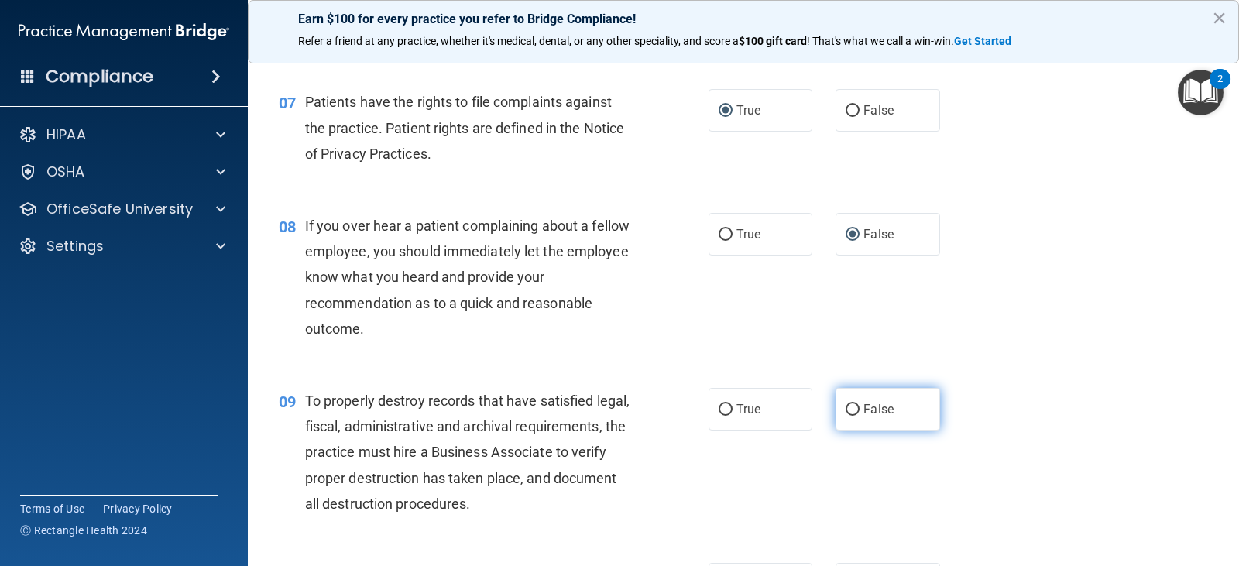
click at [849, 411] on input "False" at bounding box center [853, 410] width 14 height 12
radio input "true"
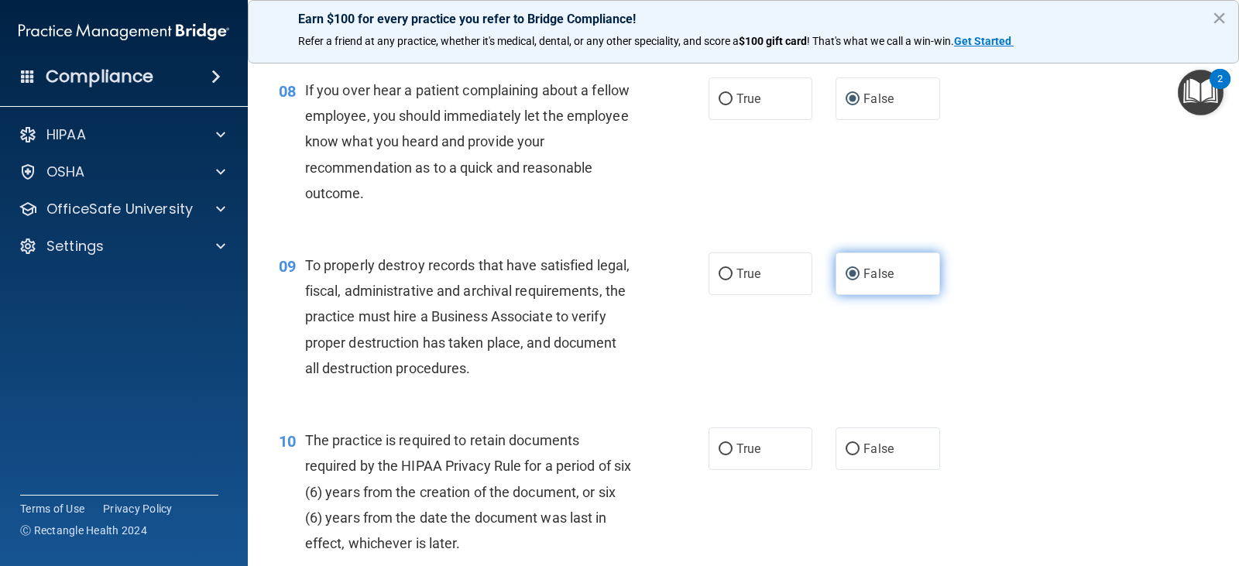
scroll to position [1162, 0]
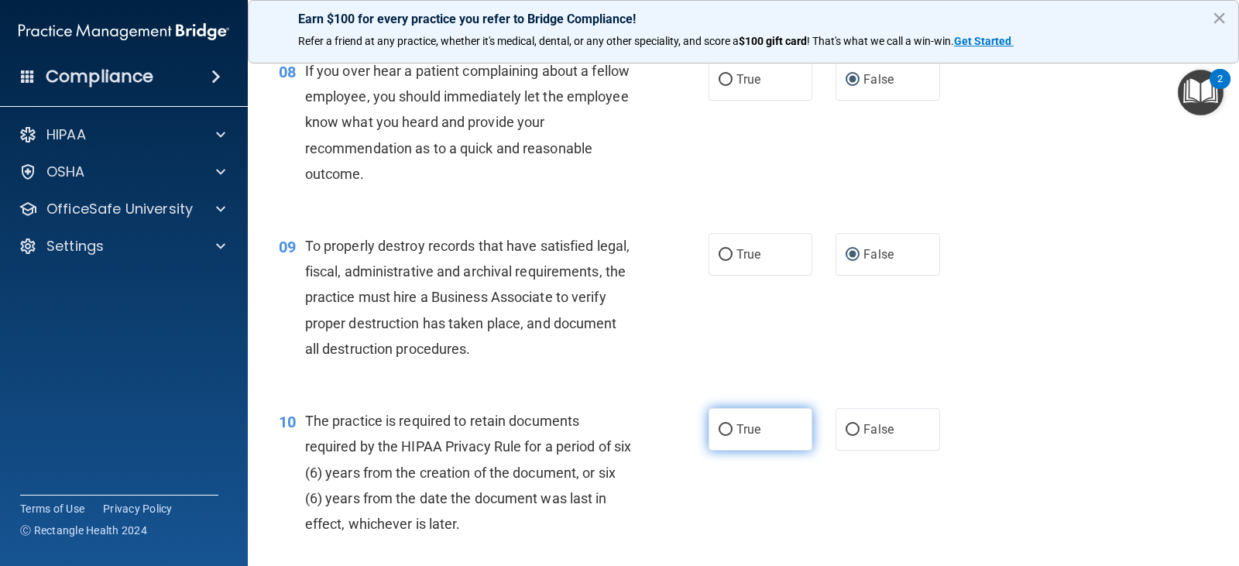
click at [721, 428] on input "True" at bounding box center [726, 431] width 14 height 12
radio input "true"
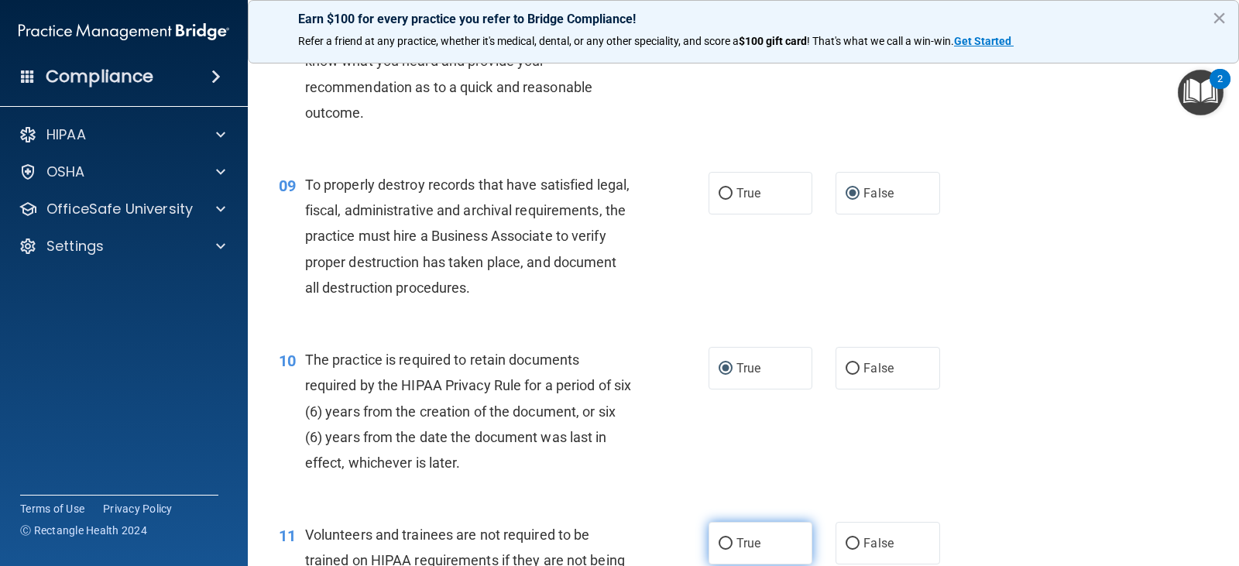
scroll to position [1317, 0]
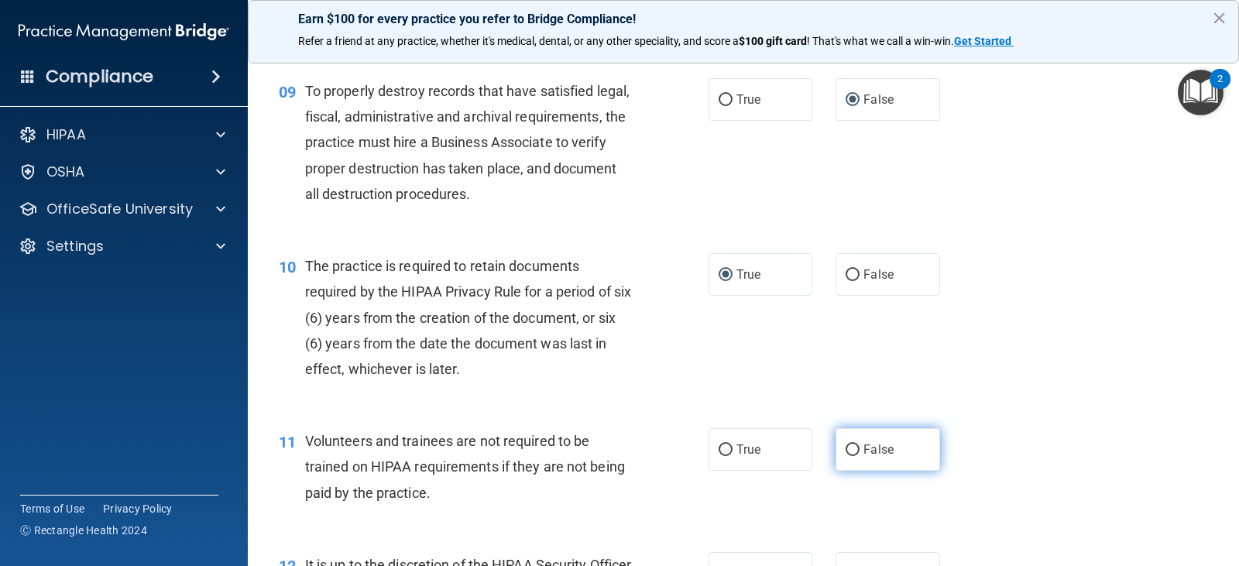
click at [846, 449] on input "False" at bounding box center [853, 451] width 14 height 12
radio input "true"
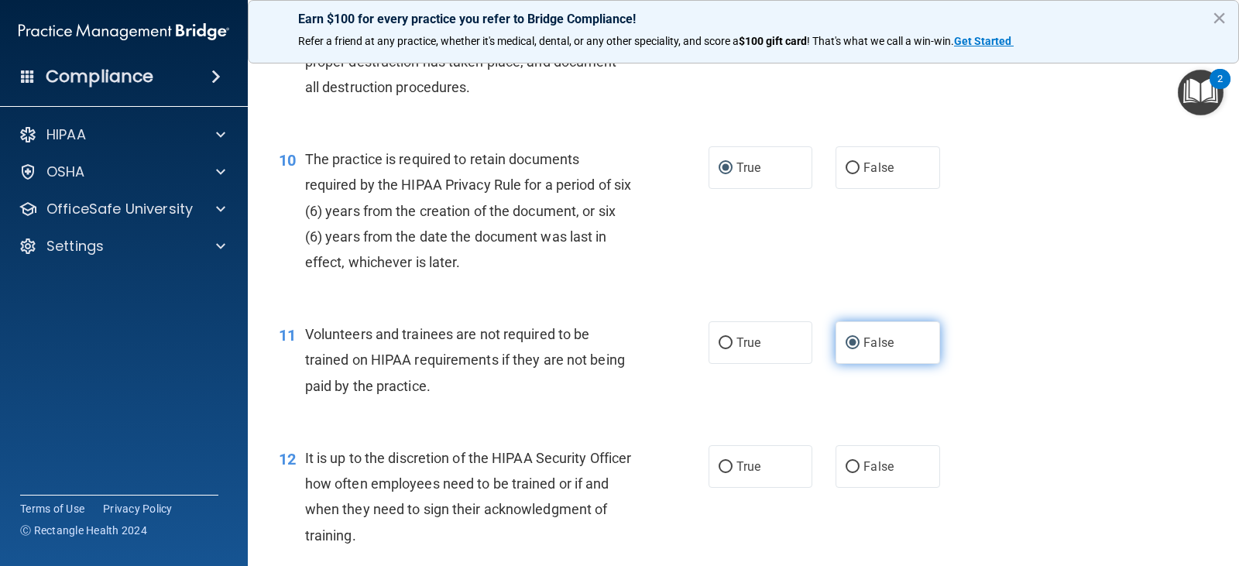
scroll to position [1472, 0]
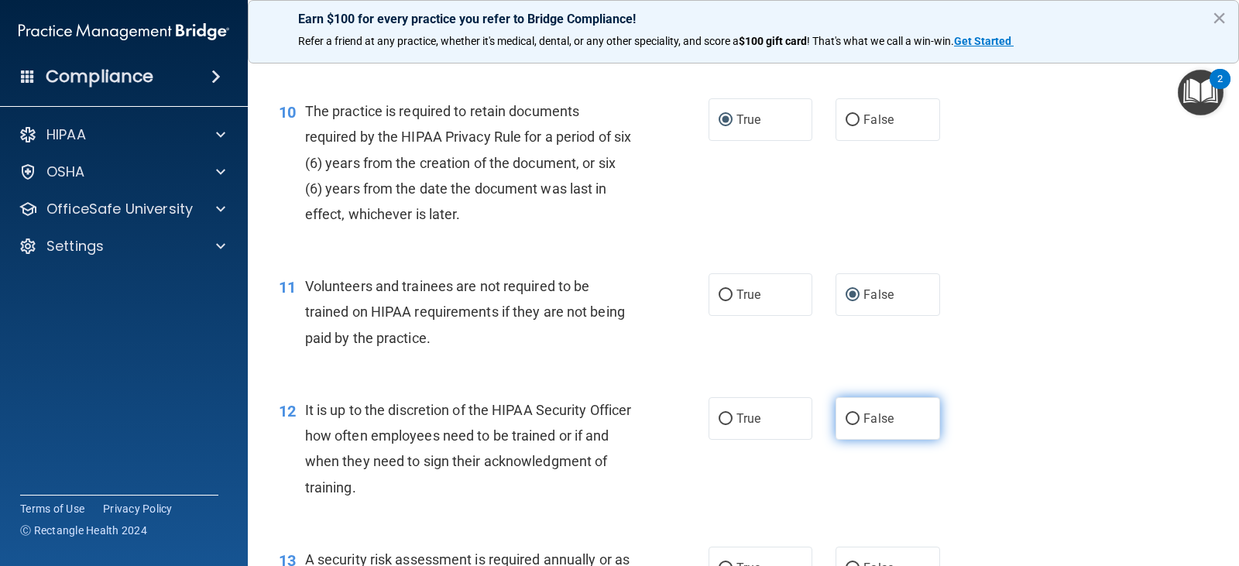
click at [846, 416] on input "False" at bounding box center [853, 420] width 14 height 12
radio input "true"
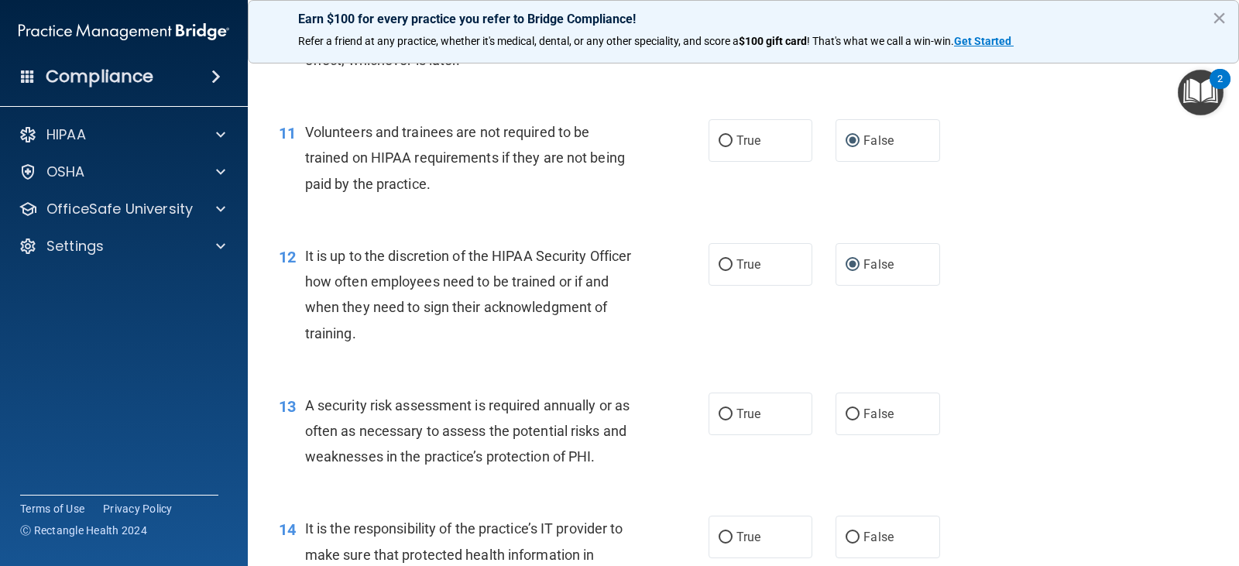
scroll to position [1627, 0]
click at [720, 410] on input "True" at bounding box center [726, 414] width 14 height 12
radio input "true"
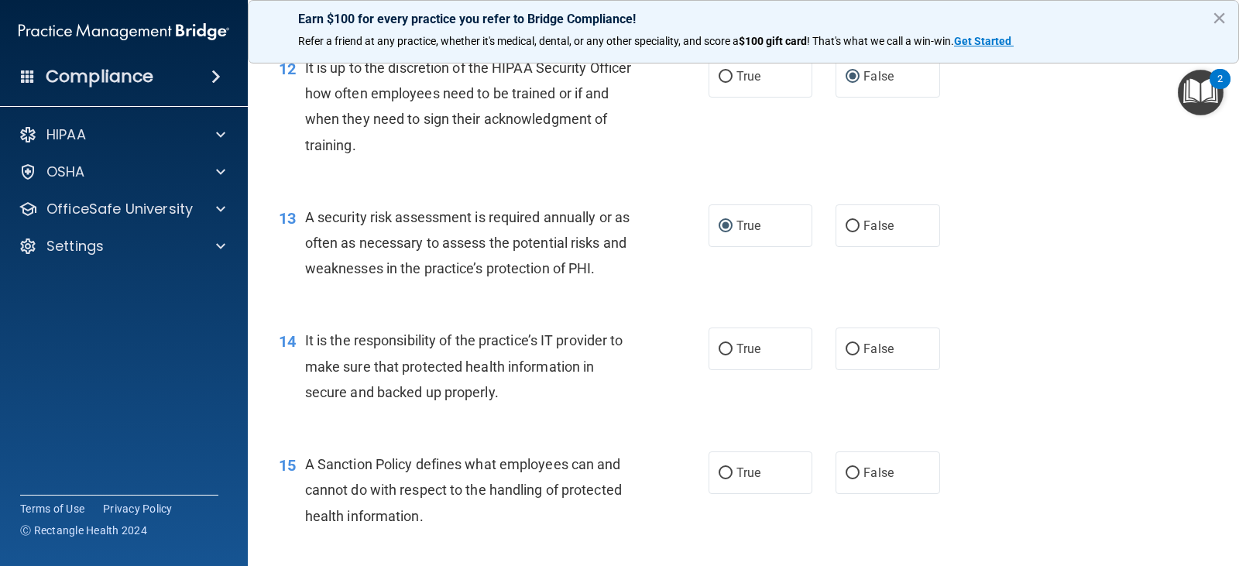
scroll to position [1859, 0]
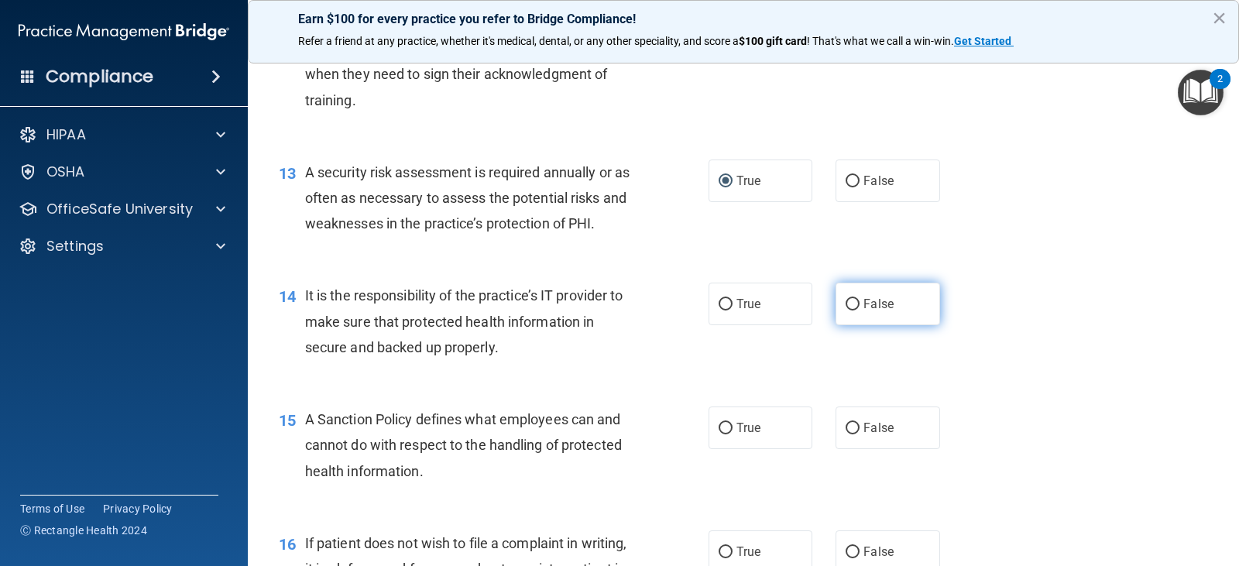
click at [846, 305] on input "False" at bounding box center [853, 305] width 14 height 12
radio input "true"
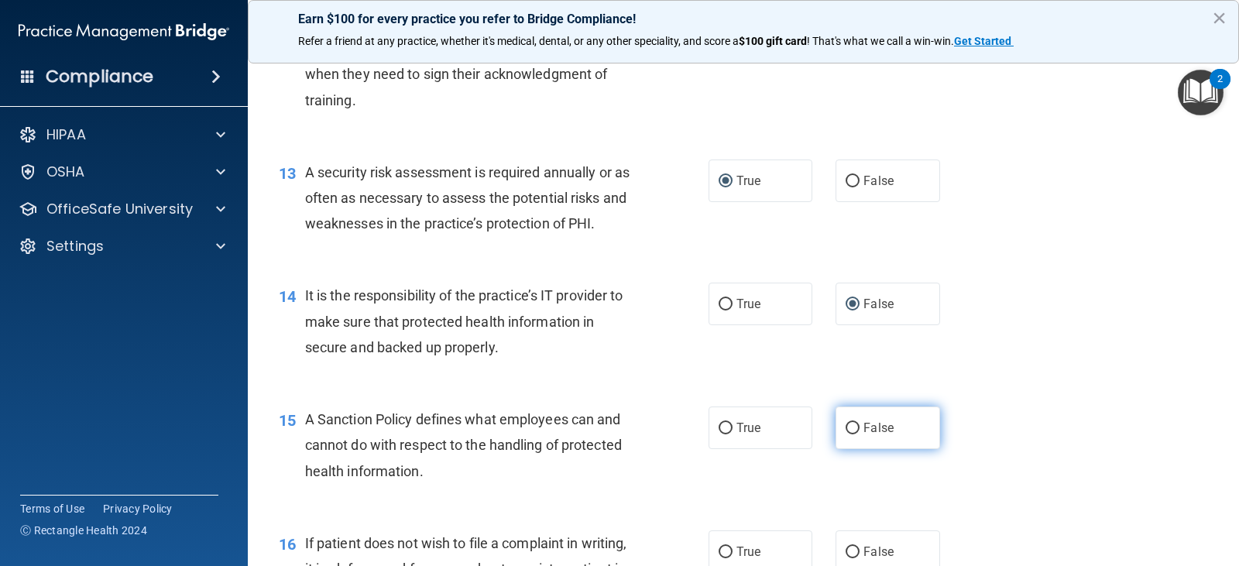
click at [846, 425] on input "False" at bounding box center [853, 429] width 14 height 12
radio input "true"
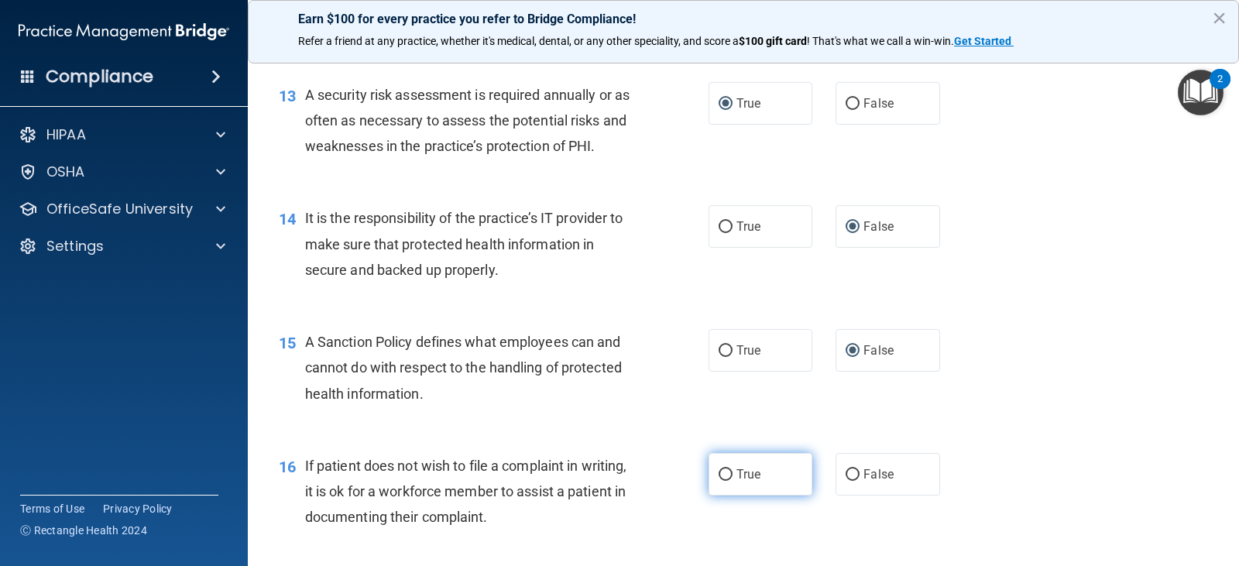
click at [722, 475] on input "True" at bounding box center [726, 475] width 14 height 12
radio input "true"
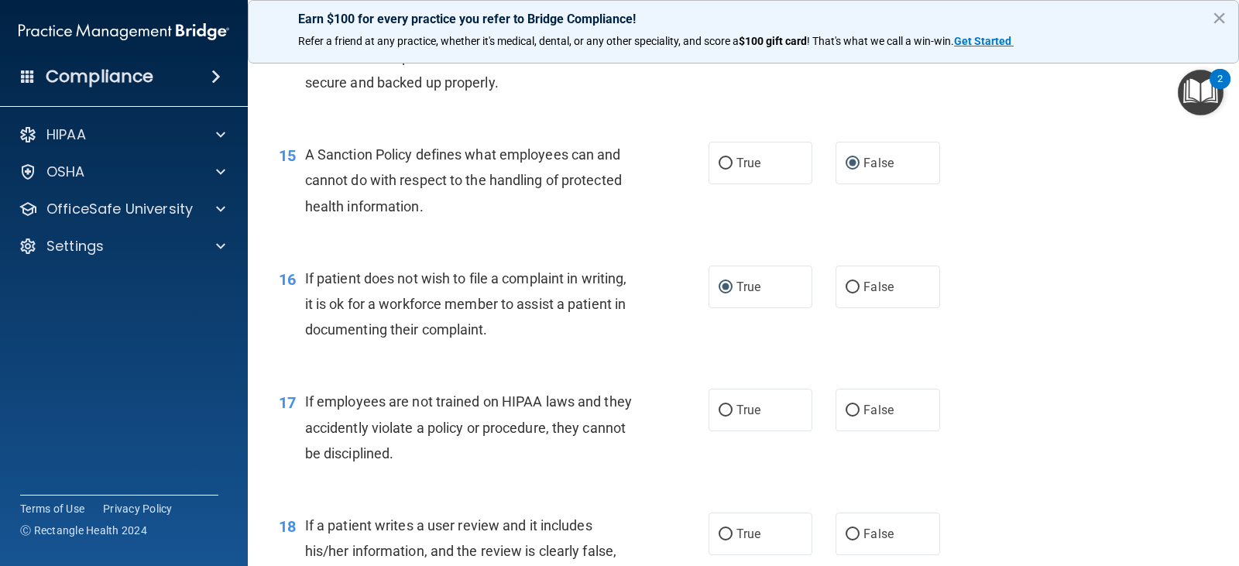
scroll to position [2169, 0]
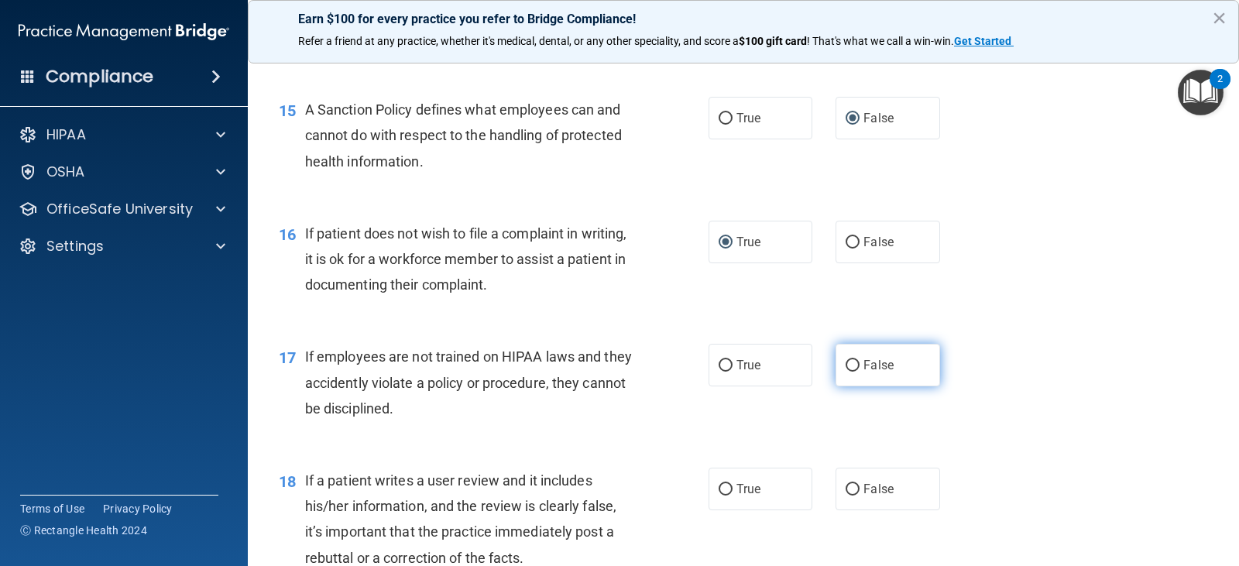
click at [846, 360] on input "False" at bounding box center [853, 366] width 14 height 12
radio input "true"
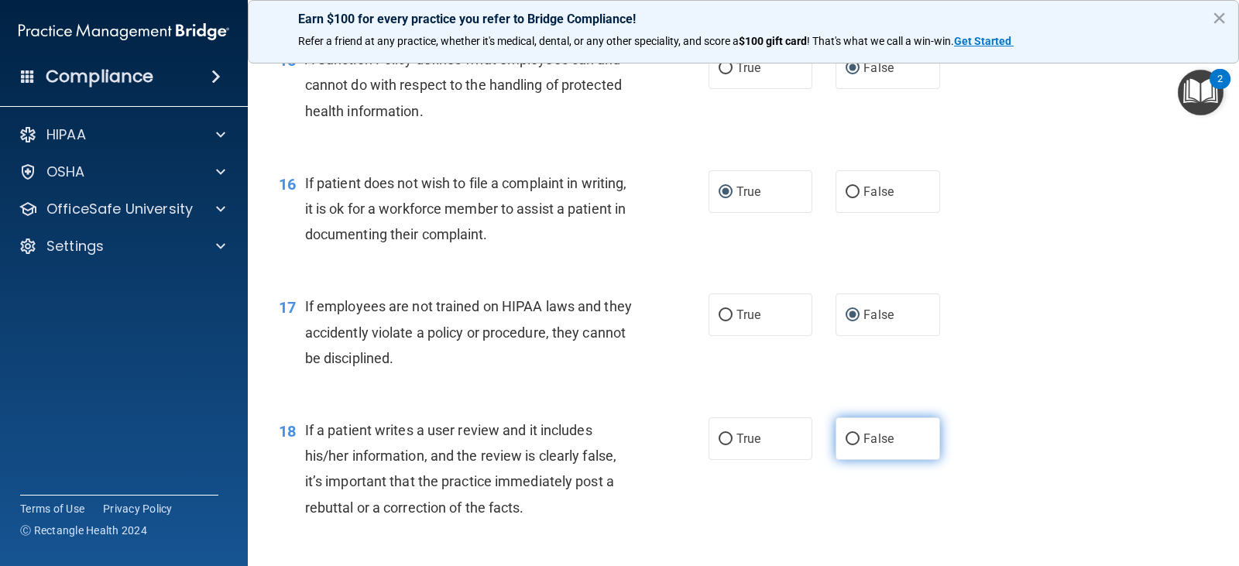
scroll to position [2247, 0]
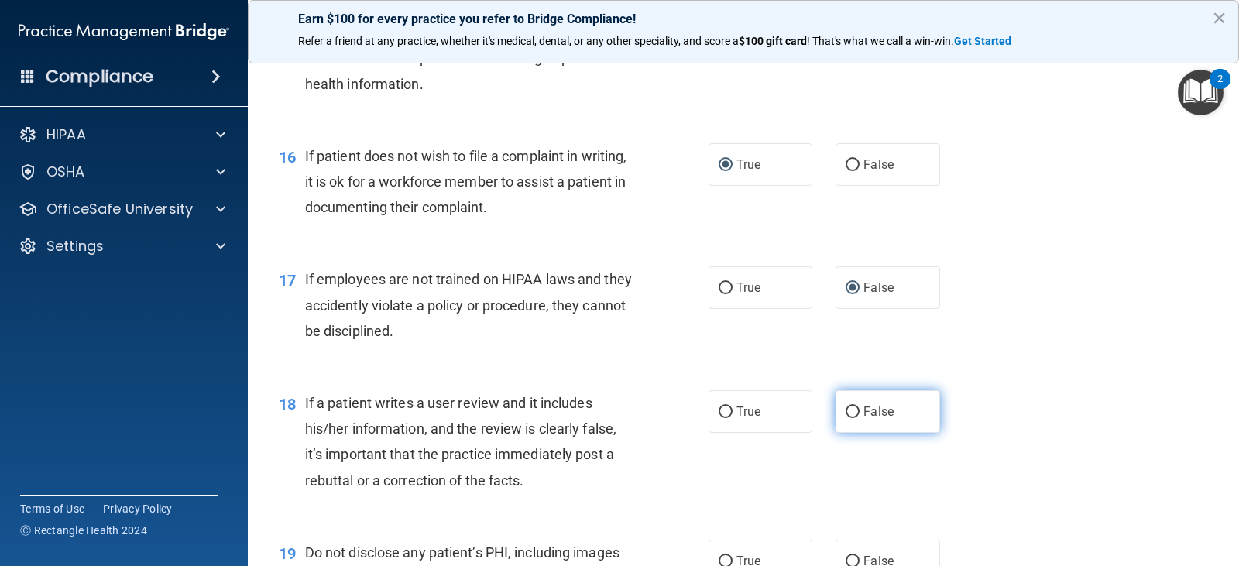
click at [846, 411] on input "False" at bounding box center [853, 413] width 14 height 12
radio input "true"
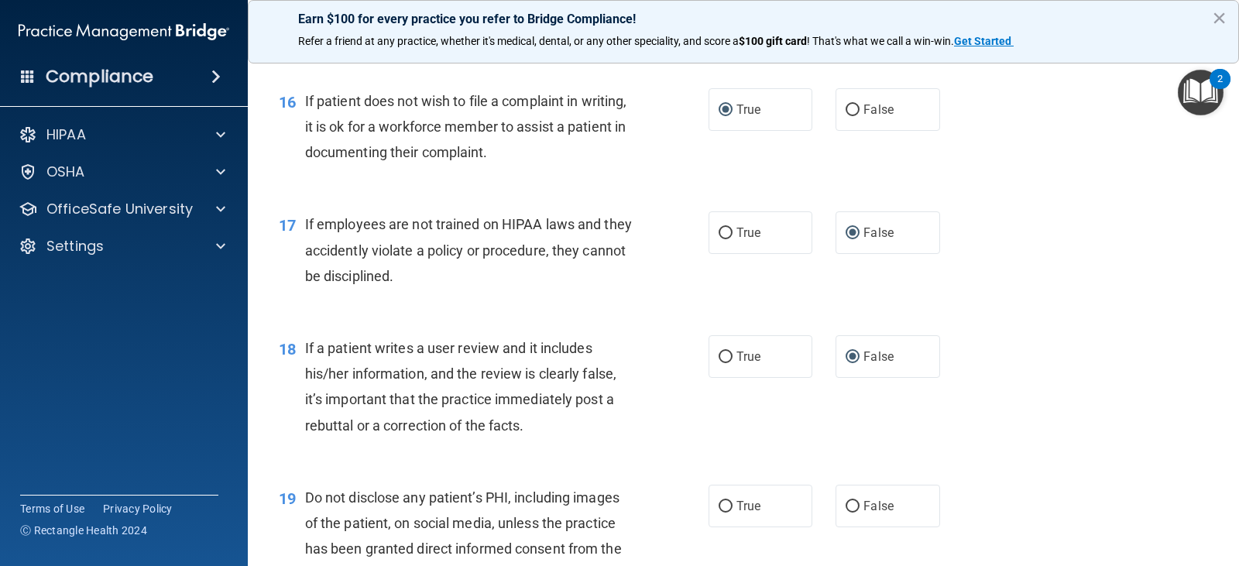
scroll to position [2479, 0]
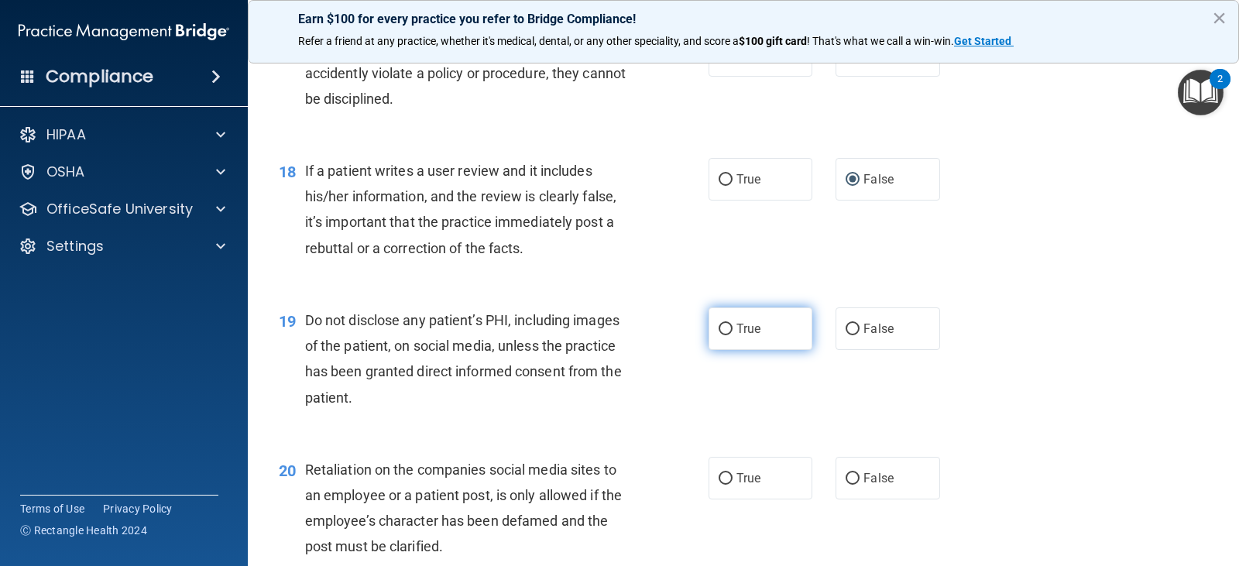
click at [720, 329] on input "True" at bounding box center [726, 330] width 14 height 12
radio input "true"
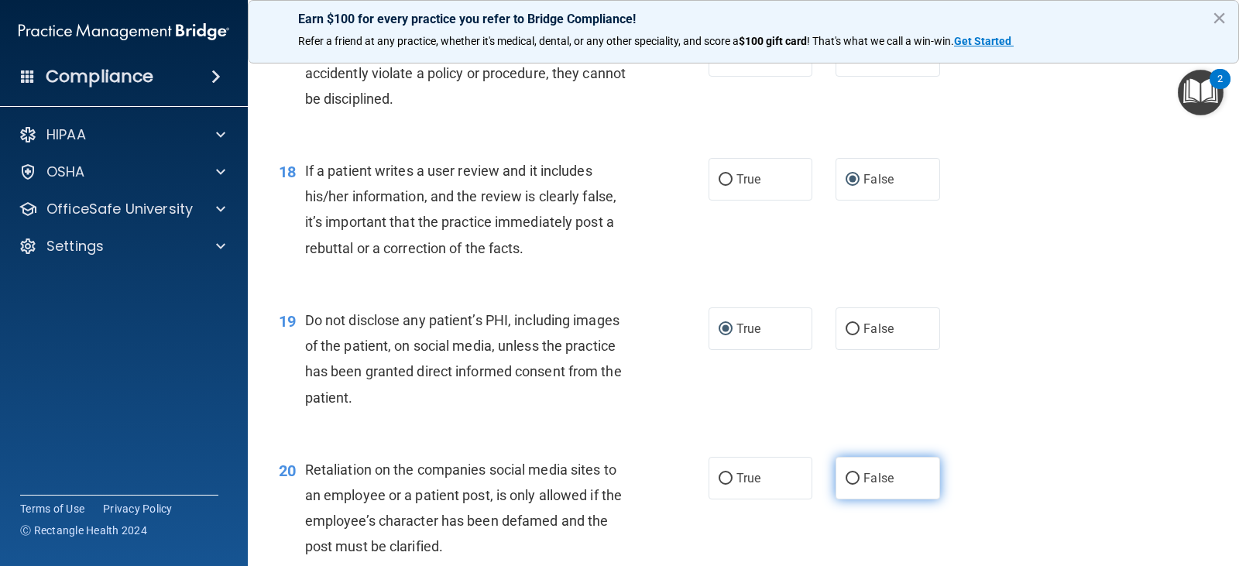
click at [849, 479] on input "False" at bounding box center [853, 479] width 14 height 12
radio input "true"
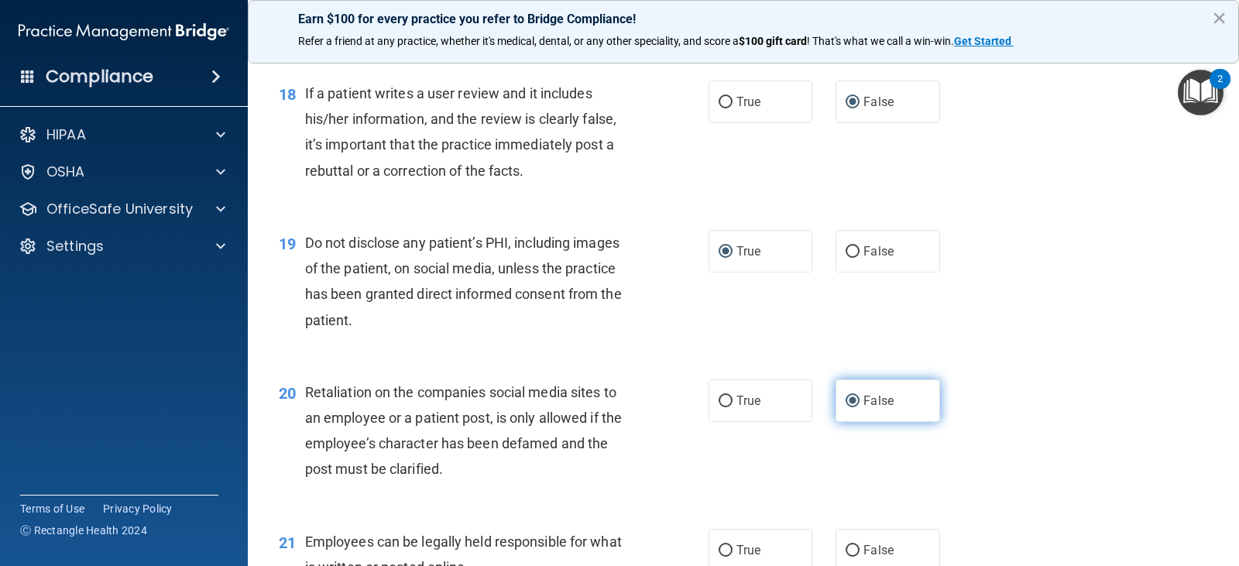
scroll to position [2634, 0]
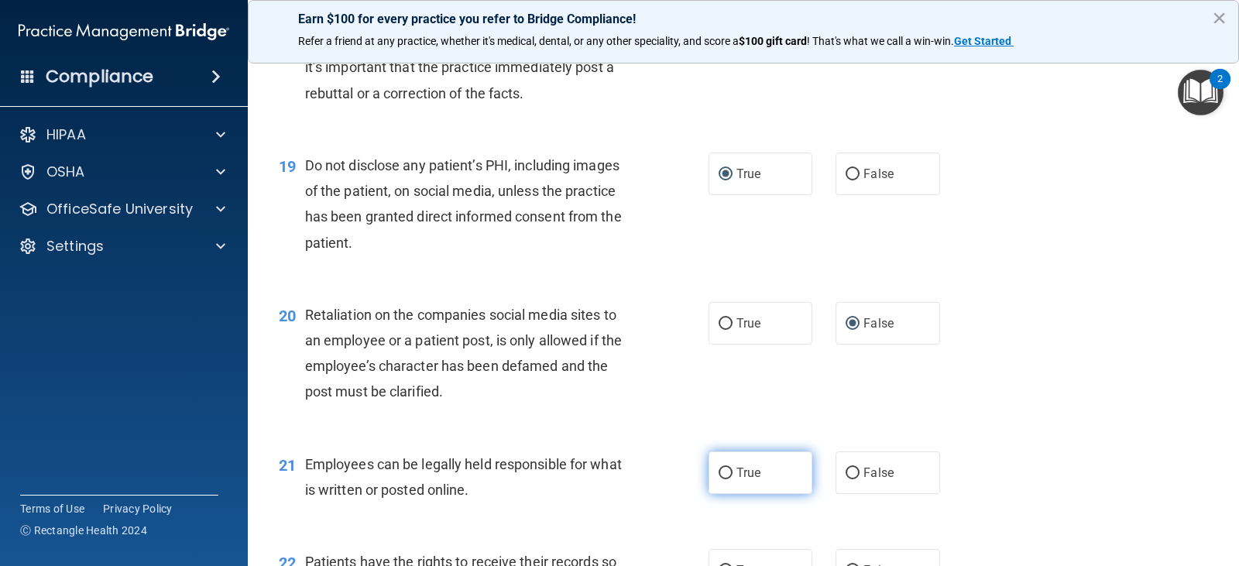
click at [719, 472] on input "True" at bounding box center [726, 474] width 14 height 12
radio input "true"
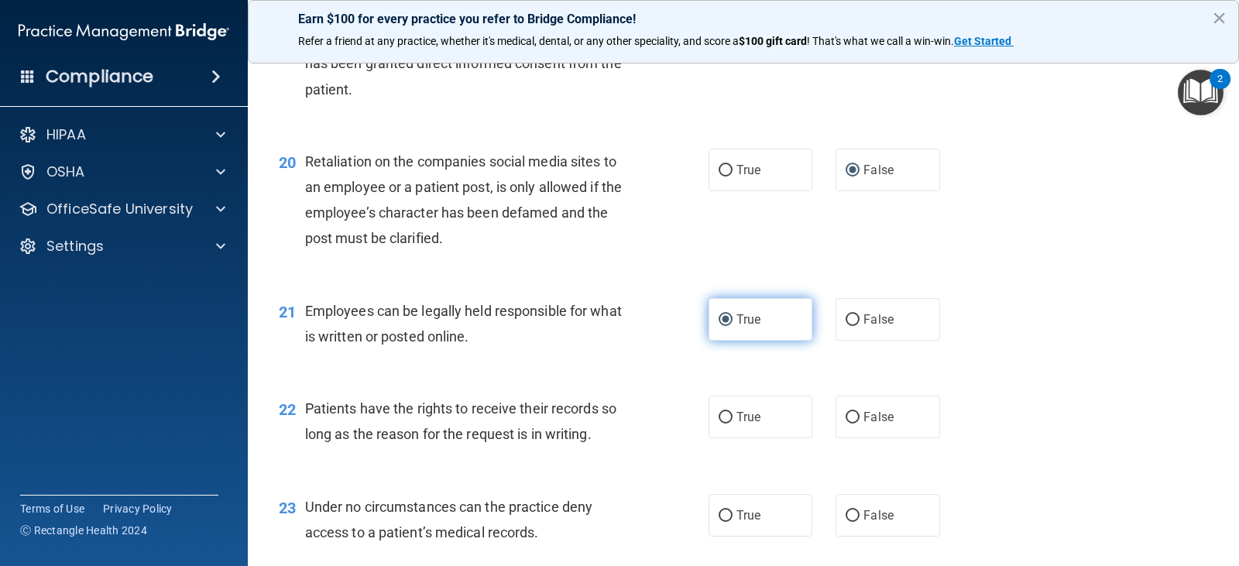
scroll to position [2789, 0]
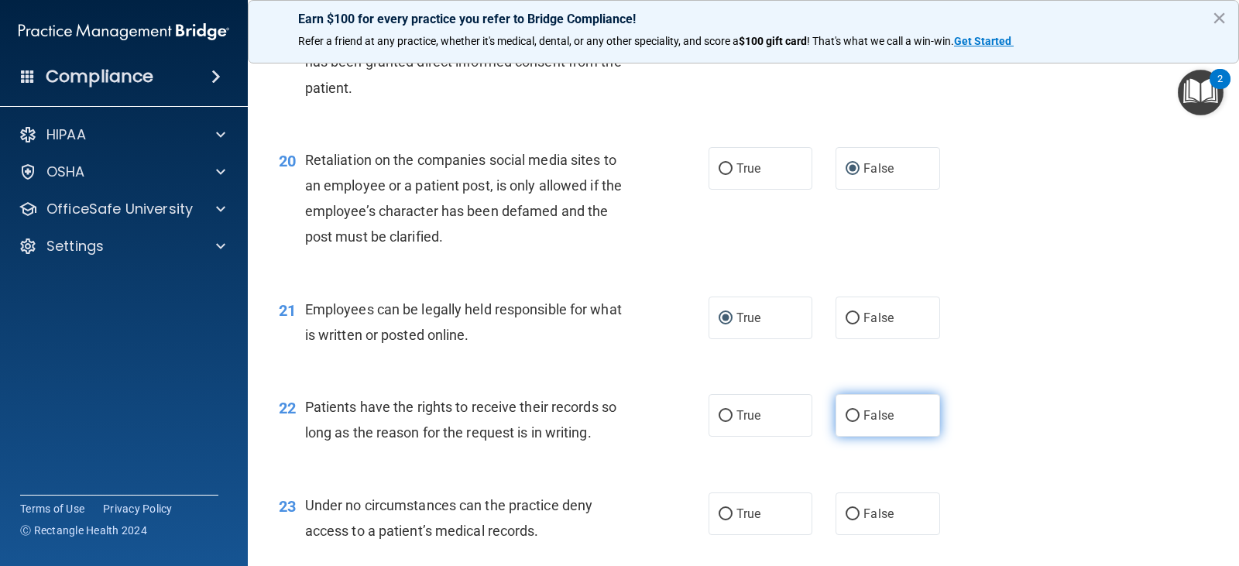
click at [847, 415] on input "False" at bounding box center [853, 417] width 14 height 12
radio input "true"
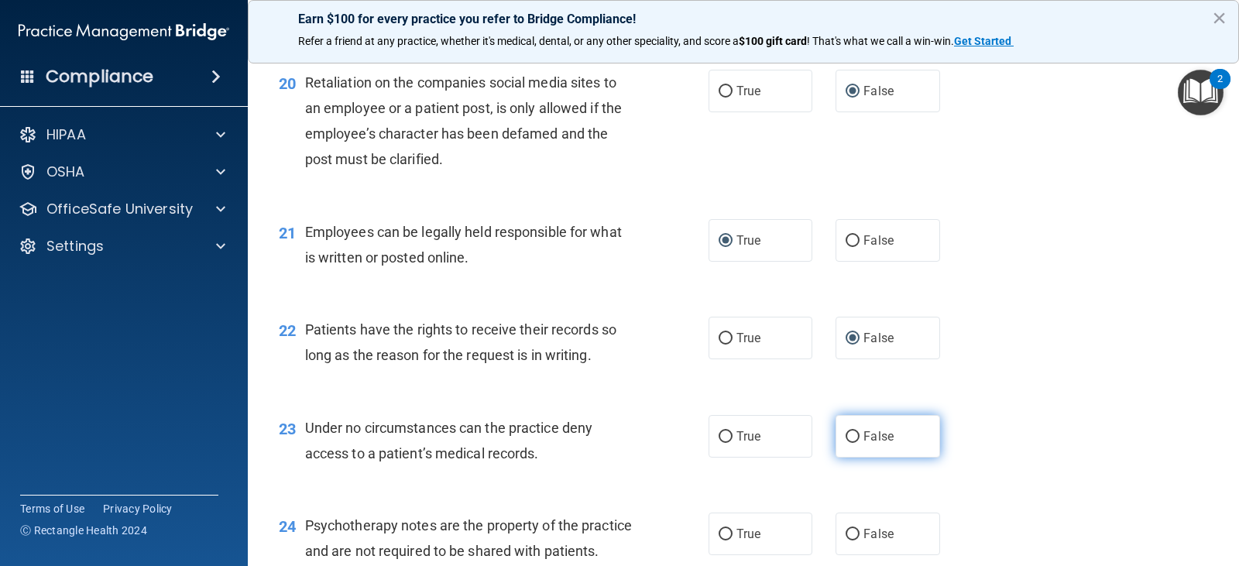
click at [851, 436] on input "False" at bounding box center [853, 437] width 14 height 12
radio input "true"
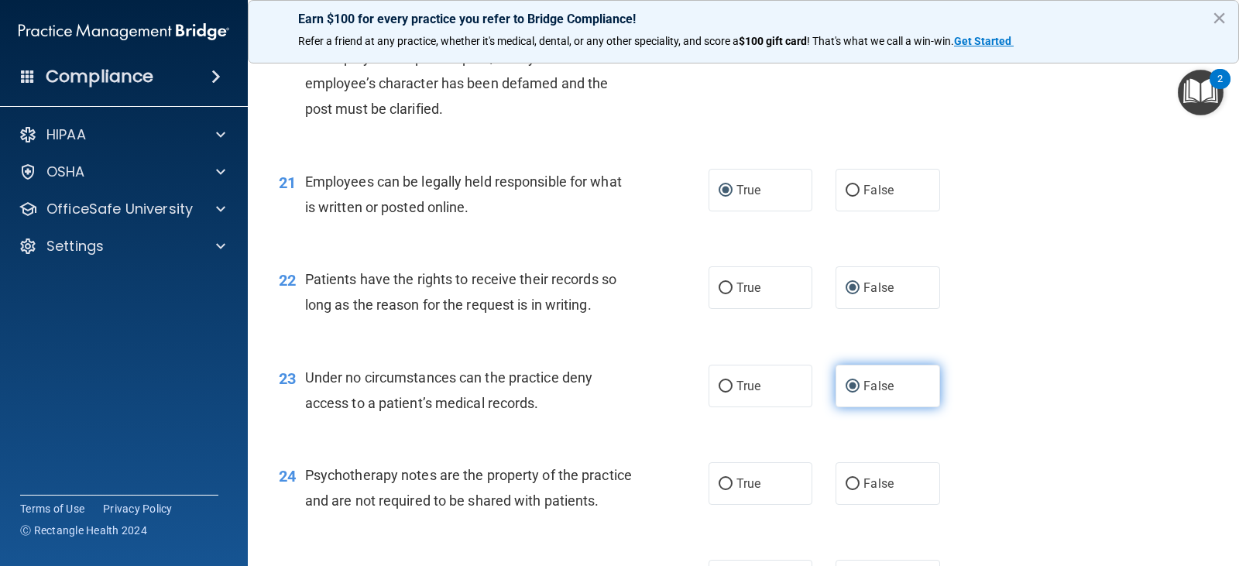
scroll to position [2944, 0]
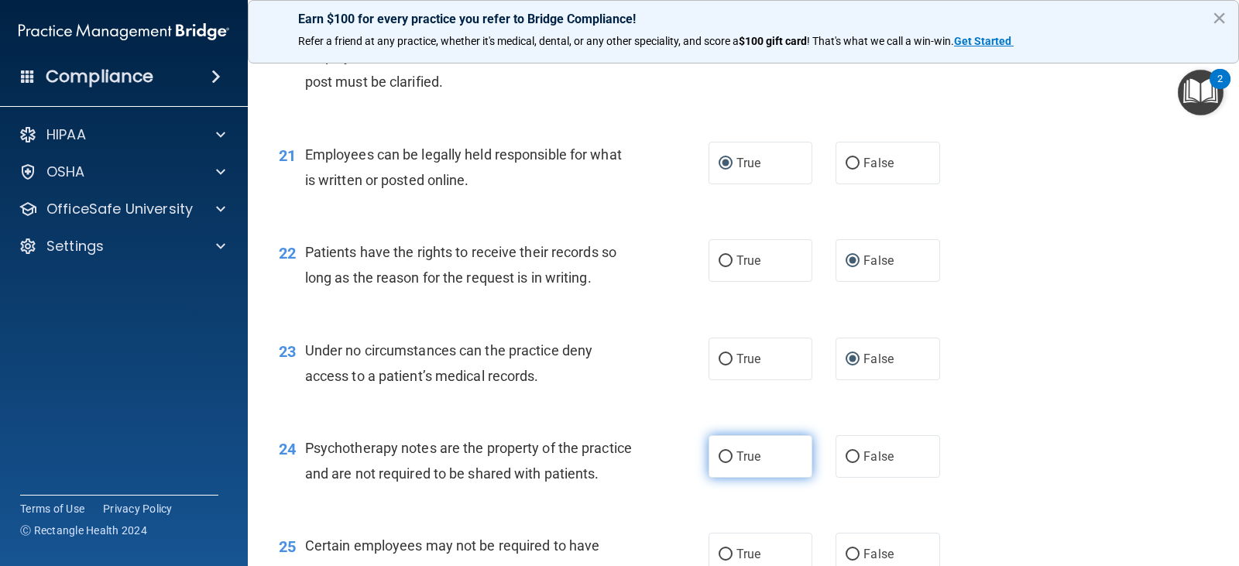
click at [724, 456] on input "True" at bounding box center [726, 458] width 14 height 12
radio input "true"
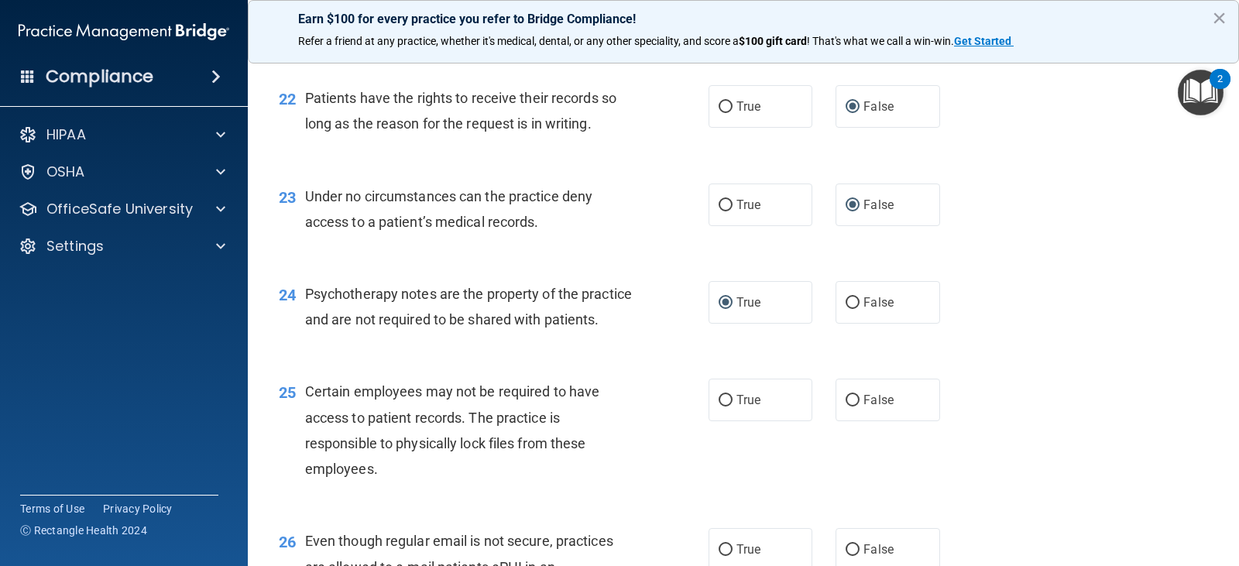
scroll to position [3099, 0]
click at [721, 406] on input "True" at bounding box center [726, 400] width 14 height 12
radio input "true"
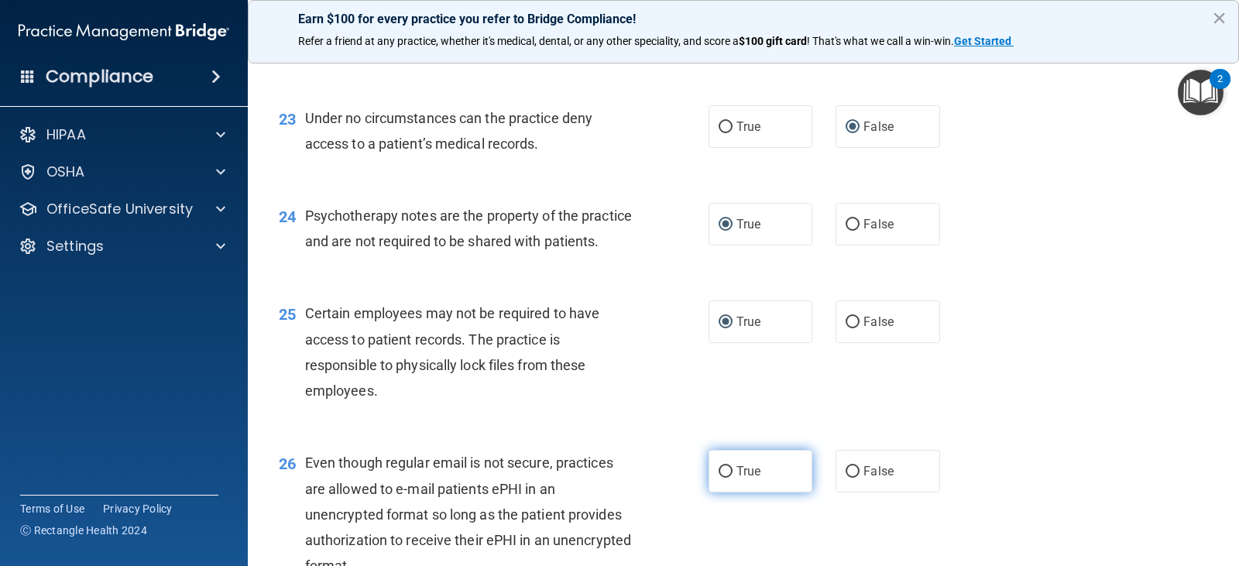
click at [719, 478] on input "True" at bounding box center [726, 472] width 14 height 12
radio input "true"
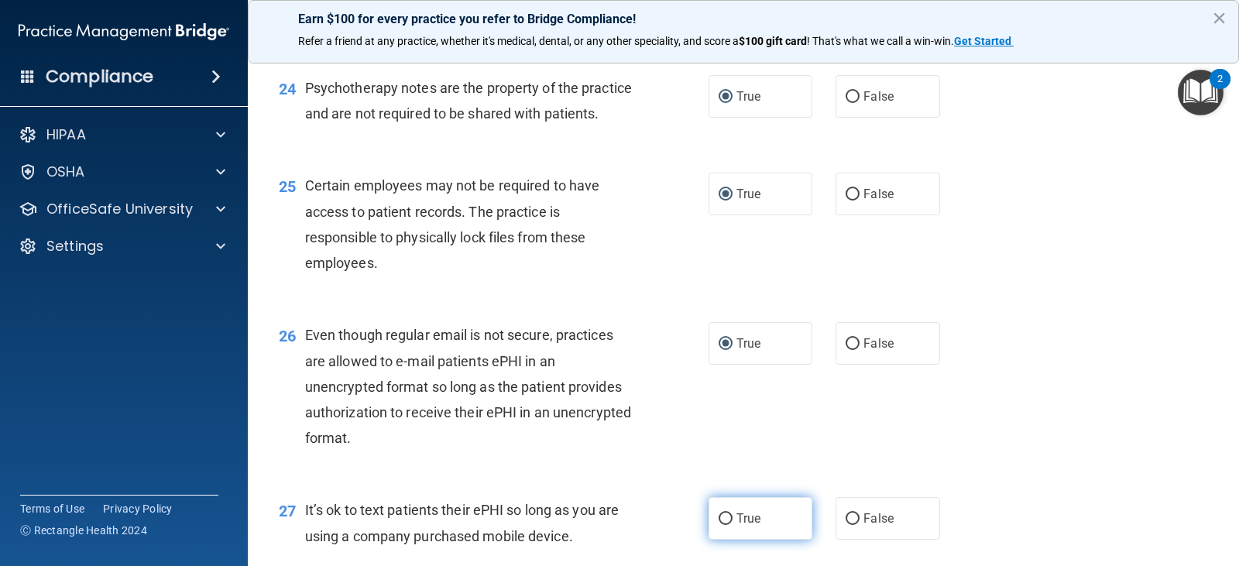
scroll to position [3331, 0]
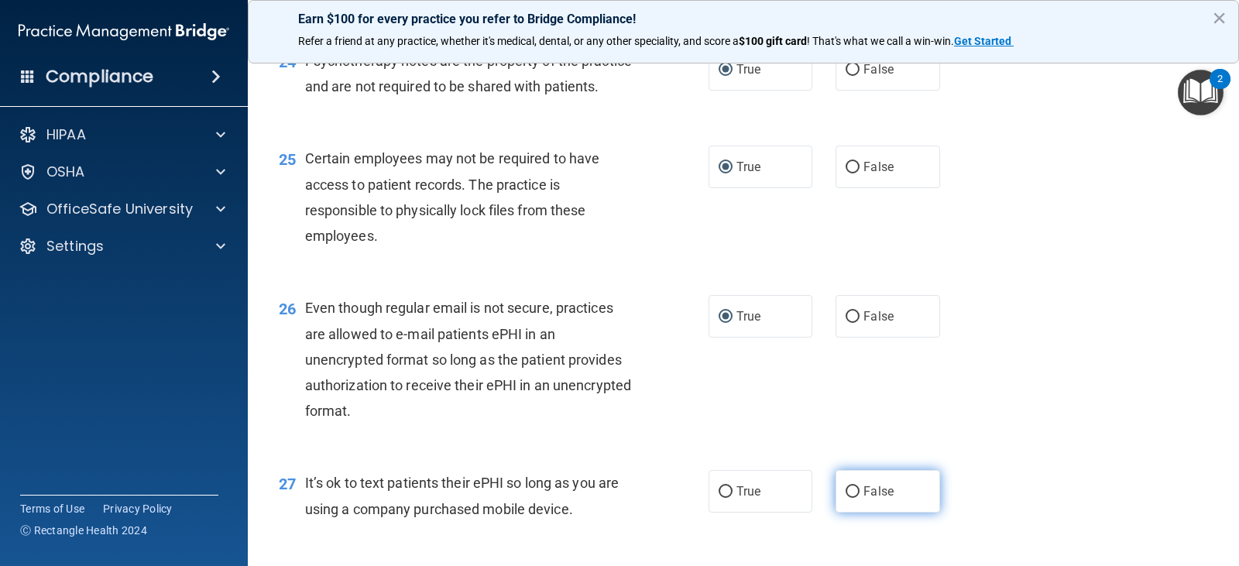
click at [846, 498] on input "False" at bounding box center [853, 492] width 14 height 12
radio input "true"
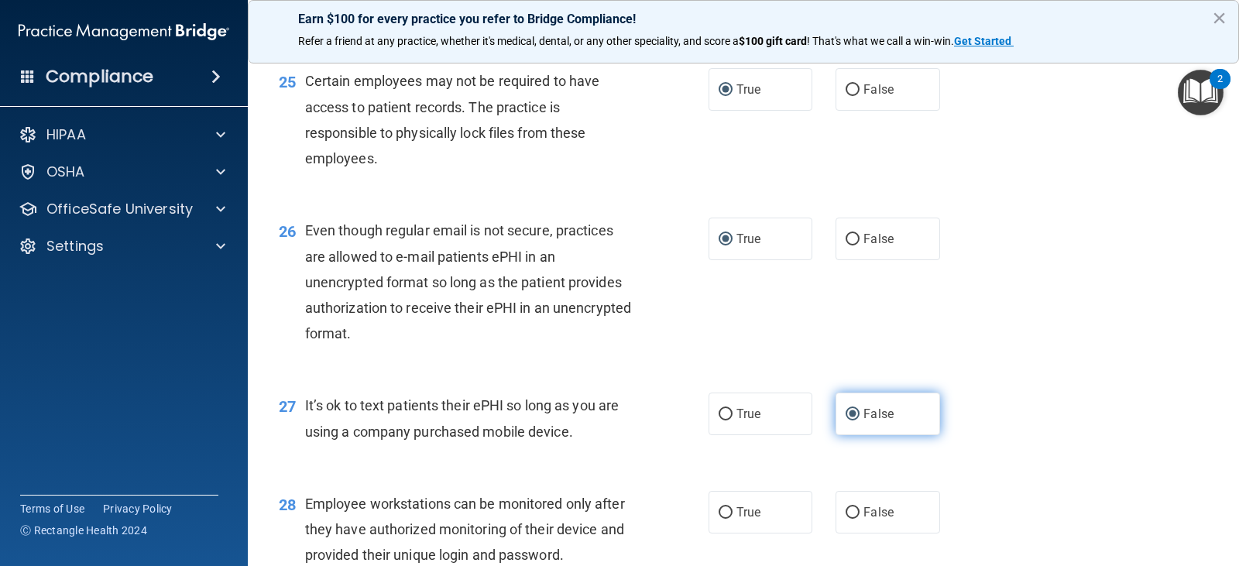
scroll to position [3486, 0]
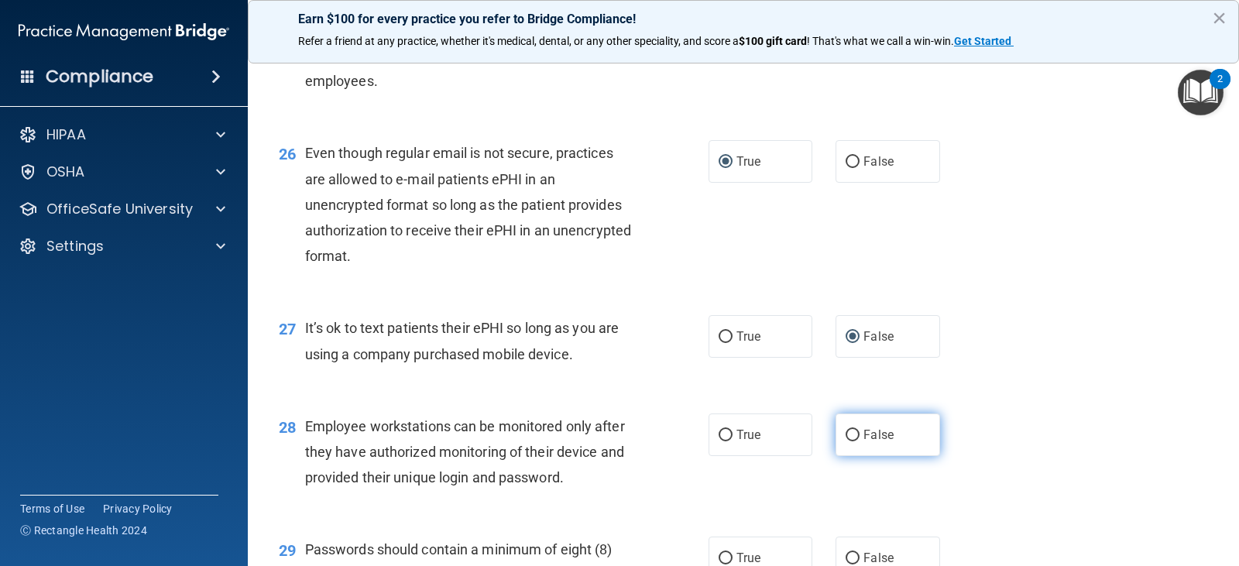
click at [846, 442] on input "False" at bounding box center [853, 436] width 14 height 12
radio input "true"
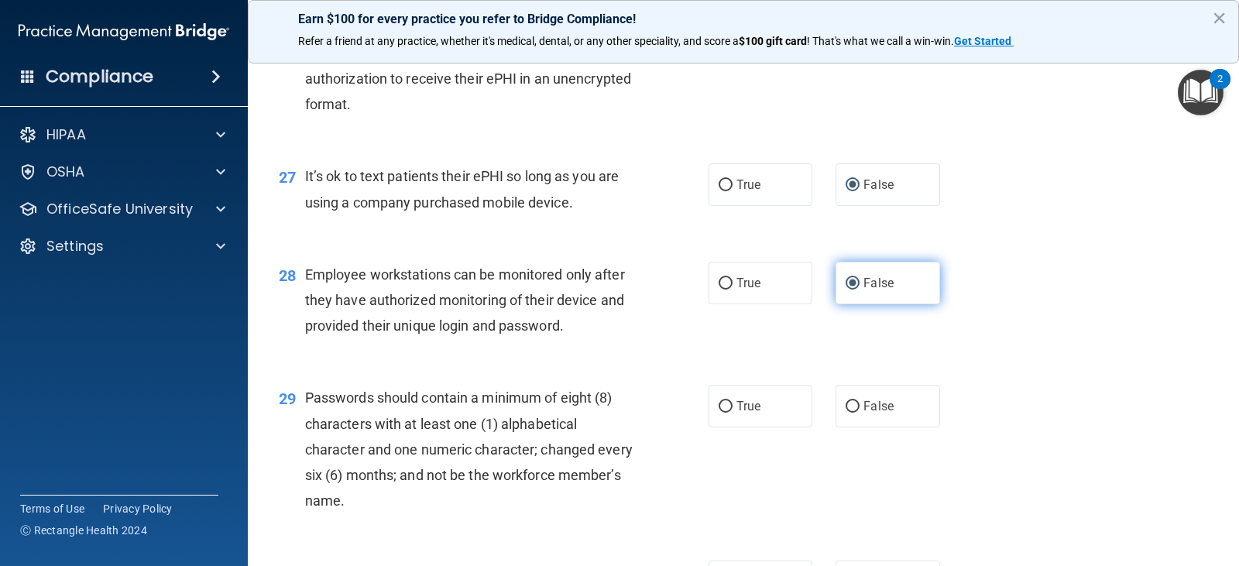
scroll to position [3641, 0]
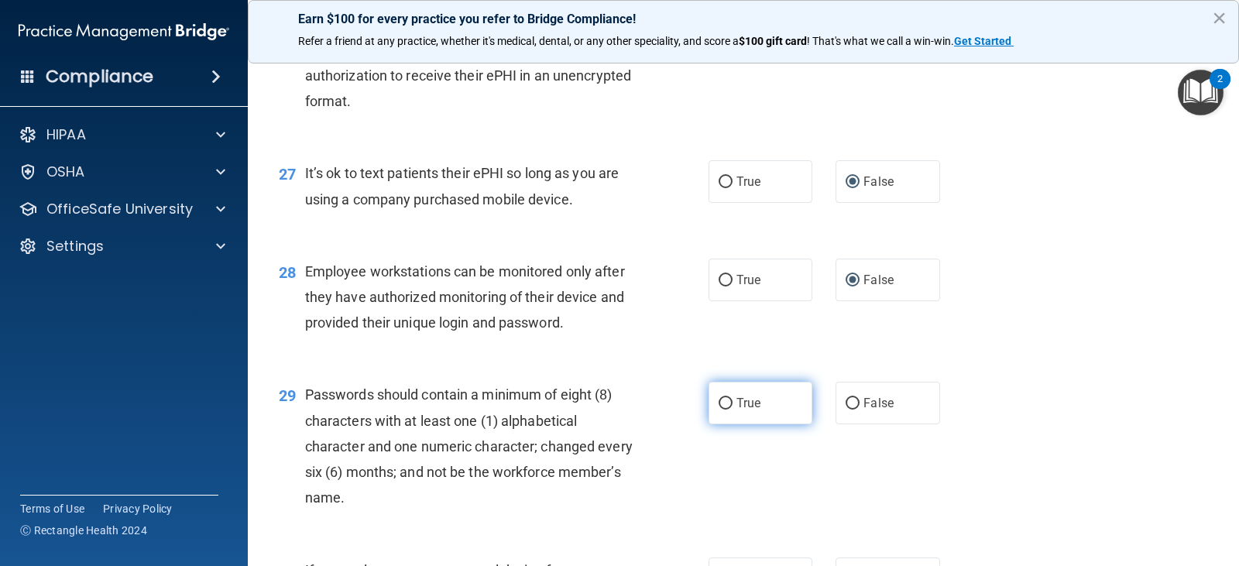
click at [721, 410] on input "True" at bounding box center [726, 404] width 14 height 12
radio input "true"
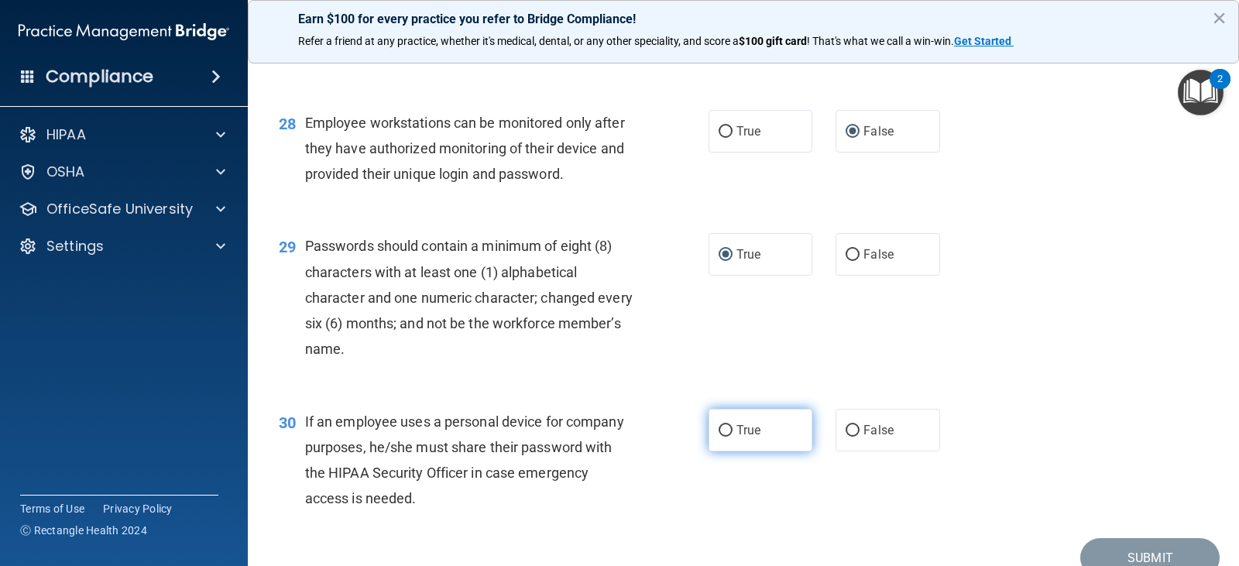
scroll to position [3796, 0]
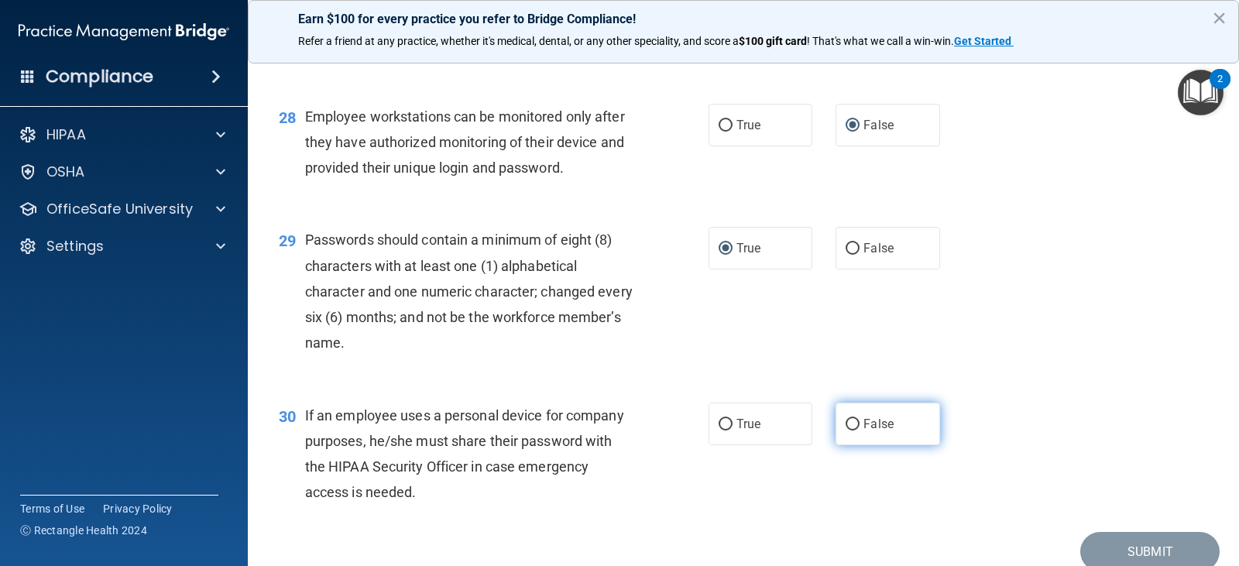
click at [846, 431] on input "False" at bounding box center [853, 425] width 14 height 12
radio input "true"
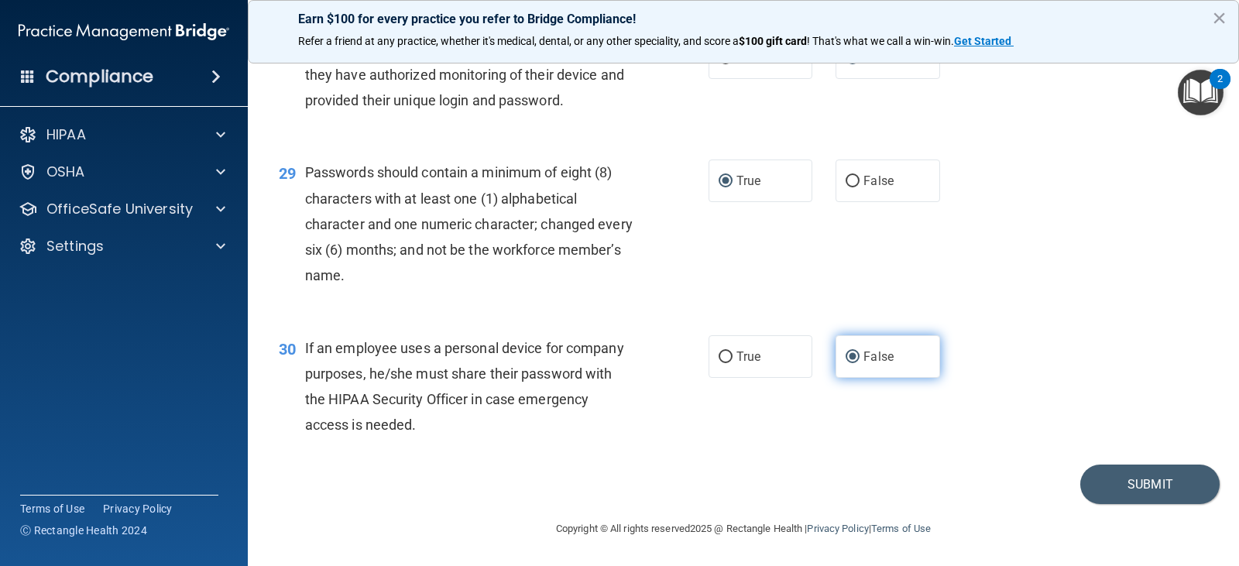
scroll to position [3889, 0]
click at [1142, 482] on button "Submit" at bounding box center [1150, 485] width 139 height 40
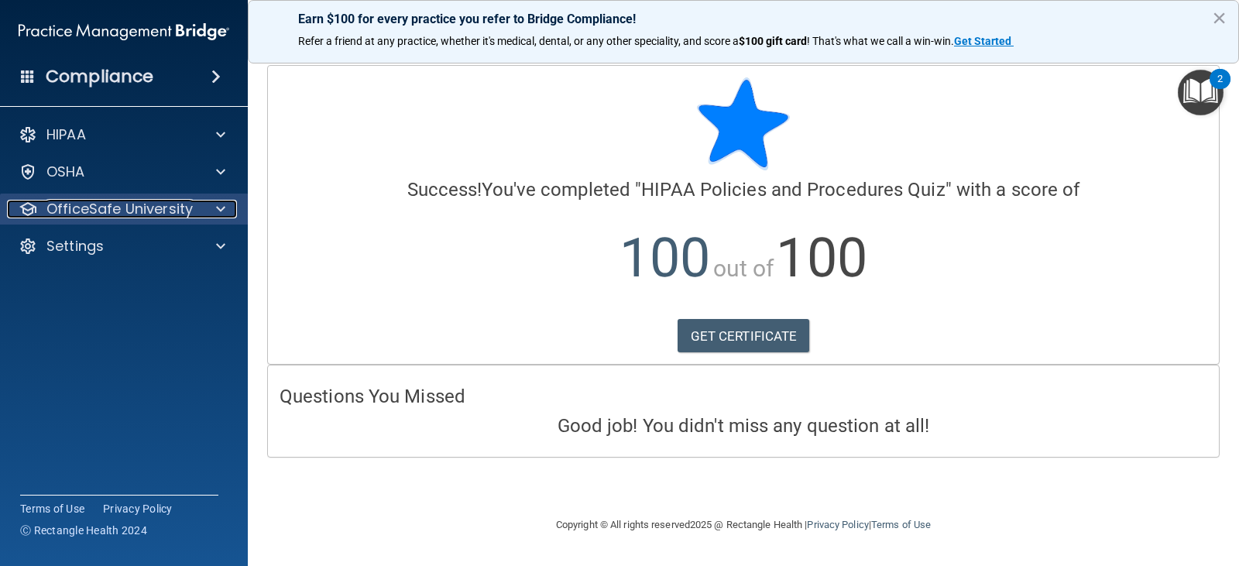
click at [120, 213] on p "OfficeSafe University" at bounding box center [119, 209] width 146 height 19
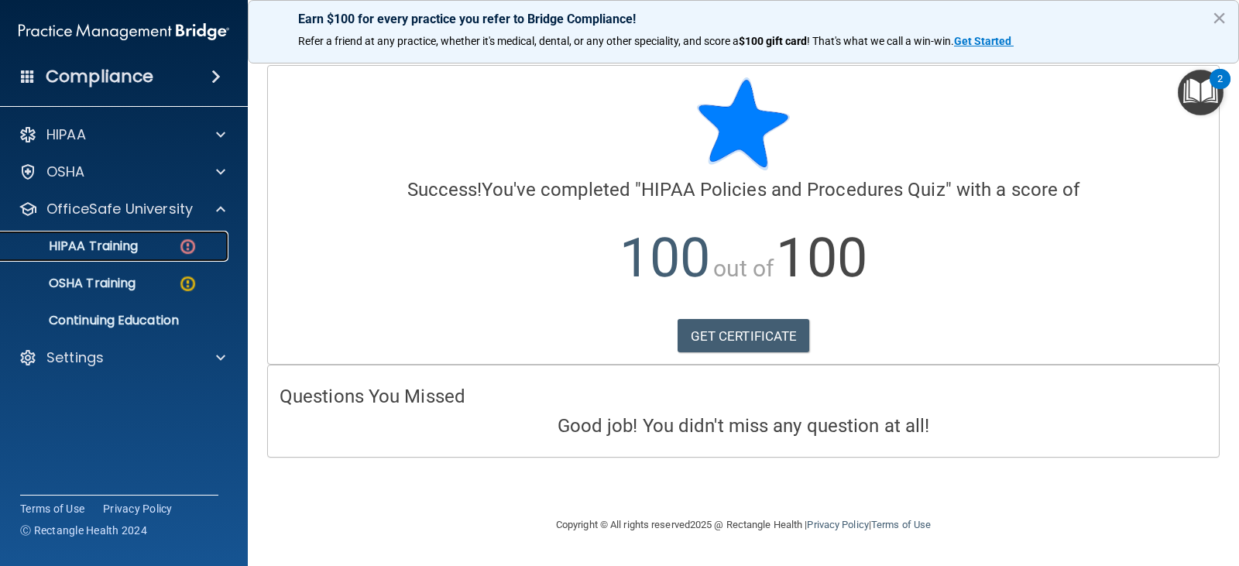
click at [125, 246] on p "HIPAA Training" at bounding box center [74, 246] width 128 height 15
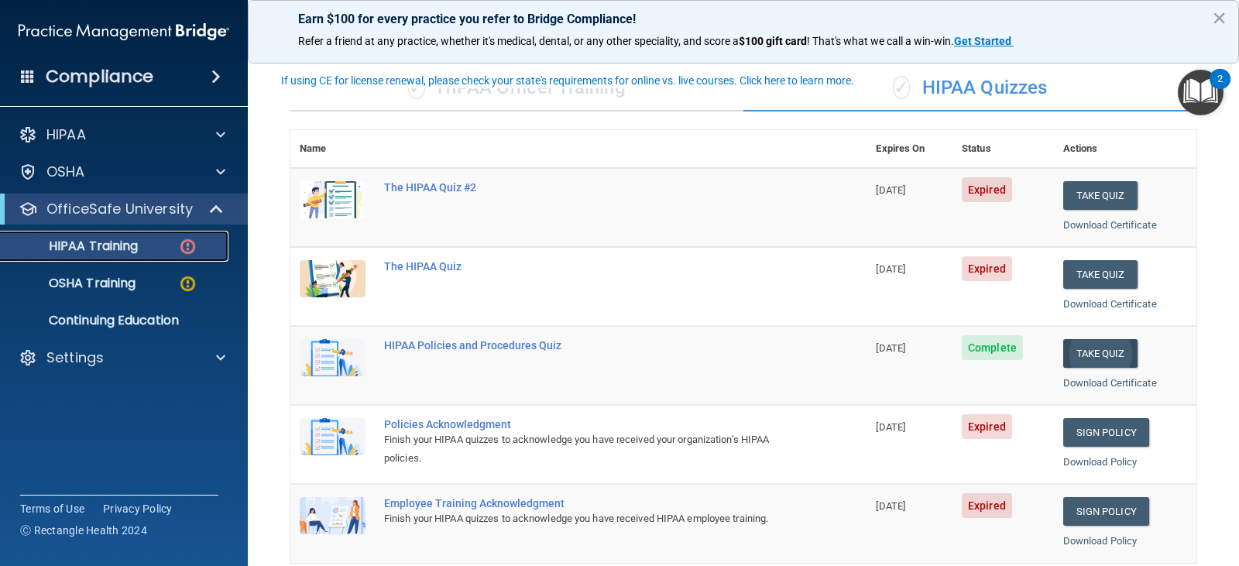
scroll to position [77, 0]
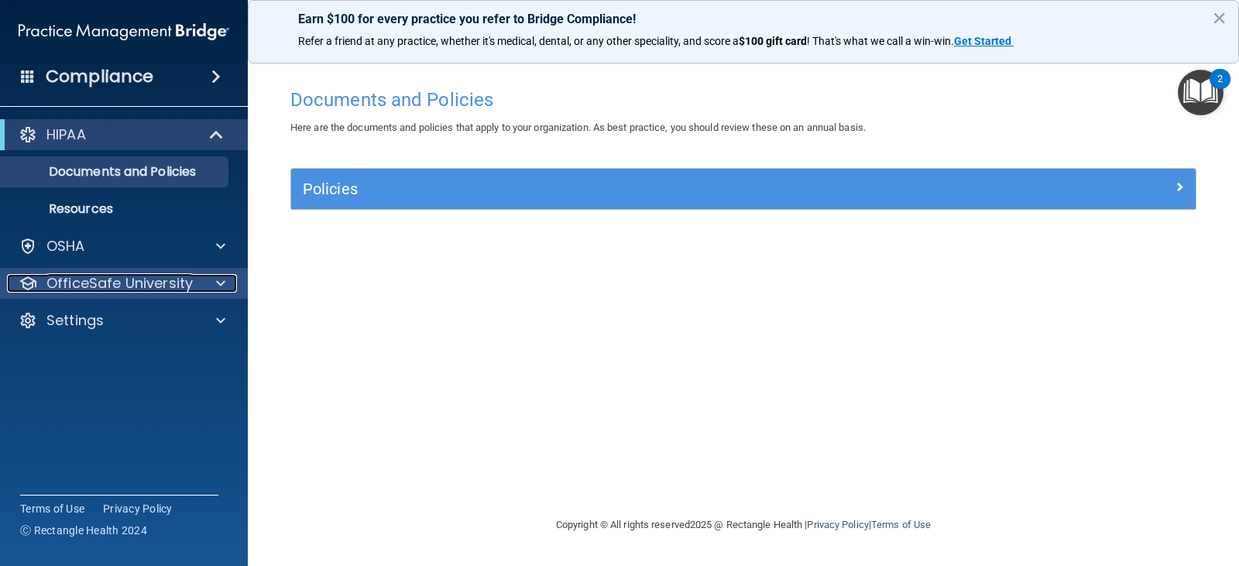
click at [137, 284] on p "OfficeSafe University" at bounding box center [119, 283] width 146 height 19
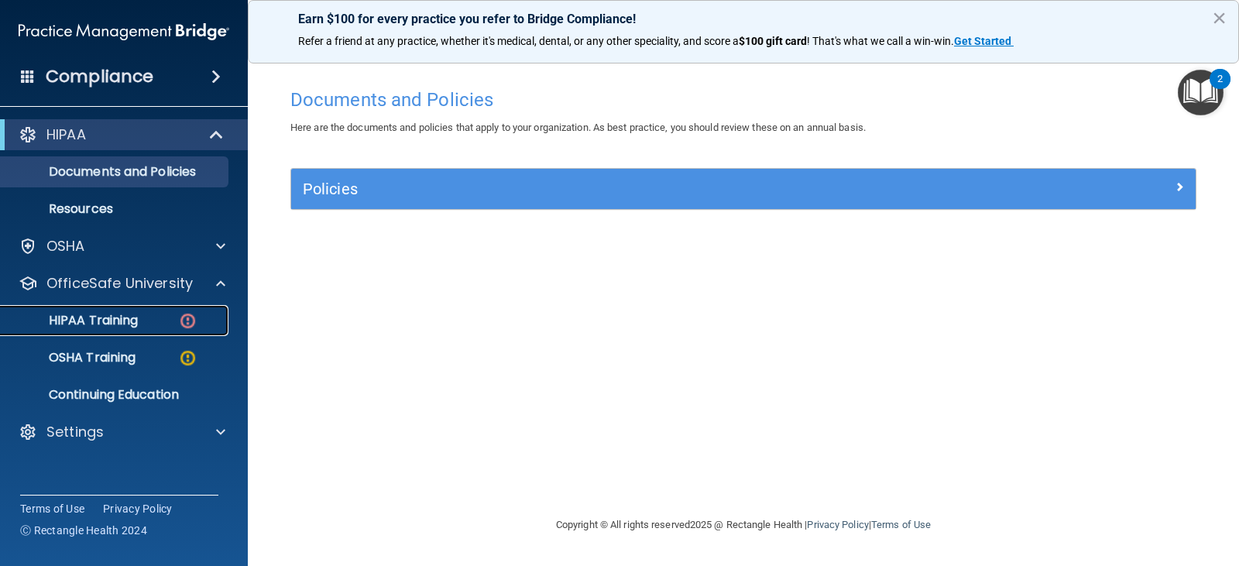
click at [136, 319] on p "HIPAA Training" at bounding box center [74, 320] width 128 height 15
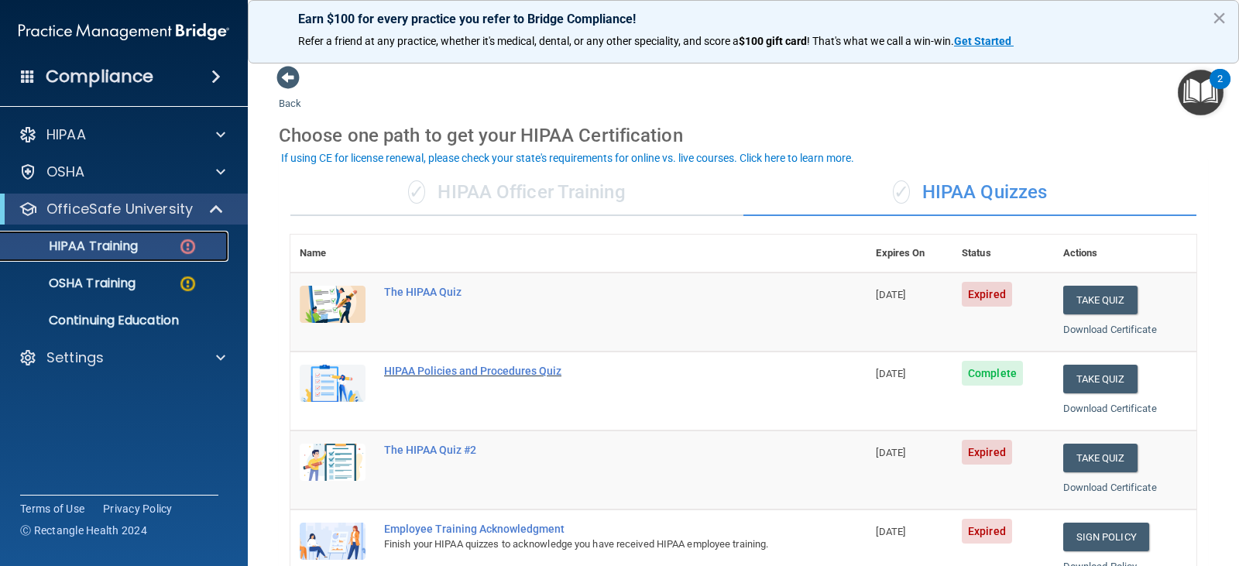
scroll to position [77, 0]
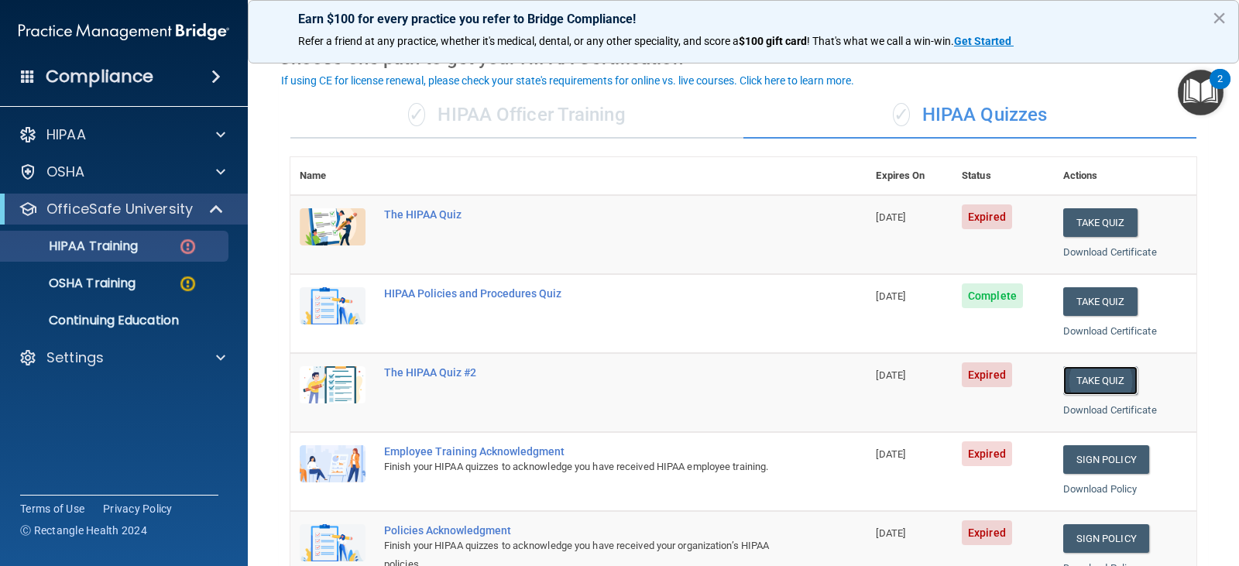
click at [1084, 383] on button "Take Quiz" at bounding box center [1101, 380] width 74 height 29
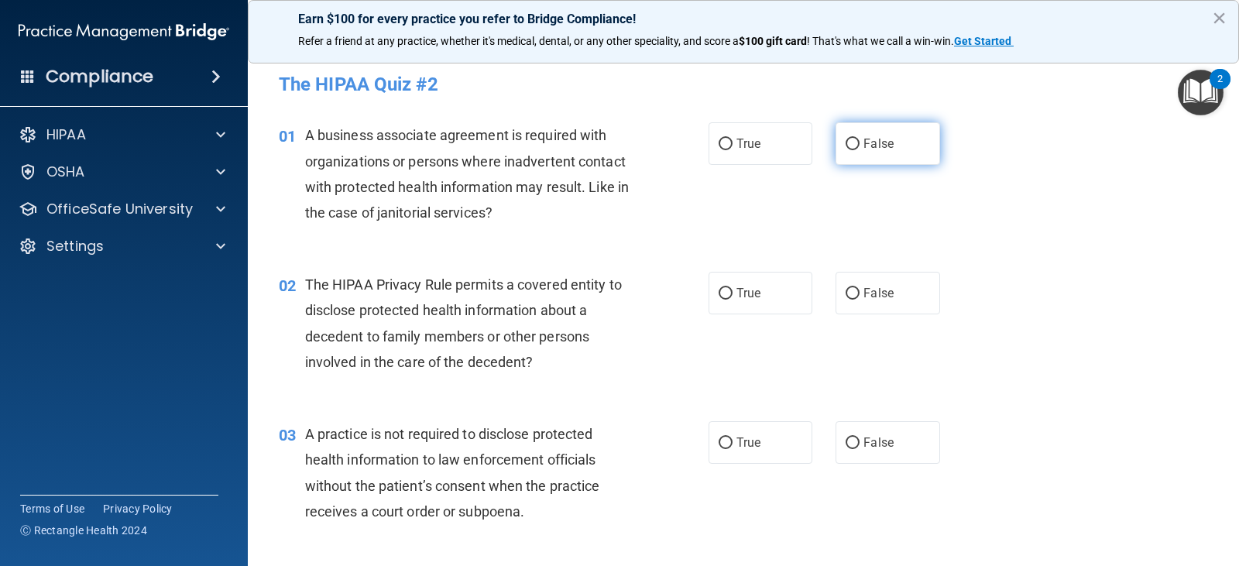
click at [846, 143] on input "False" at bounding box center [853, 145] width 14 height 12
radio input "true"
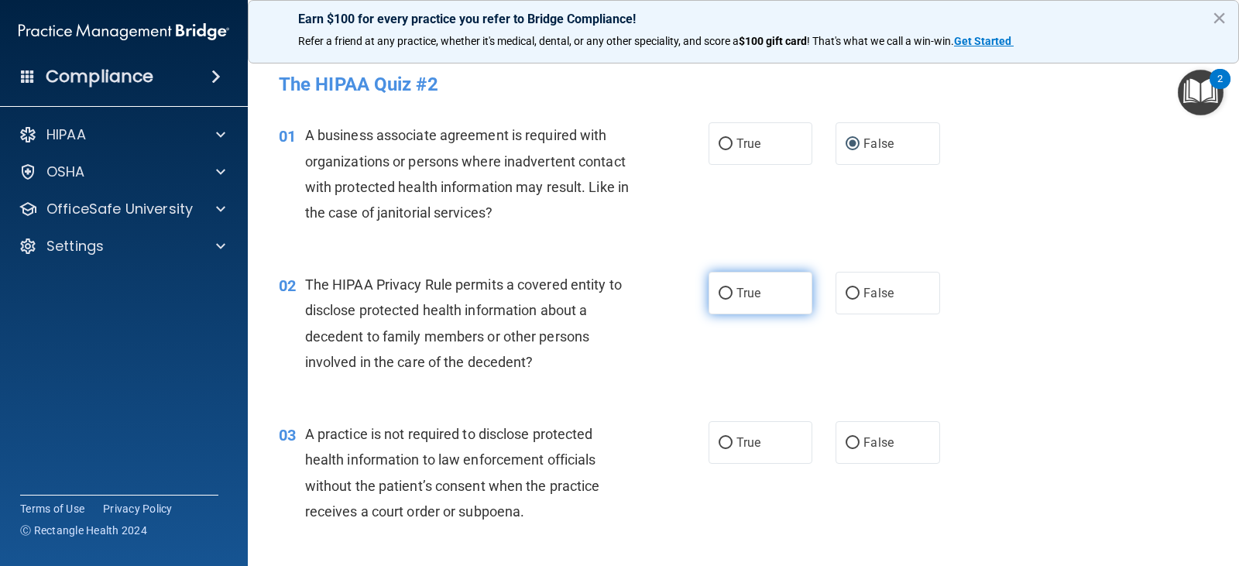
click at [722, 293] on input "True" at bounding box center [726, 294] width 14 height 12
radio input "true"
click at [851, 443] on input "False" at bounding box center [853, 444] width 14 height 12
radio input "true"
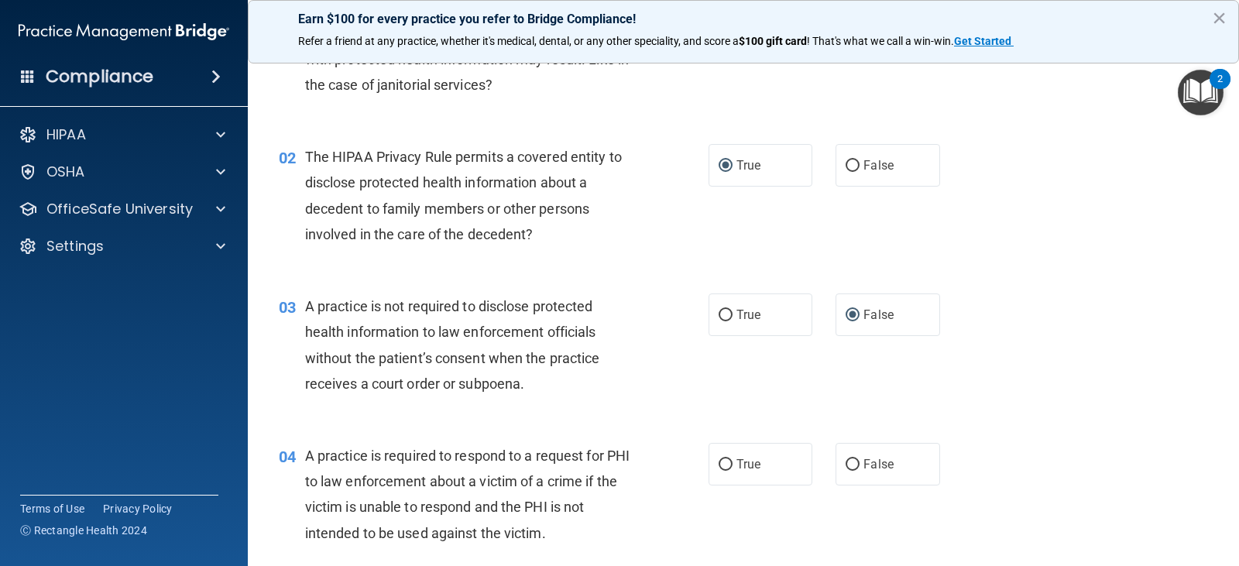
scroll to position [155, 0]
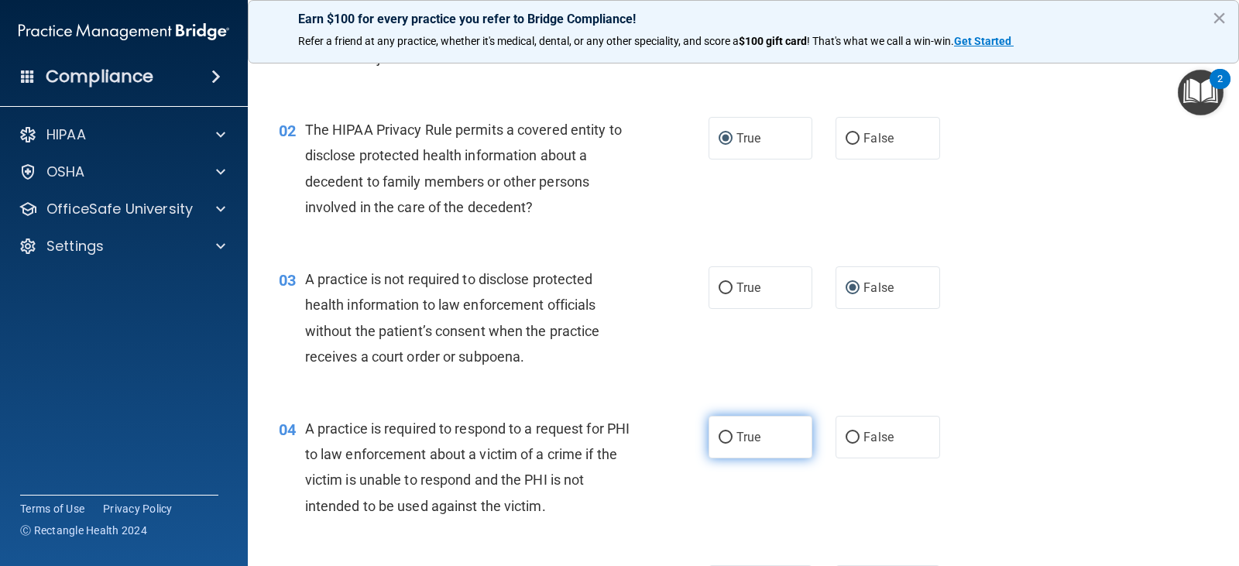
click at [719, 438] on input "True" at bounding box center [726, 438] width 14 height 12
radio input "true"
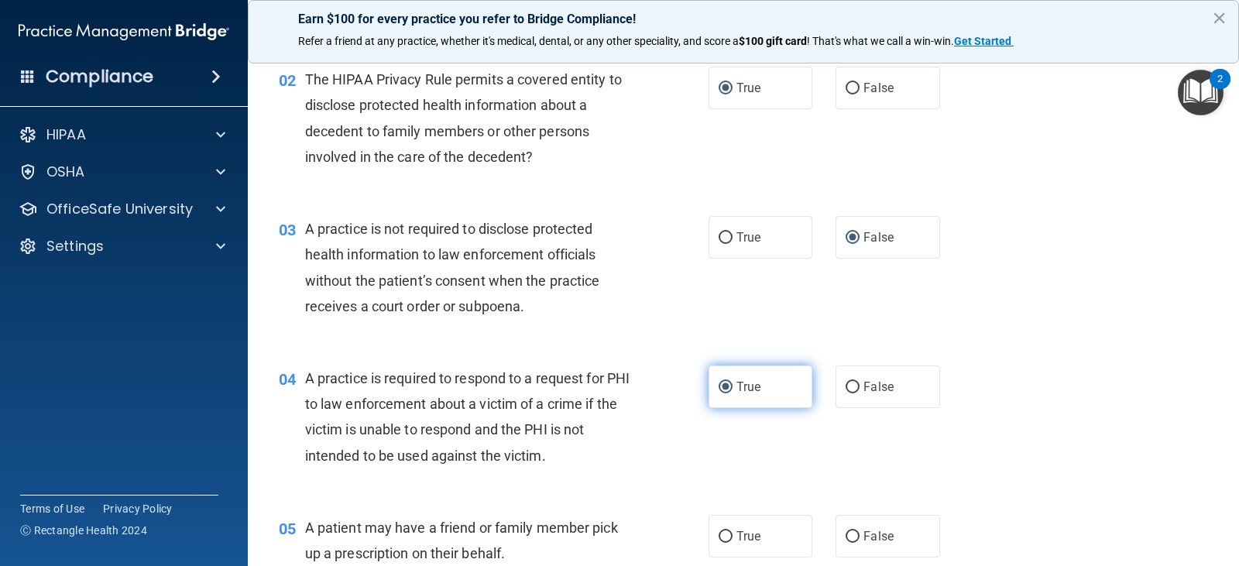
scroll to position [232, 0]
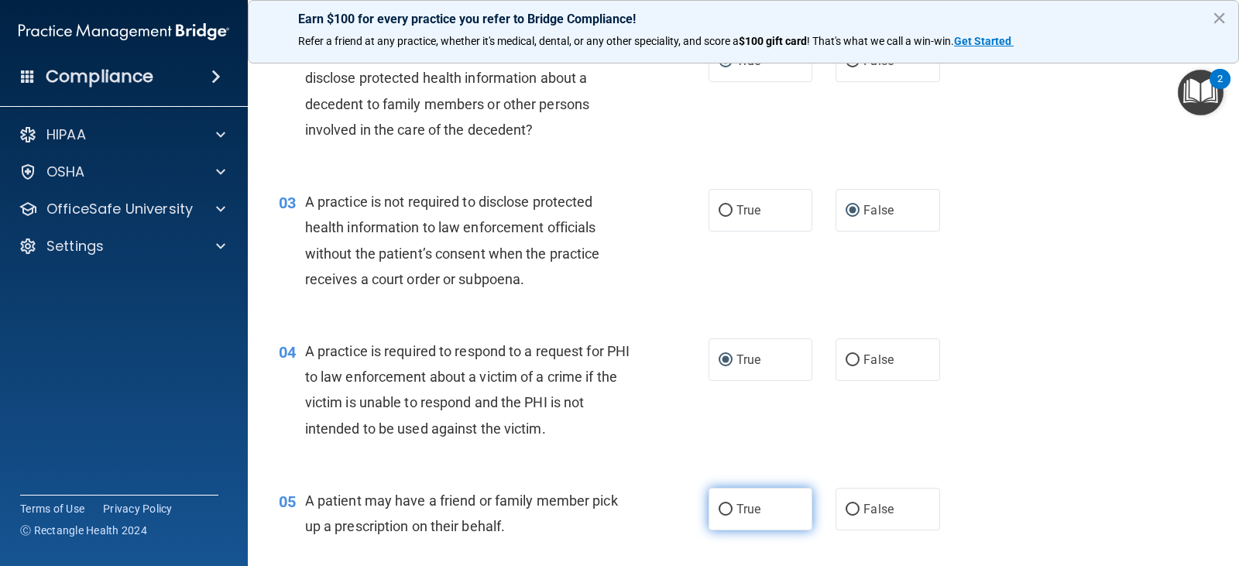
click at [721, 504] on input "True" at bounding box center [726, 510] width 14 height 12
radio input "true"
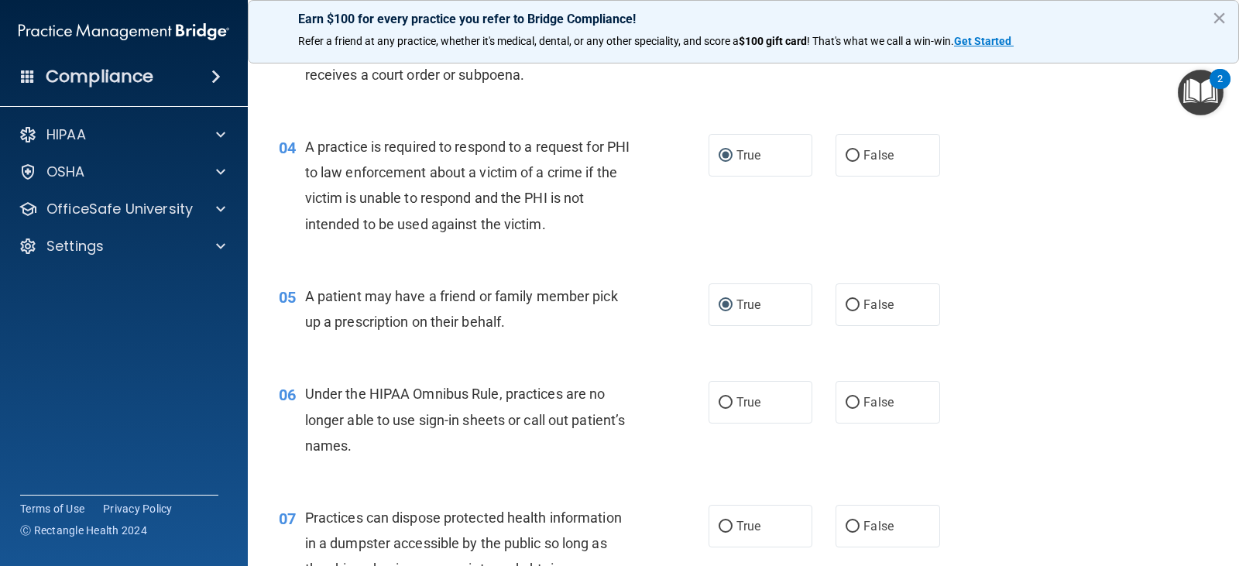
scroll to position [465, 0]
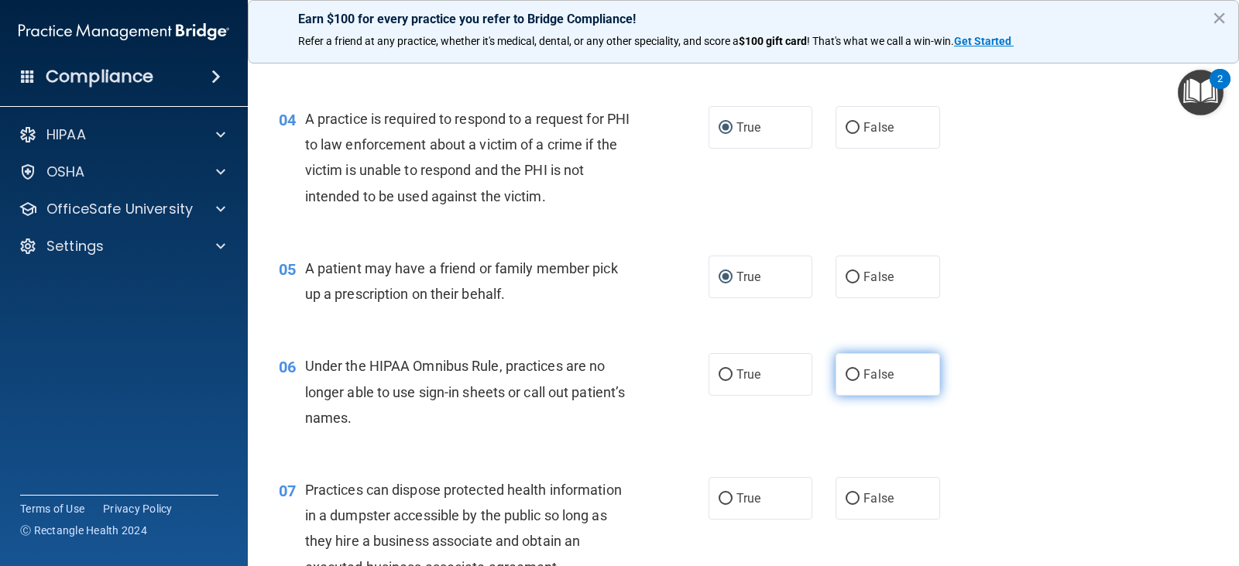
click at [849, 370] on input "False" at bounding box center [853, 376] width 14 height 12
radio input "true"
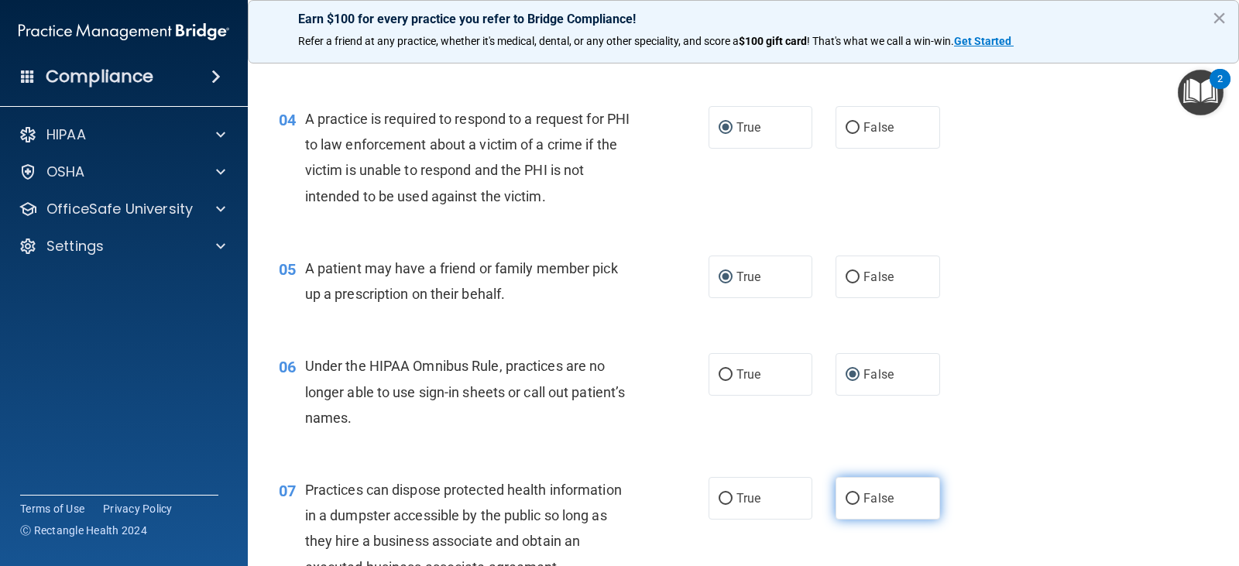
click at [850, 497] on input "False" at bounding box center [853, 499] width 14 height 12
radio input "true"
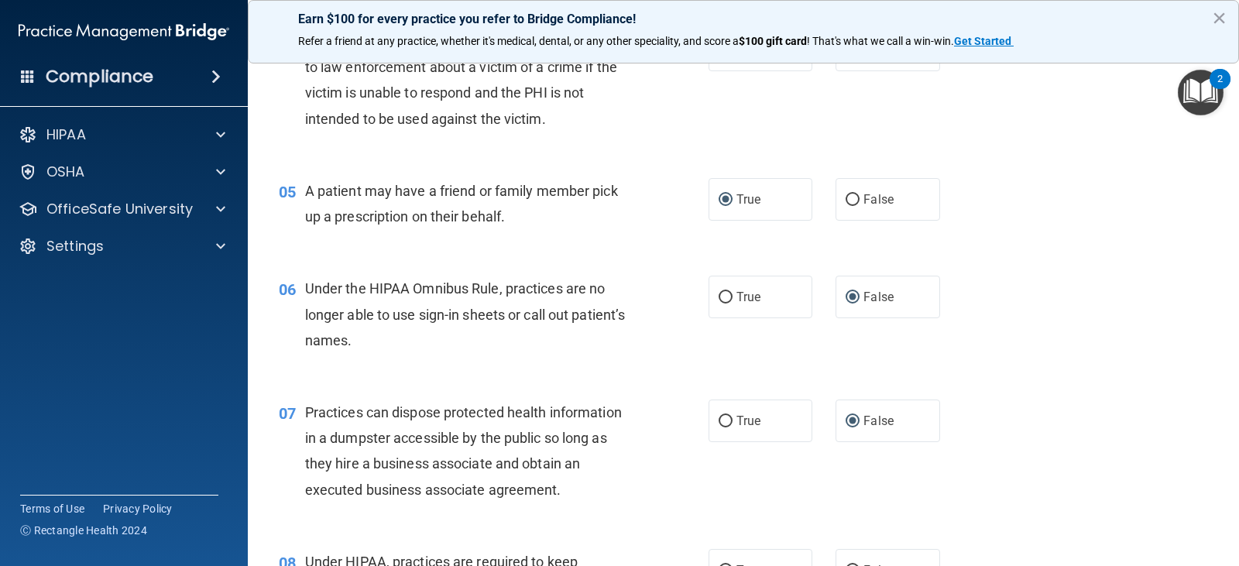
scroll to position [620, 0]
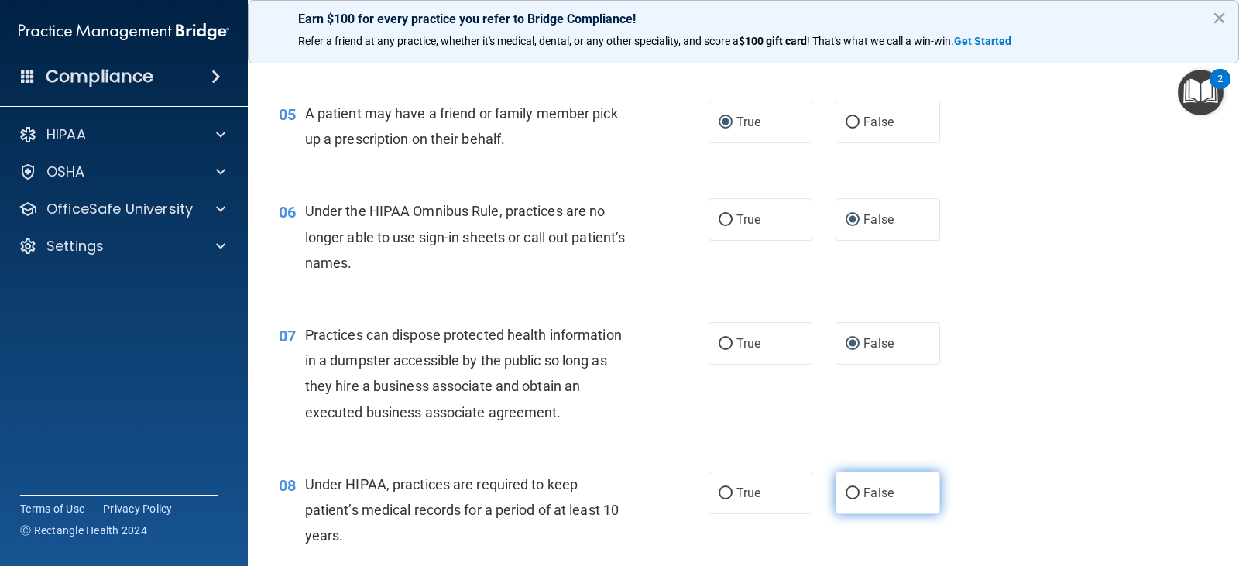
click at [848, 493] on input "False" at bounding box center [853, 494] width 14 height 12
radio input "true"
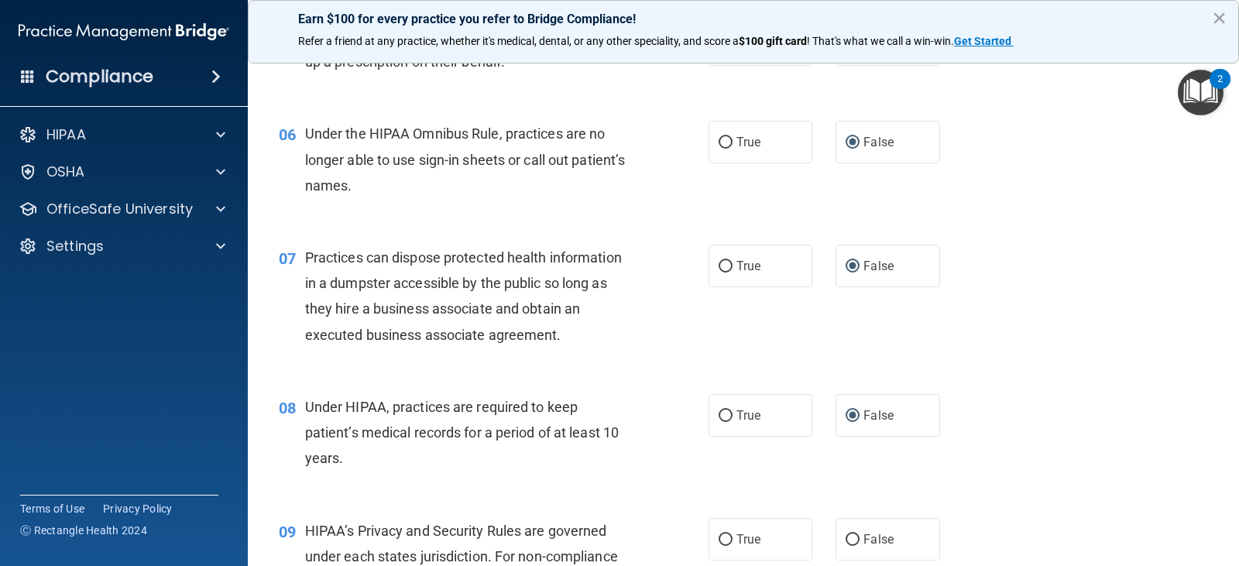
scroll to position [775, 0]
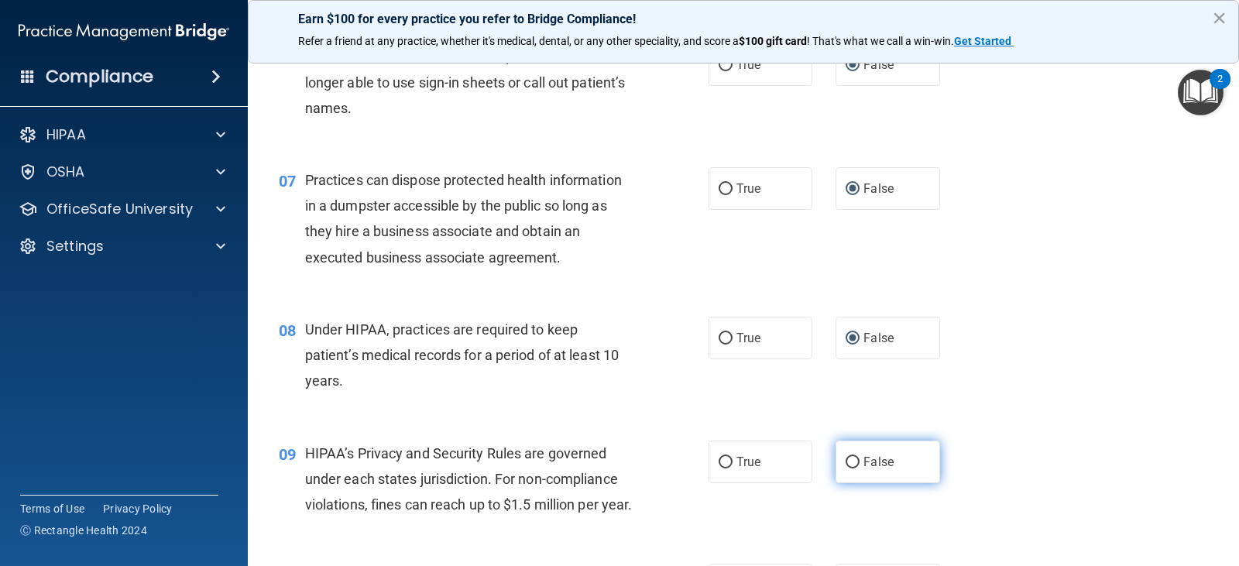
click at [847, 461] on input "False" at bounding box center [853, 463] width 14 height 12
radio input "true"
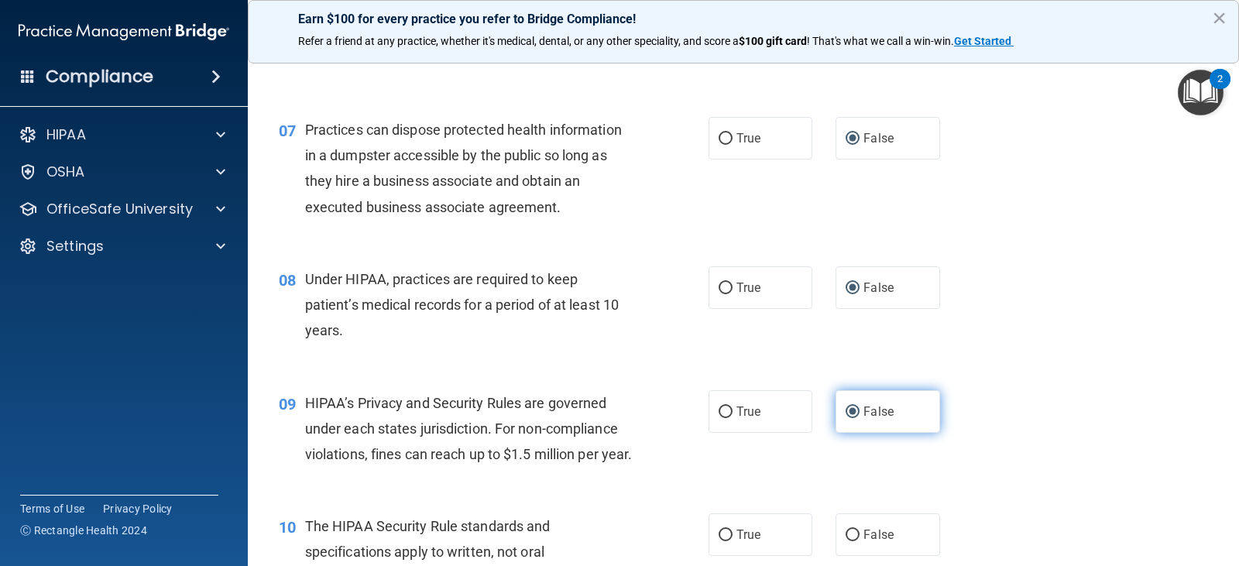
scroll to position [852, 0]
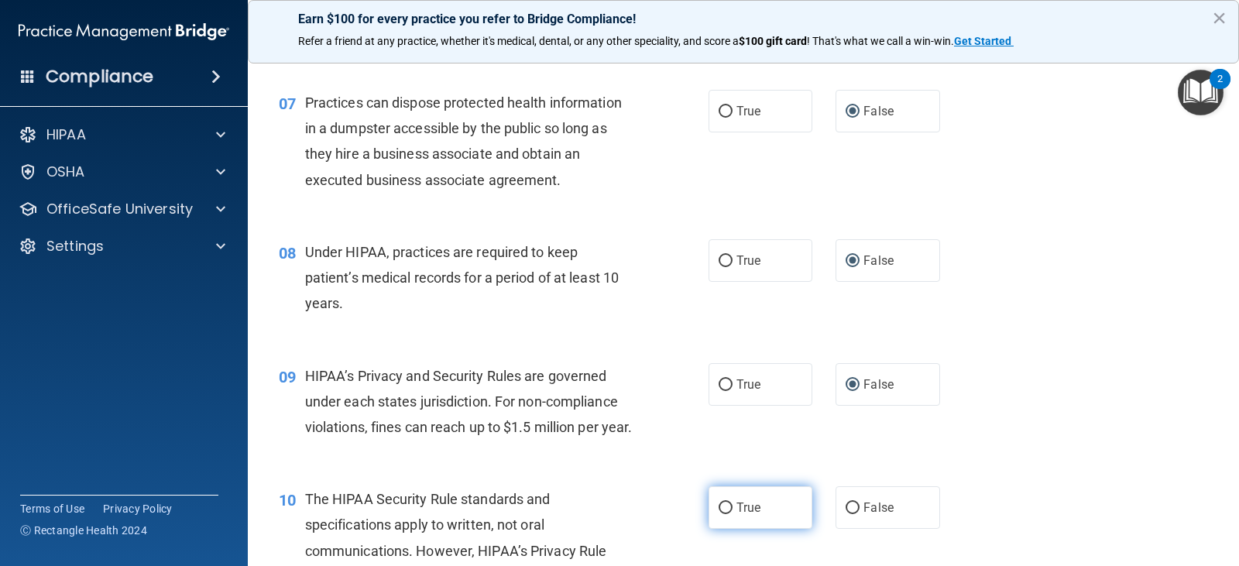
click at [722, 514] on input "True" at bounding box center [726, 509] width 14 height 12
radio input "true"
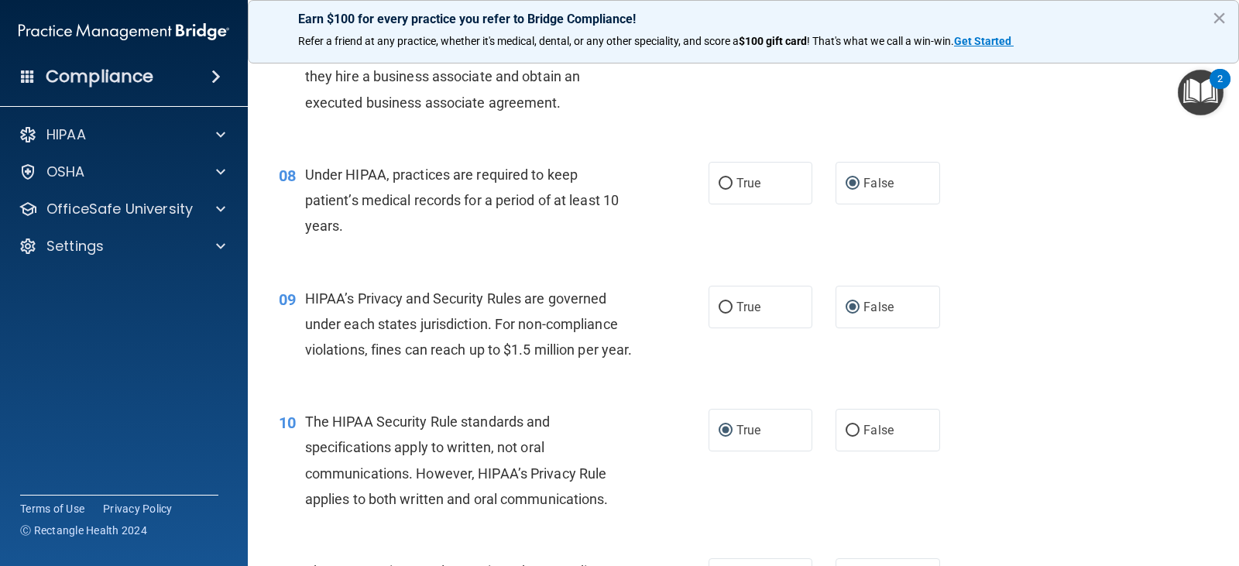
scroll to position [1007, 0]
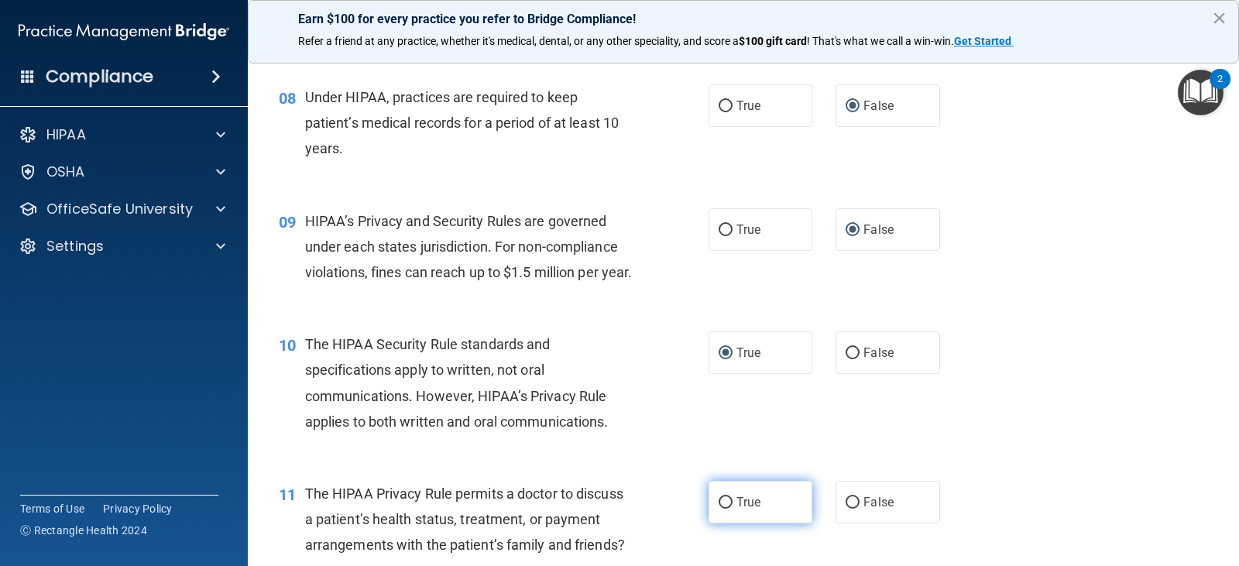
click at [723, 509] on input "True" at bounding box center [726, 503] width 14 height 12
radio input "true"
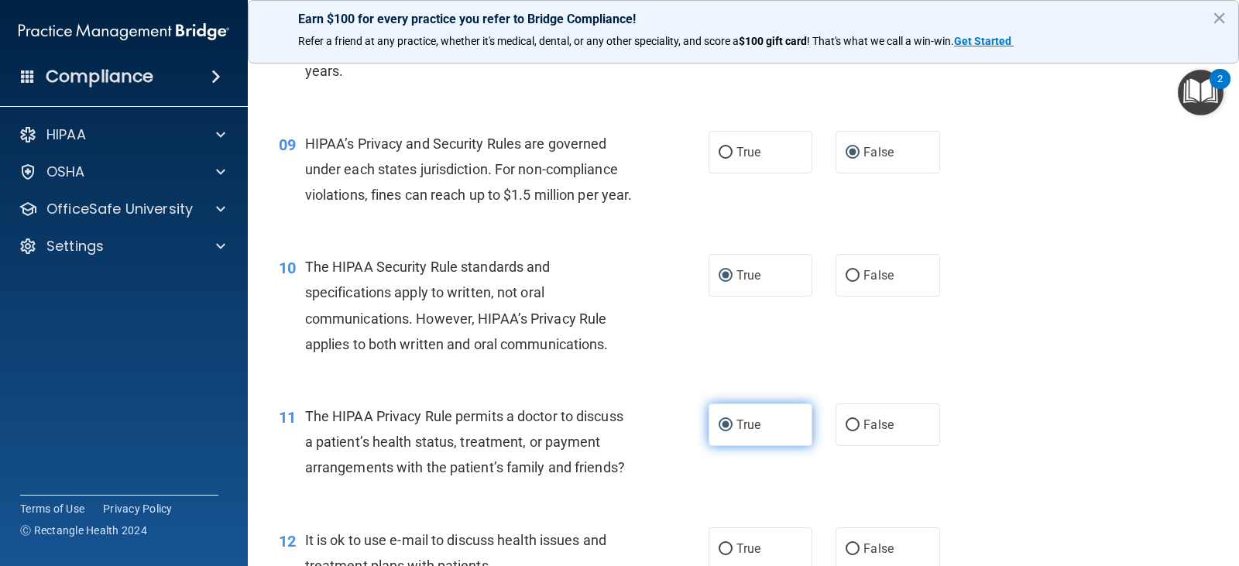
scroll to position [1162, 0]
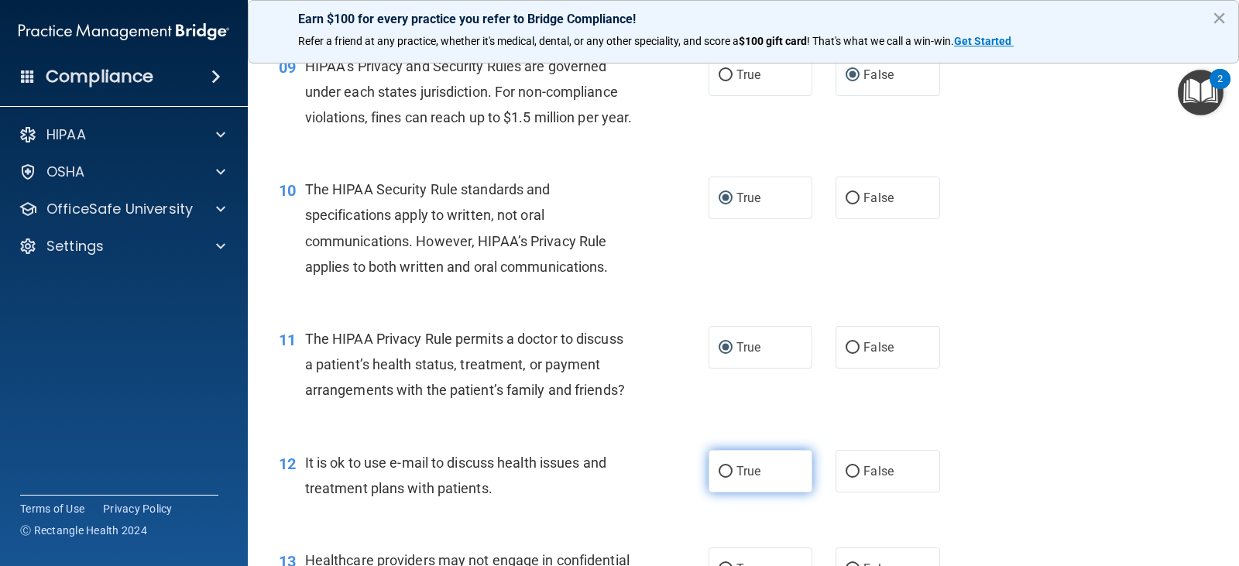
click at [720, 478] on input "True" at bounding box center [726, 472] width 14 height 12
radio input "true"
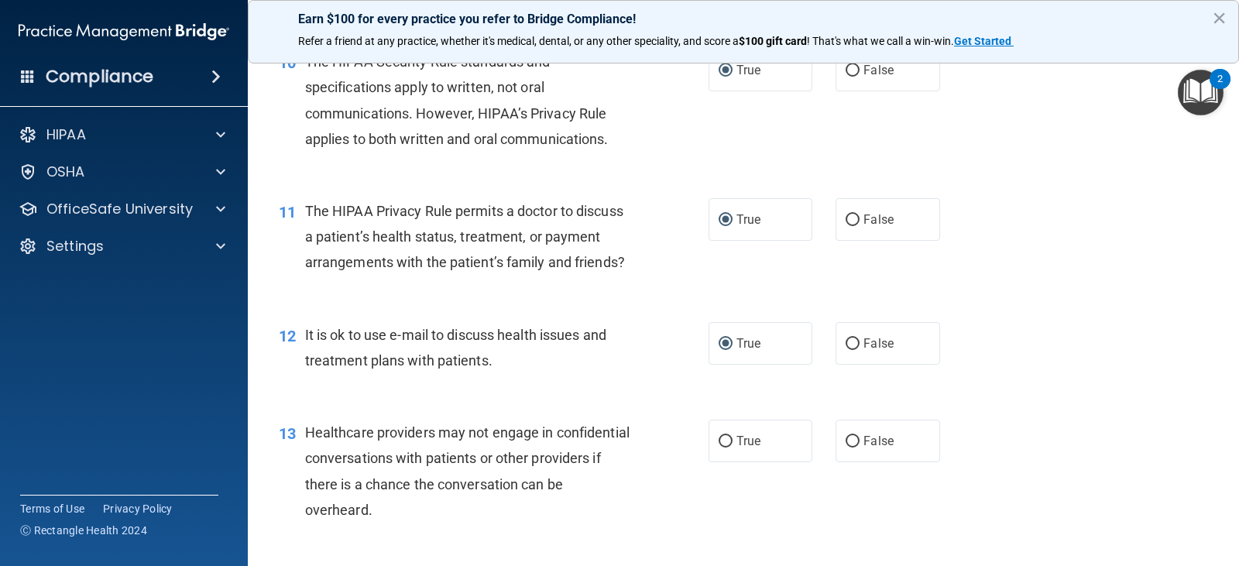
scroll to position [1317, 0]
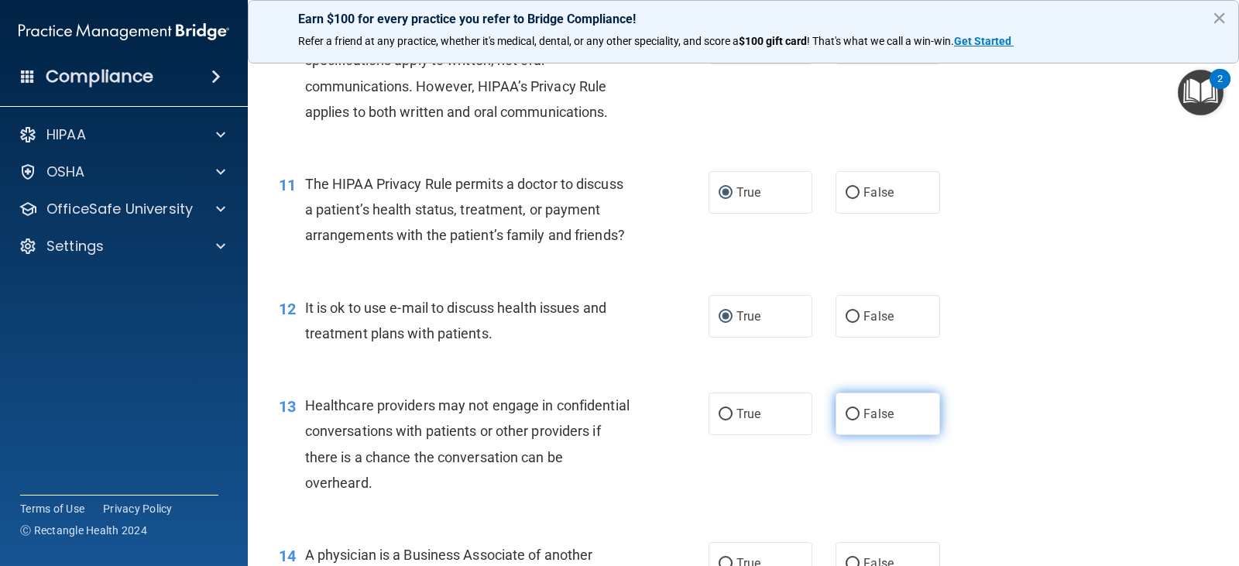
click at [847, 421] on input "False" at bounding box center [853, 415] width 14 height 12
radio input "true"
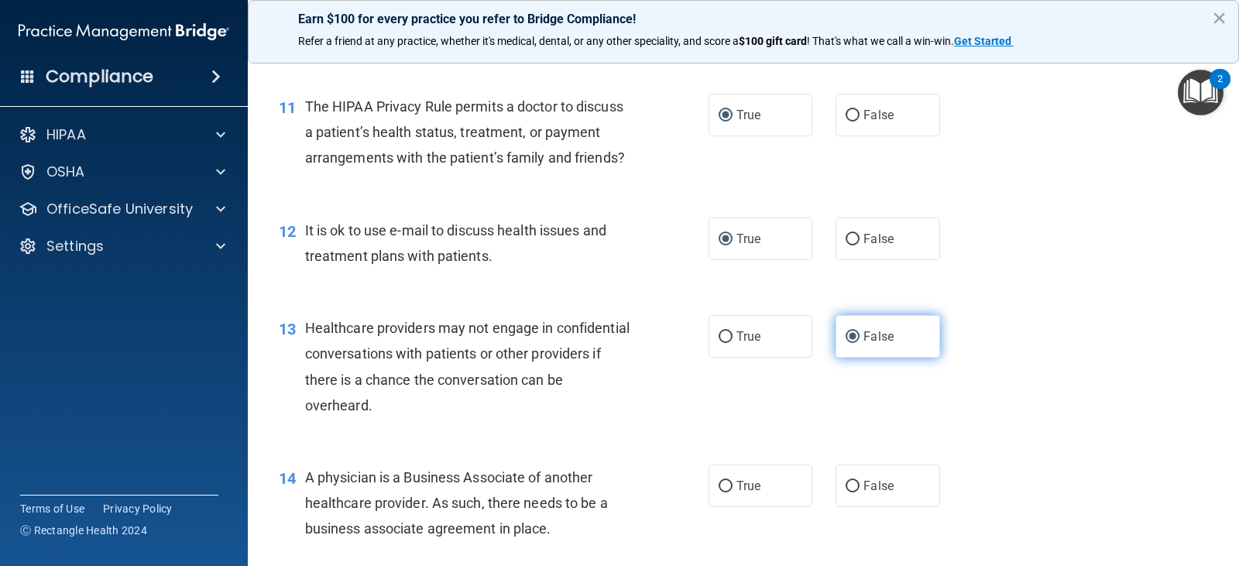
scroll to position [1472, 0]
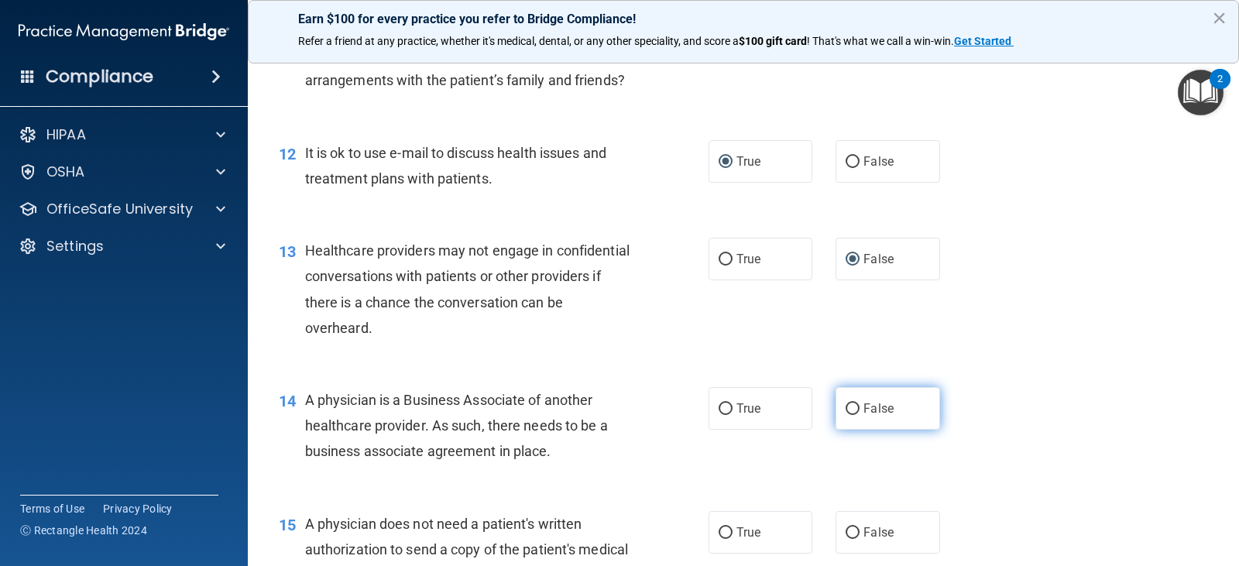
click at [847, 415] on input "False" at bounding box center [853, 410] width 14 height 12
radio input "true"
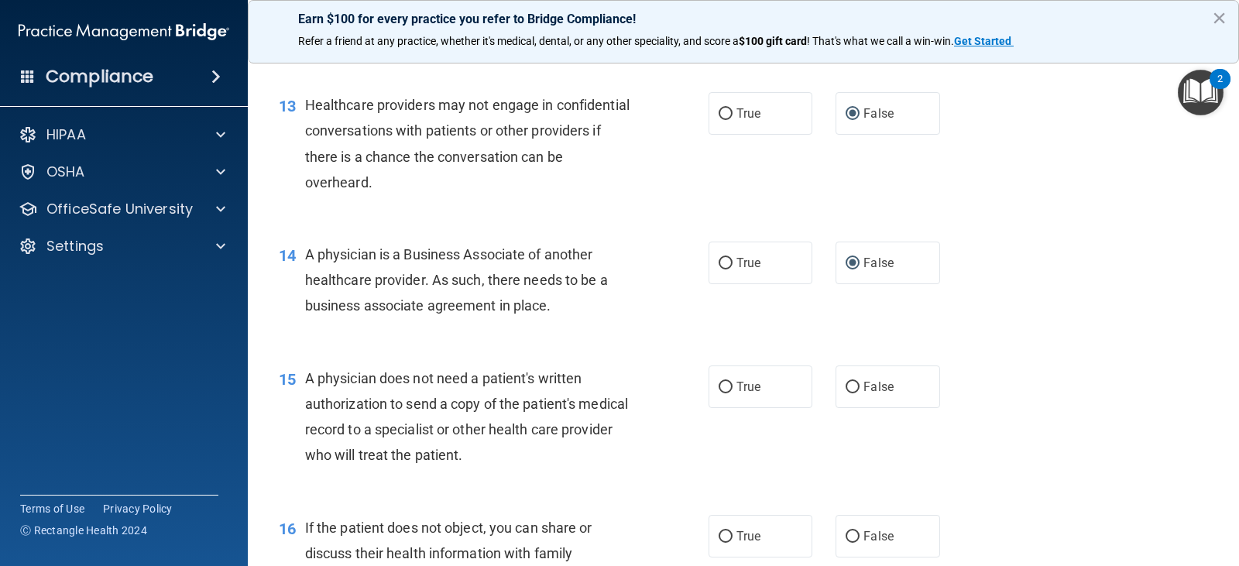
scroll to position [1627, 0]
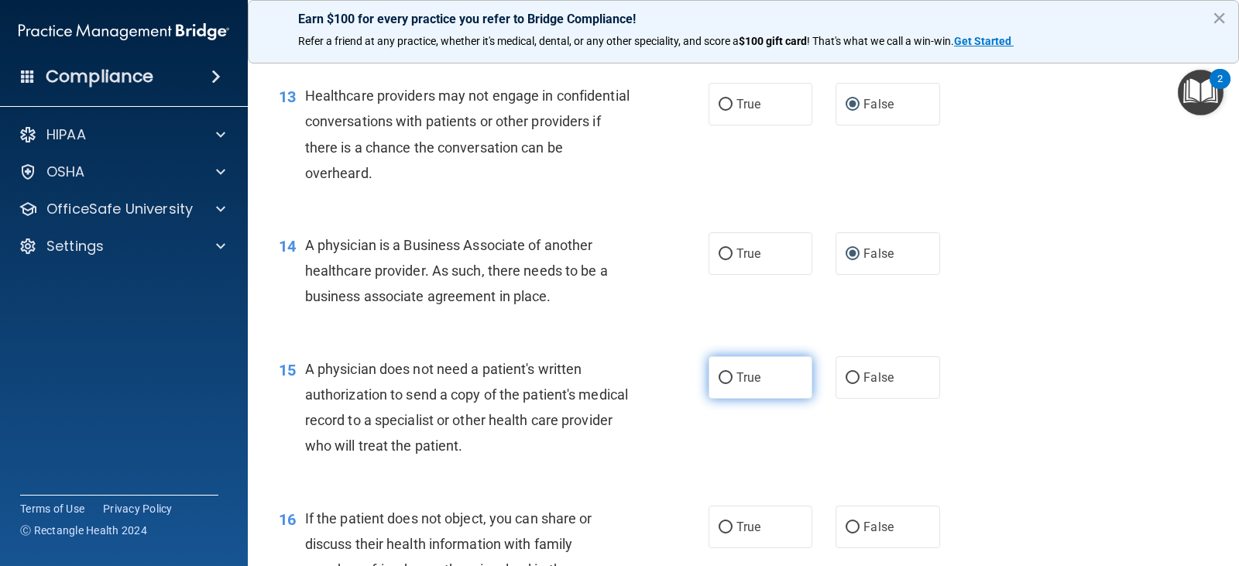
click at [722, 384] on input "True" at bounding box center [726, 379] width 14 height 12
radio input "true"
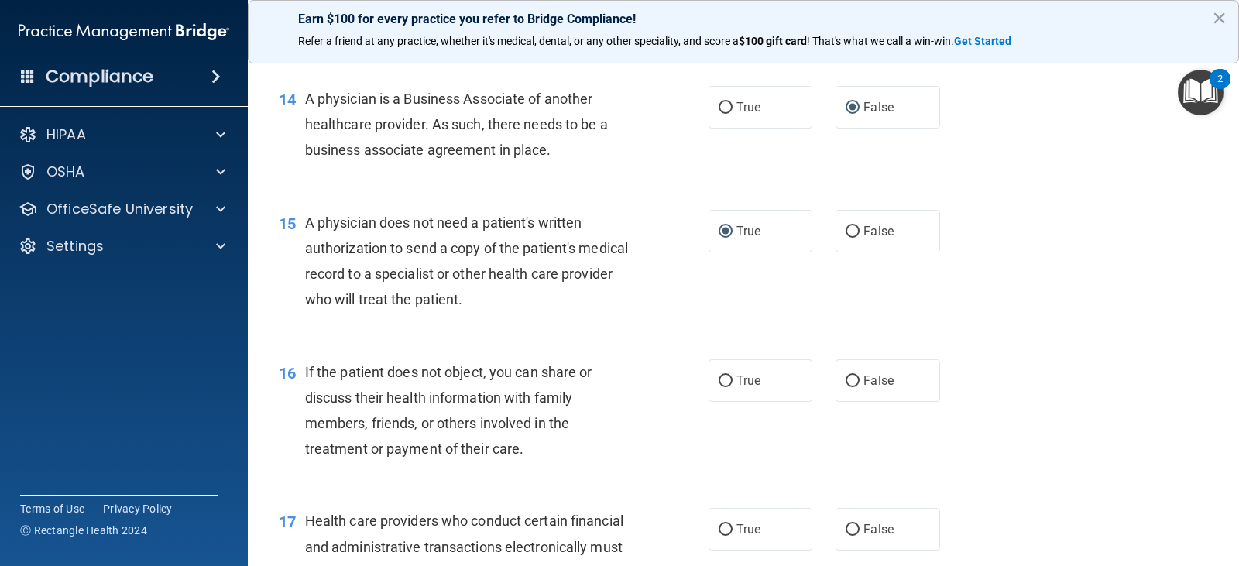
scroll to position [1782, 0]
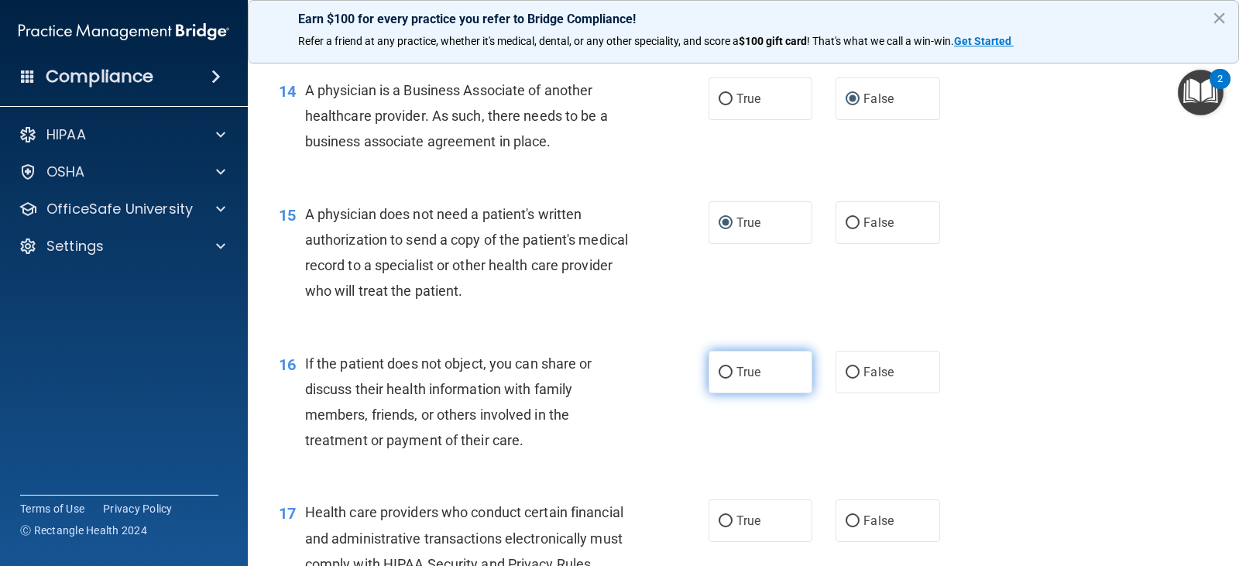
click at [722, 379] on input "True" at bounding box center [726, 373] width 14 height 12
radio input "true"
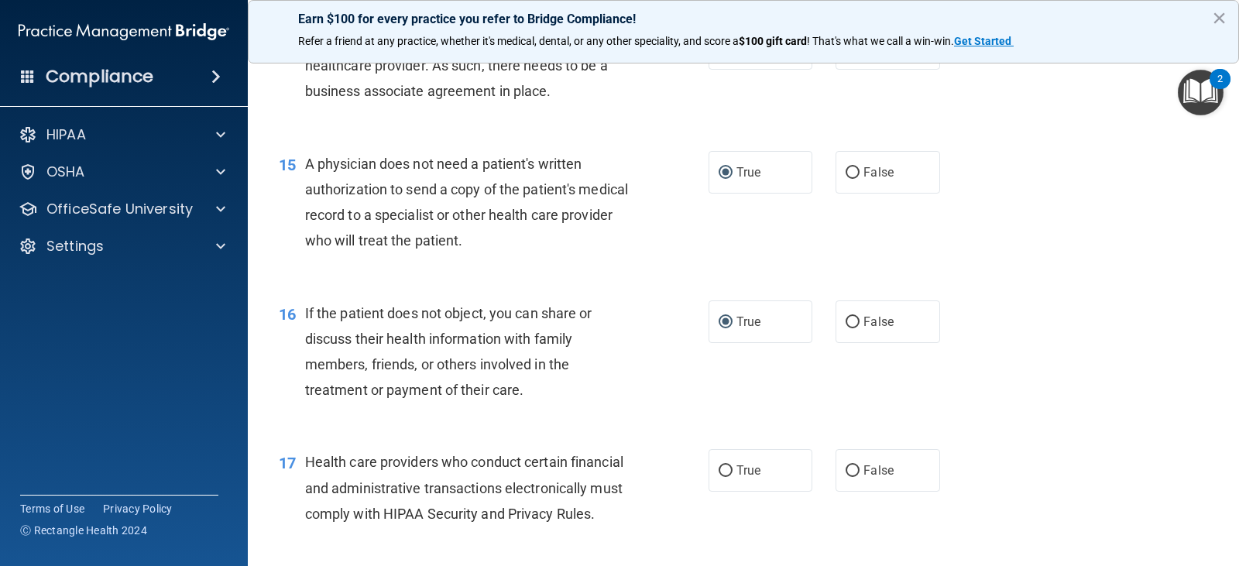
scroll to position [1859, 0]
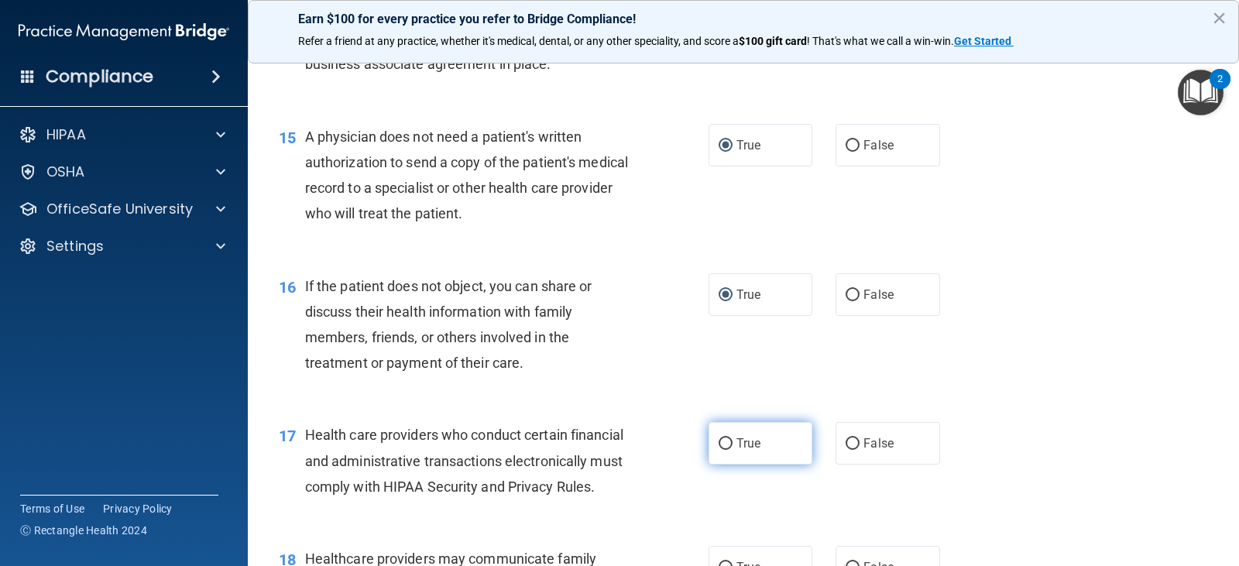
click at [720, 450] on input "True" at bounding box center [726, 444] width 14 height 12
radio input "true"
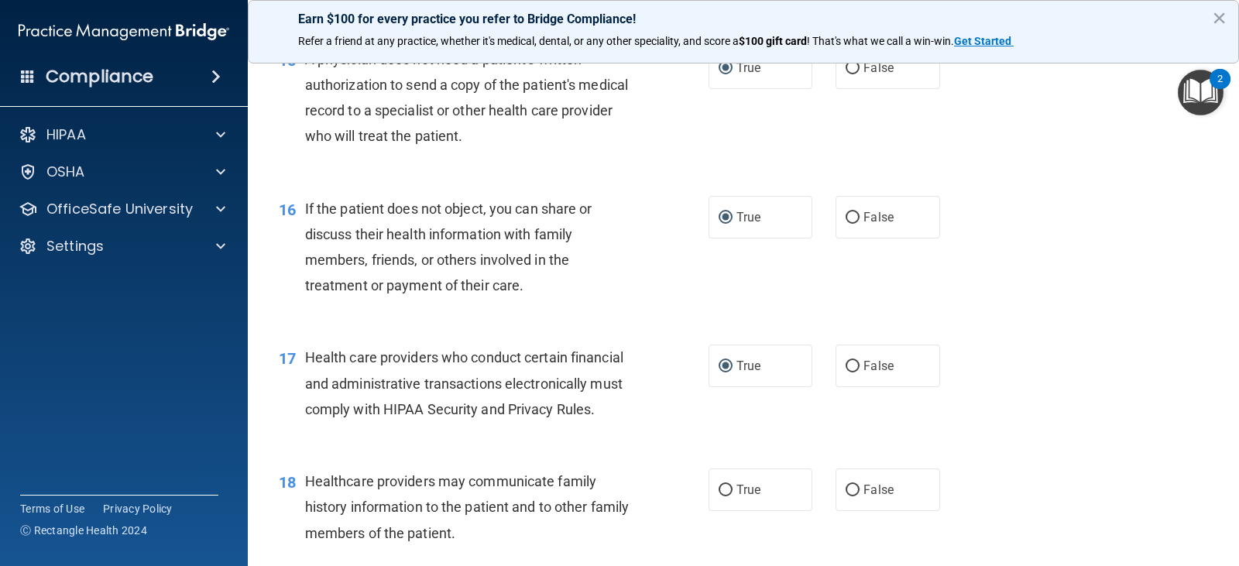
scroll to position [2014, 0]
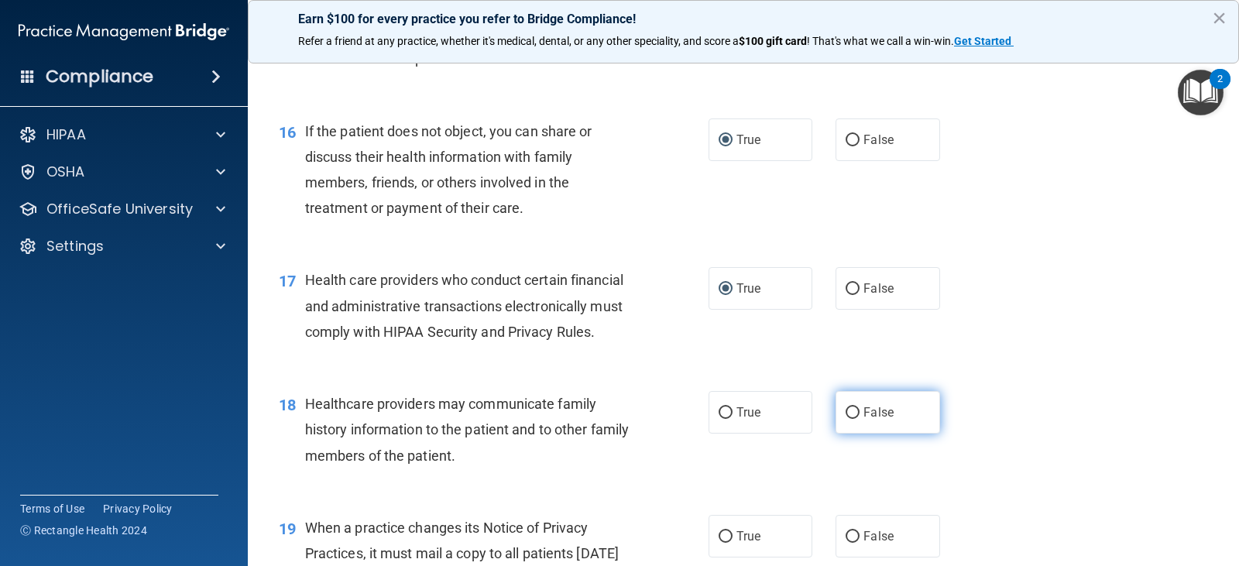
click at [846, 419] on input "False" at bounding box center [853, 413] width 14 height 12
radio input "true"
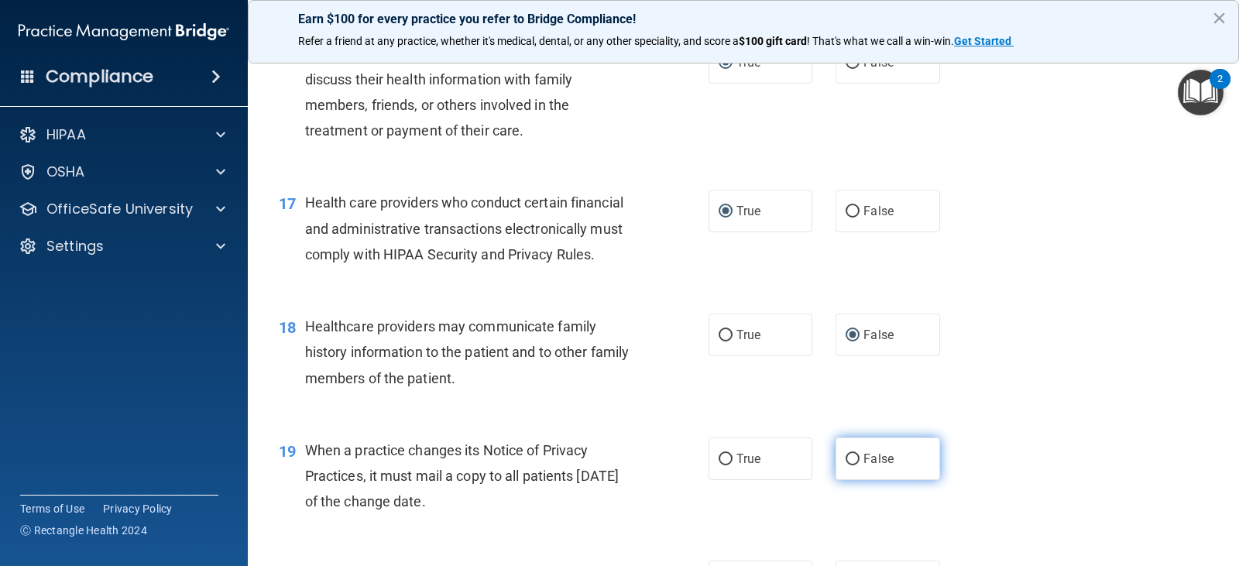
click at [846, 466] on input "False" at bounding box center [853, 460] width 14 height 12
radio input "true"
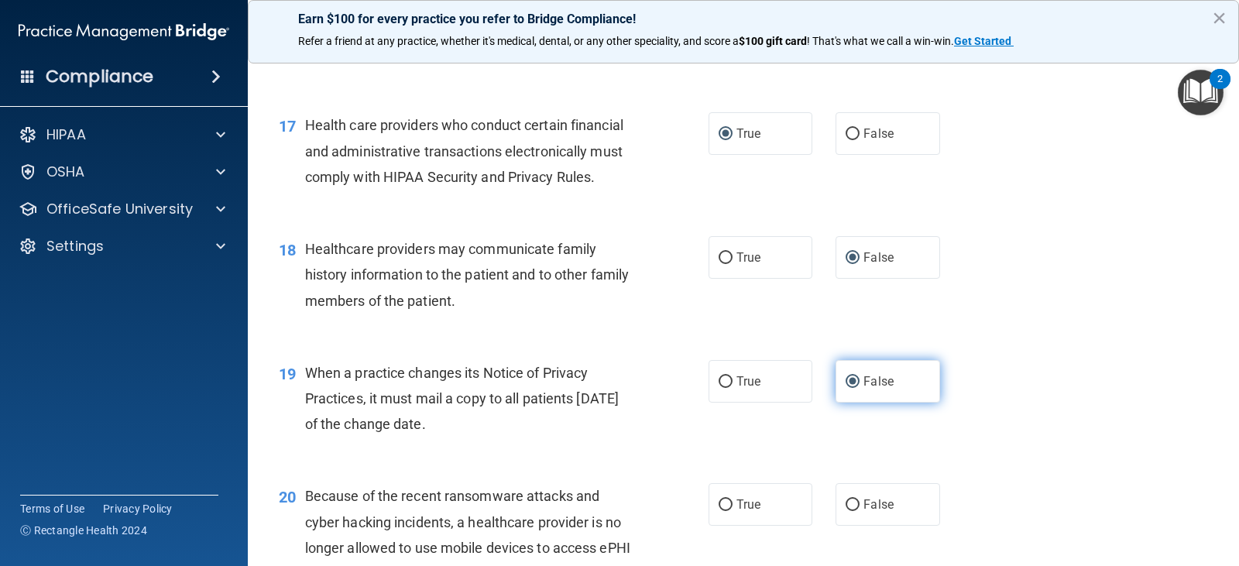
scroll to position [2247, 0]
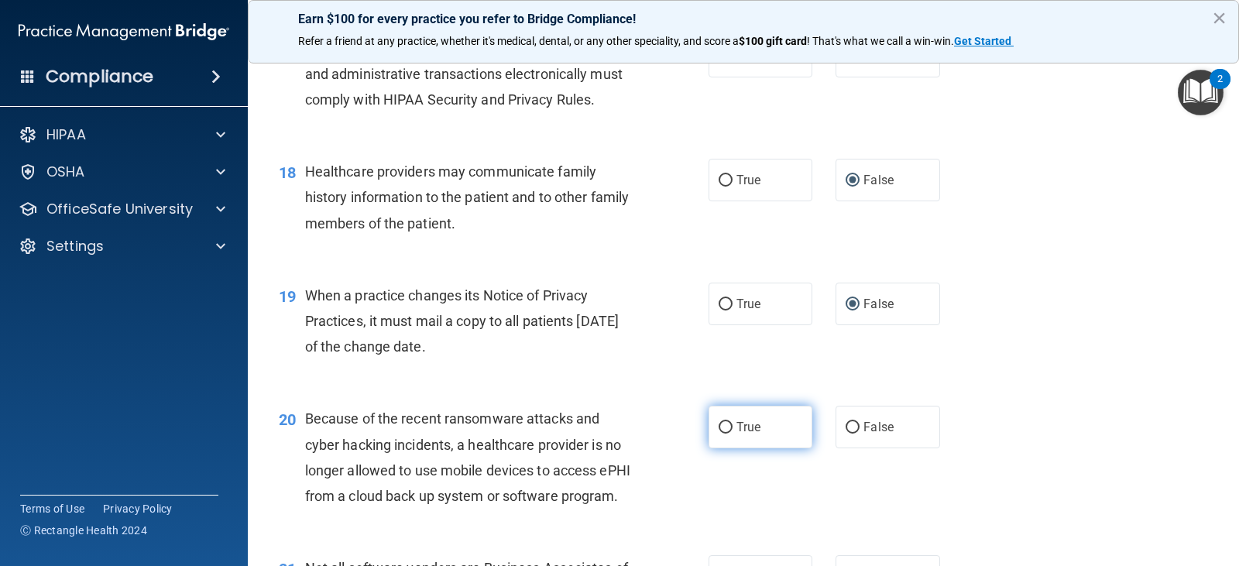
click at [720, 434] on input "True" at bounding box center [726, 428] width 14 height 12
radio input "true"
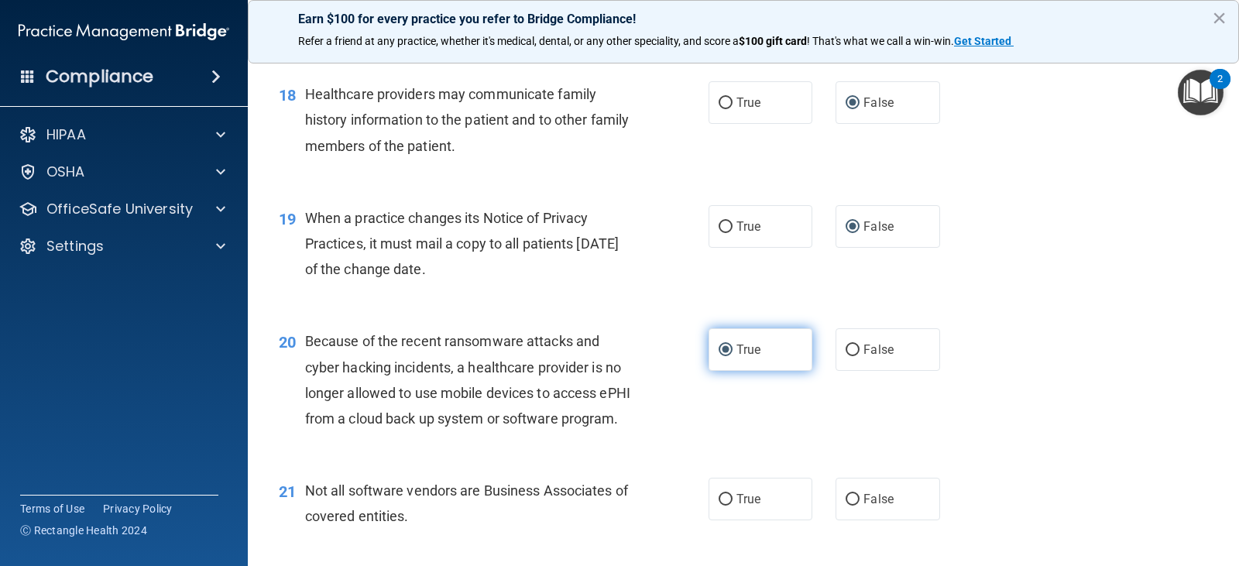
scroll to position [2401, 0]
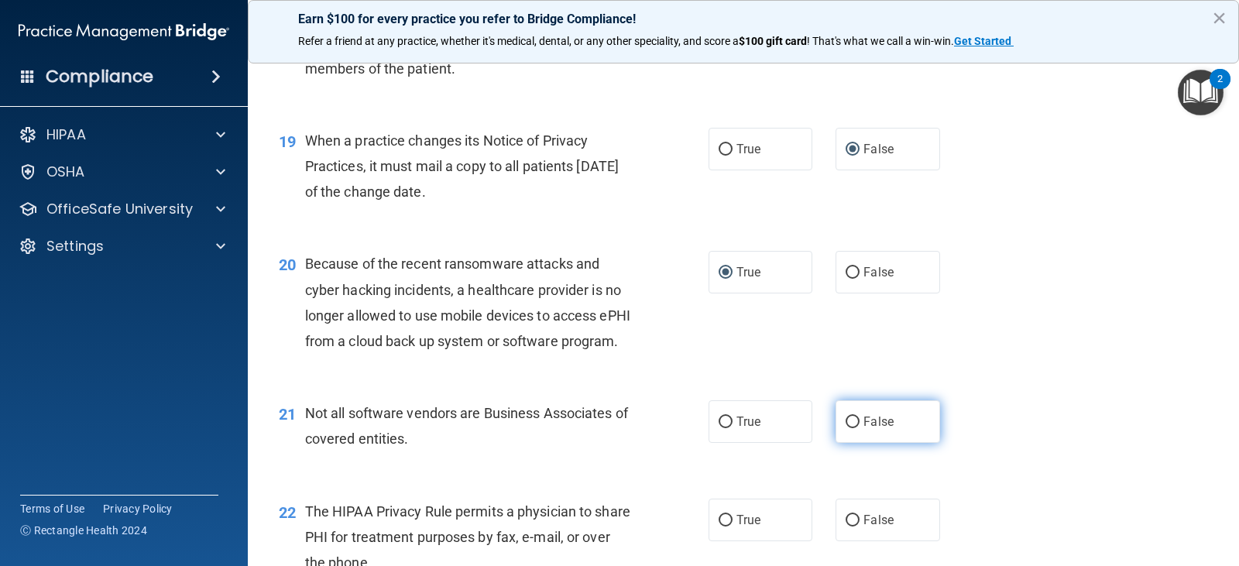
click at [846, 428] on input "False" at bounding box center [853, 423] width 14 height 12
radio input "true"
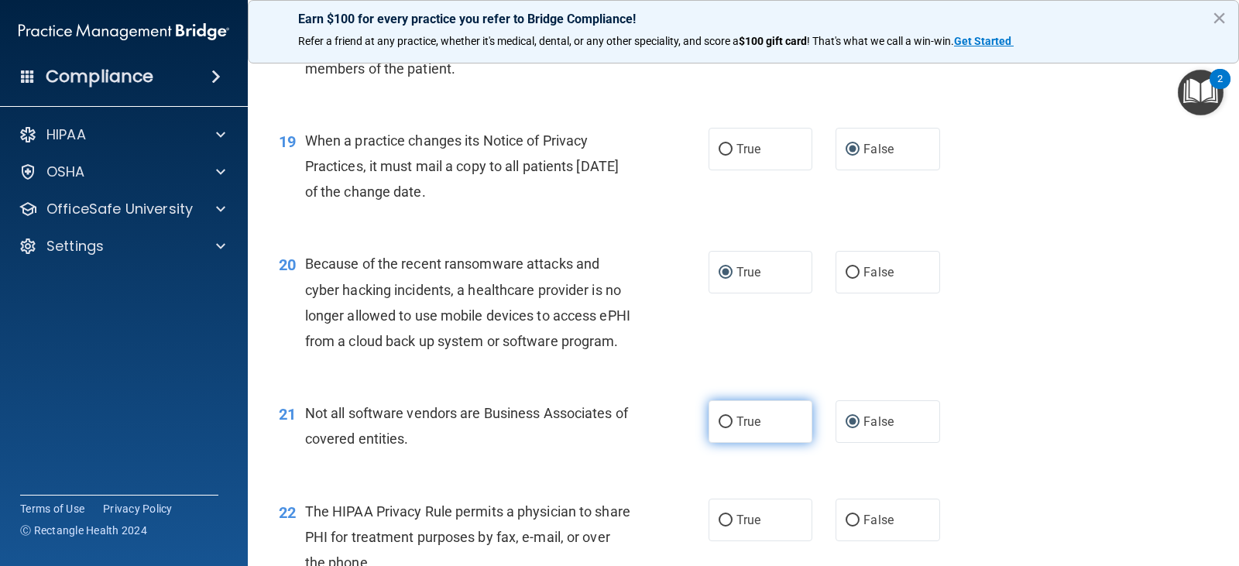
click at [722, 428] on input "True" at bounding box center [726, 423] width 14 height 12
radio input "true"
radio input "false"
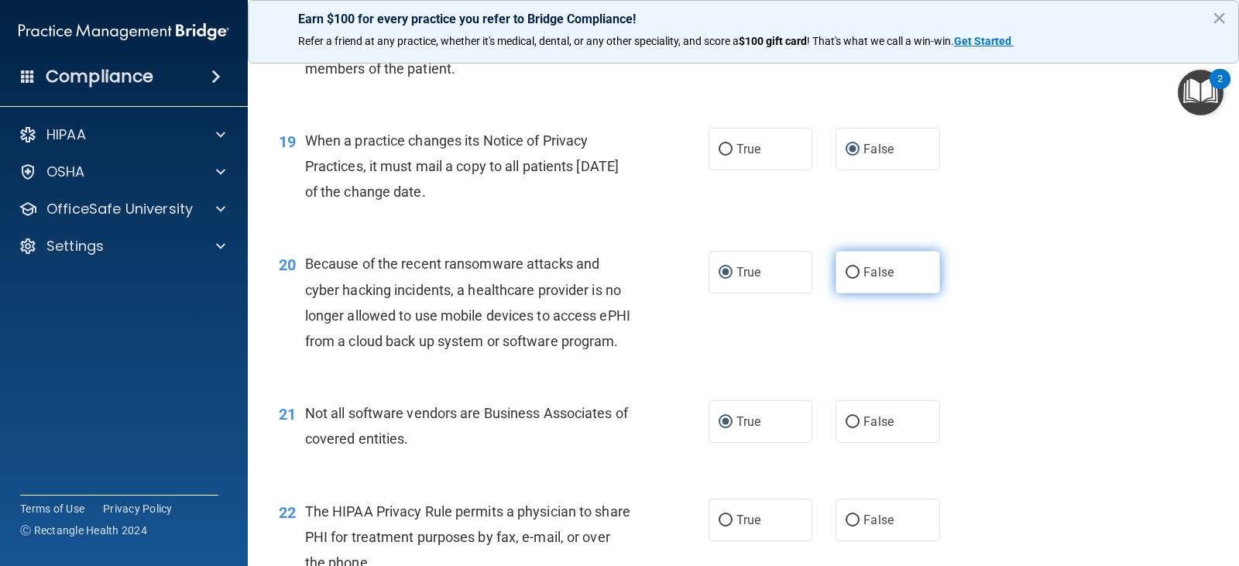
click at [846, 279] on input "False" at bounding box center [853, 273] width 14 height 12
radio input "true"
radio input "false"
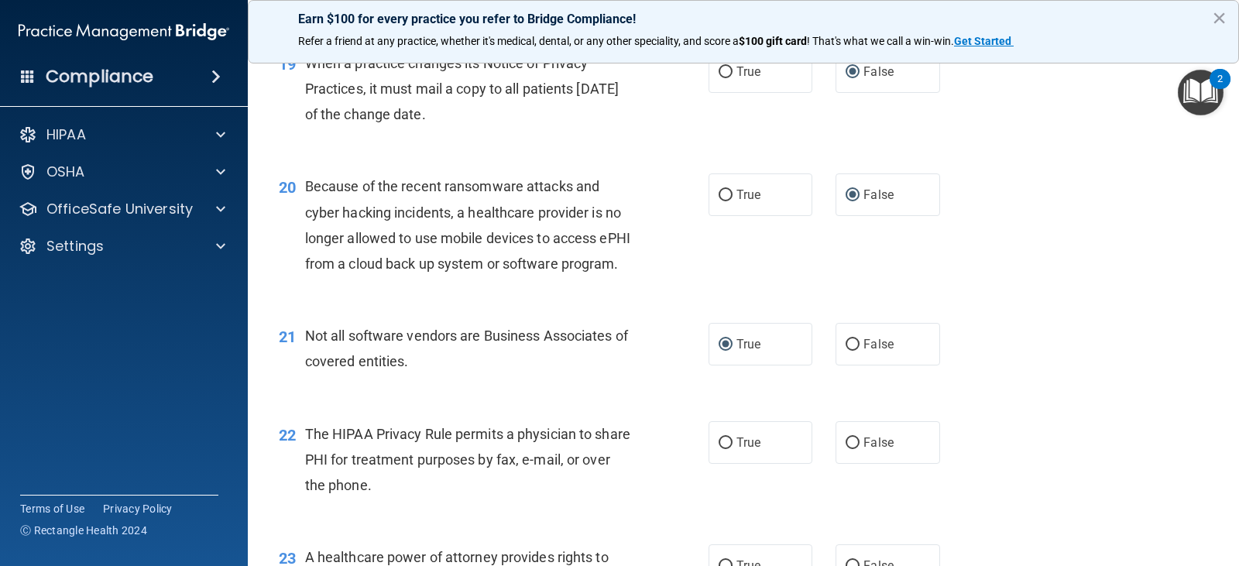
scroll to position [2556, 0]
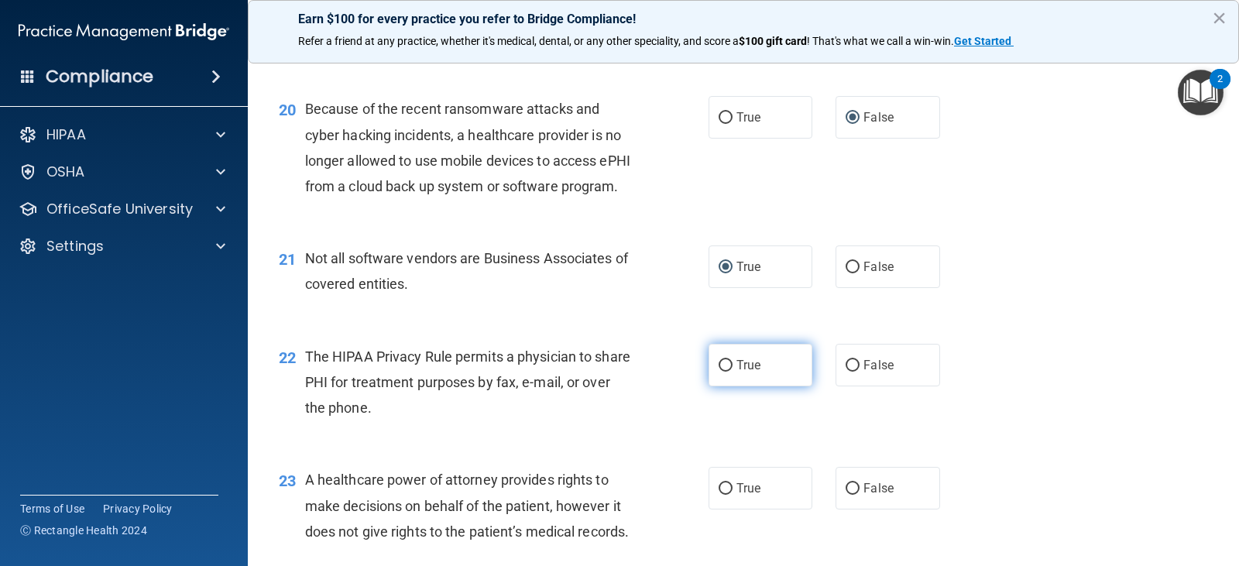
click at [720, 372] on input "True" at bounding box center [726, 366] width 14 height 12
radio input "true"
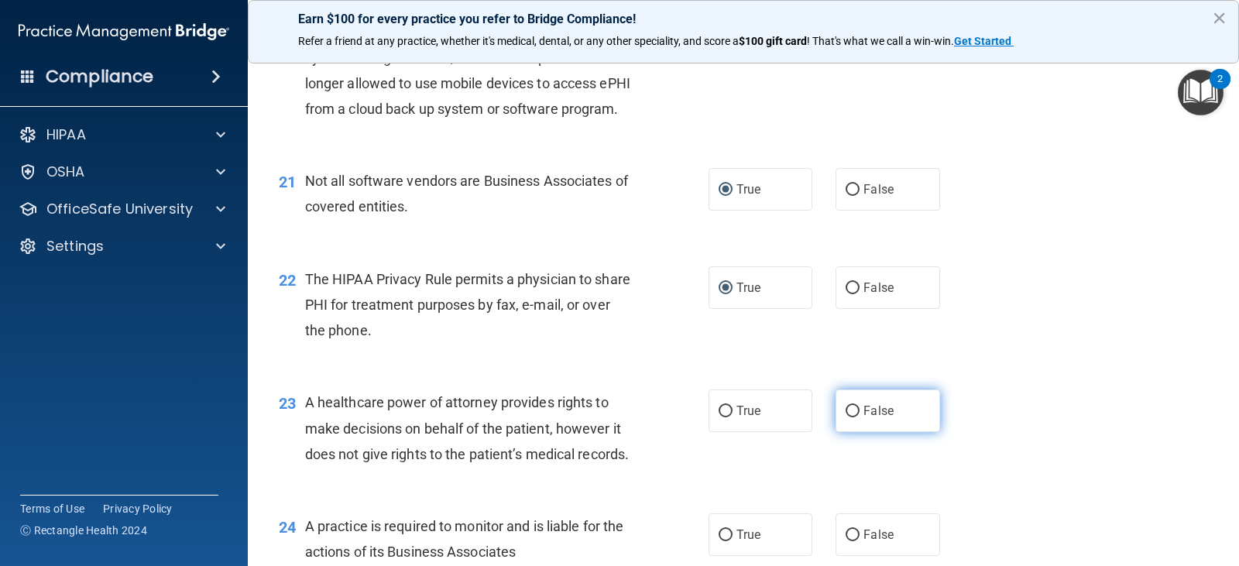
click at [849, 418] on input "False" at bounding box center [853, 412] width 14 height 12
radio input "true"
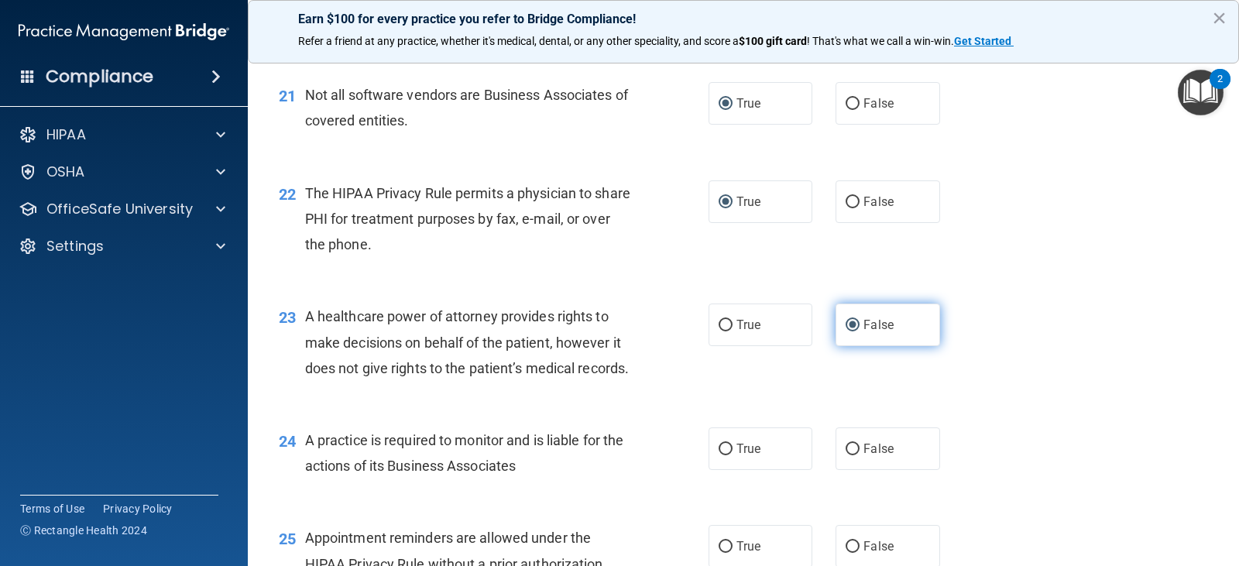
scroll to position [2789, 0]
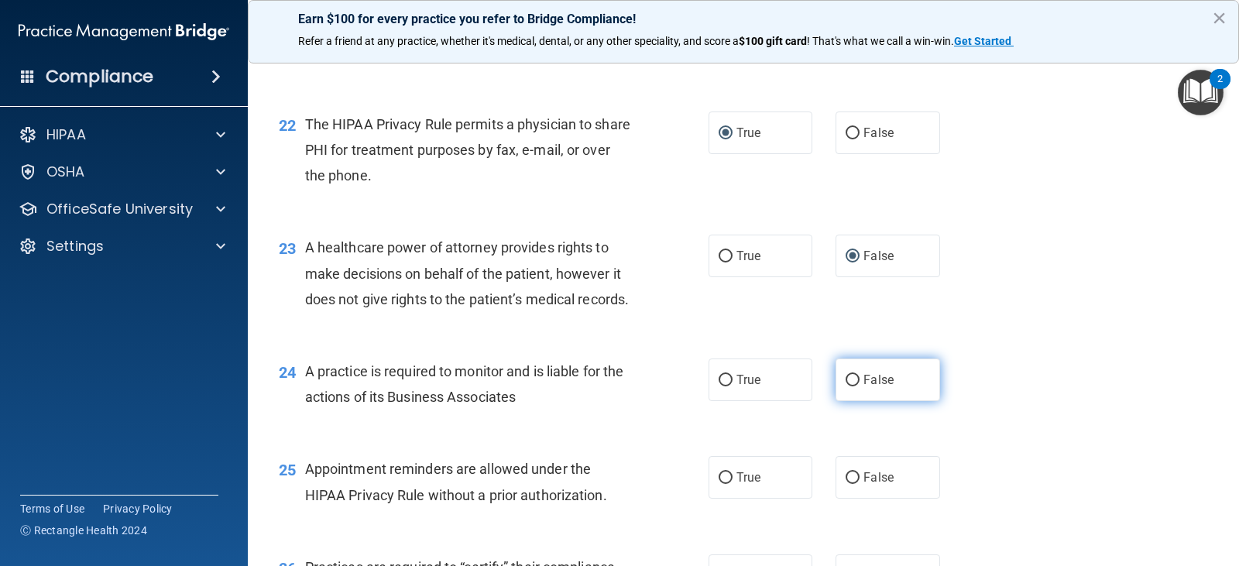
click at [846, 387] on input "False" at bounding box center [853, 381] width 14 height 12
radio input "true"
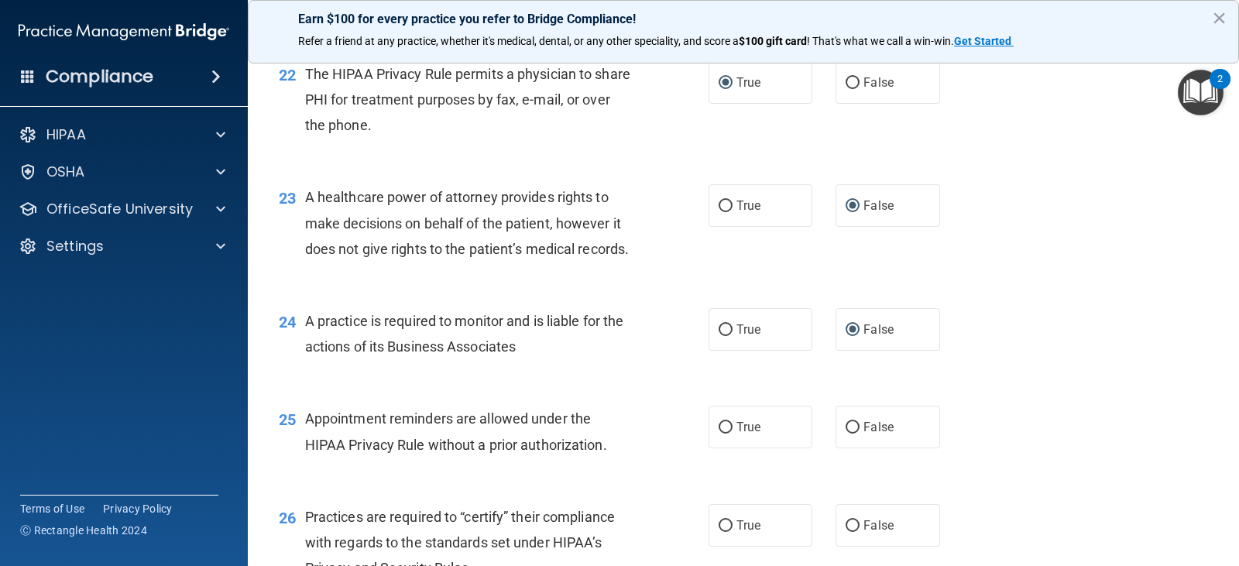
scroll to position [2866, 0]
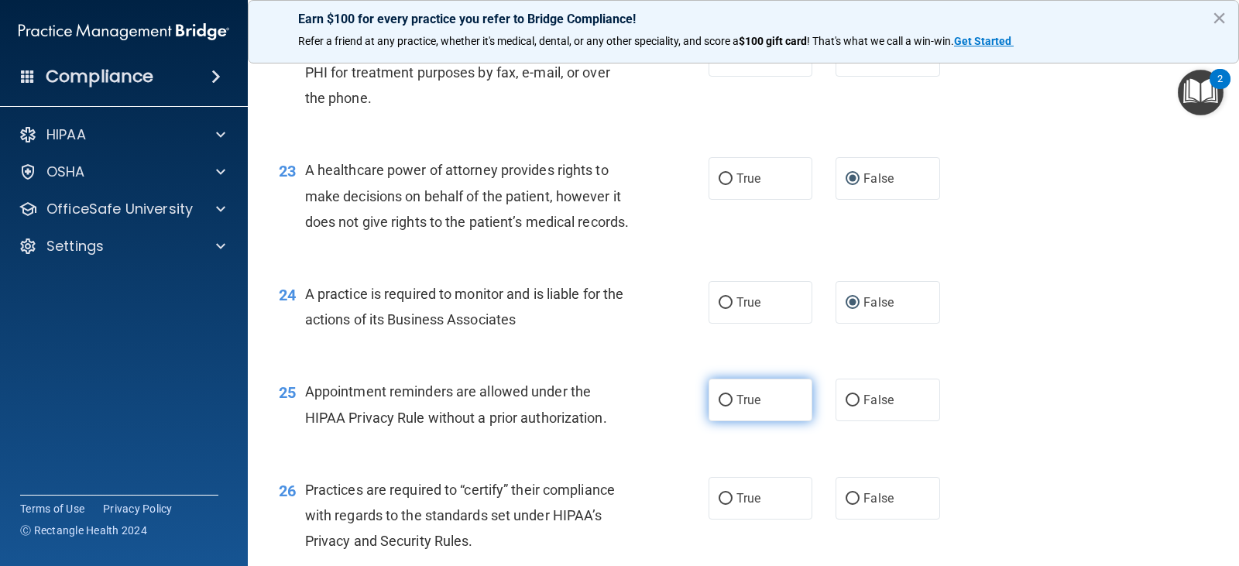
click at [722, 407] on input "True" at bounding box center [726, 401] width 14 height 12
radio input "true"
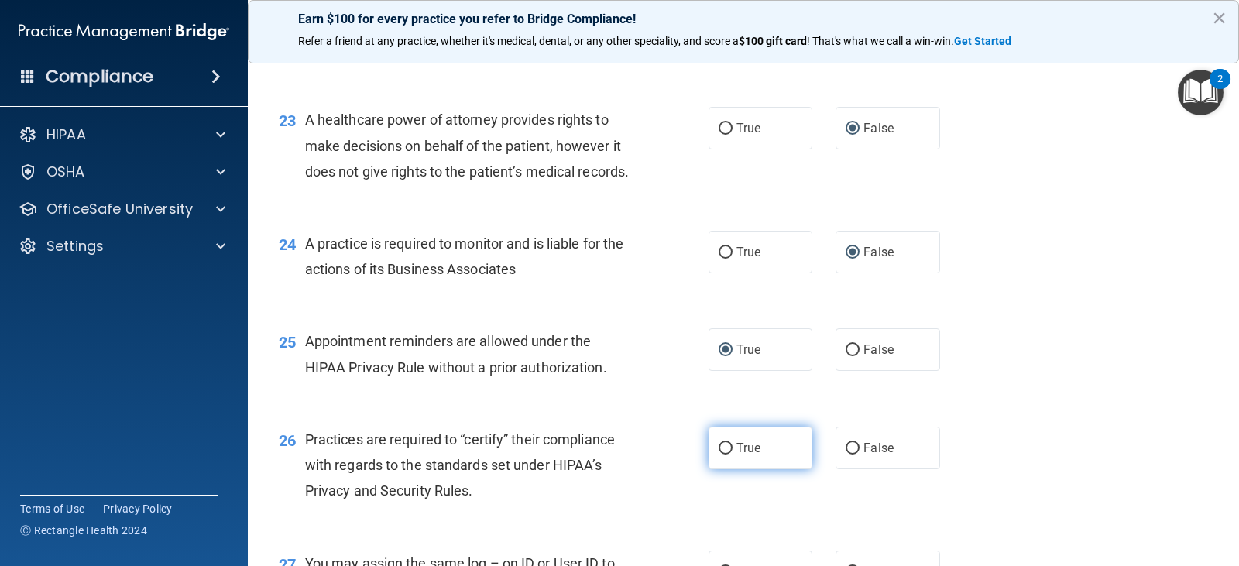
scroll to position [2944, 0]
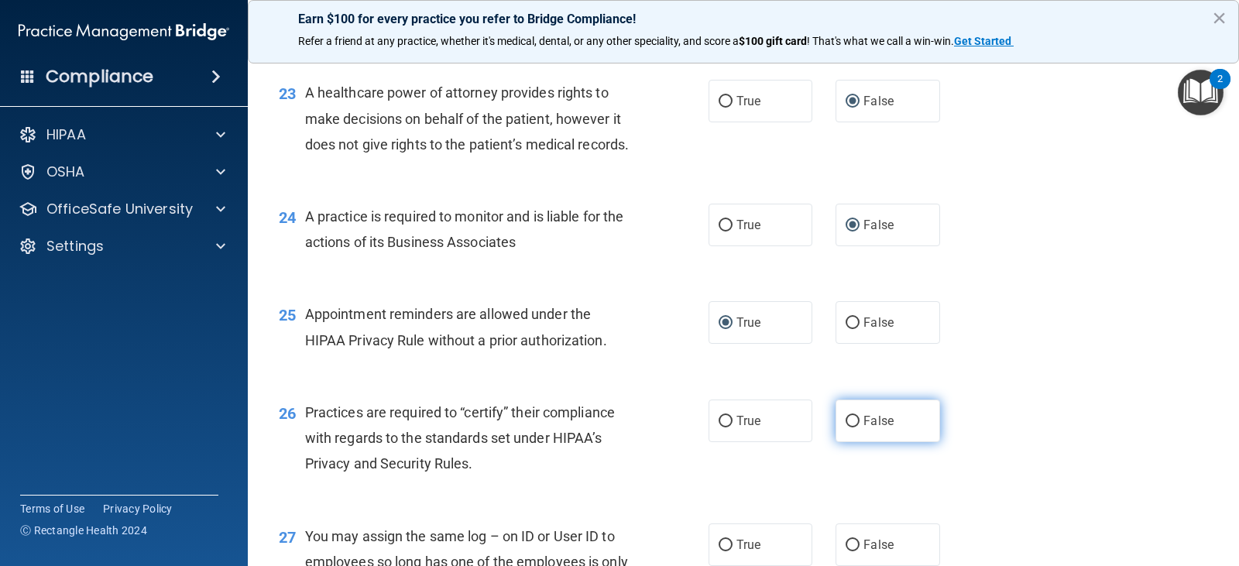
click at [846, 428] on input "False" at bounding box center [853, 422] width 14 height 12
radio input "true"
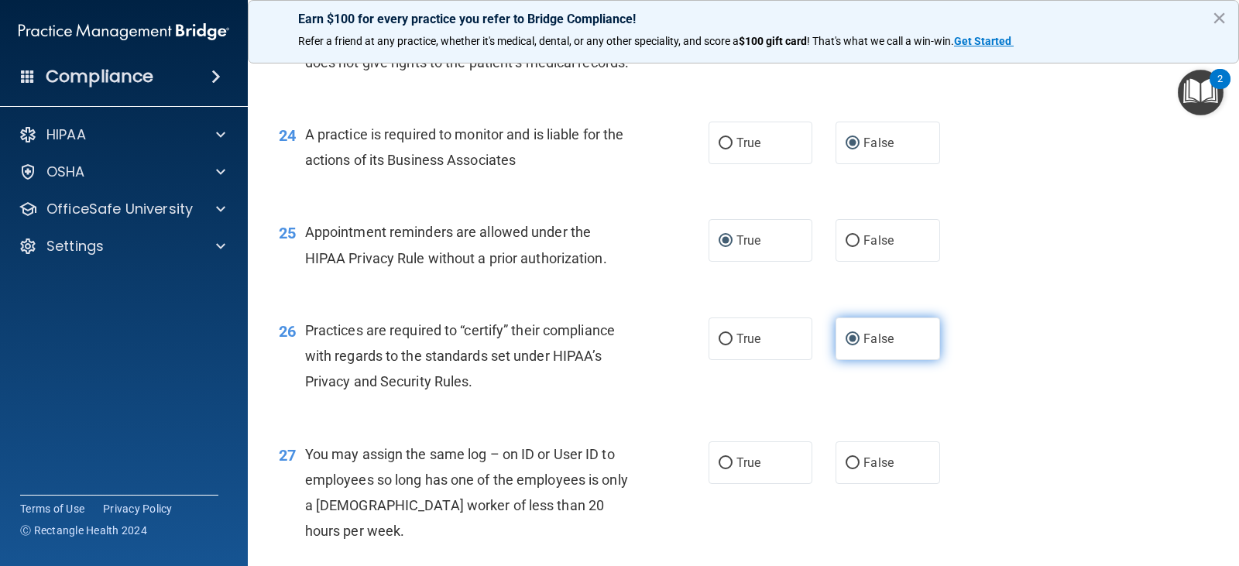
scroll to position [3099, 0]
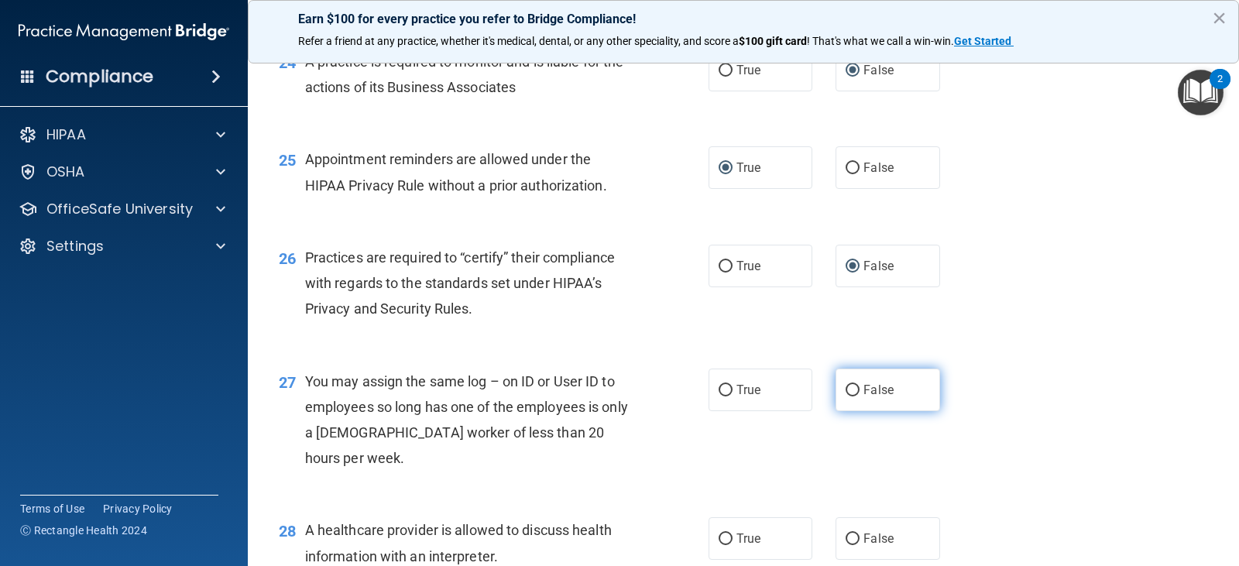
click at [846, 397] on input "False" at bounding box center [853, 391] width 14 height 12
radio input "true"
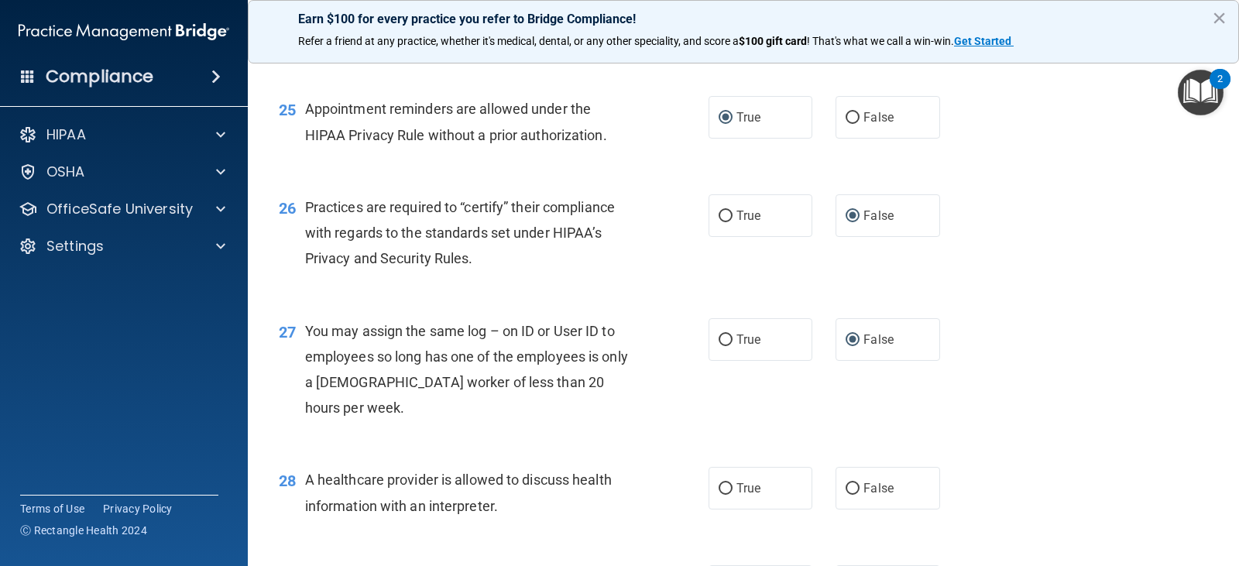
scroll to position [3176, 0]
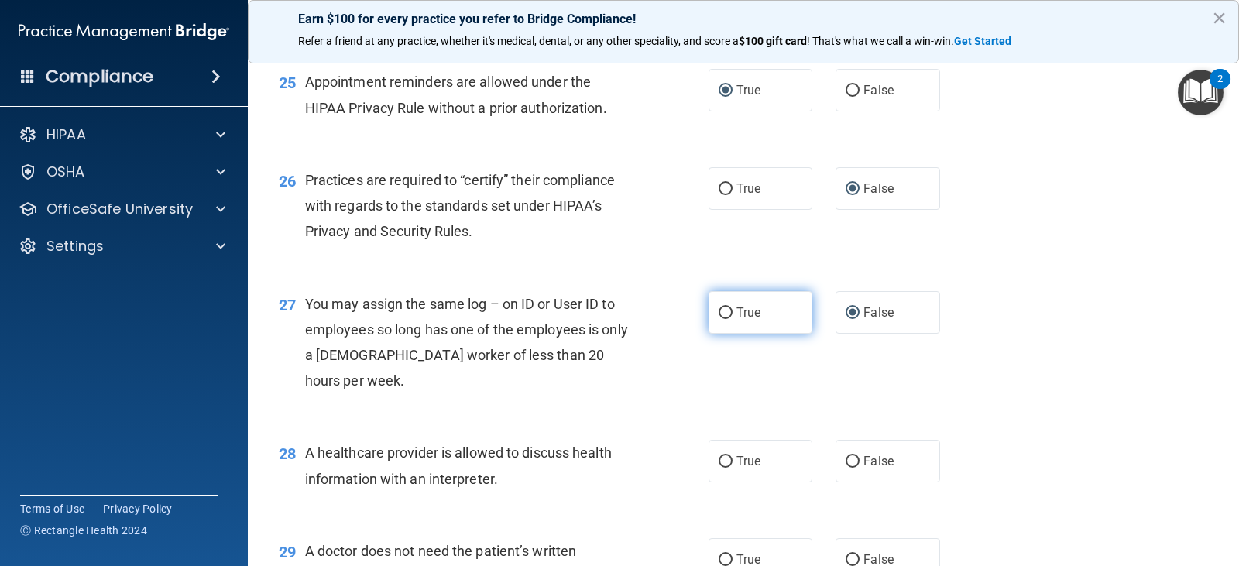
click at [722, 319] on input "True" at bounding box center [726, 314] width 14 height 12
radio input "true"
radio input "false"
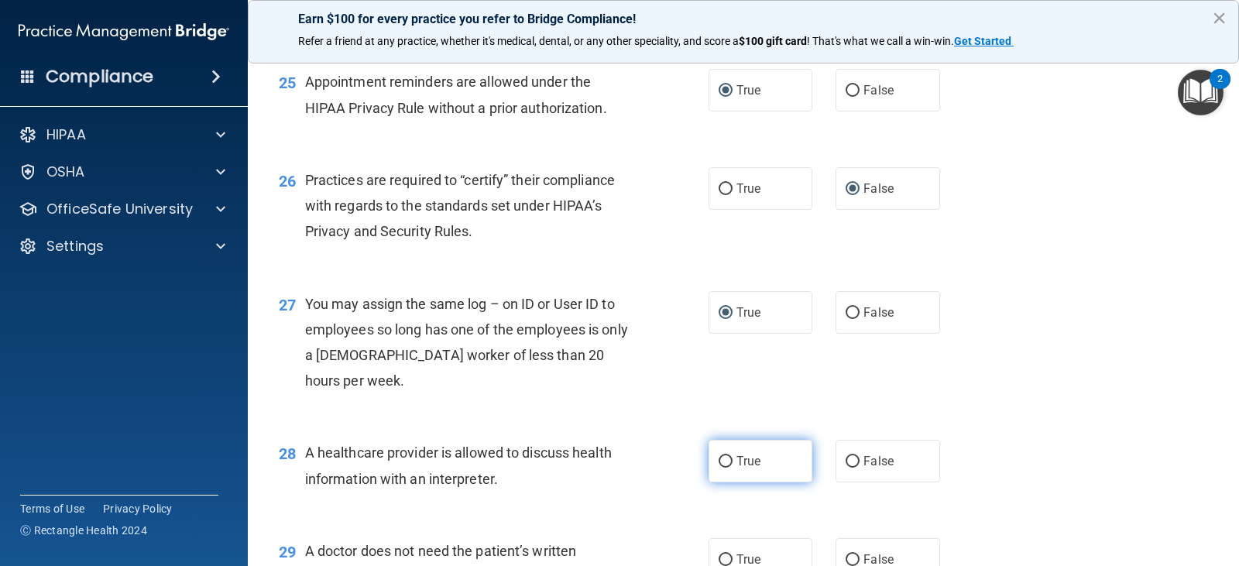
click at [720, 468] on input "True" at bounding box center [726, 462] width 14 height 12
radio input "true"
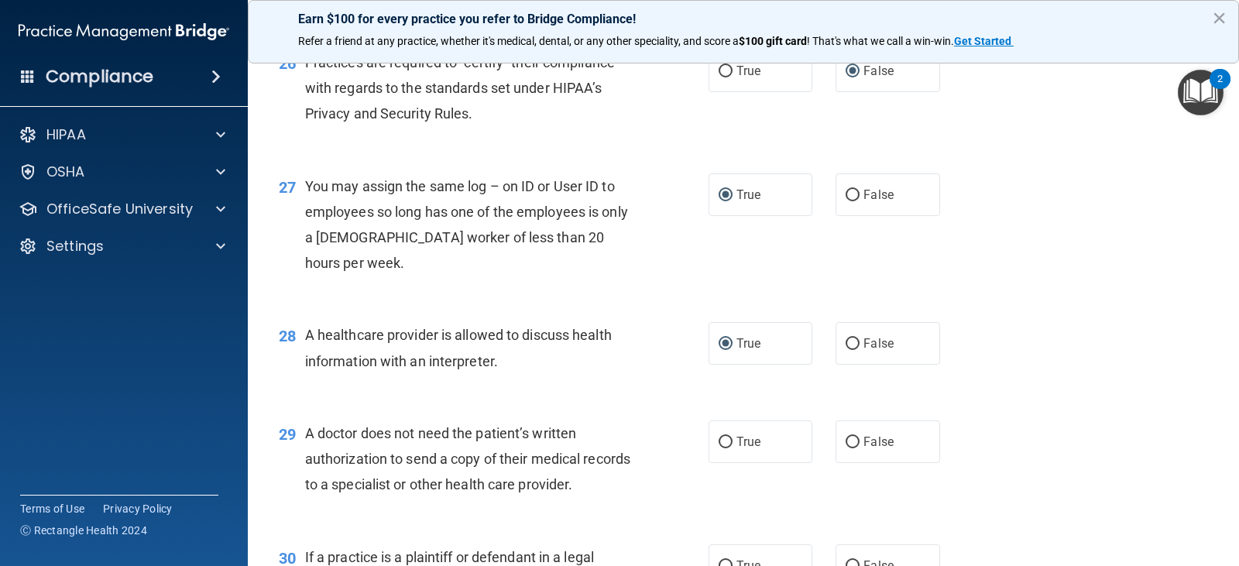
scroll to position [3331, 0]
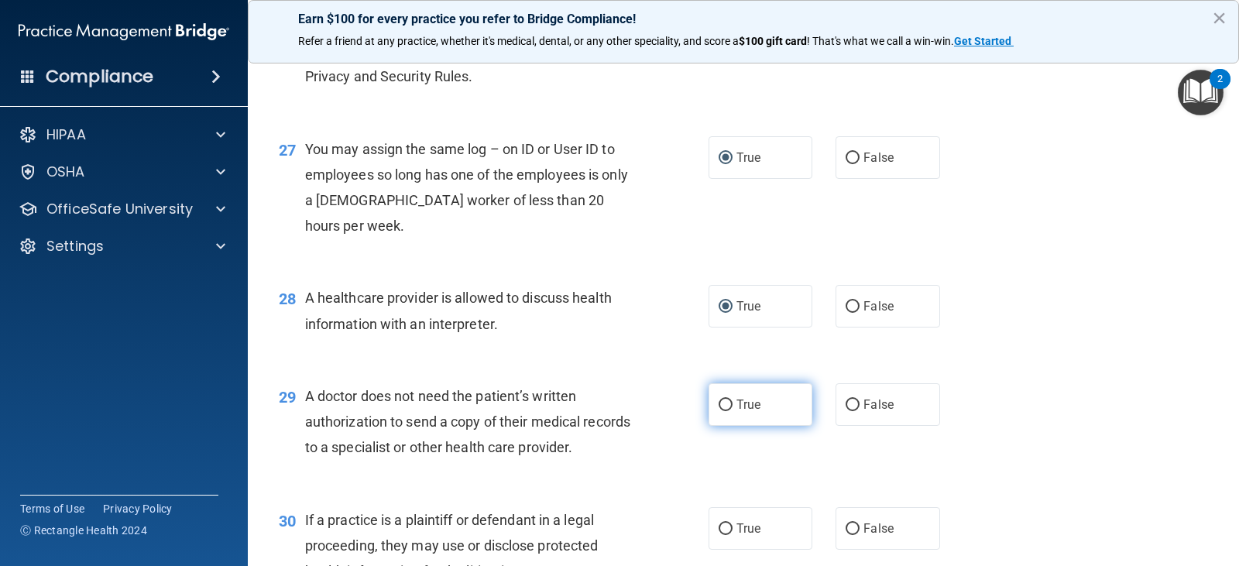
click at [721, 411] on input "True" at bounding box center [726, 406] width 14 height 12
radio input "true"
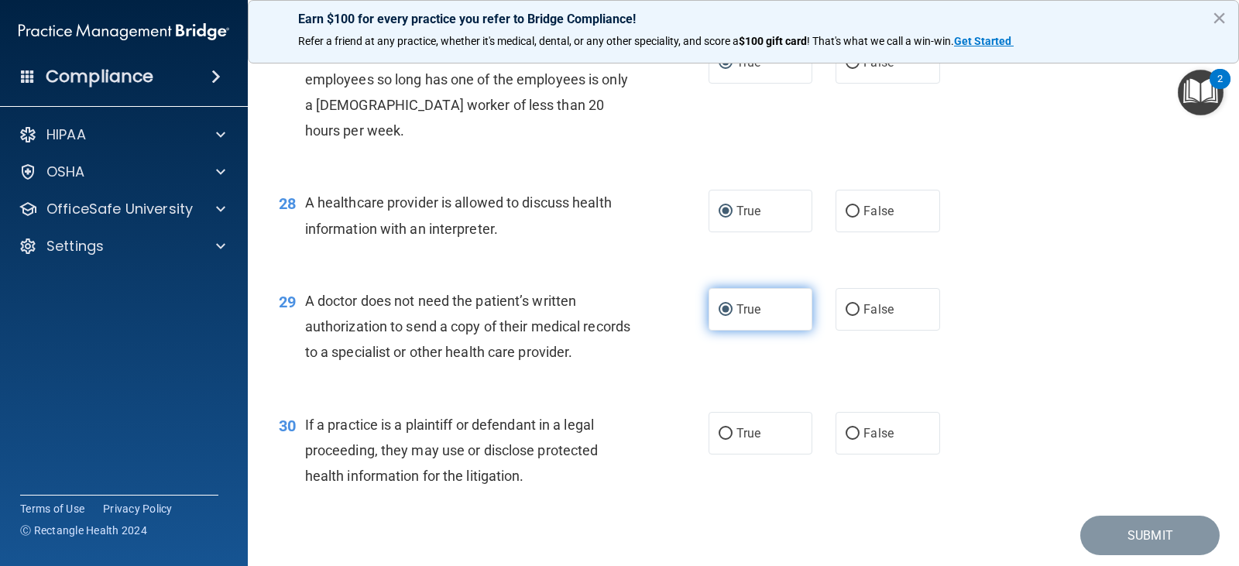
scroll to position [3486, 0]
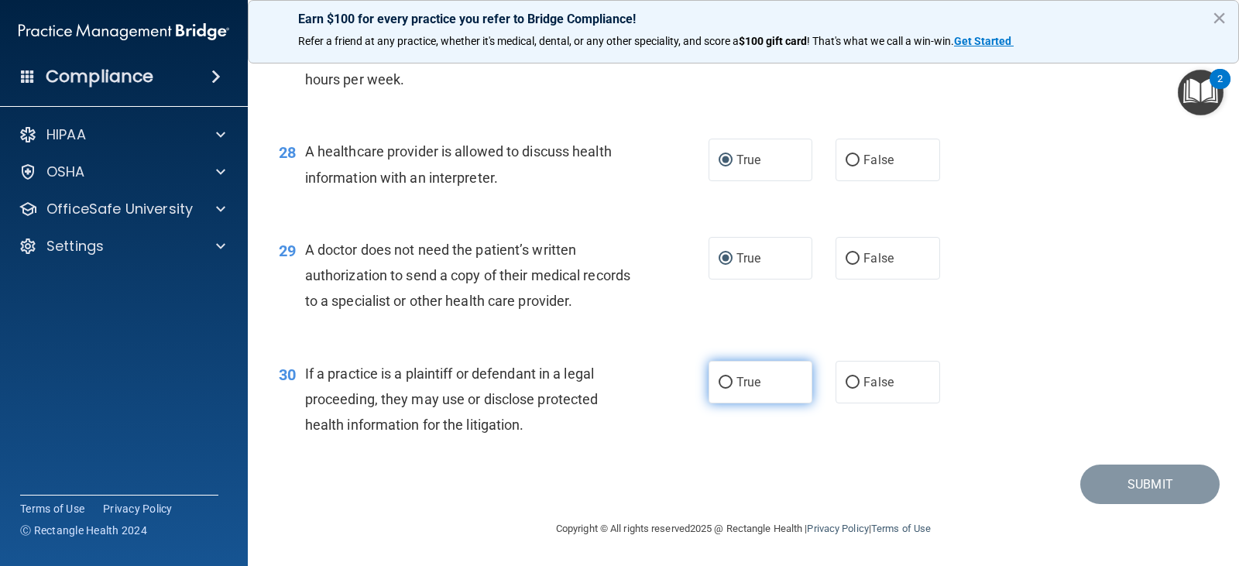
click at [720, 389] on input "True" at bounding box center [726, 383] width 14 height 12
radio input "true"
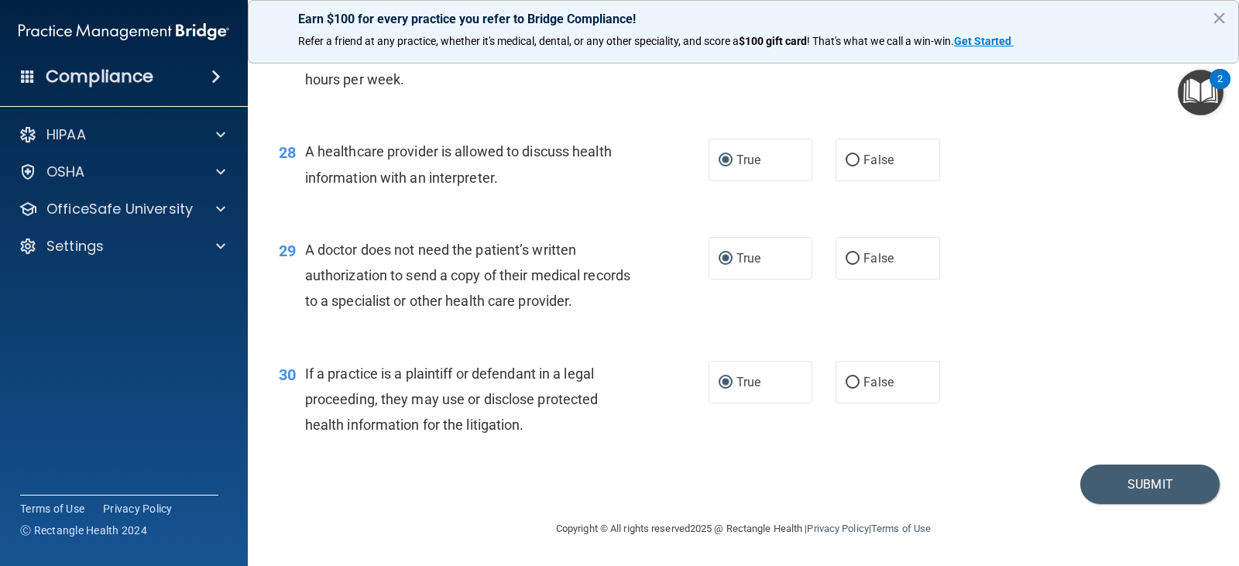
click at [838, 33] on label "False" at bounding box center [888, 11] width 104 height 43
click at [846, 18] on input "False" at bounding box center [853, 12] width 14 height 12
radio input "true"
radio input "false"
click at [1109, 504] on button "Submit" at bounding box center [1150, 485] width 139 height 40
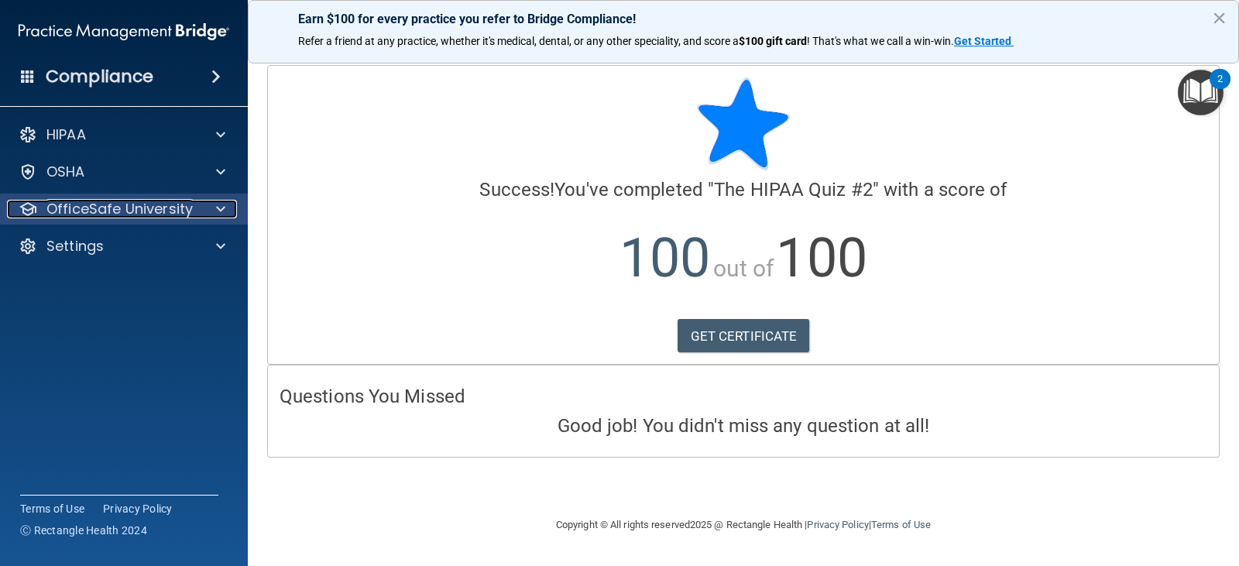
click at [143, 212] on p "OfficeSafe University" at bounding box center [119, 209] width 146 height 19
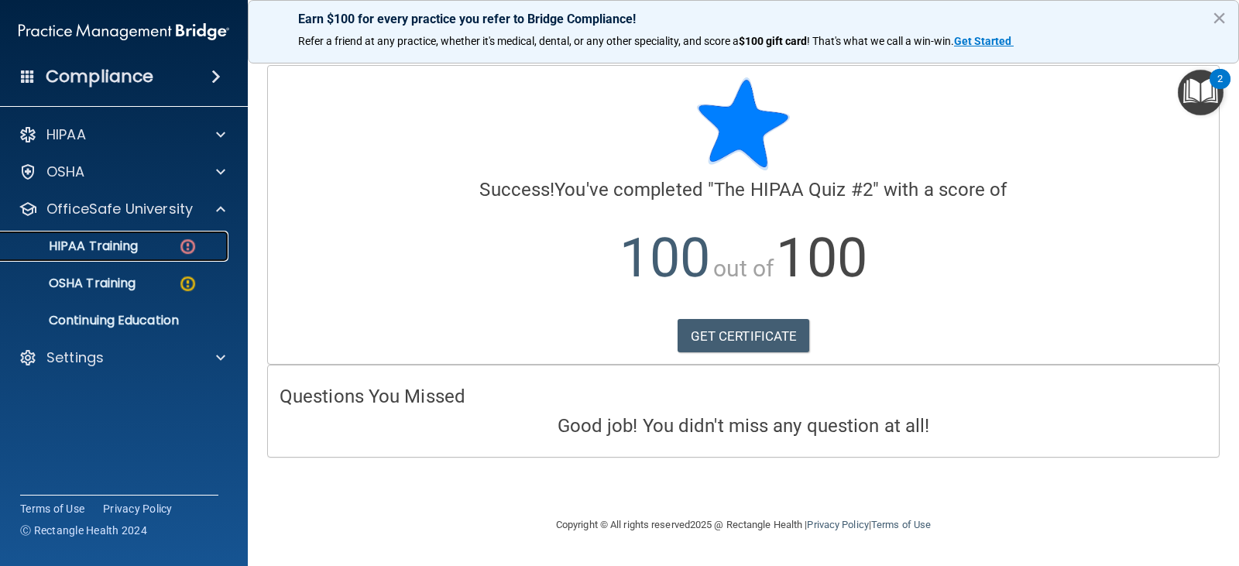
click at [153, 246] on div "HIPAA Training" at bounding box center [115, 246] width 211 height 15
